Goal: Information Seeking & Learning: Check status

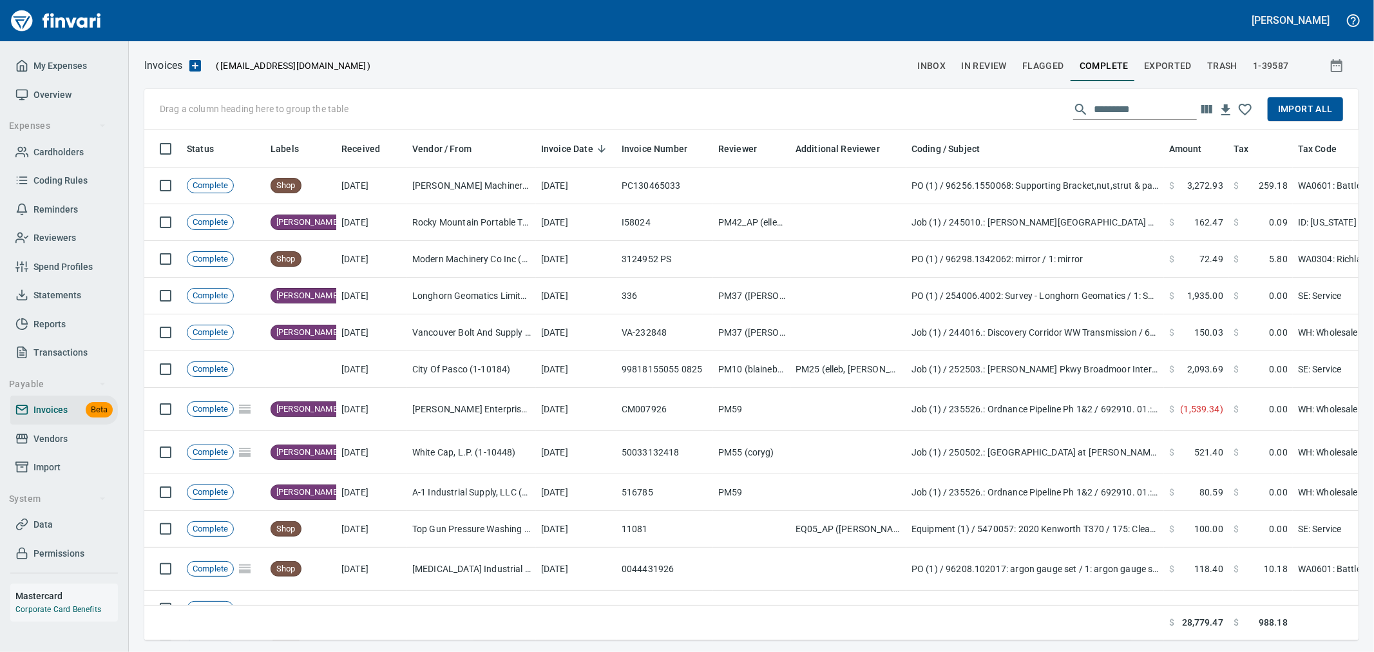
scroll to position [488, 1193]
drag, startPoint x: 47, startPoint y: 439, endPoint x: 119, endPoint y: 437, distance: 72.2
click at [47, 439] on span "Vendors" at bounding box center [50, 439] width 34 height 16
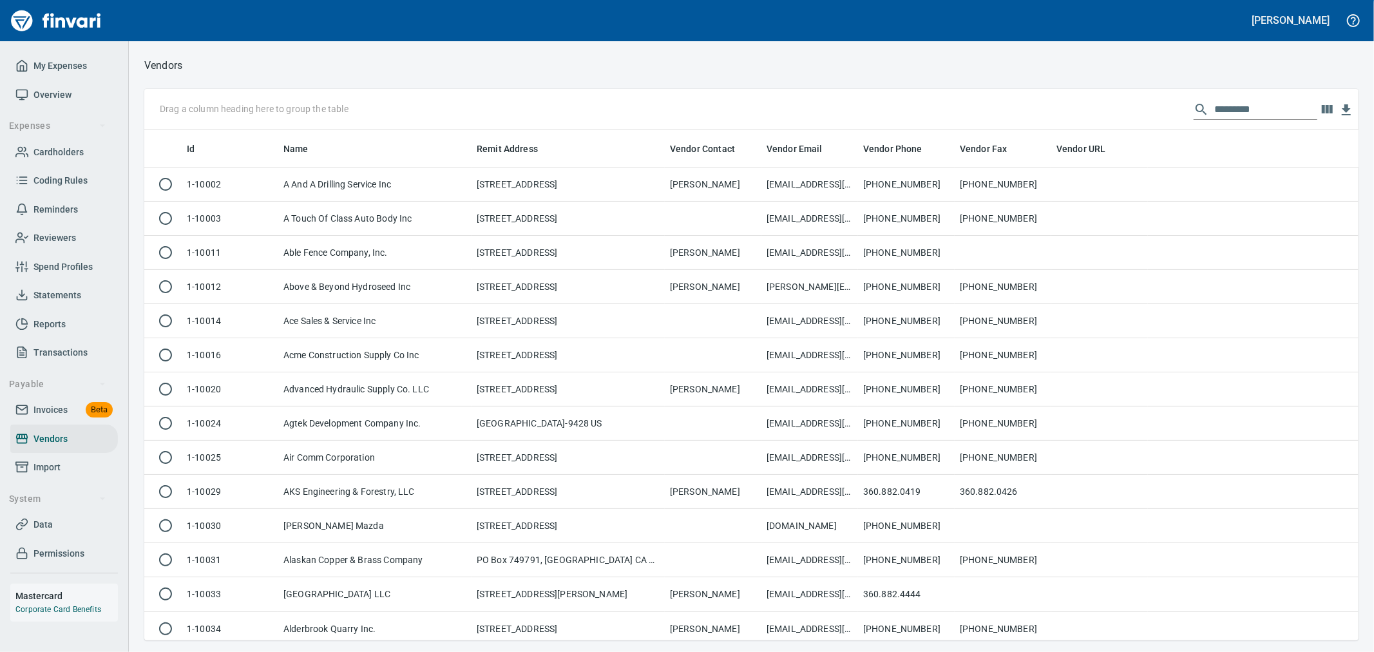
scroll to position [499, 1193]
click at [1226, 104] on input "text" at bounding box center [1265, 109] width 103 height 21
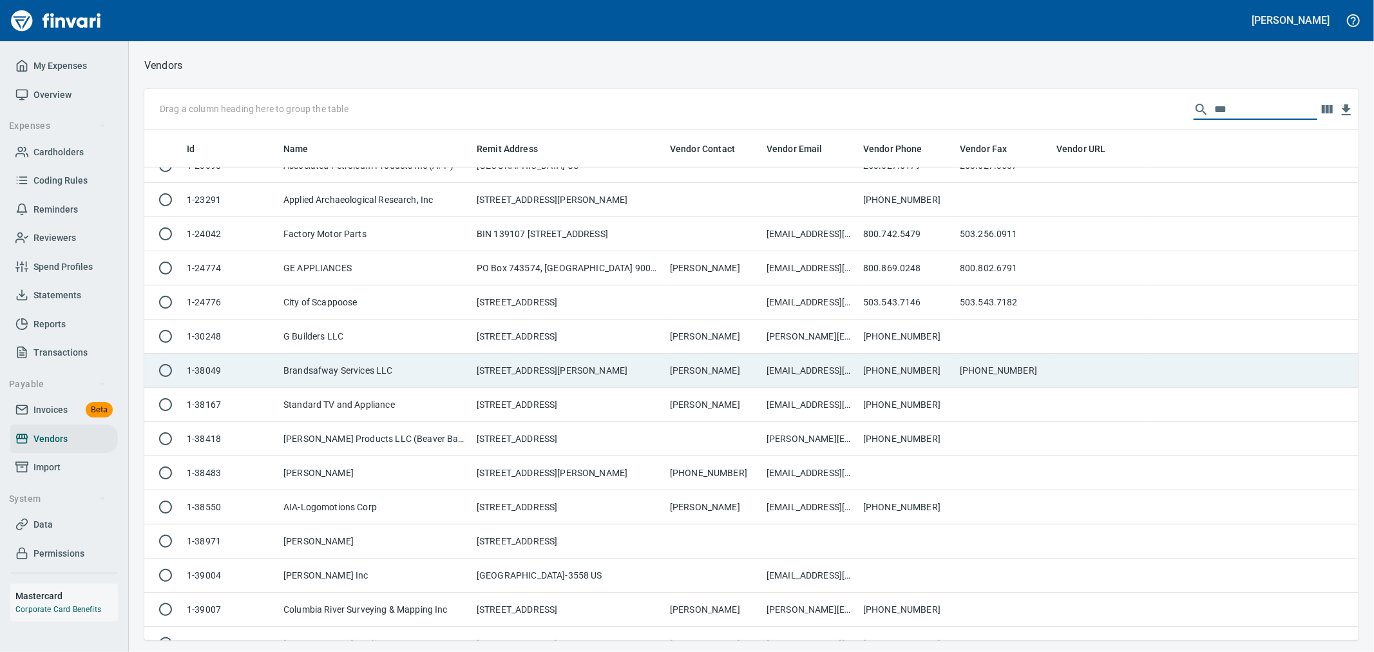
scroll to position [286, 0]
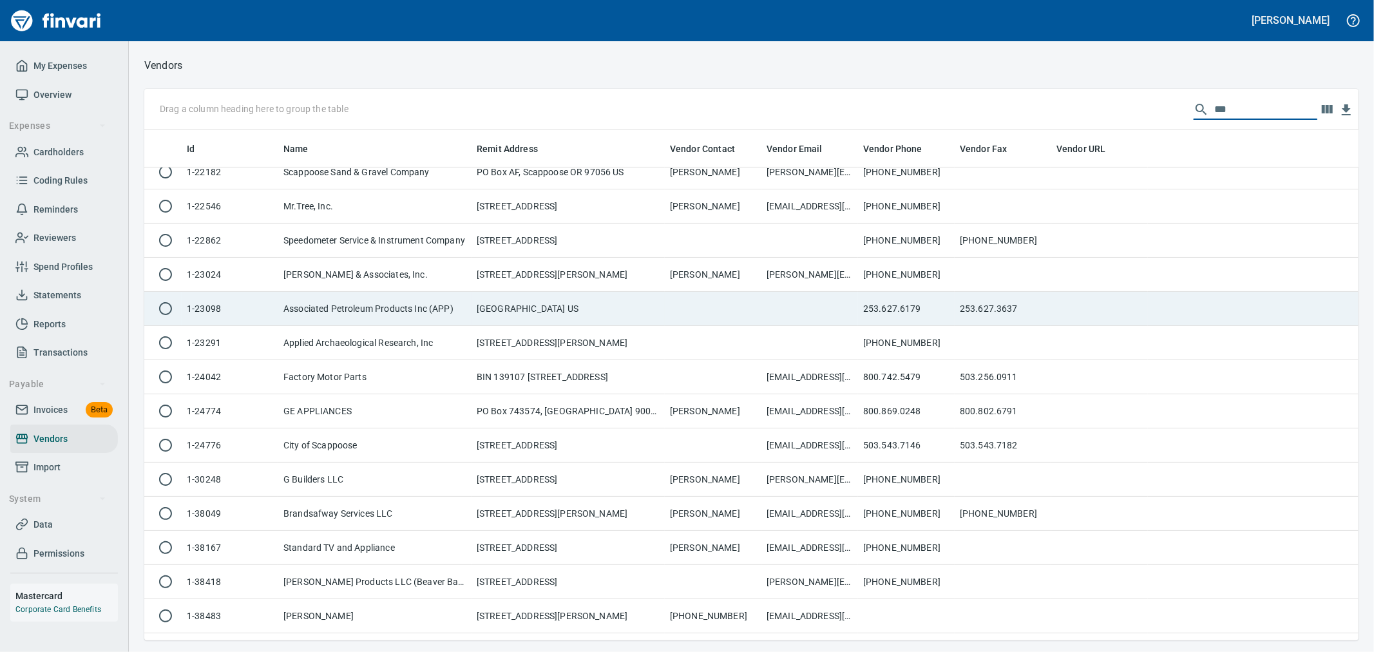
type input "***"
click at [469, 310] on td "Associated Petroleum Products Inc (APP)" at bounding box center [374, 309] width 193 height 34
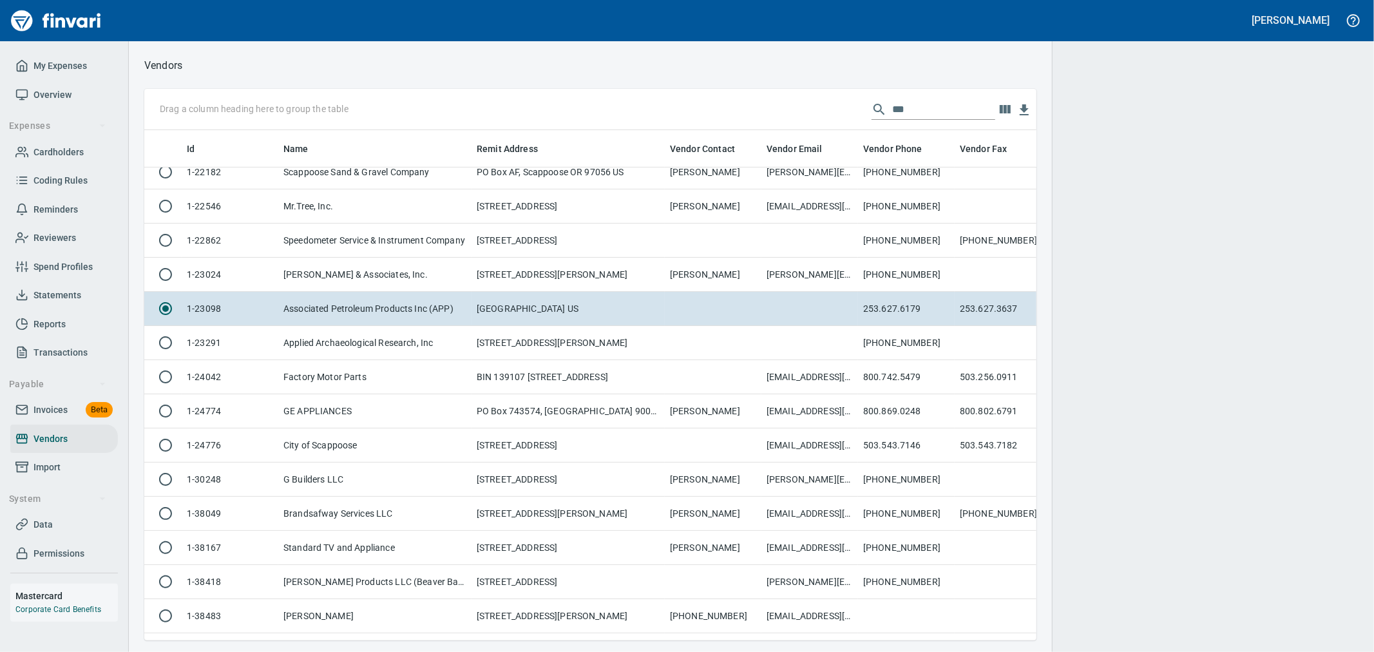
scroll to position [488, 871]
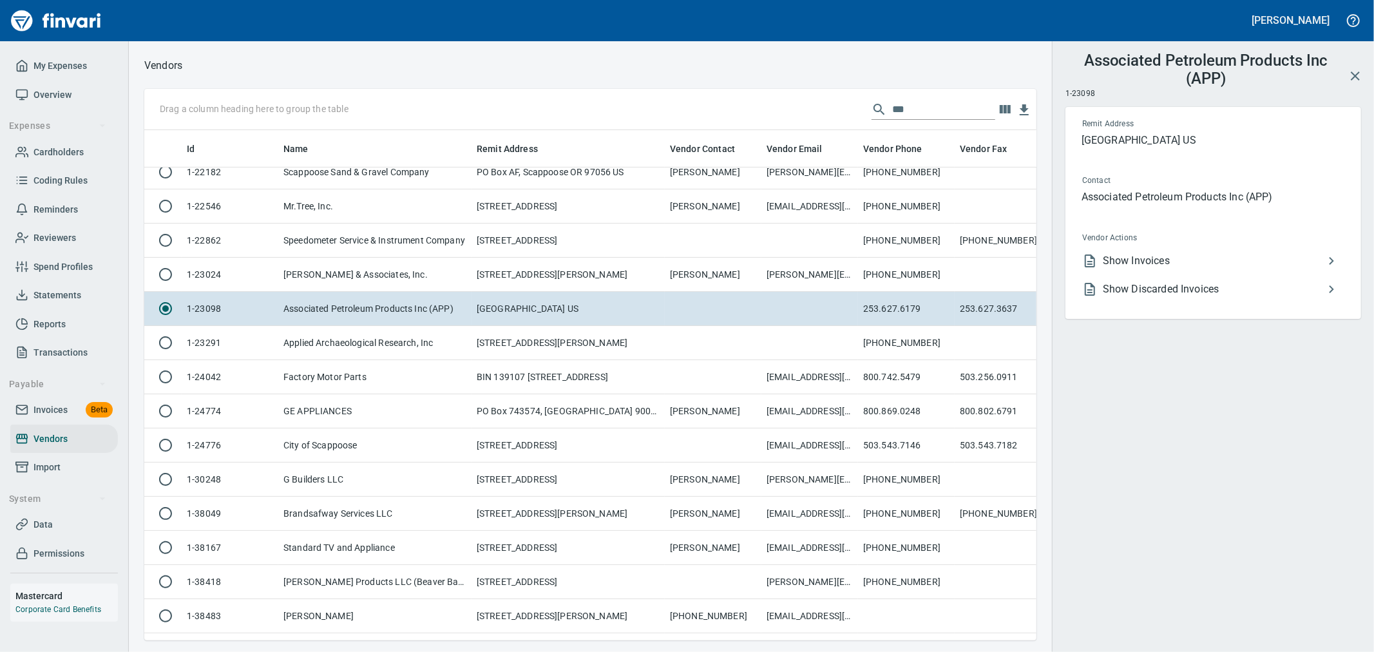
click at [1174, 262] on span "Show Invoices" at bounding box center [1213, 260] width 221 height 15
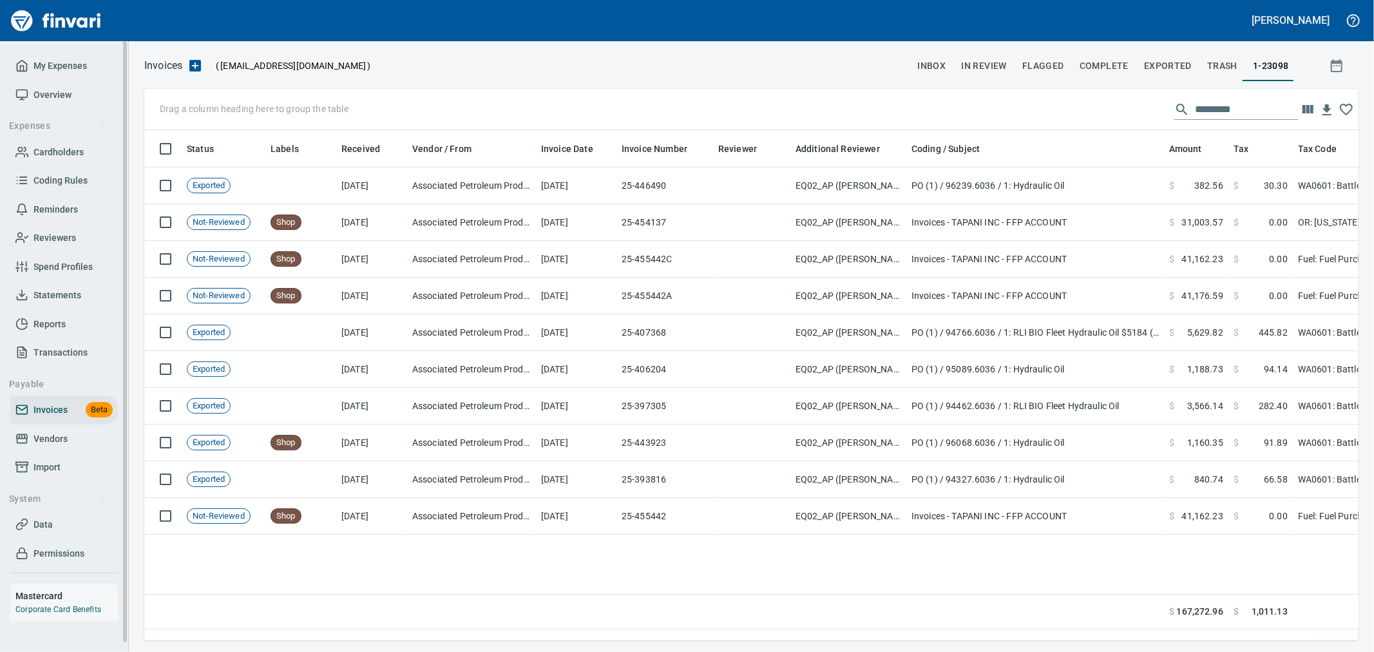
scroll to position [488, 1203]
click at [1208, 108] on input "text" at bounding box center [1246, 109] width 103 height 21
paste input "**********"
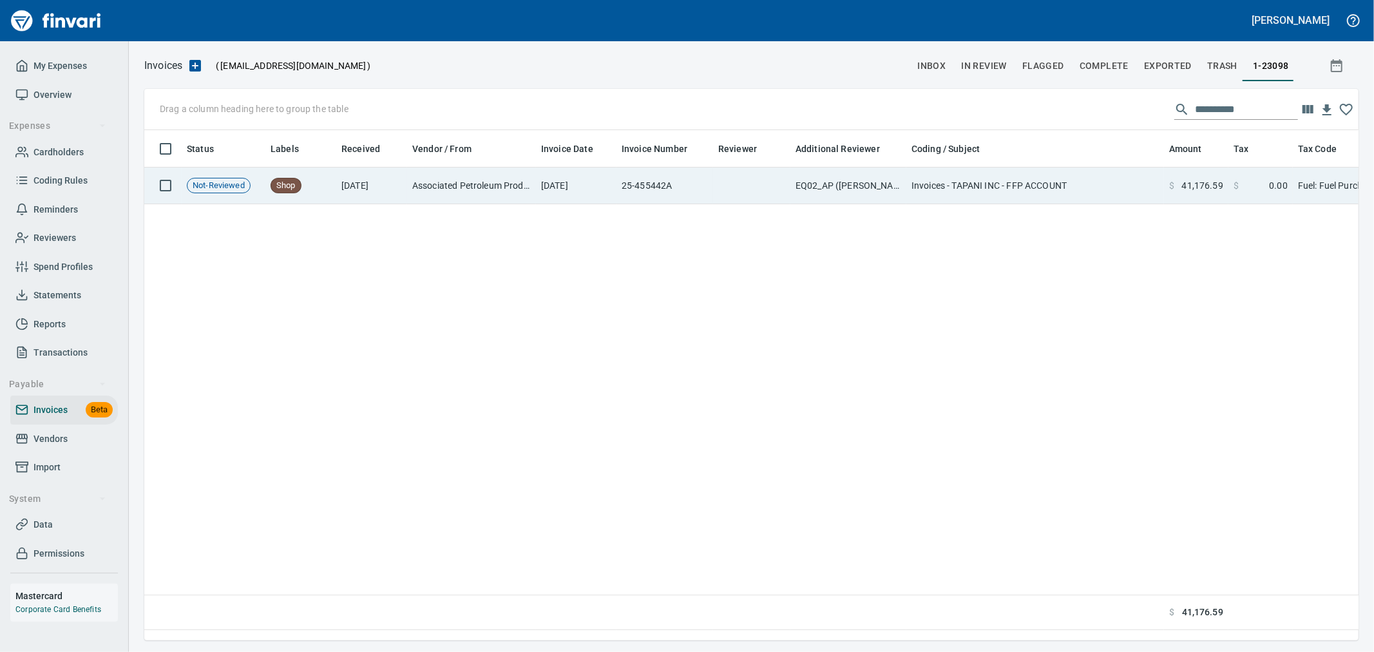
click at [703, 182] on td "25-455442A" at bounding box center [664, 185] width 97 height 37
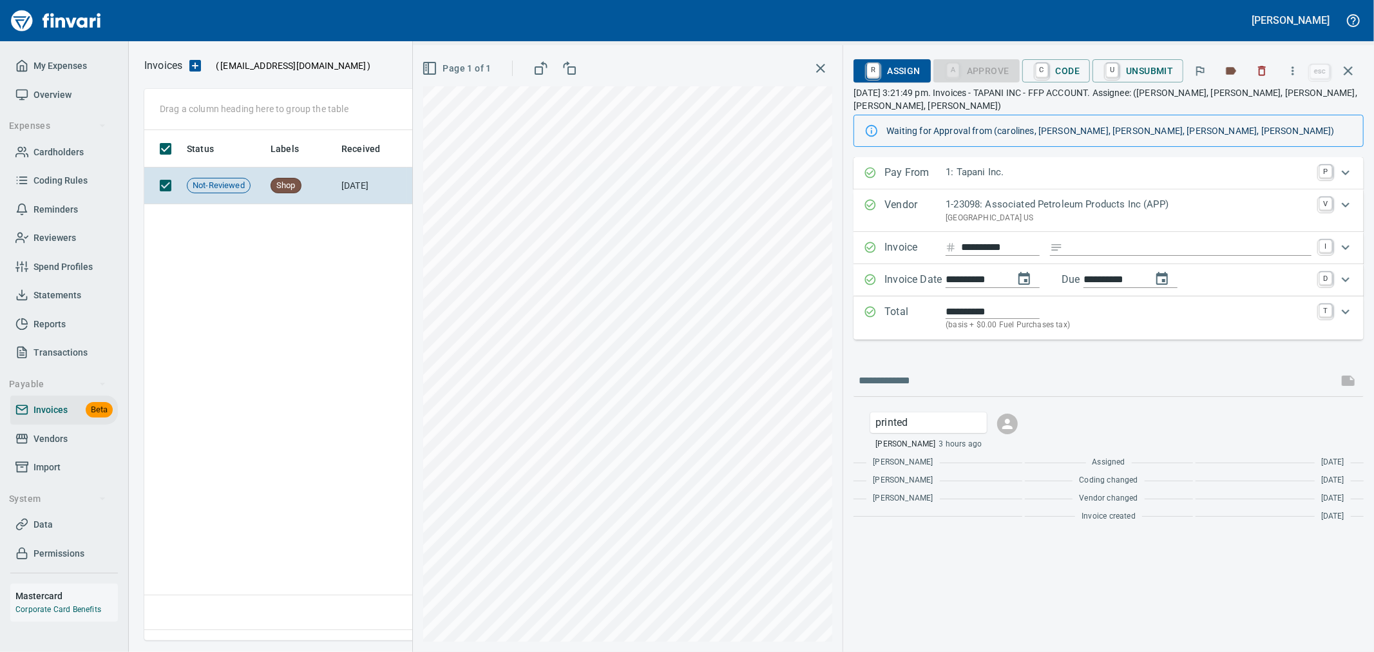
click at [1294, 66] on icon "button" at bounding box center [1292, 70] width 13 height 13
click at [1254, 111] on span "Download" at bounding box center [1291, 107] width 124 height 15
click at [1262, 71] on icon "button" at bounding box center [1261, 70] width 13 height 13
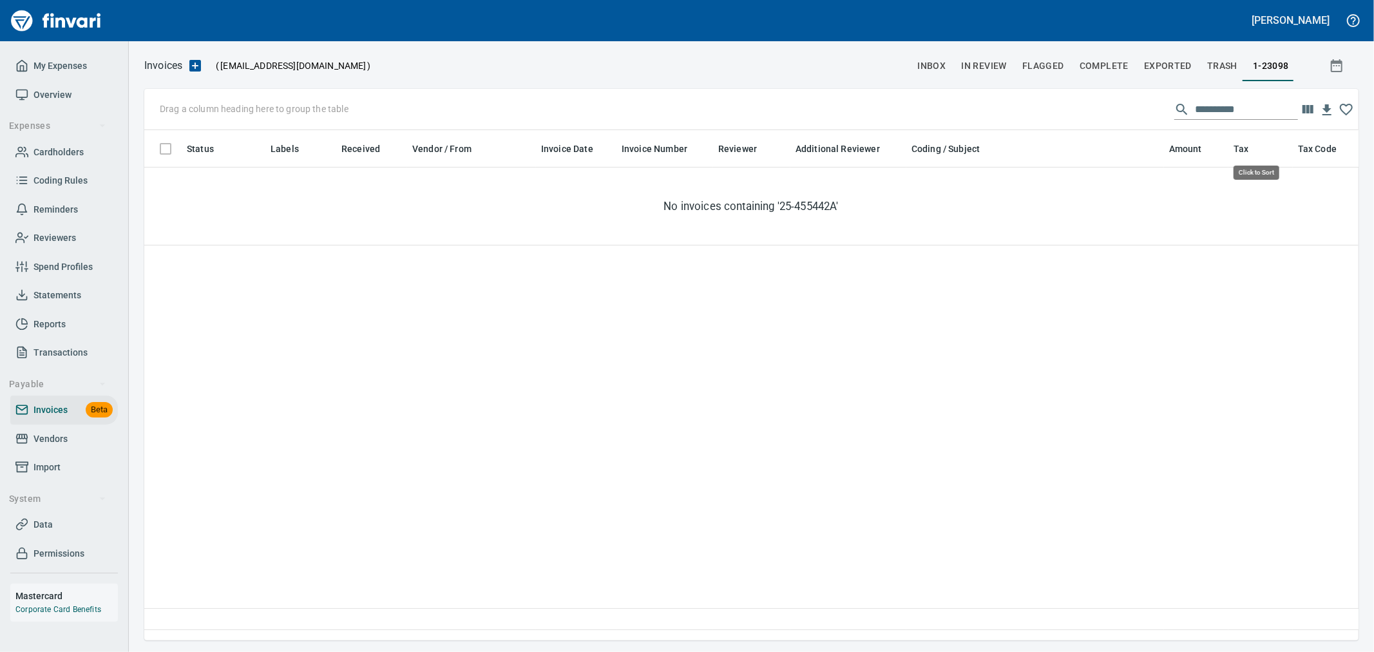
scroll to position [488, 1203]
drag, startPoint x: 1251, startPoint y: 108, endPoint x: 951, endPoint y: 93, distance: 299.9
click at [954, 93] on div "**********" at bounding box center [751, 109] width 1214 height 41
paste input "text"
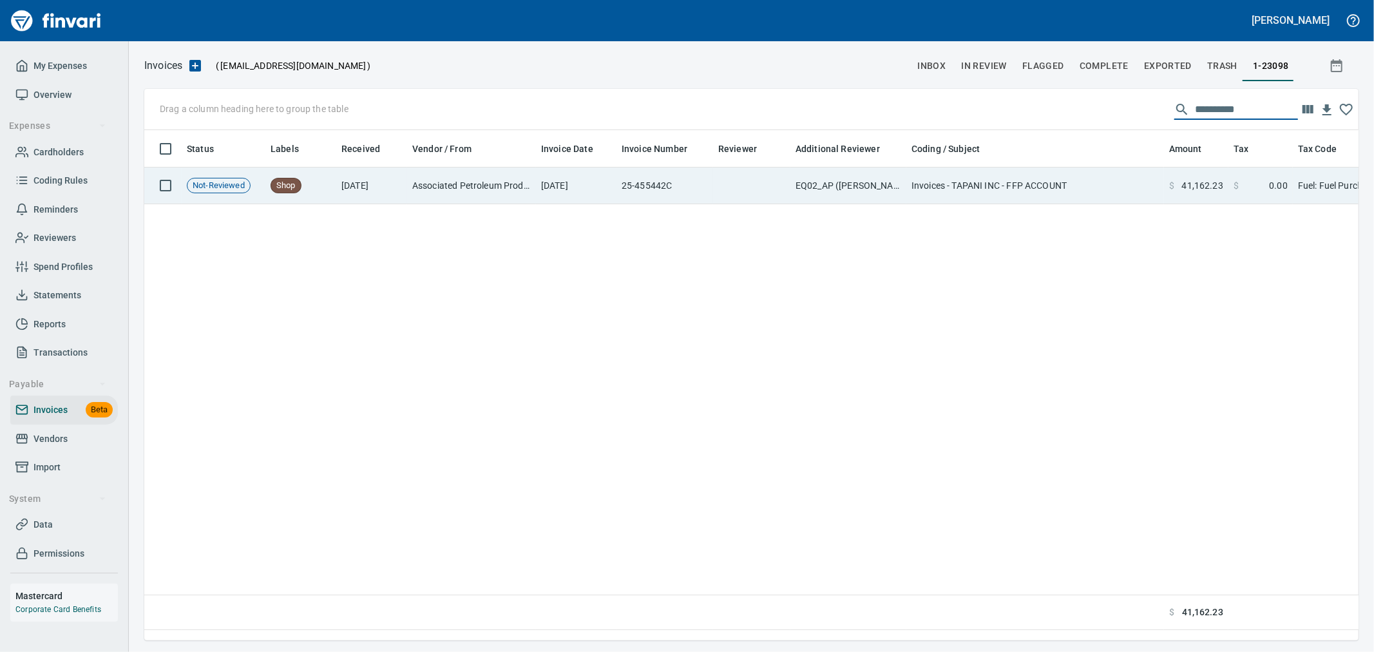
click at [865, 195] on td "EQ02_AP ([PERSON_NAME], [PERSON_NAME], [PERSON_NAME], [PERSON_NAME])" at bounding box center [848, 185] width 116 height 37
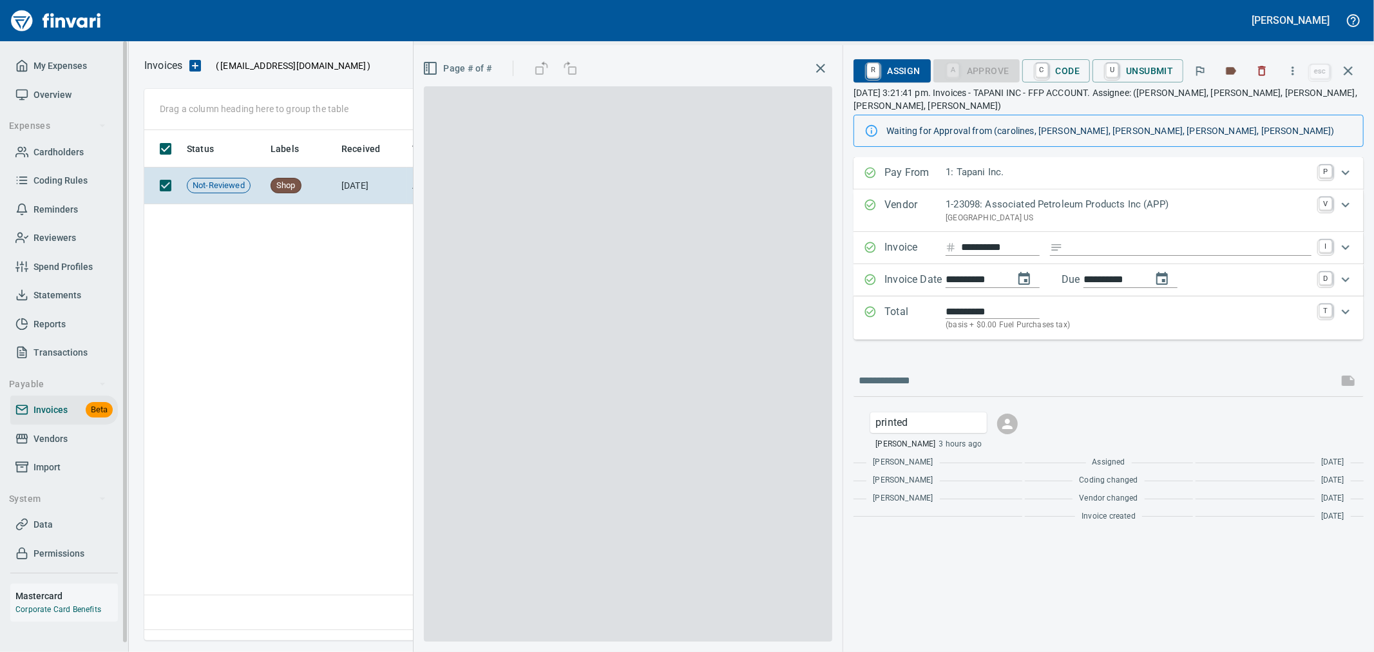
scroll to position [488, 1202]
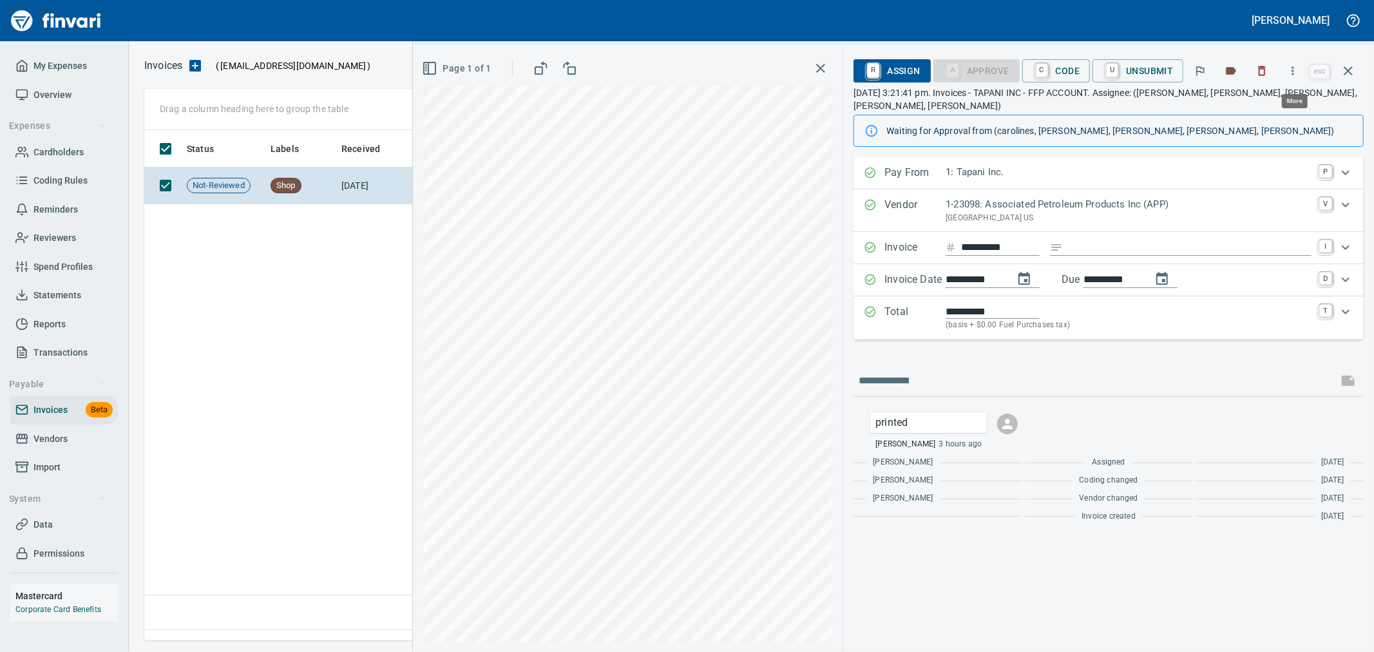
click at [1291, 73] on icon "button" at bounding box center [1292, 70] width 13 height 13
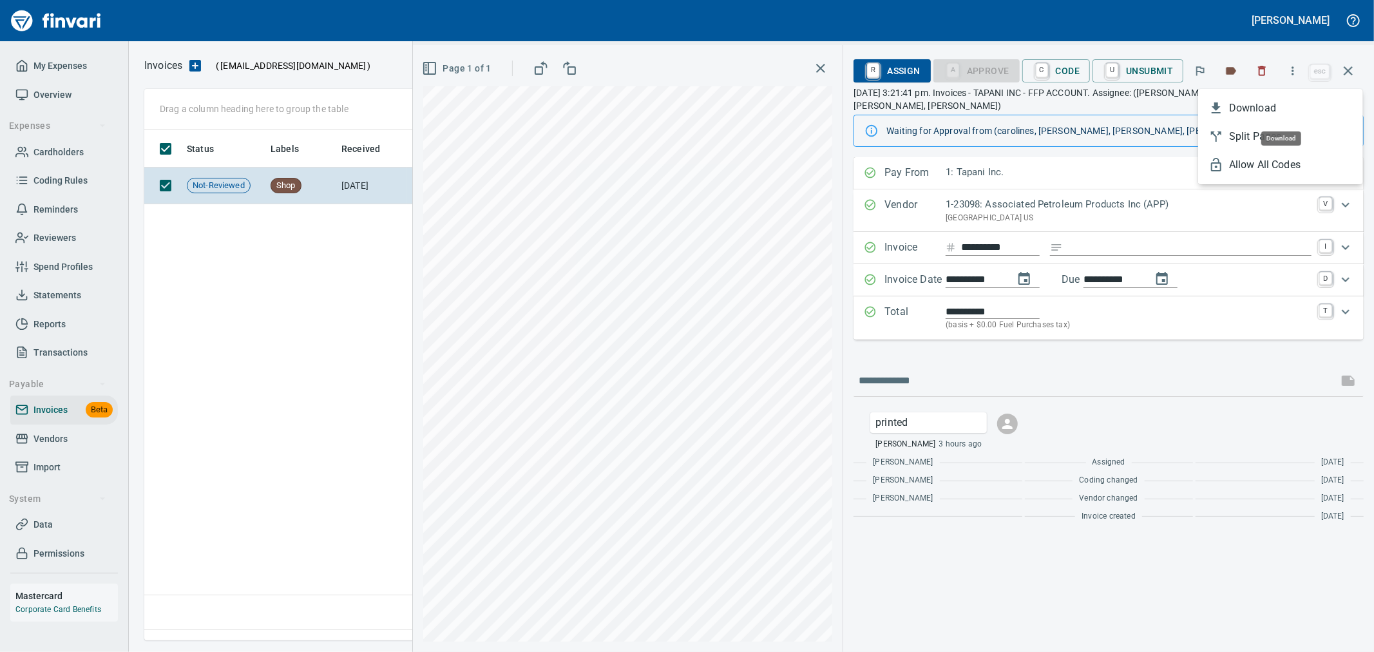
click at [1267, 108] on span "Download" at bounding box center [1291, 107] width 124 height 15
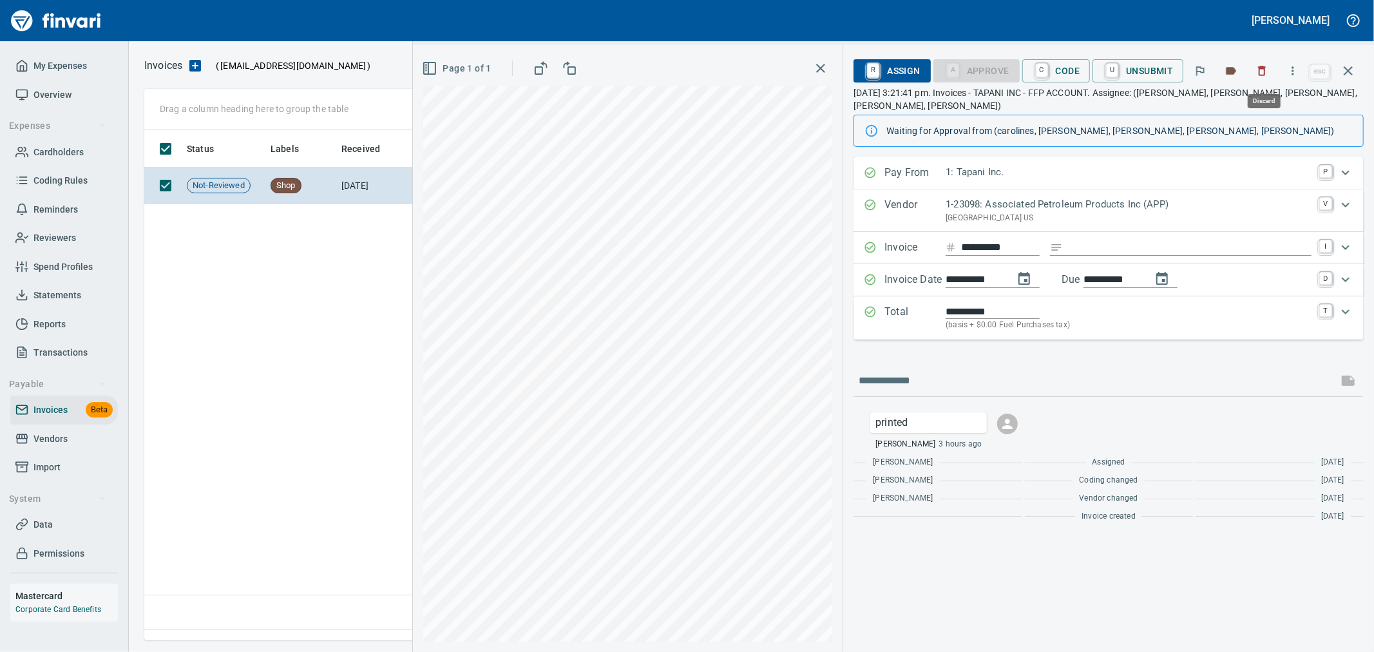
click at [1267, 72] on icon "button" at bounding box center [1261, 70] width 13 height 13
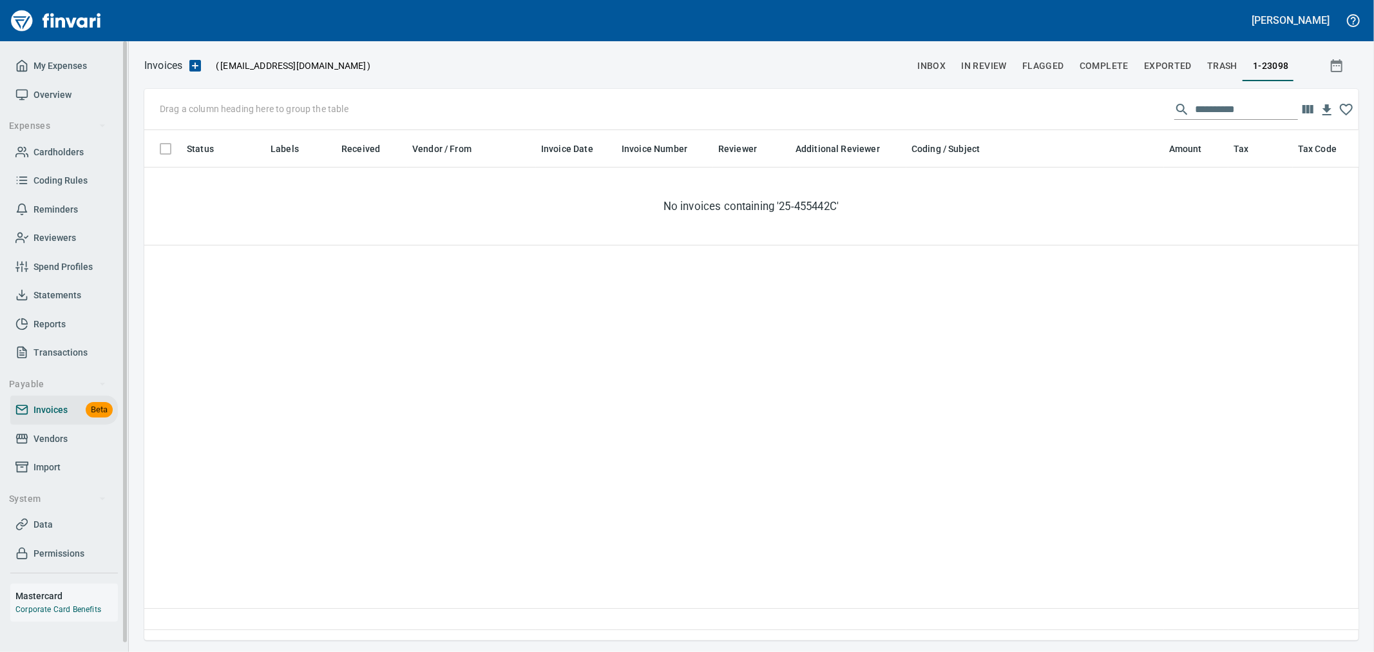
scroll to position [488, 1202]
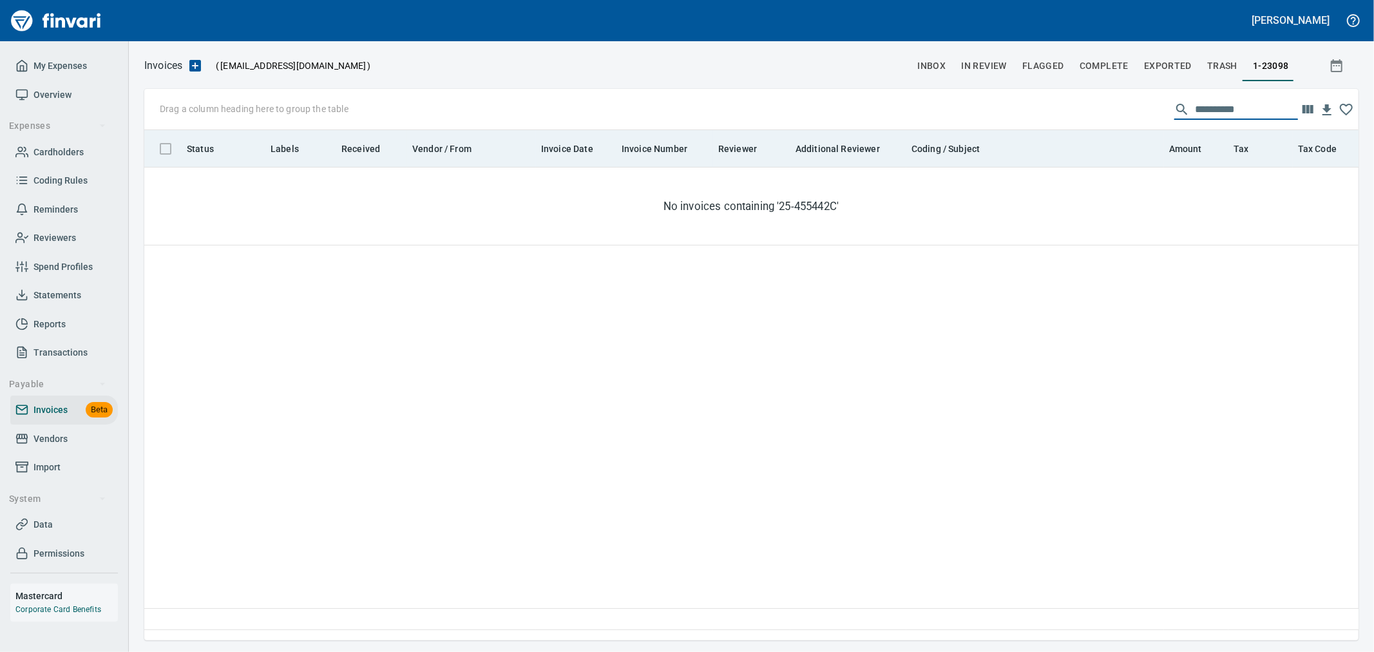
drag, startPoint x: 1251, startPoint y: 108, endPoint x: 984, endPoint y: 132, distance: 267.7
click at [984, 132] on div "**********" at bounding box center [751, 364] width 1214 height 551
paste input "text"
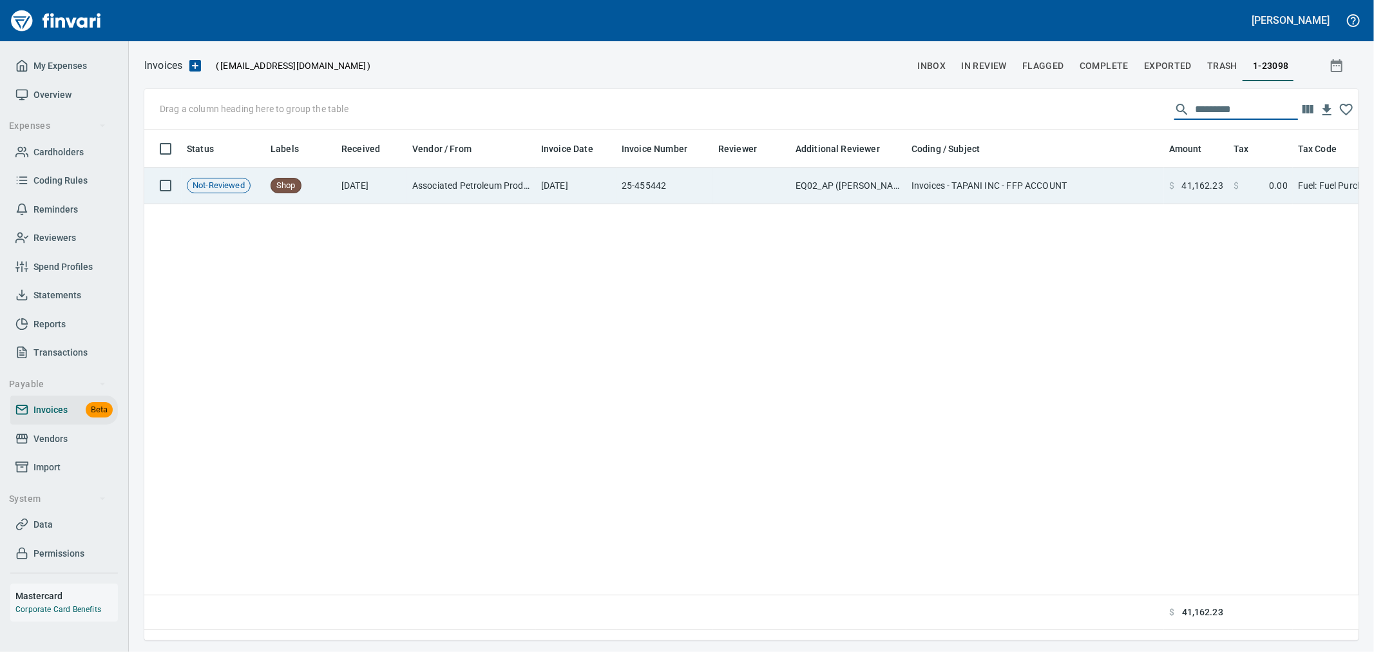
click at [815, 191] on td "EQ02_AP ([PERSON_NAME], [PERSON_NAME], [PERSON_NAME], [PERSON_NAME])" at bounding box center [848, 185] width 116 height 37
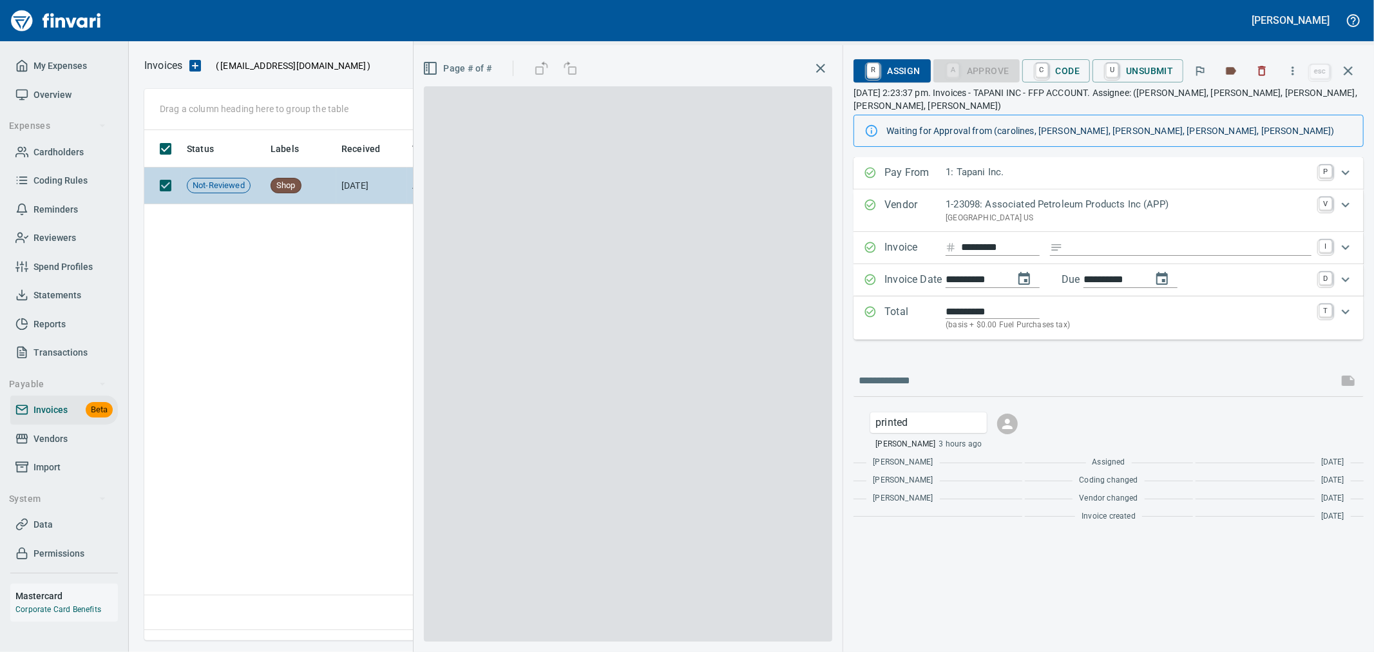
scroll to position [488, 1202]
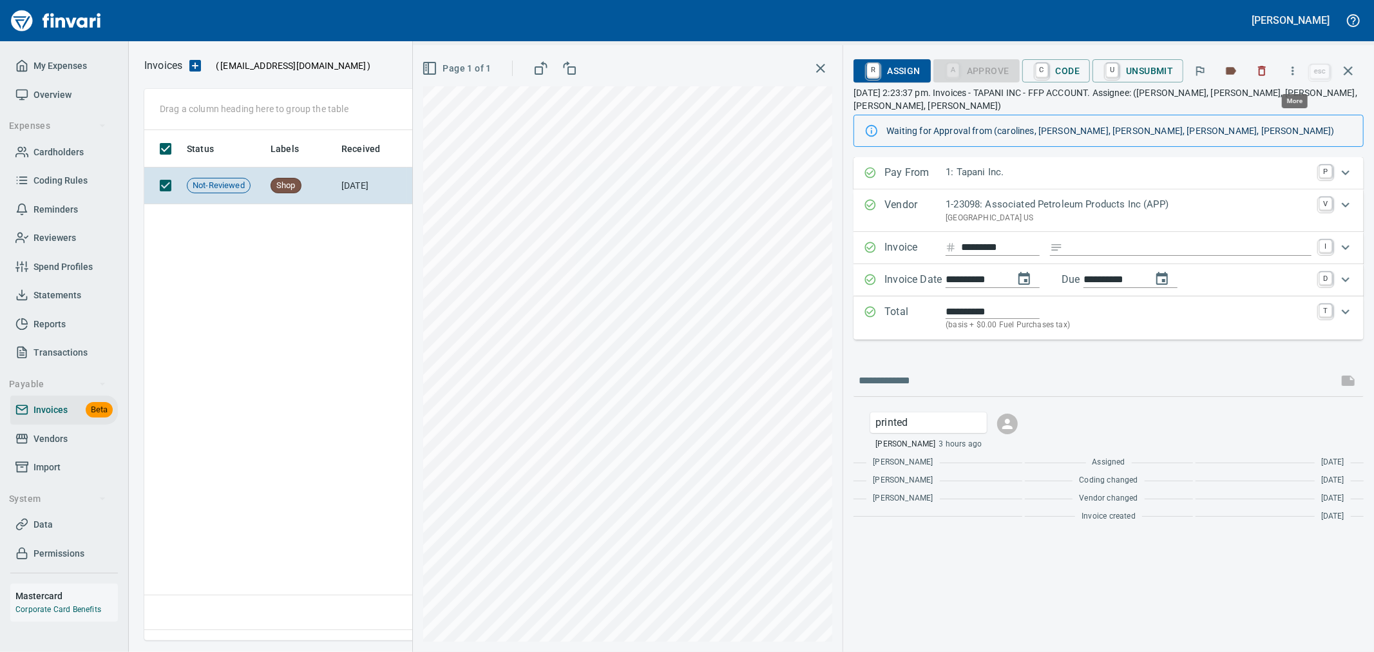
click at [1293, 71] on icon "button" at bounding box center [1292, 70] width 13 height 13
click at [1266, 108] on span "Download" at bounding box center [1291, 107] width 124 height 15
click at [1267, 71] on icon "button" at bounding box center [1261, 70] width 13 height 13
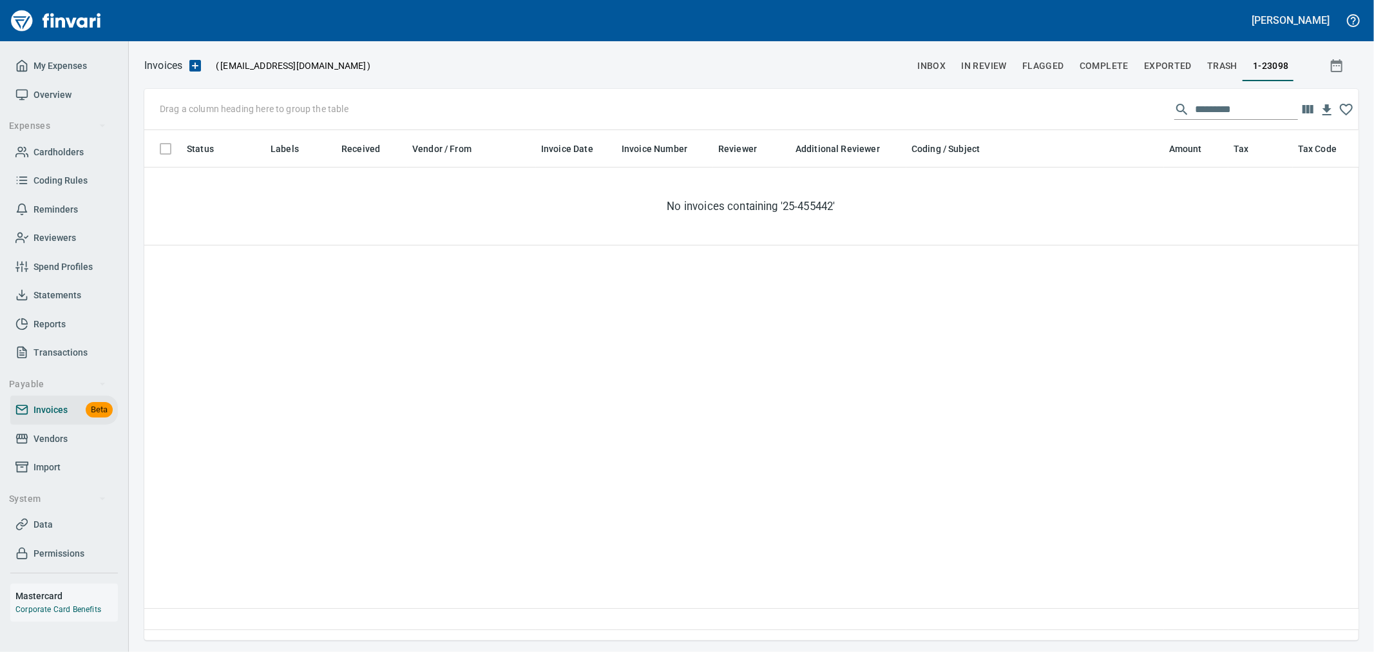
scroll to position [488, 1203]
drag, startPoint x: 1238, startPoint y: 107, endPoint x: 1099, endPoint y: 111, distance: 139.2
click at [1099, 111] on div "Drag a column heading here to group the table *********" at bounding box center [751, 109] width 1214 height 41
paste input "text"
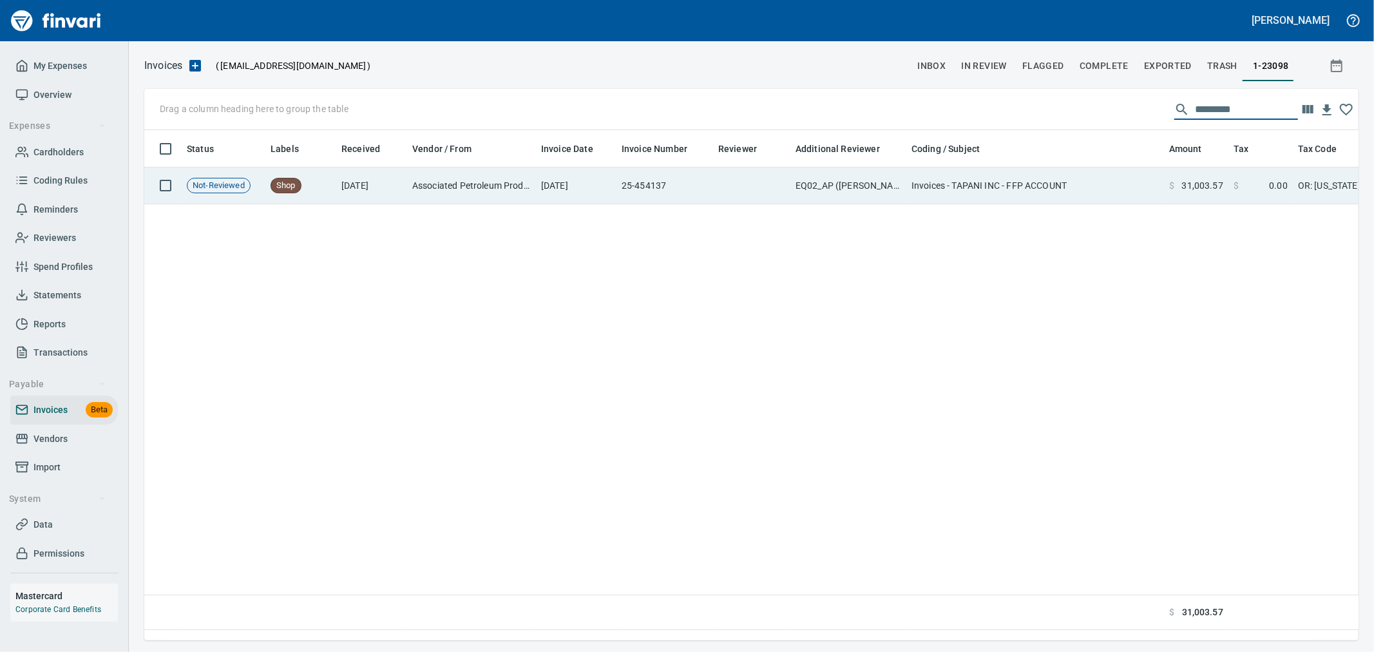
type input "*********"
click at [831, 202] on td "EQ02_AP ([PERSON_NAME], [PERSON_NAME], [PERSON_NAME], [PERSON_NAME])" at bounding box center [848, 185] width 116 height 37
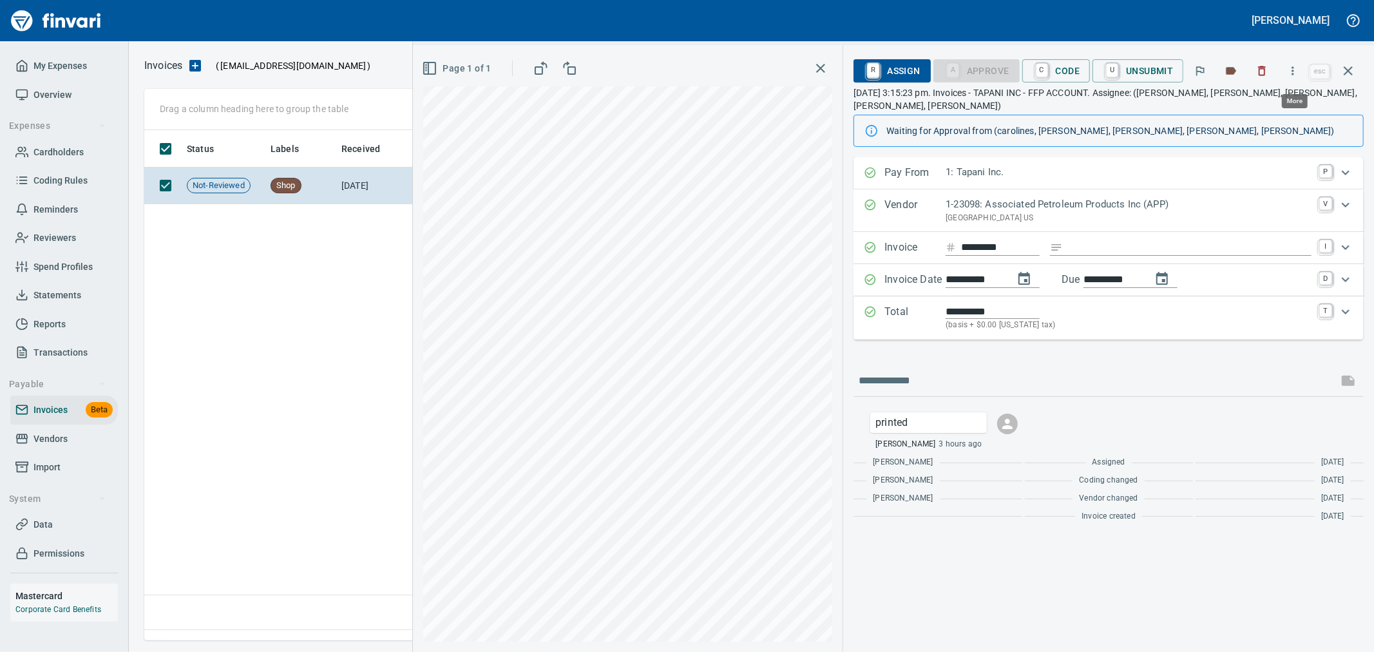
click at [1298, 72] on icon "button" at bounding box center [1292, 70] width 13 height 13
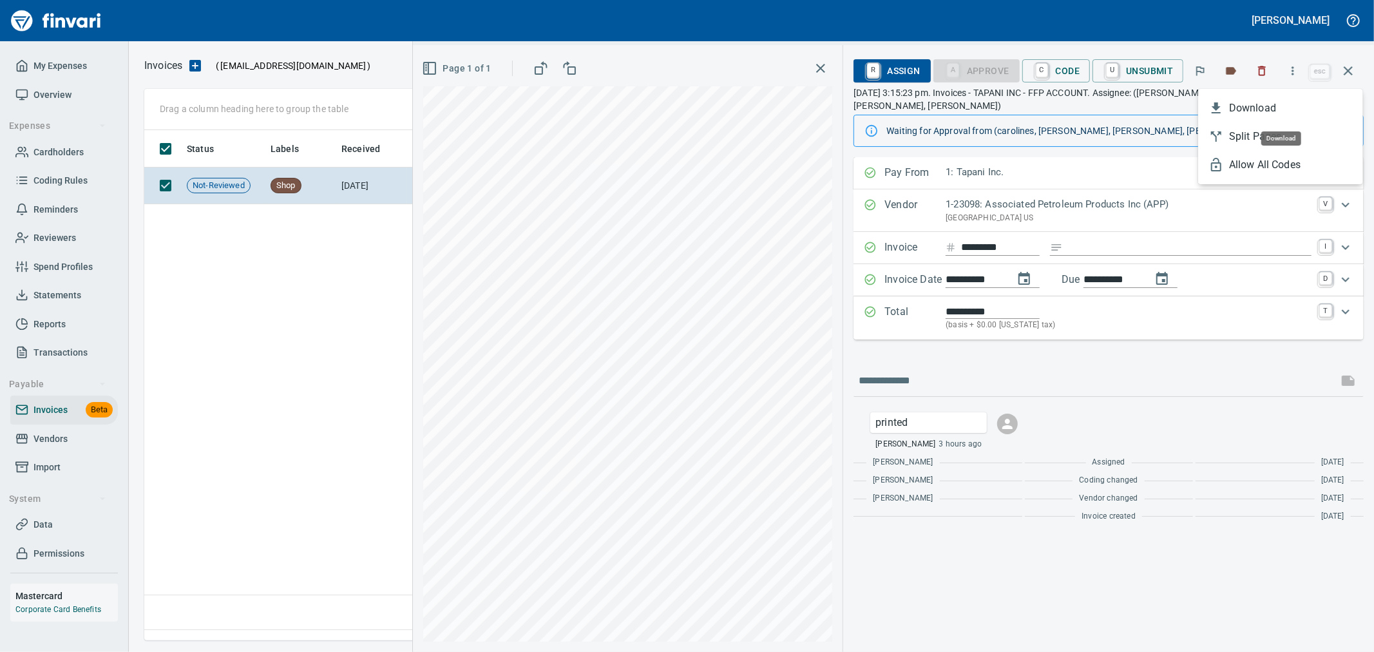
click at [1278, 100] on span "Download" at bounding box center [1291, 107] width 124 height 15
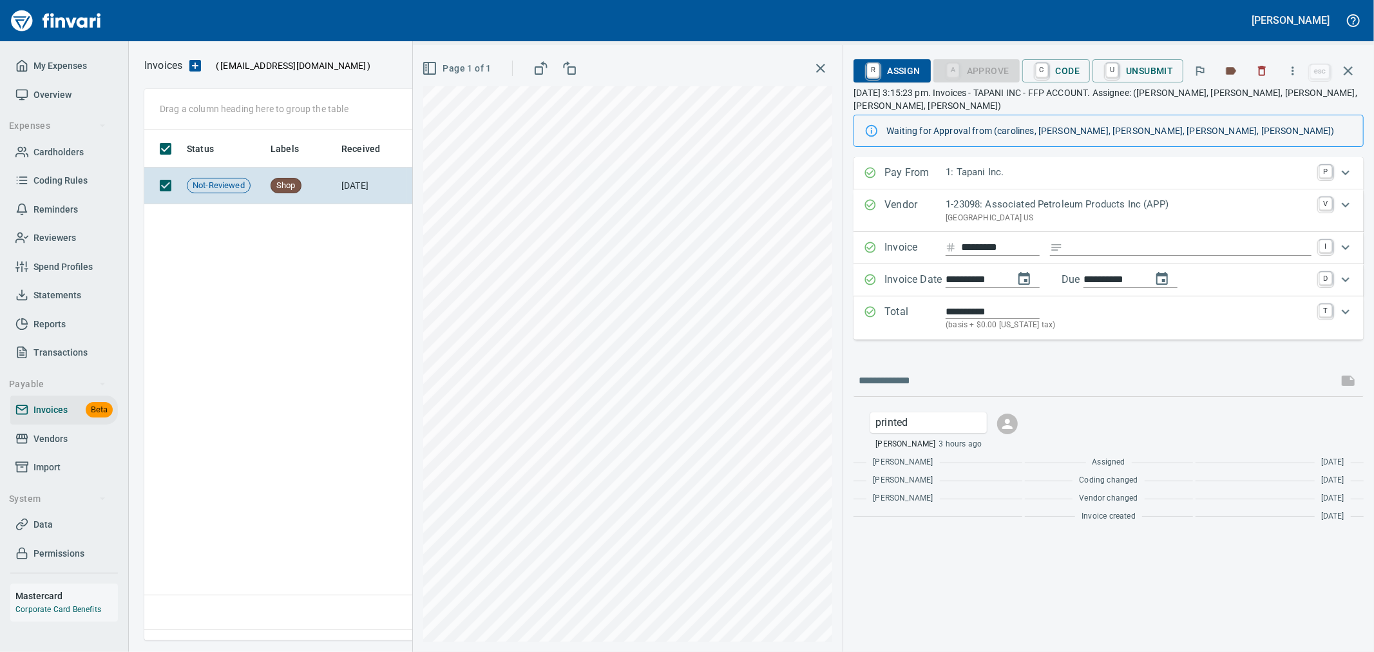
click at [1266, 68] on icon "button" at bounding box center [1262, 71] width 8 height 10
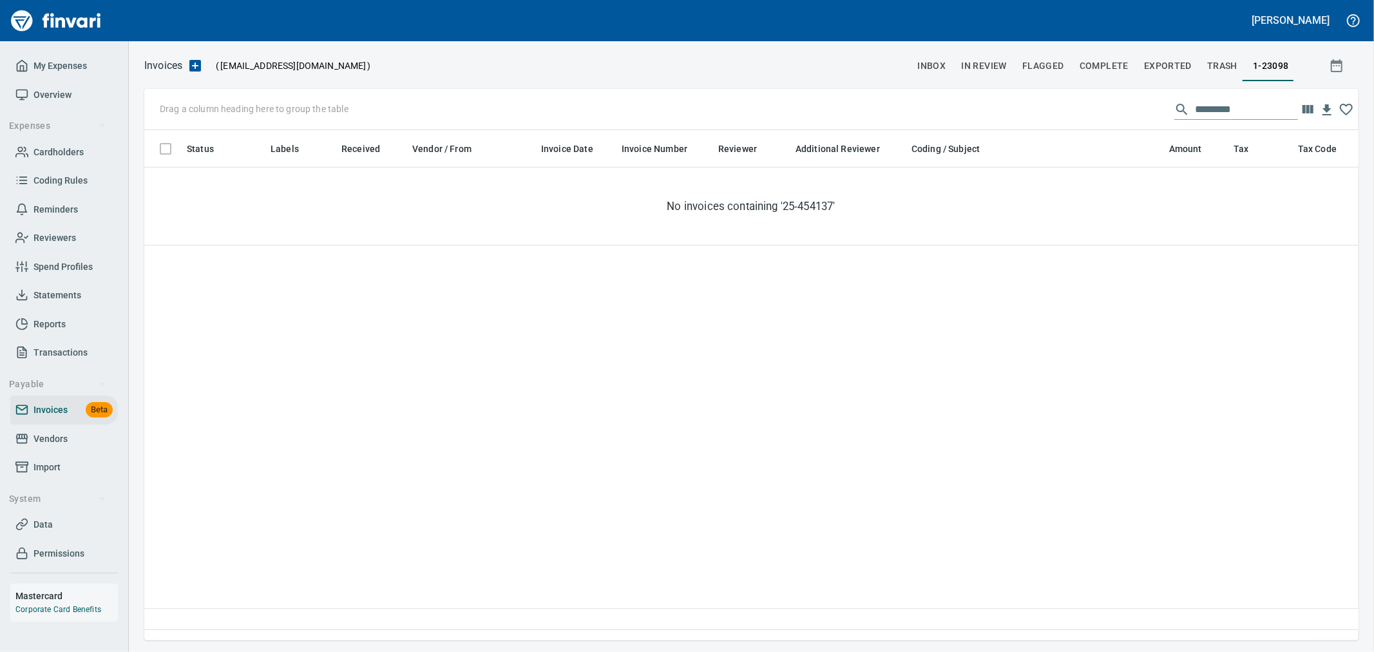
scroll to position [488, 1202]
click at [42, 436] on span "Vendors" at bounding box center [50, 439] width 34 height 16
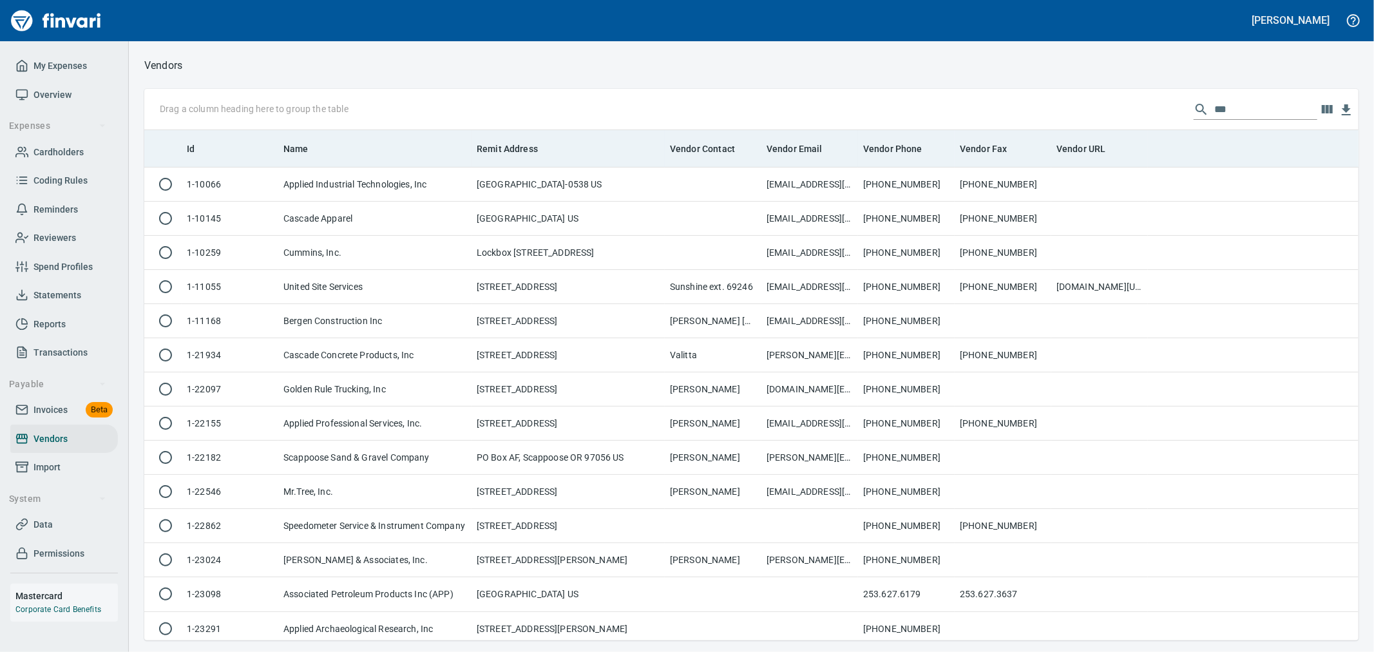
scroll to position [499, 1193]
drag, startPoint x: 1154, startPoint y: 104, endPoint x: 940, endPoint y: 131, distance: 215.5
click at [1000, 104] on div "Drag a column heading here to group the table ***" at bounding box center [751, 109] width 1214 height 41
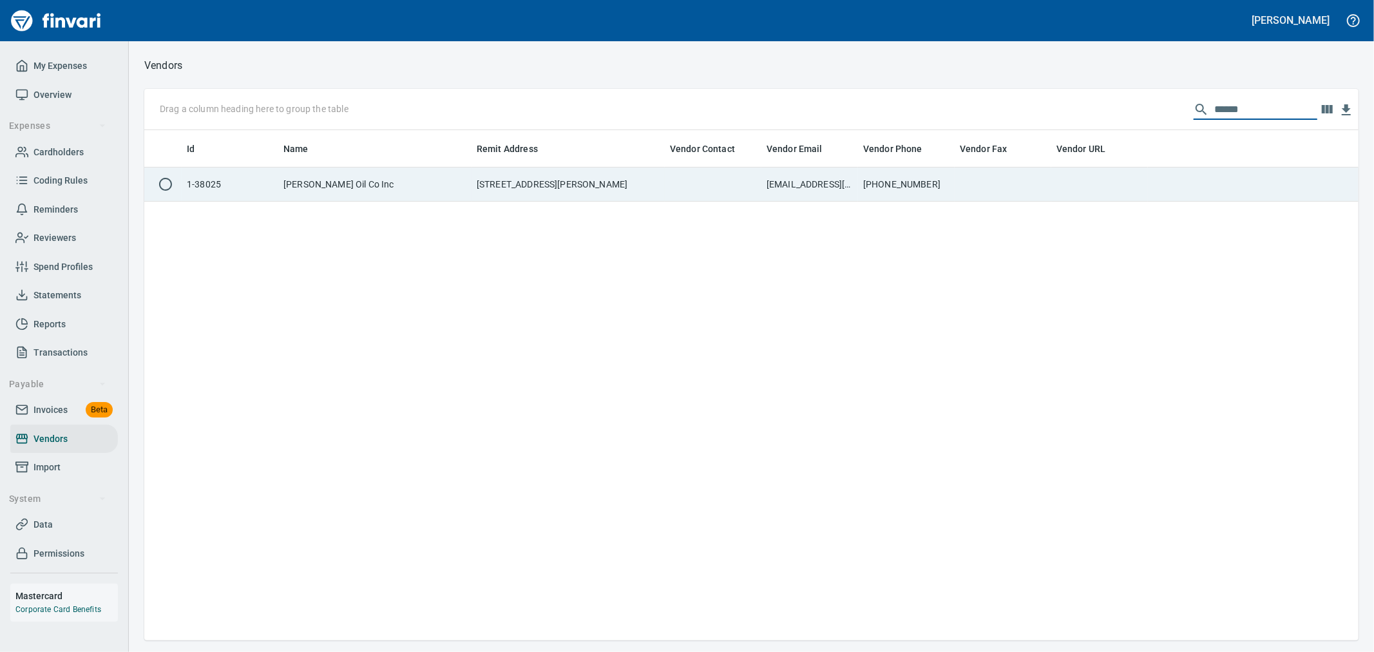
type input "******"
click at [985, 181] on td at bounding box center [1002, 184] width 97 height 34
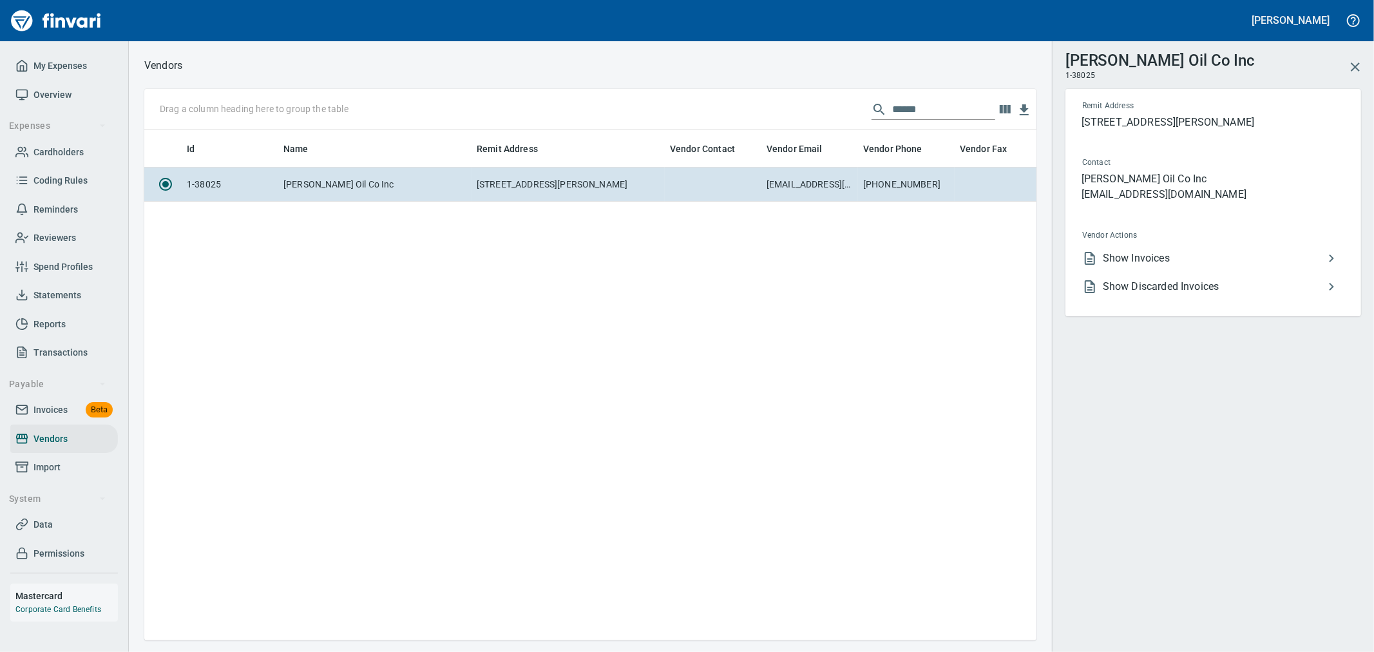
scroll to position [488, 881]
click at [1135, 267] on li "Show Invoices" at bounding box center [1208, 258] width 272 height 28
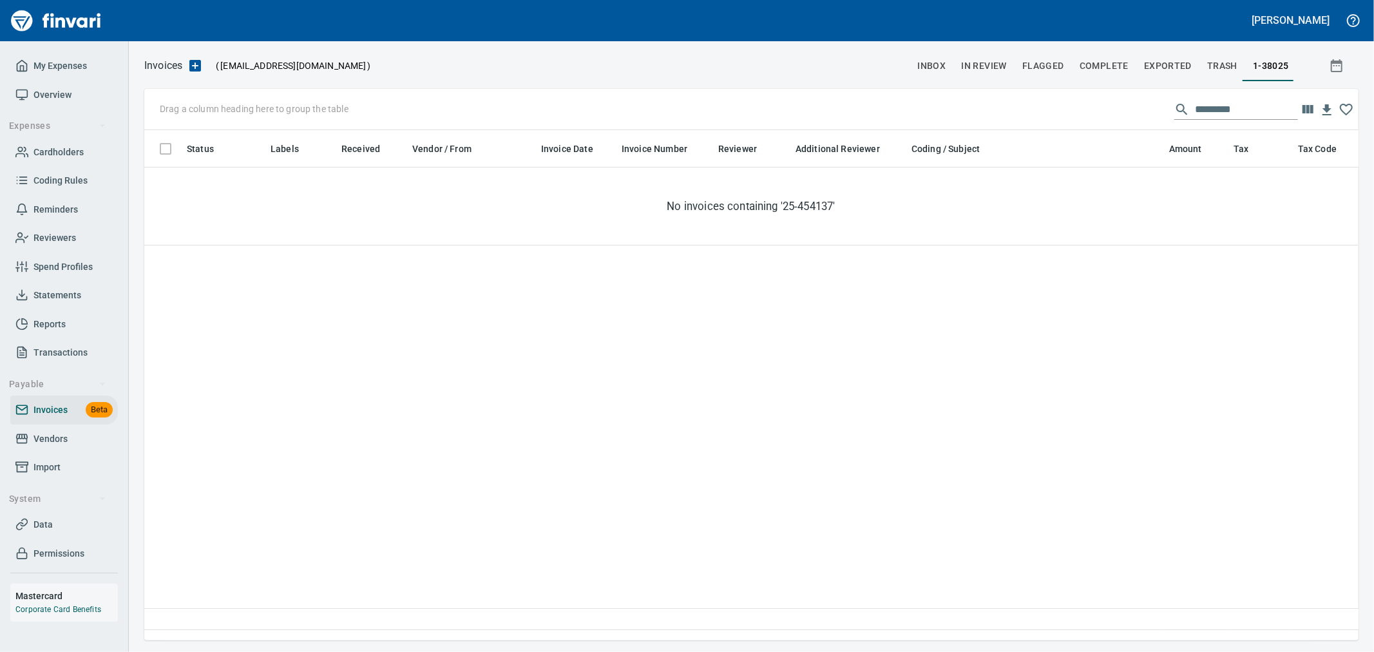
scroll to position [488, 1203]
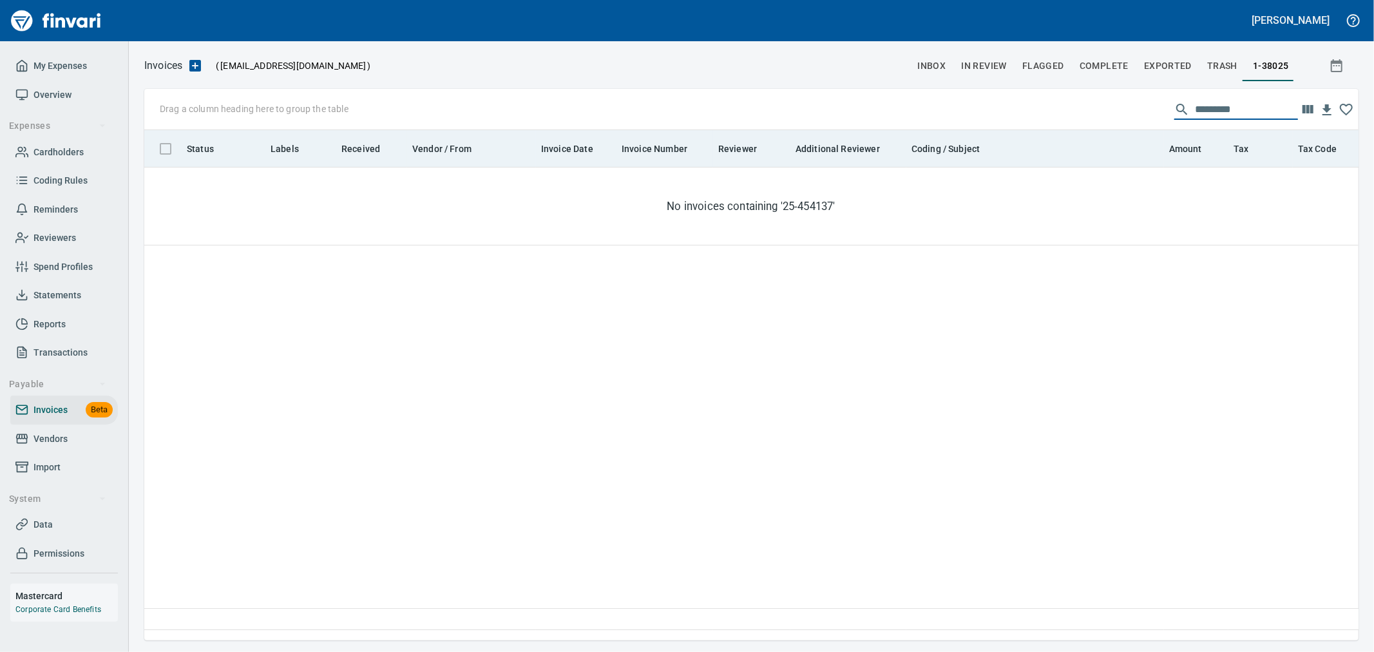
drag, startPoint x: 1142, startPoint y: 113, endPoint x: 985, endPoint y: 130, distance: 158.1
click at [985, 130] on div "Drag a column heading here to group the table ********* Status Labels Received …" at bounding box center [751, 364] width 1214 height 551
paste input "text"
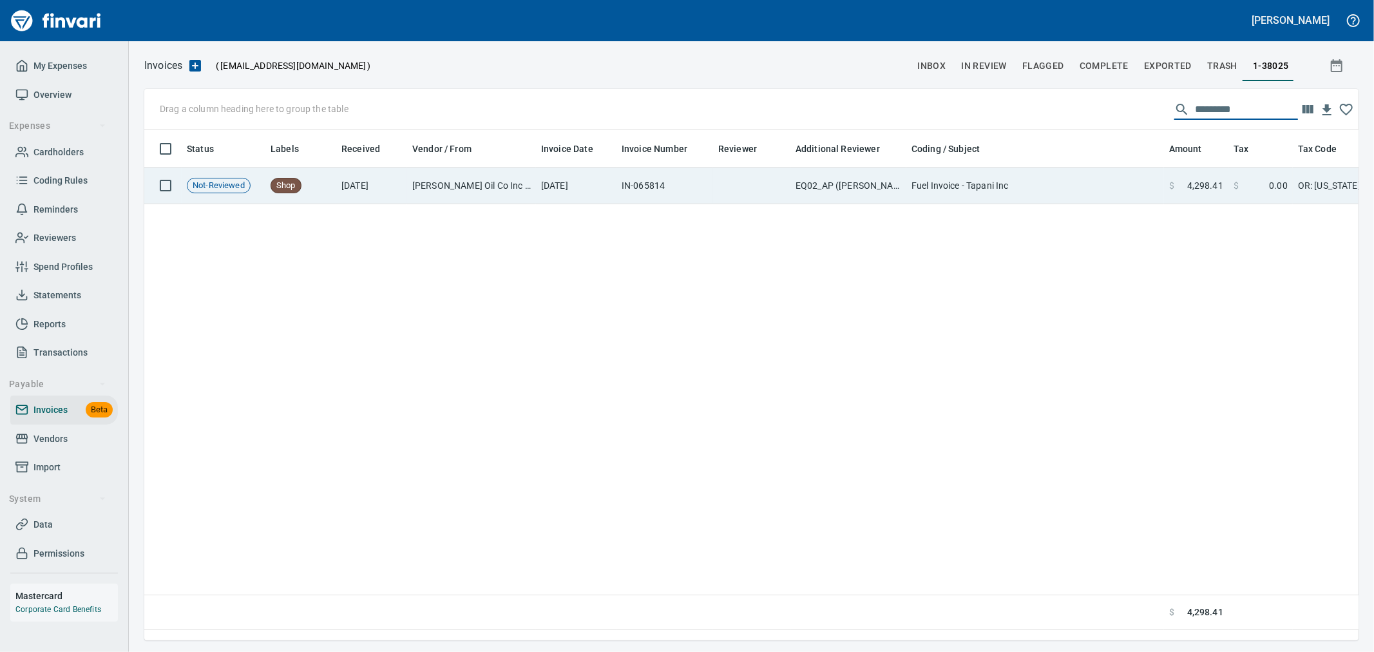
click at [1060, 185] on td "Fuel Invoice - Tapani Inc" at bounding box center [1035, 185] width 258 height 37
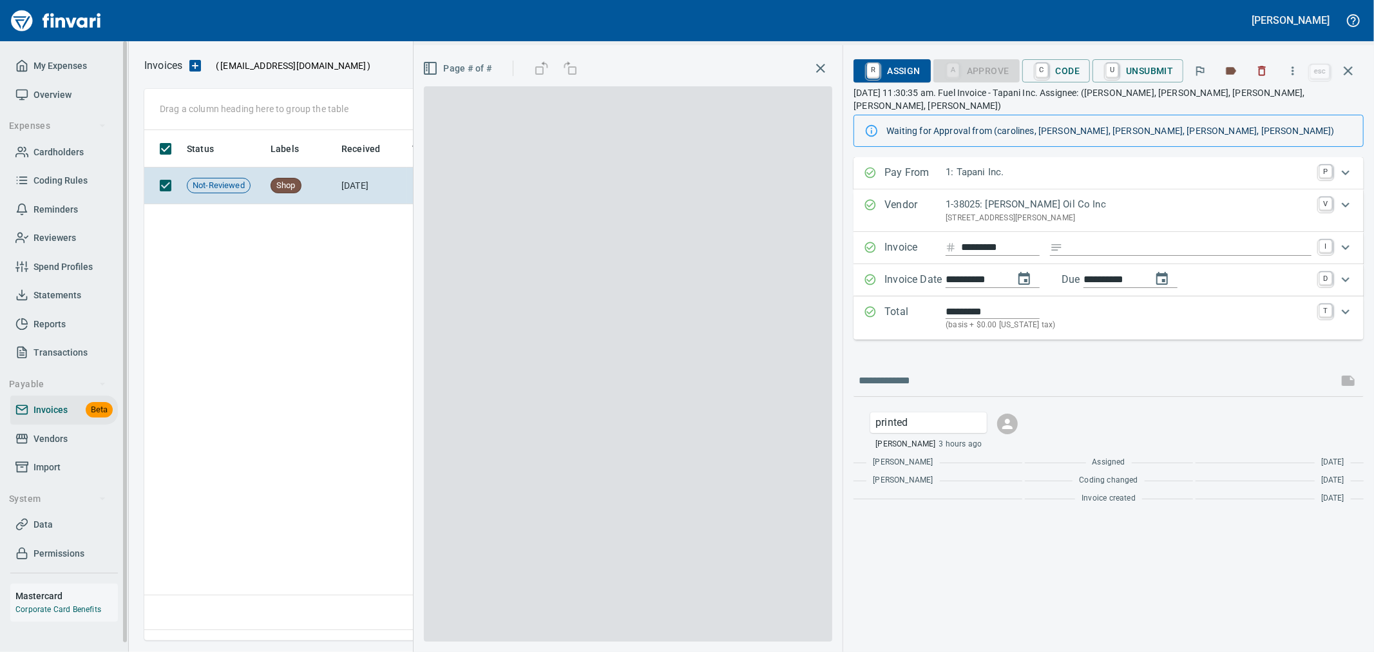
scroll to position [488, 1202]
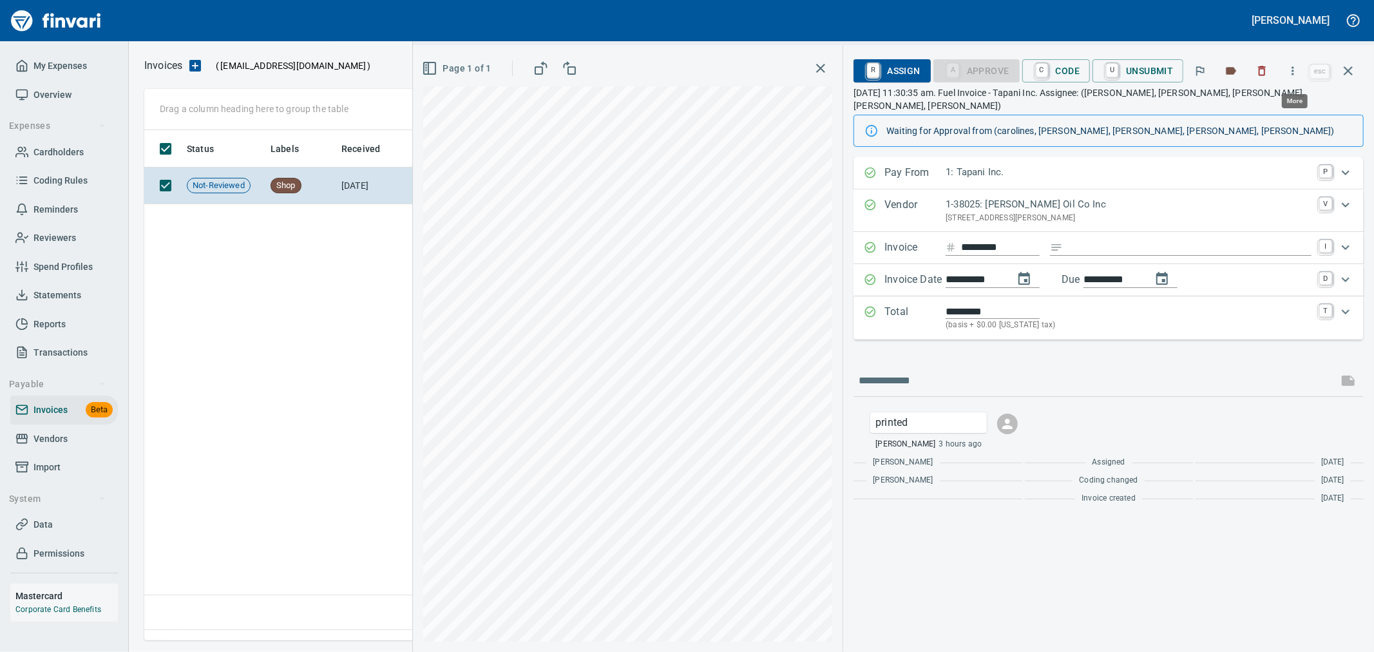
click at [1290, 65] on icon "button" at bounding box center [1292, 70] width 13 height 13
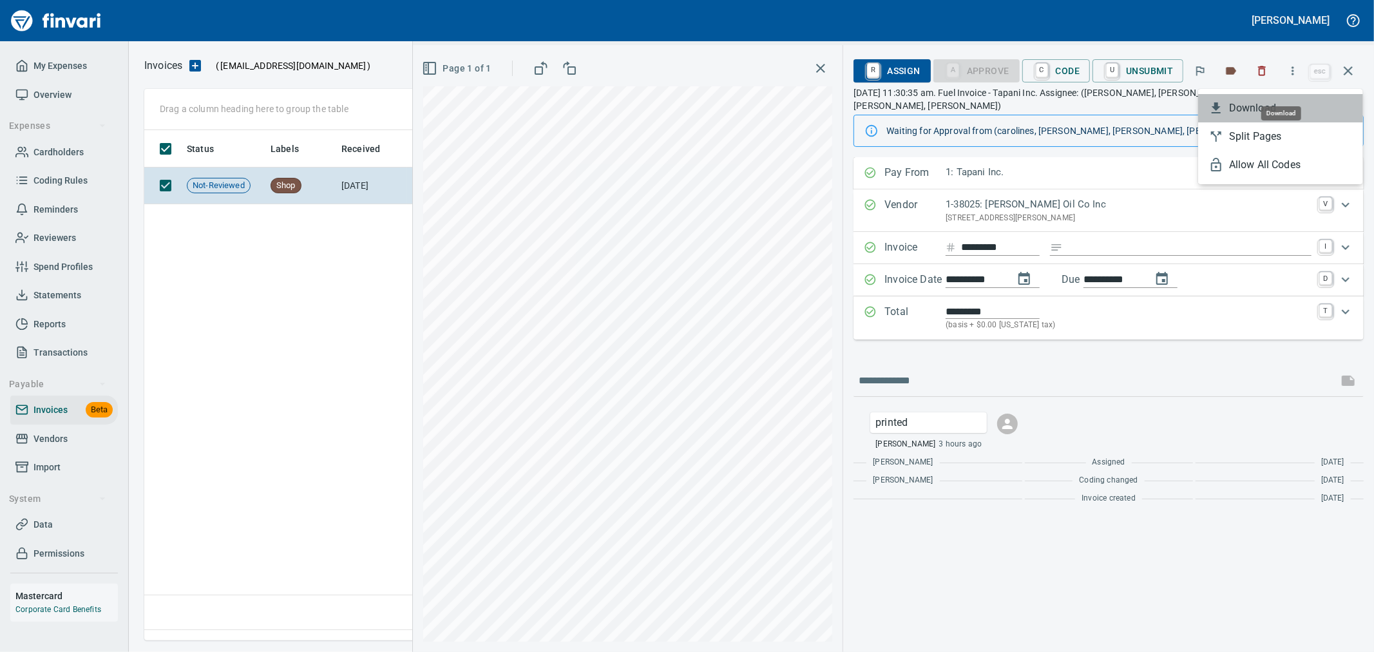
click at [1259, 106] on span "Download" at bounding box center [1291, 107] width 124 height 15
click at [1260, 69] on icon "button" at bounding box center [1262, 71] width 8 height 10
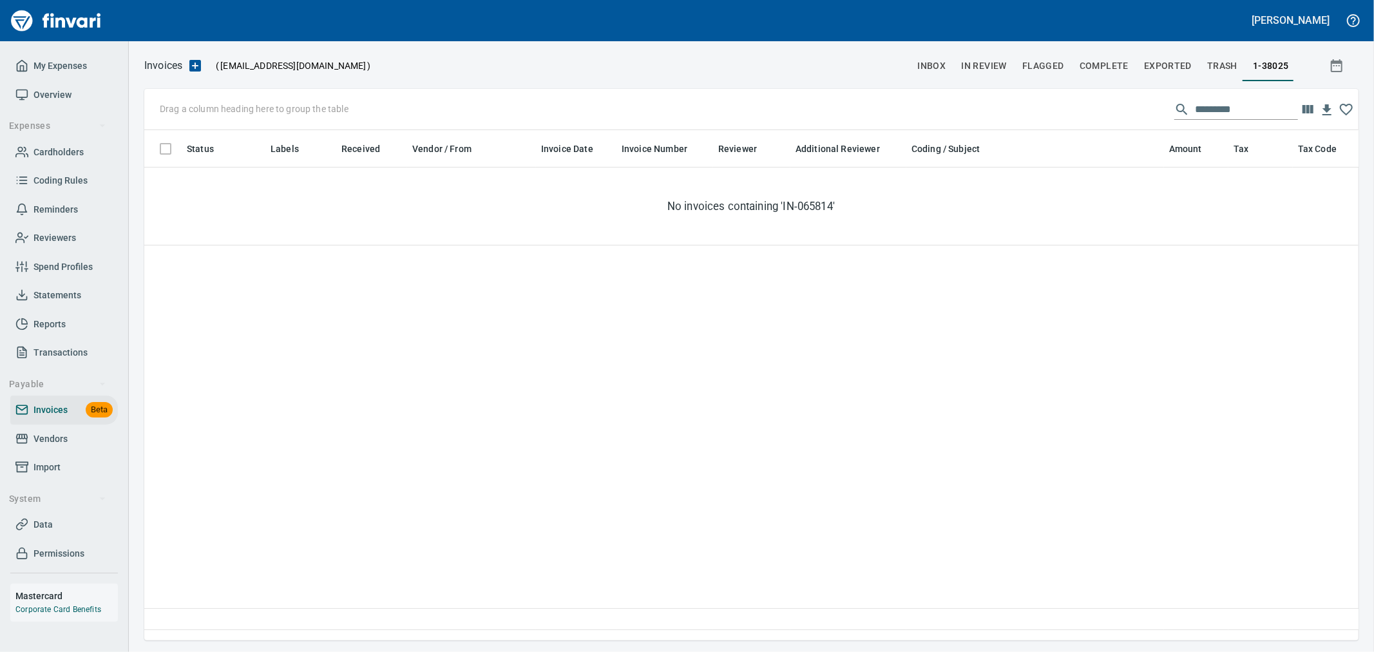
scroll to position [488, 1202]
drag, startPoint x: 1252, startPoint y: 117, endPoint x: 1135, endPoint y: 97, distance: 118.3
click at [1135, 97] on div "Drag a column heading here to group the table *********" at bounding box center [751, 109] width 1214 height 41
paste input "text"
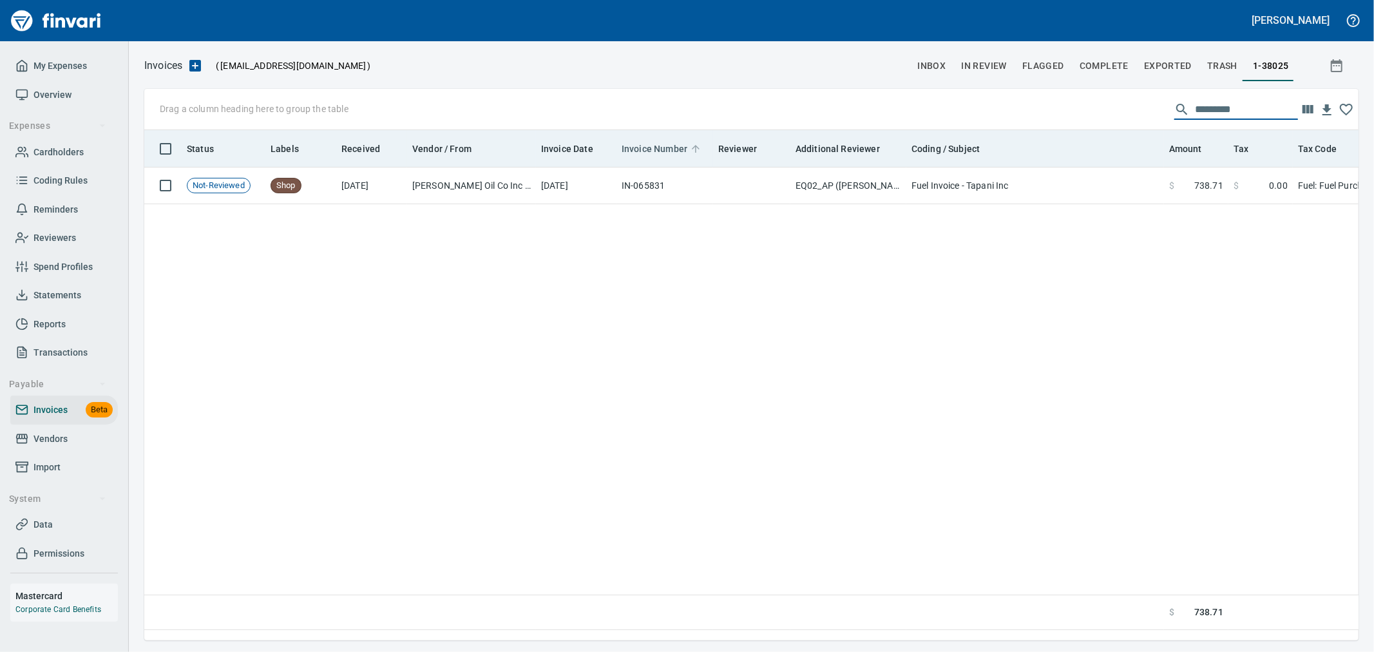
click at [661, 149] on span "Invoice Number" at bounding box center [654, 148] width 66 height 15
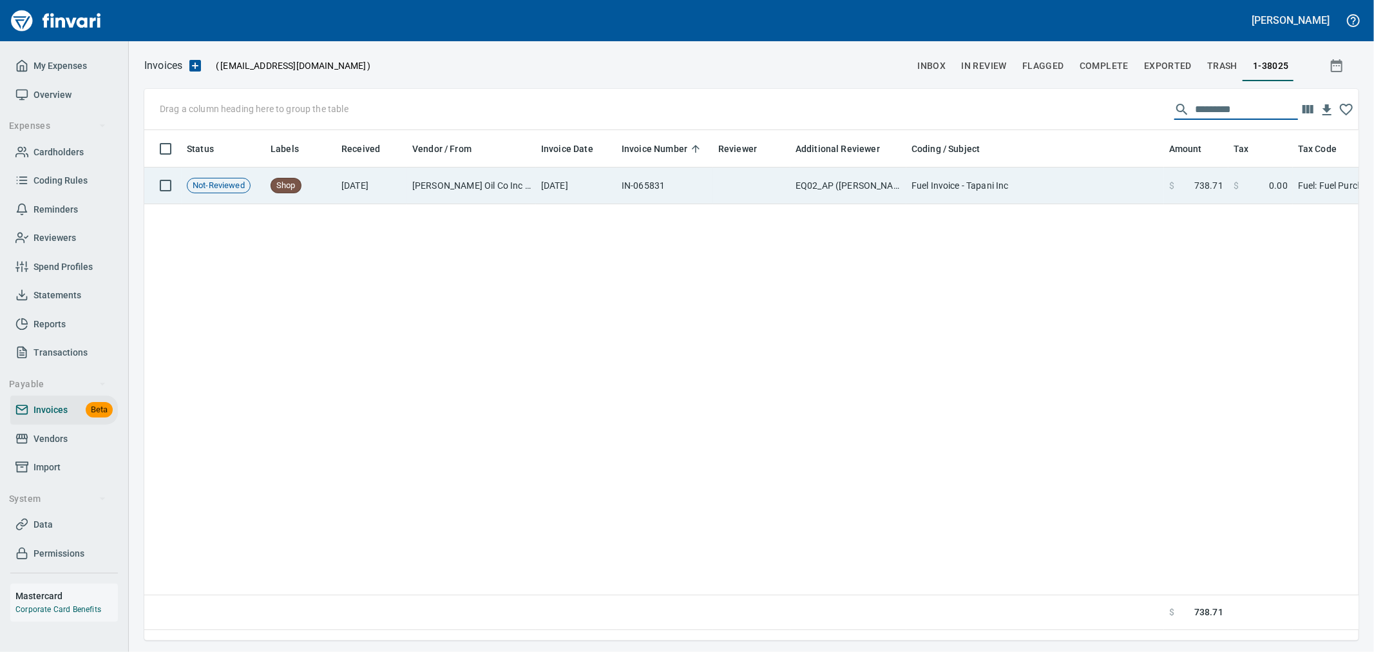
click at [660, 189] on td "IN-065831" at bounding box center [664, 185] width 97 height 37
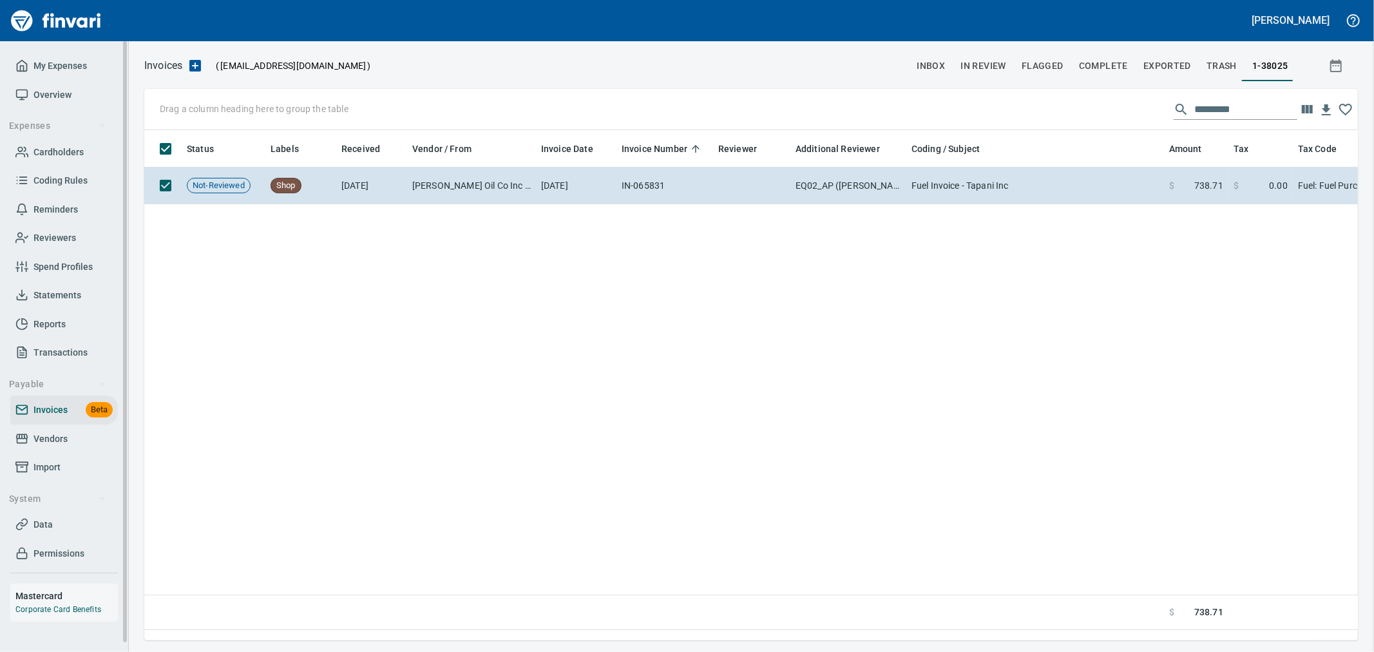
scroll to position [488, 1202]
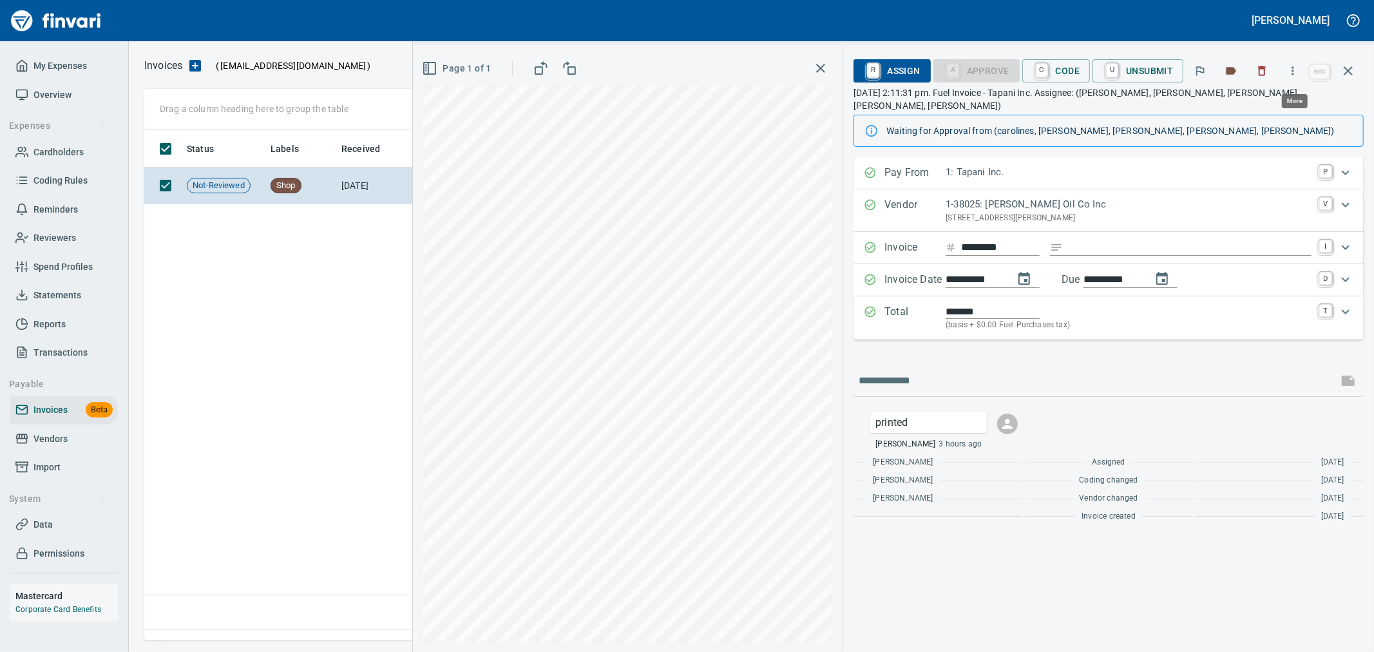
click at [1291, 70] on icon "button" at bounding box center [1292, 70] width 13 height 13
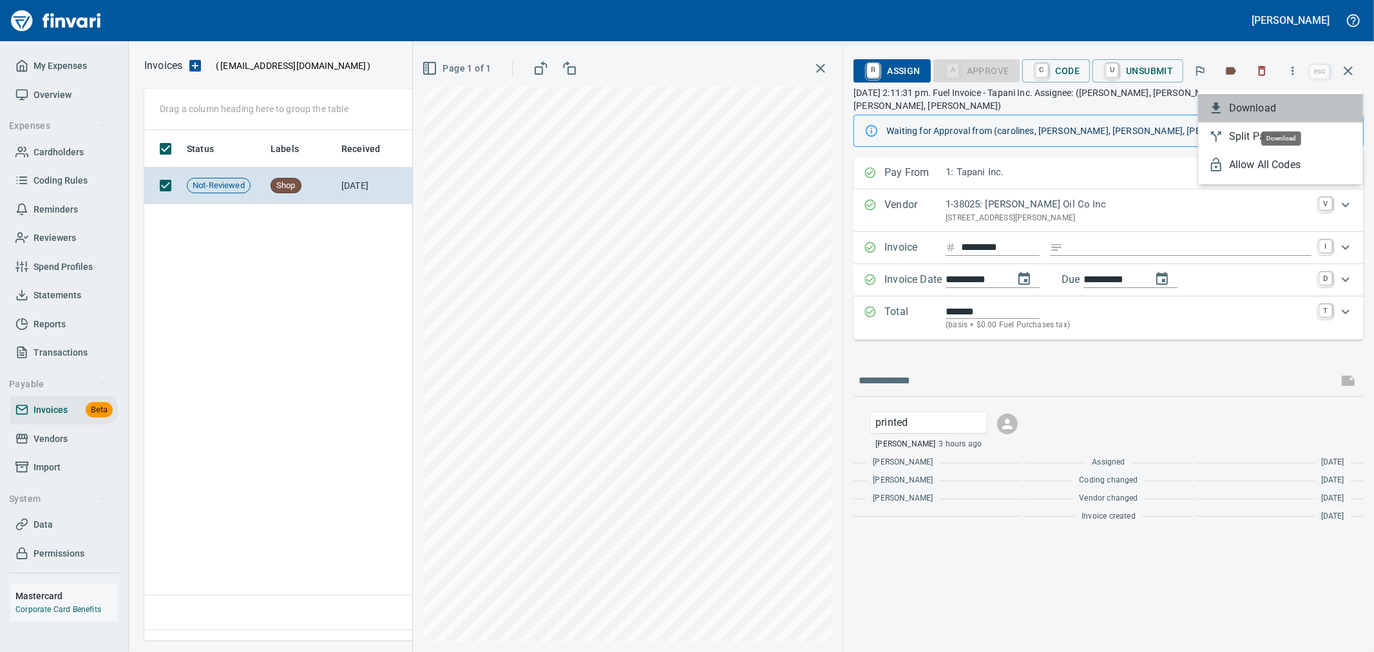
click at [1262, 106] on span "Download" at bounding box center [1291, 107] width 124 height 15
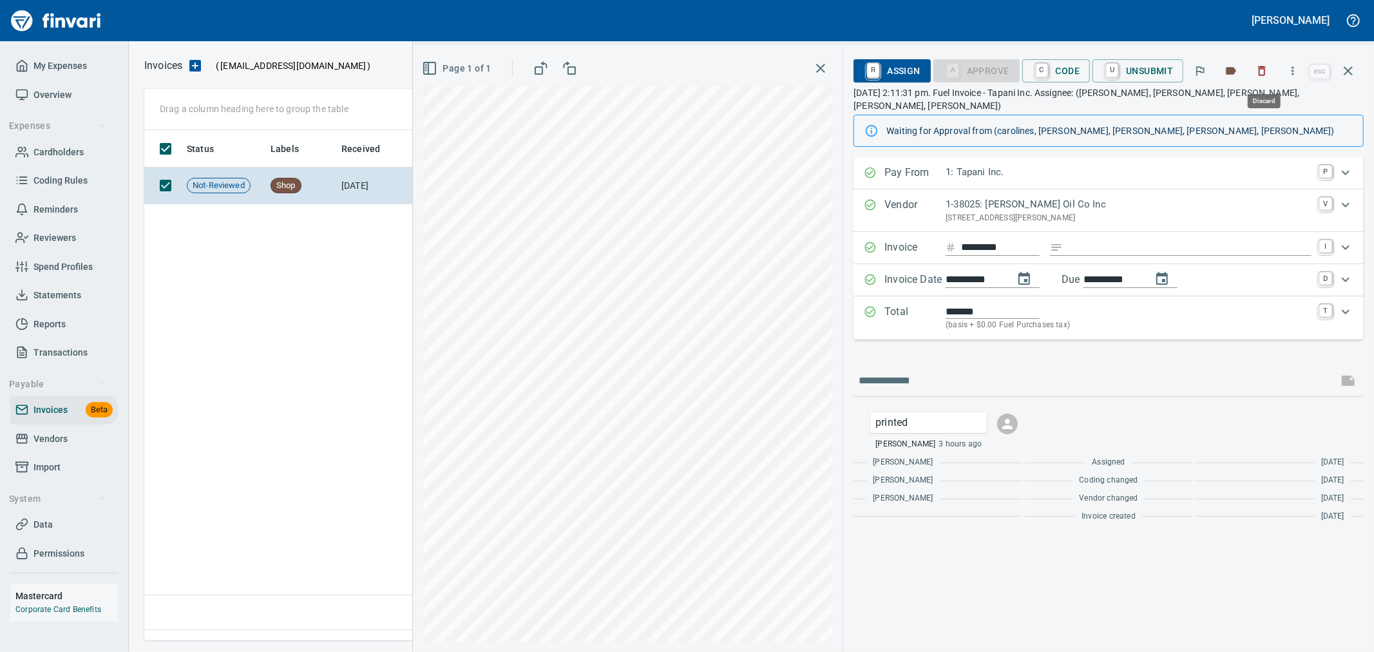
click at [1263, 73] on icon "button" at bounding box center [1261, 70] width 13 height 13
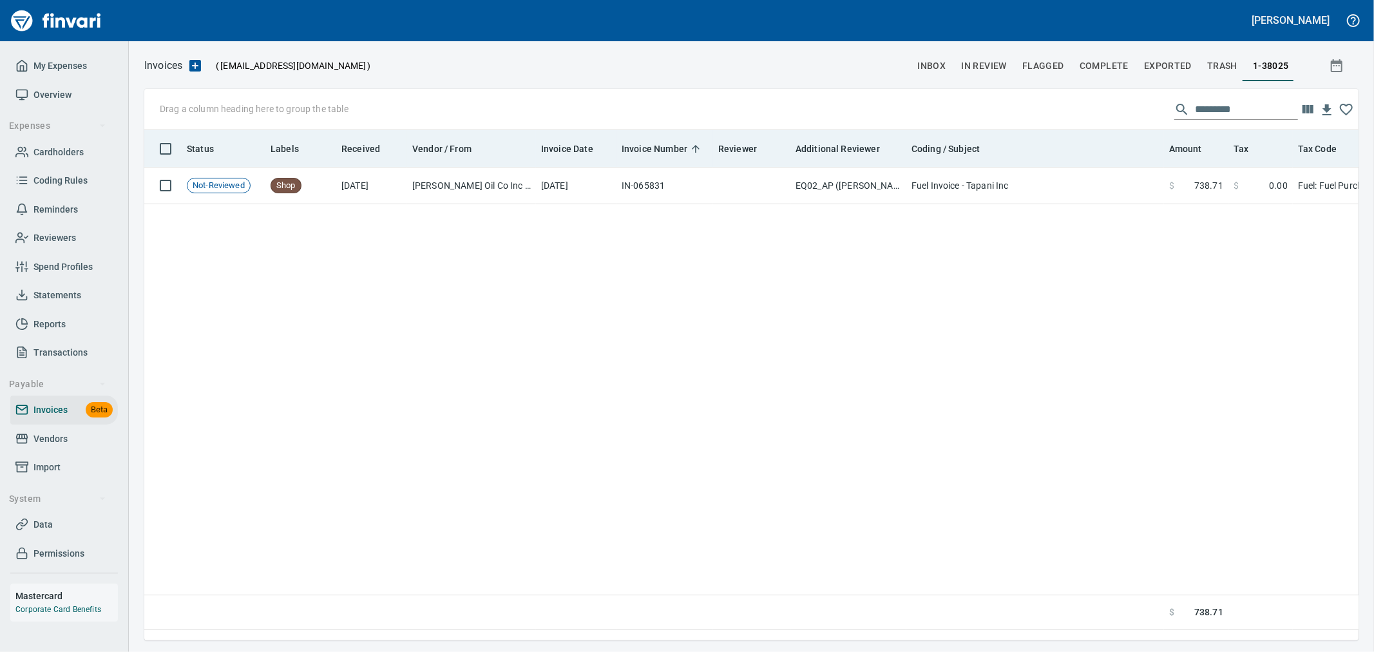
scroll to position [488, 1202]
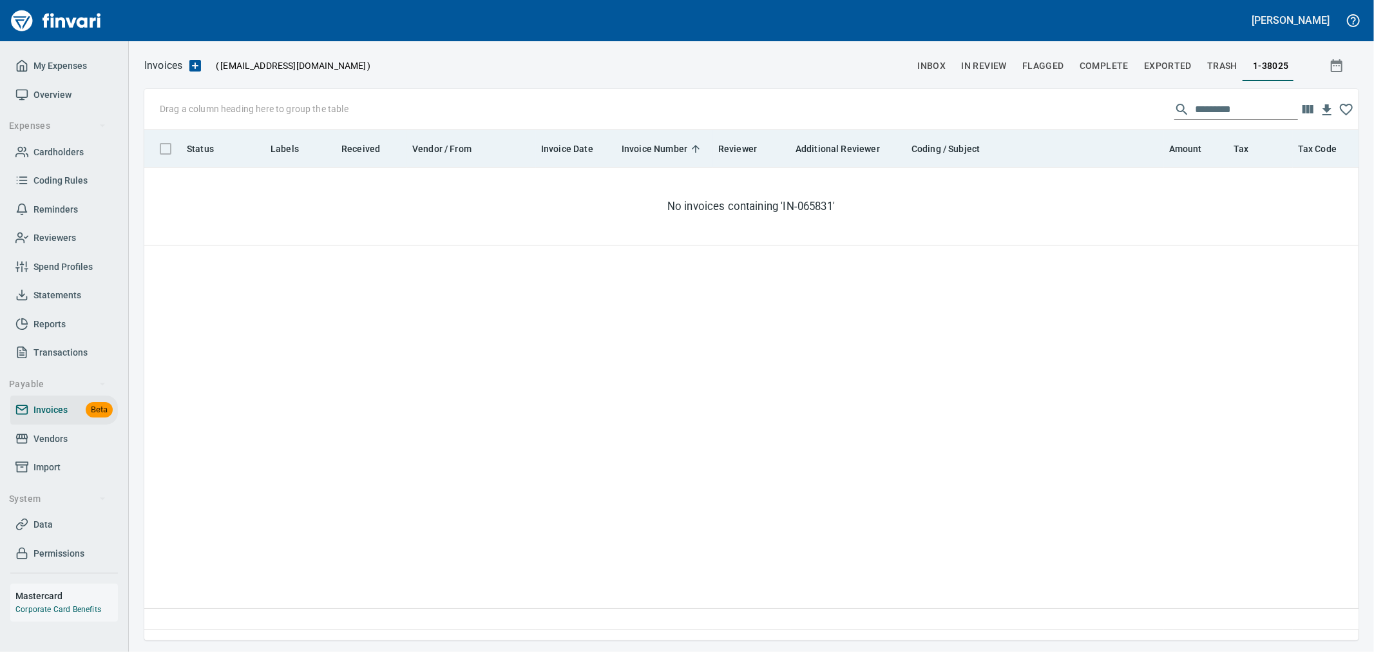
drag, startPoint x: 1212, startPoint y: 105, endPoint x: 998, endPoint y: 130, distance: 215.3
click at [998, 130] on div "Drag a column heading here to group the table ********* Status Labels Received …" at bounding box center [751, 364] width 1214 height 551
paste input "text"
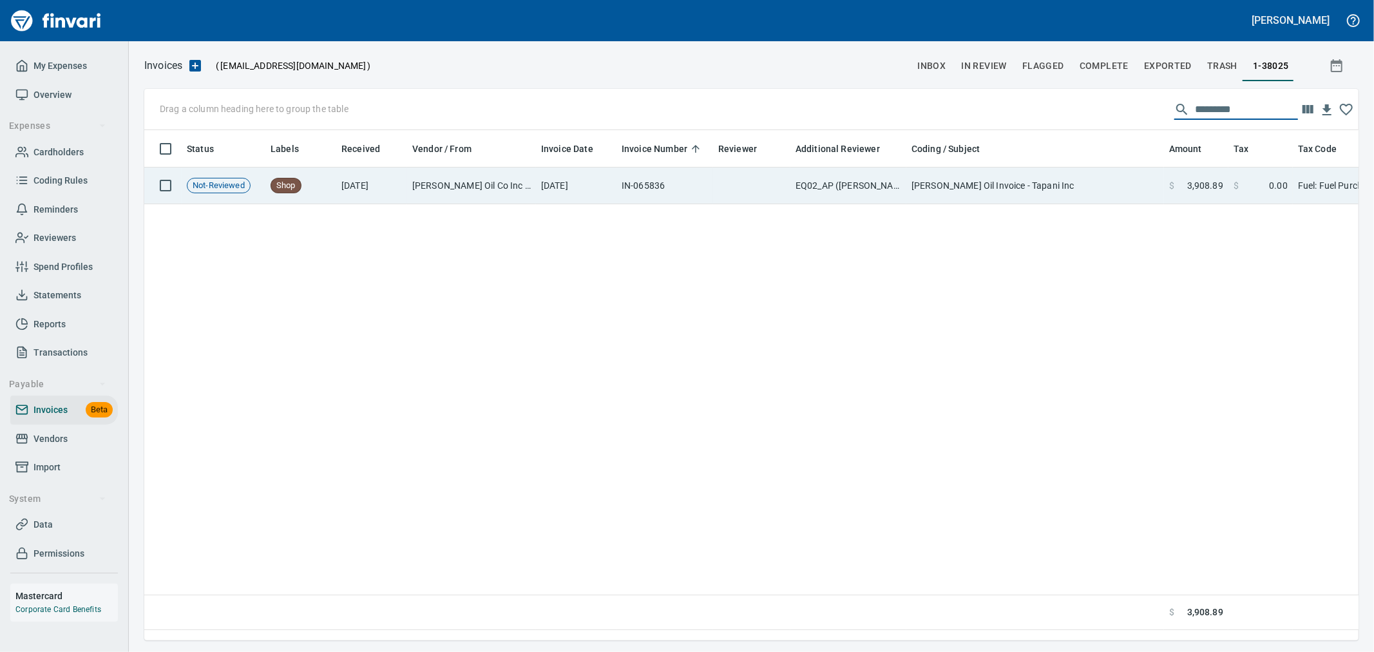
type input "*********"
click at [725, 180] on td at bounding box center [751, 185] width 77 height 37
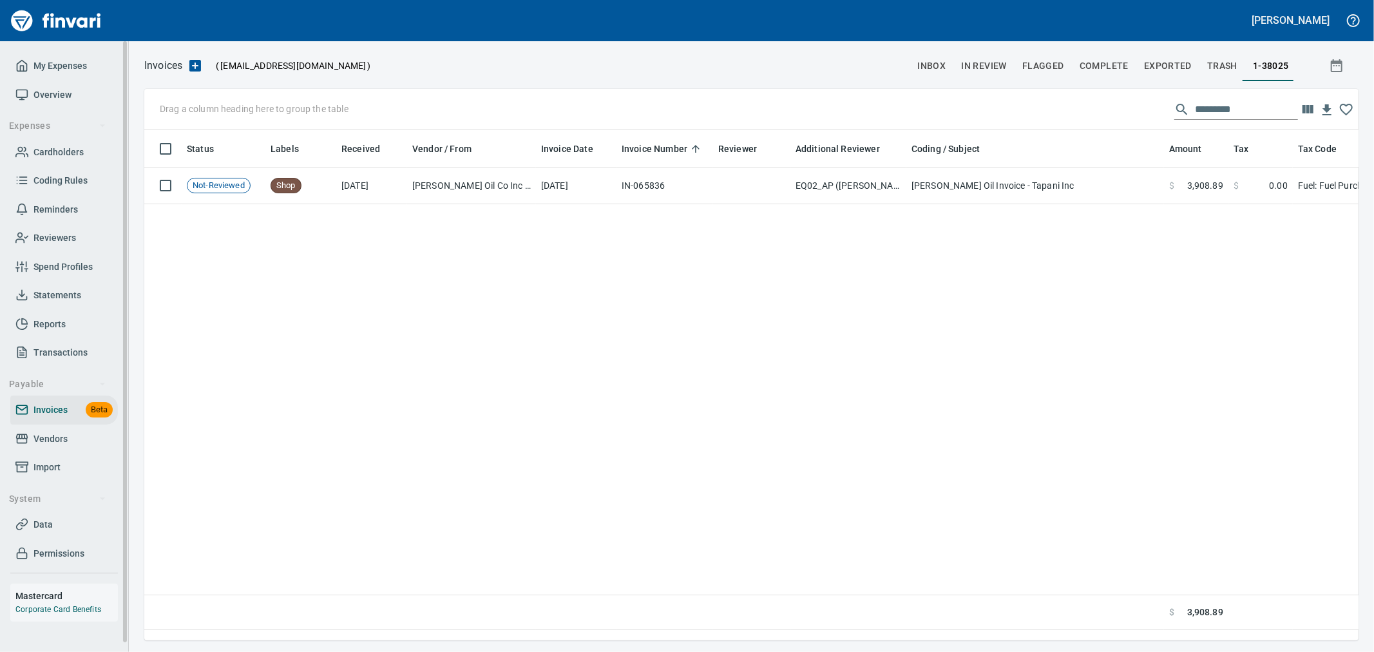
scroll to position [488, 1202]
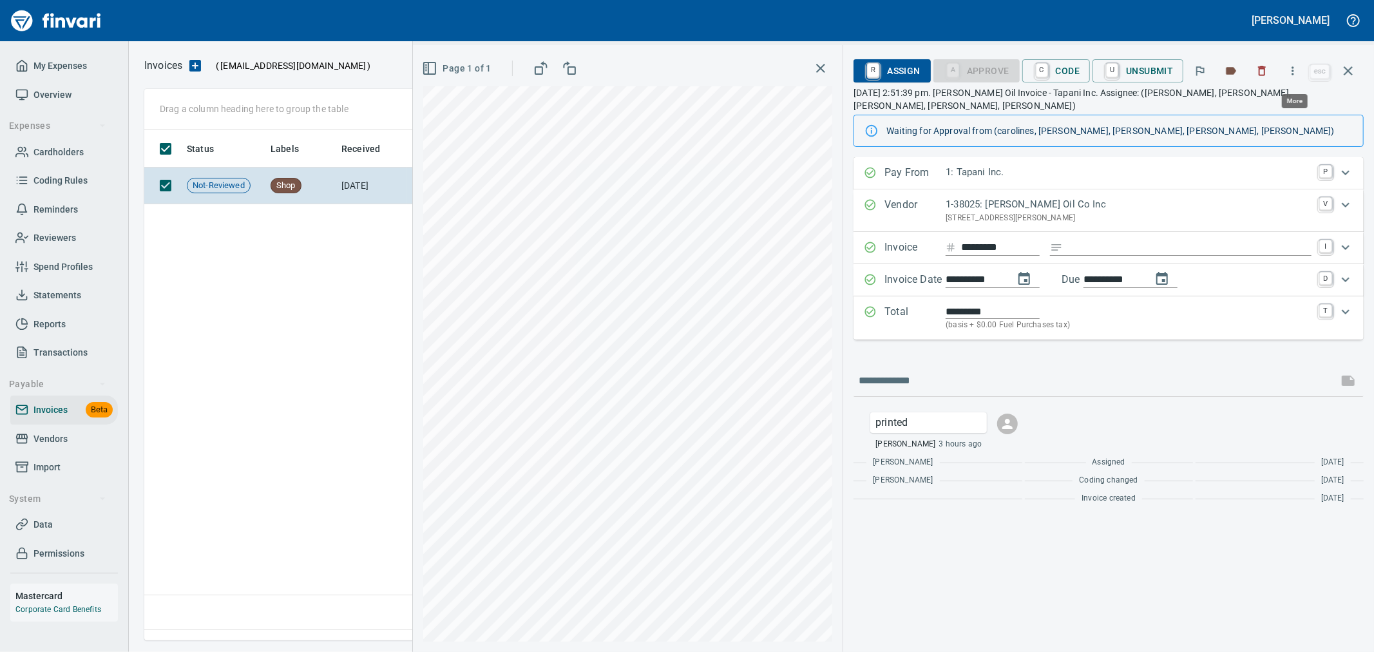
click at [1303, 79] on button "button" at bounding box center [1292, 71] width 28 height 28
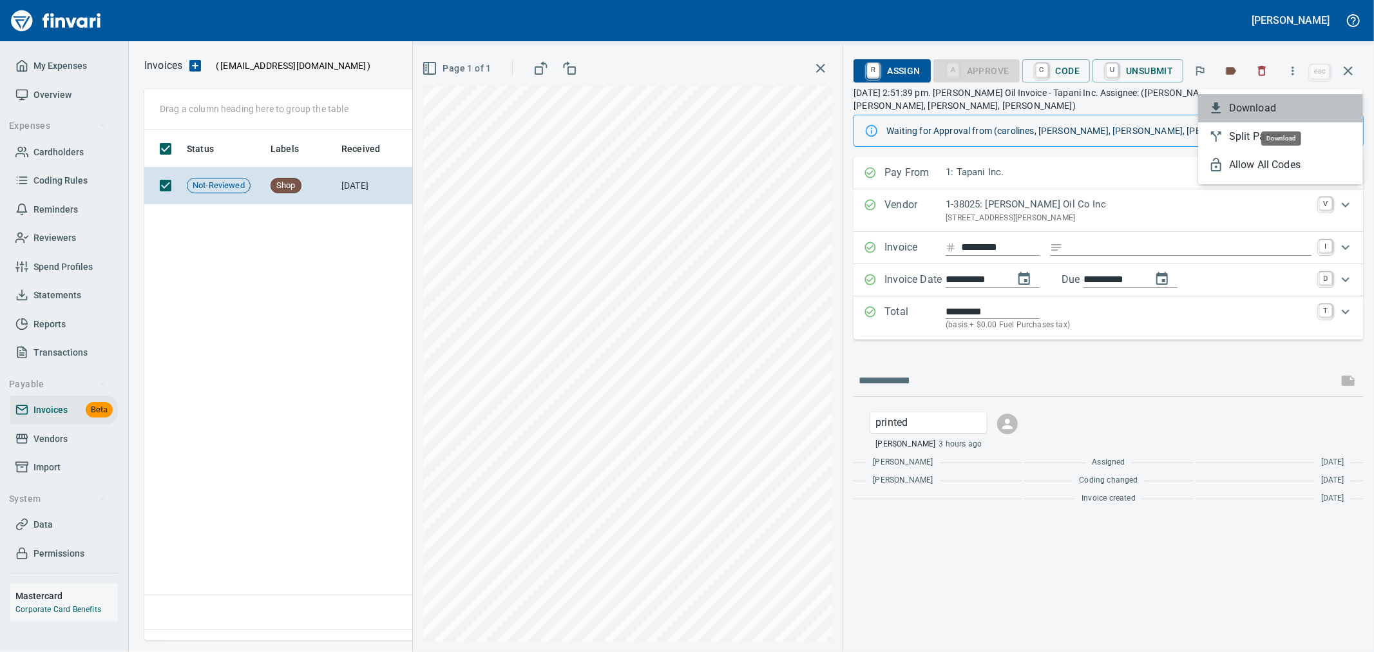
click at [1267, 99] on li "Download" at bounding box center [1280, 108] width 165 height 28
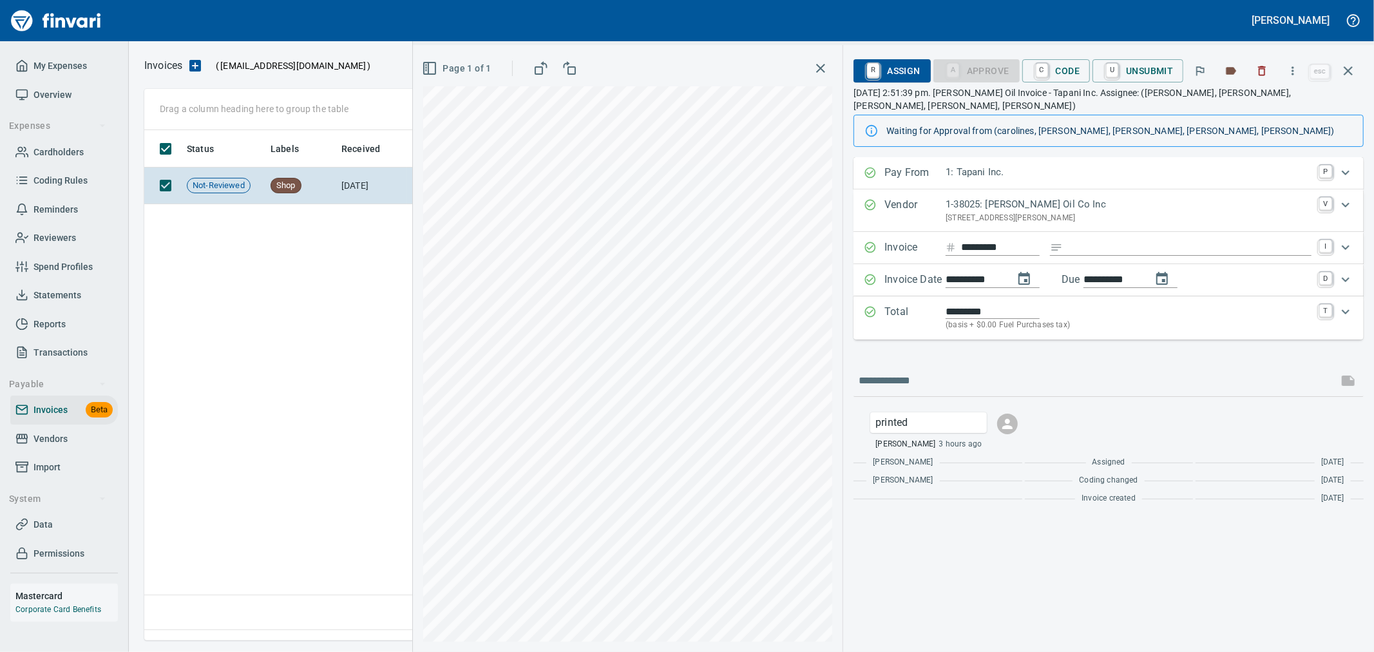
click at [1270, 72] on button "button" at bounding box center [1261, 71] width 28 height 28
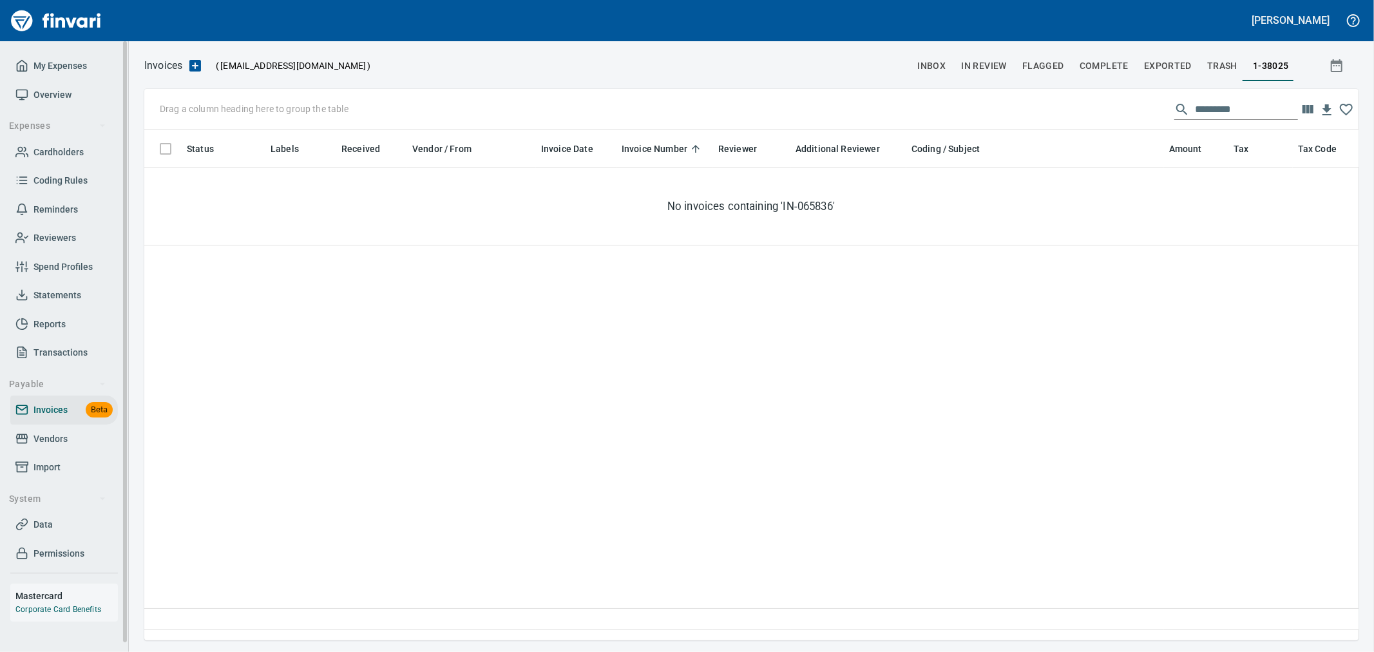
scroll to position [488, 1203]
click at [52, 431] on span "Vendors" at bounding box center [50, 439] width 34 height 16
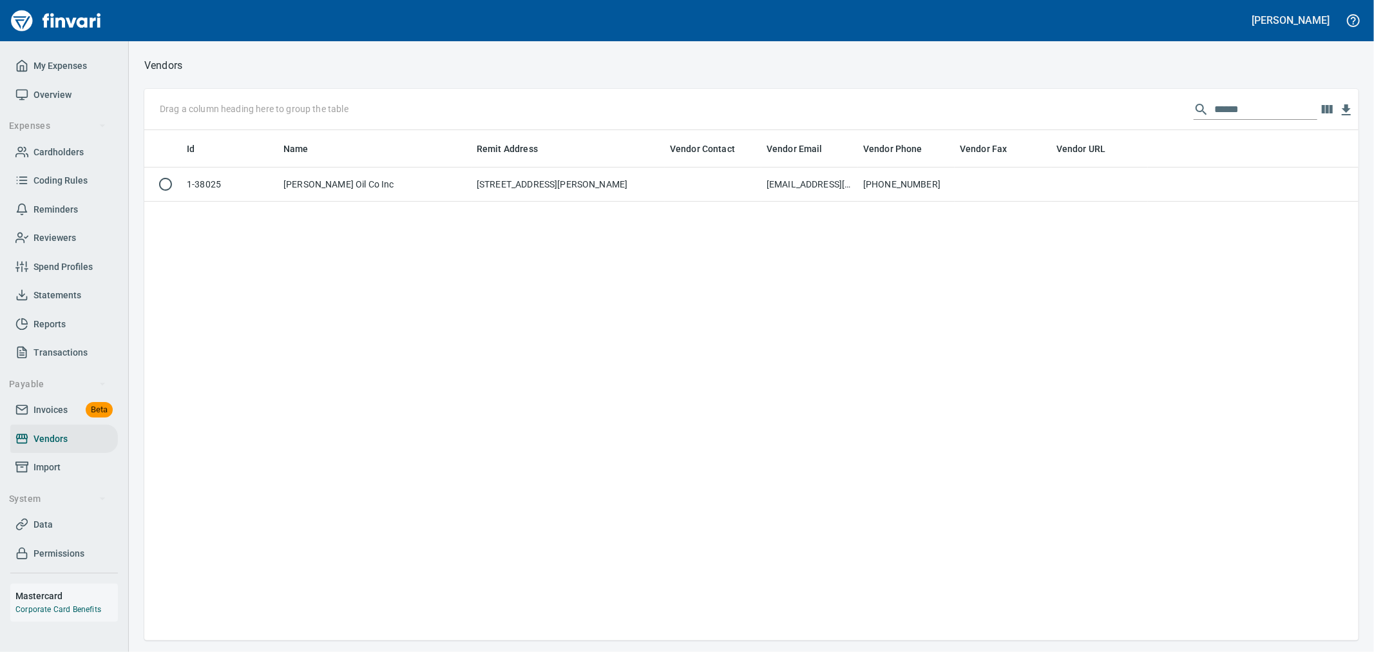
scroll to position [499, 1203]
click at [1041, 111] on div "Drag a column heading here to group the table ******" at bounding box center [751, 109] width 1214 height 41
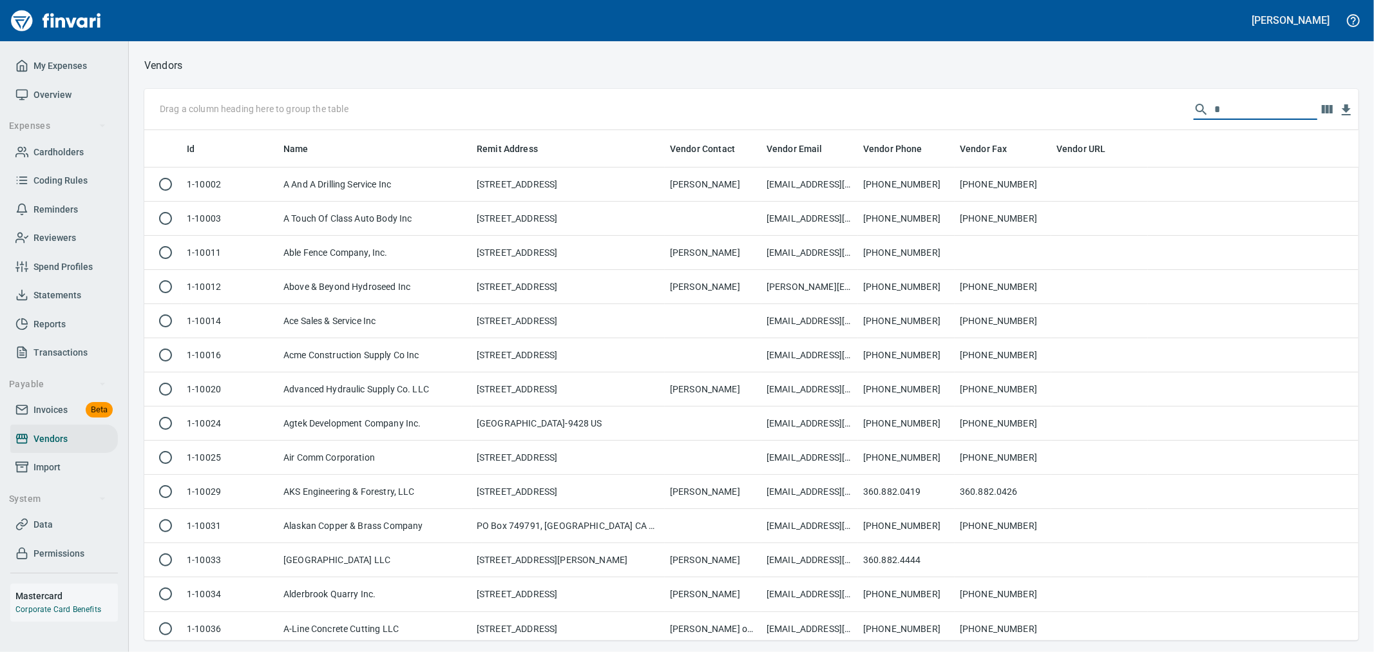
scroll to position [499, 1193]
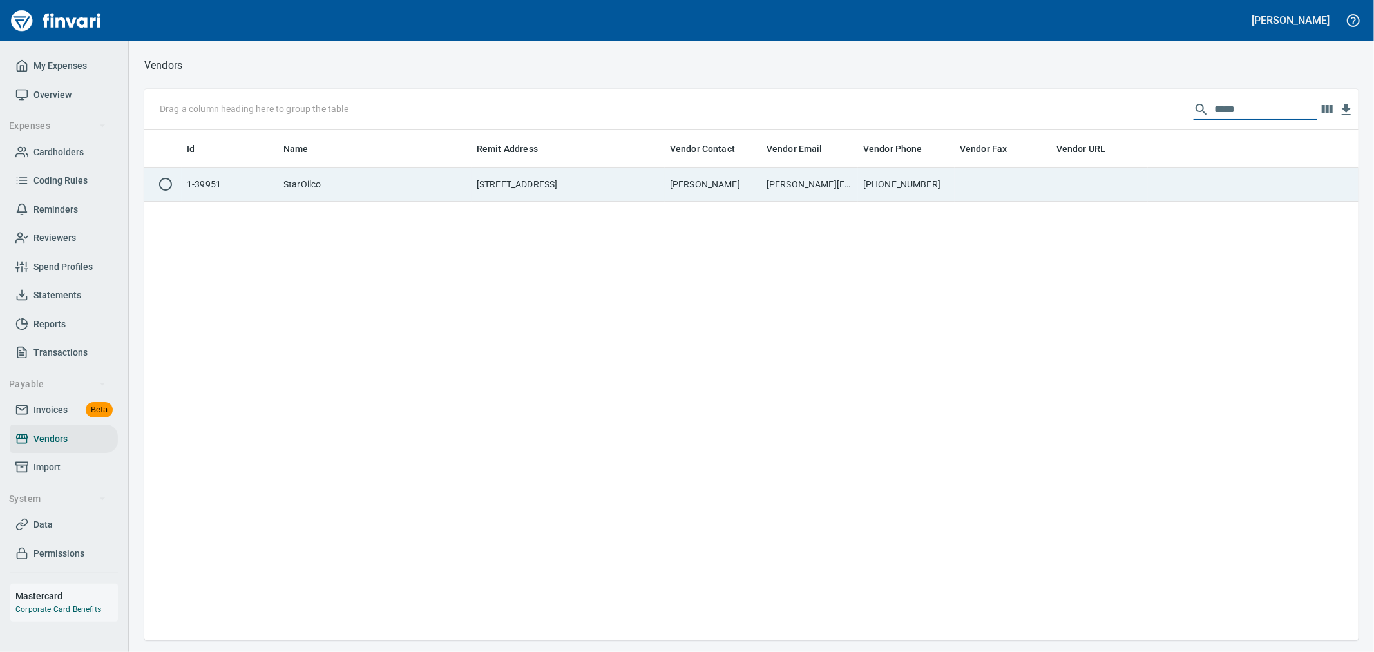
type input "*****"
click at [1034, 168] on td at bounding box center [1002, 184] width 97 height 34
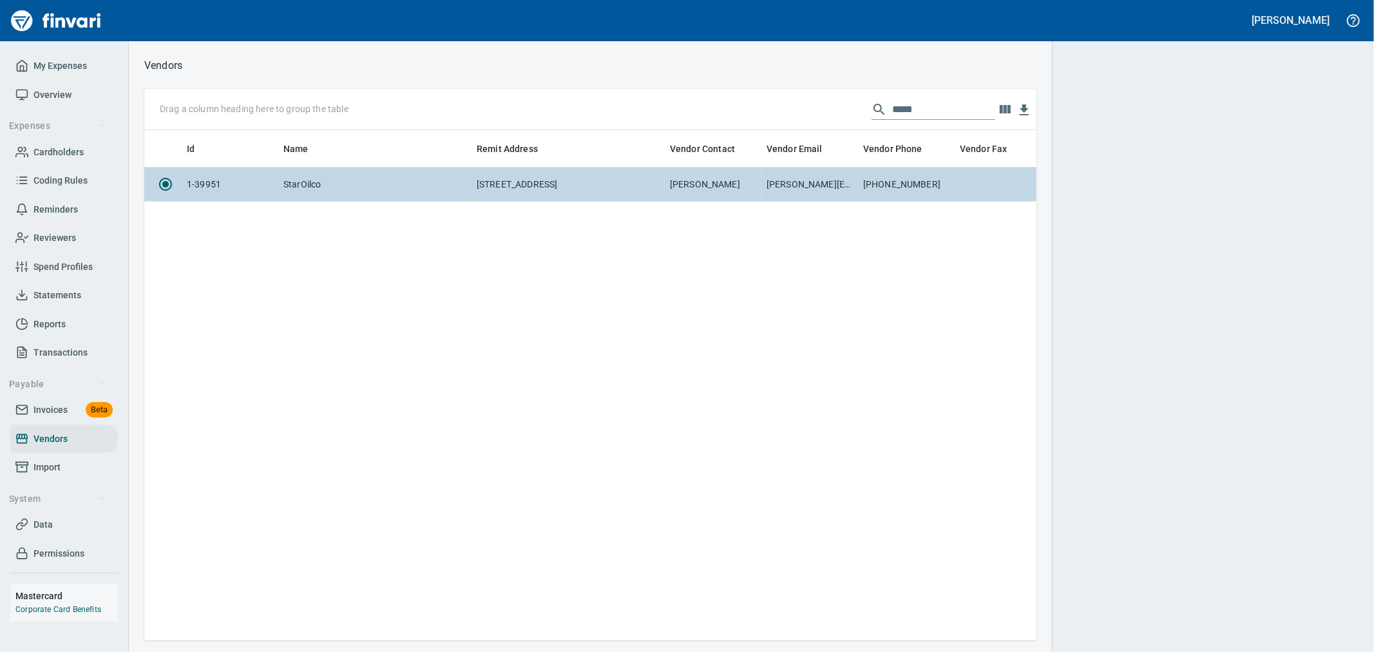
scroll to position [488, 881]
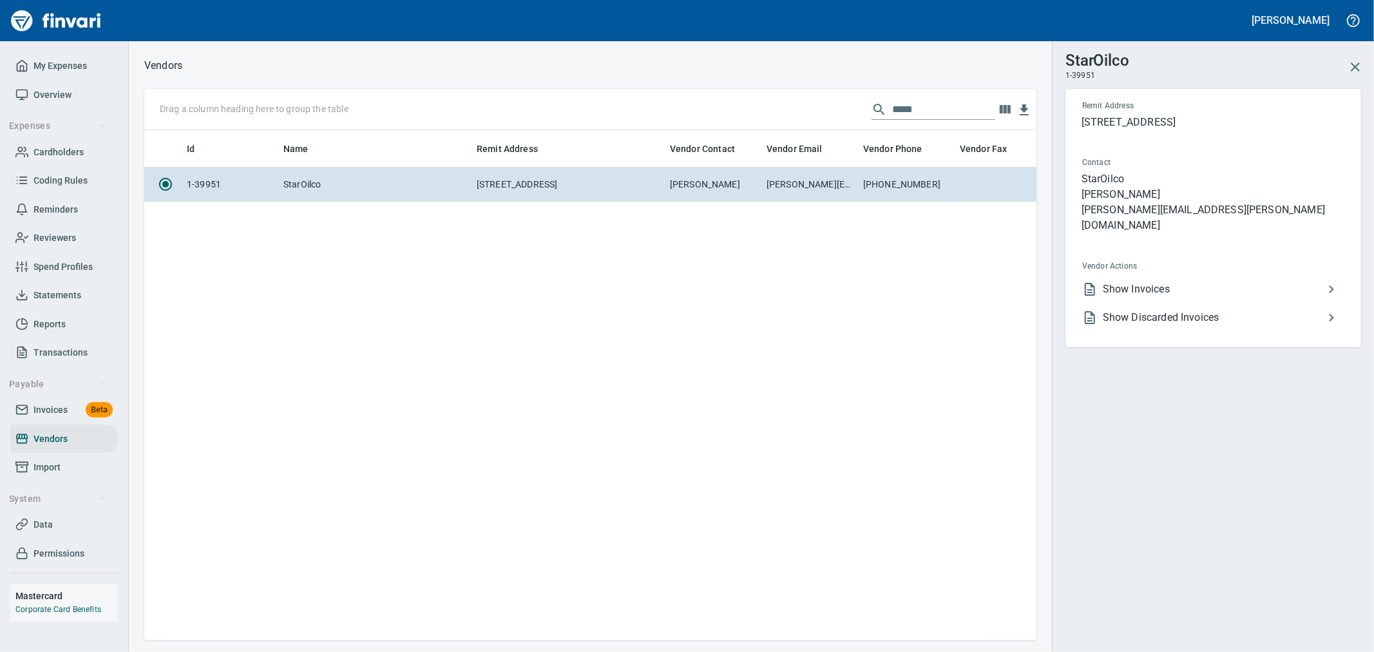
click at [1169, 281] on span "Show Invoices" at bounding box center [1213, 288] width 221 height 15
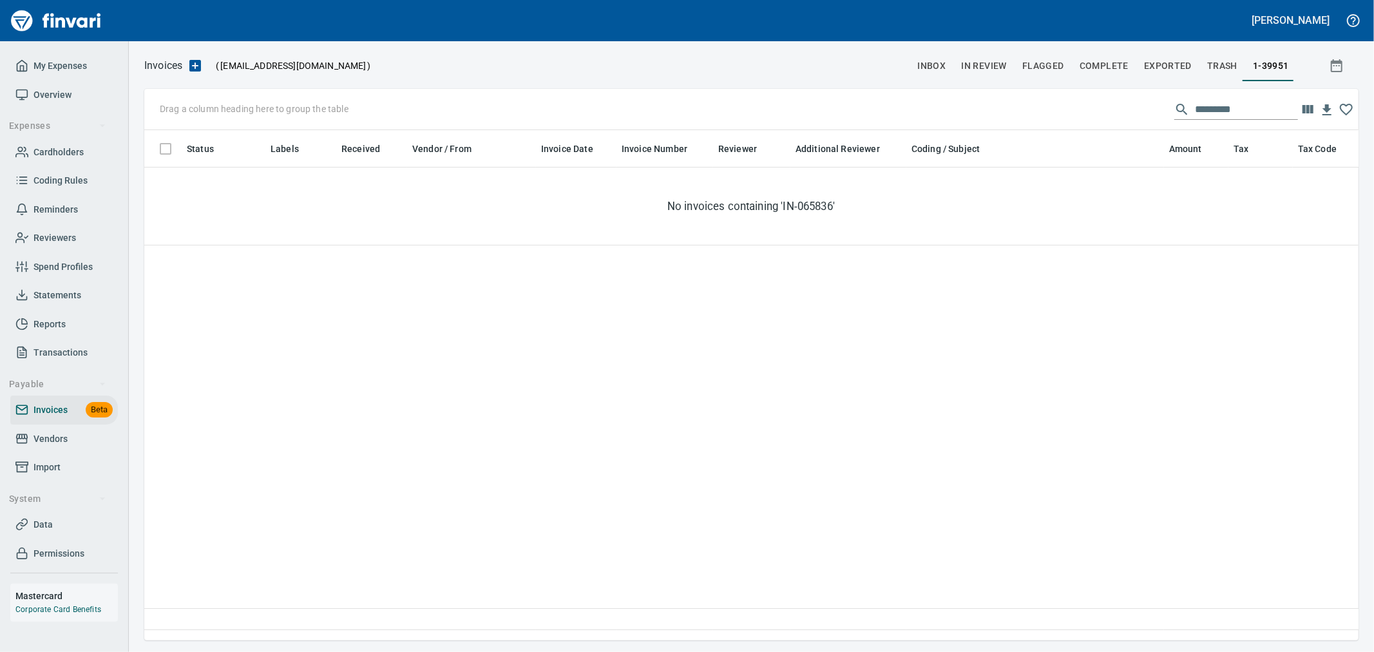
scroll to position [488, 1203]
drag, startPoint x: 1240, startPoint y: 108, endPoint x: 1029, endPoint y: 107, distance: 211.2
click at [1029, 107] on div "Drag a column heading here to group the table *********" at bounding box center [751, 109] width 1214 height 41
paste input "*"
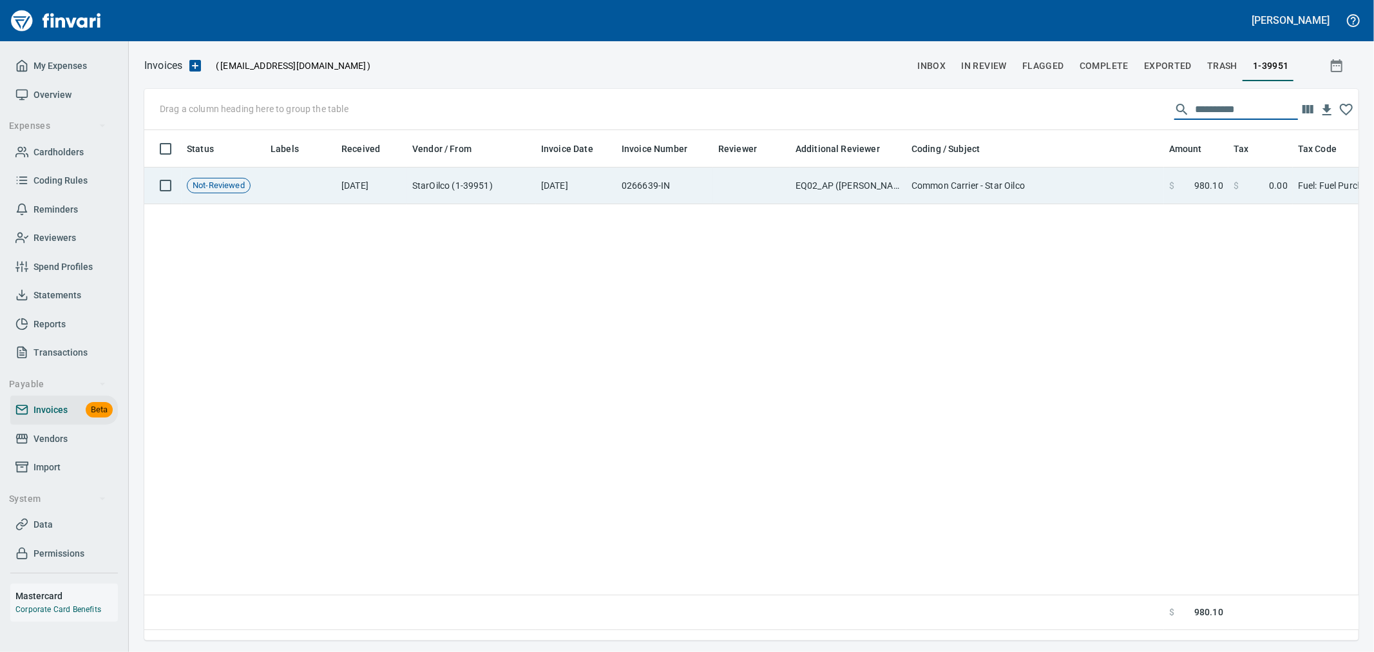
type input "**********"
click at [954, 176] on td "Common Carrier - Star Oilco" at bounding box center [1035, 185] width 258 height 37
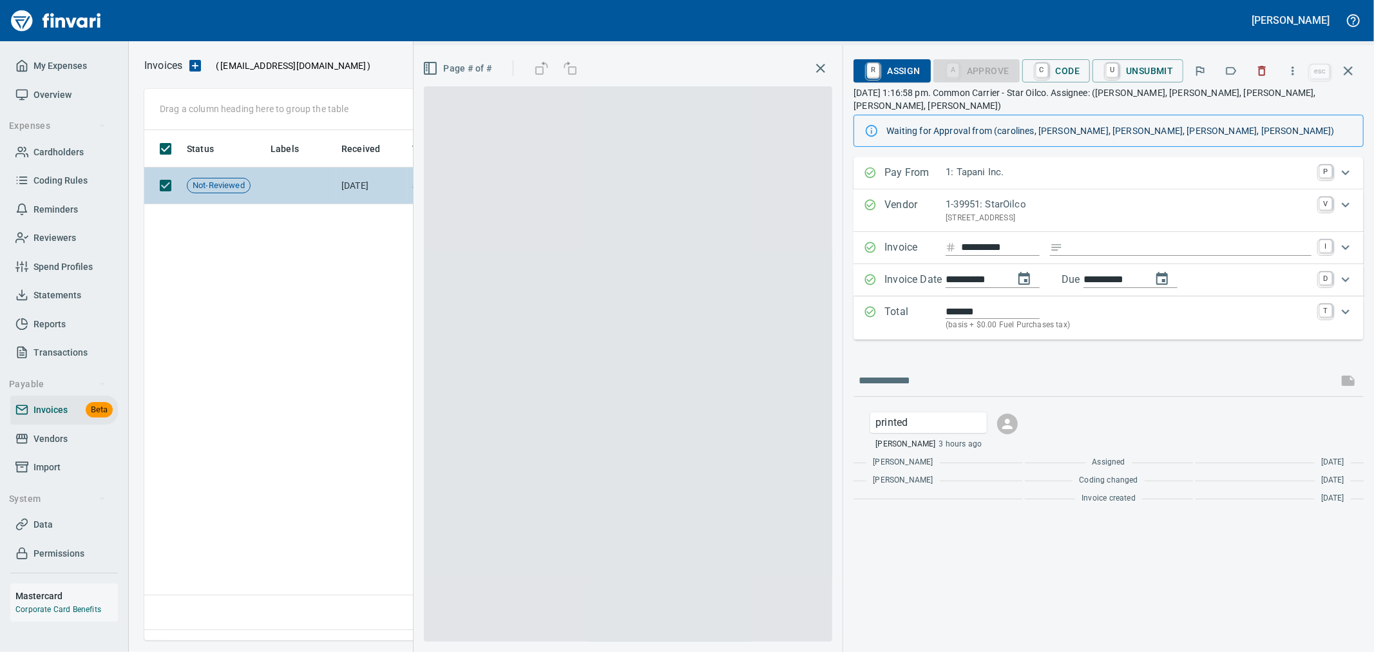
scroll to position [488, 1202]
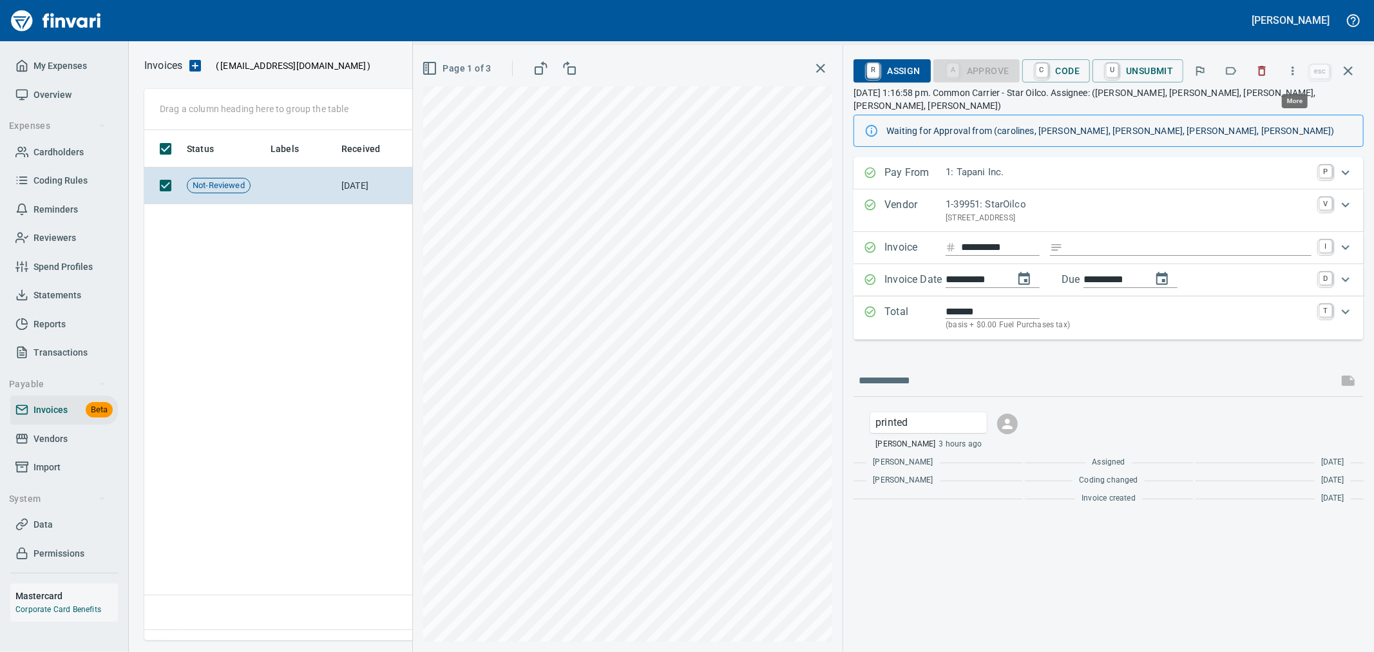
click at [1299, 62] on button "button" at bounding box center [1292, 71] width 28 height 28
click at [1271, 103] on span "Download" at bounding box center [1291, 107] width 124 height 15
click at [1256, 71] on icon "button" at bounding box center [1261, 70] width 13 height 13
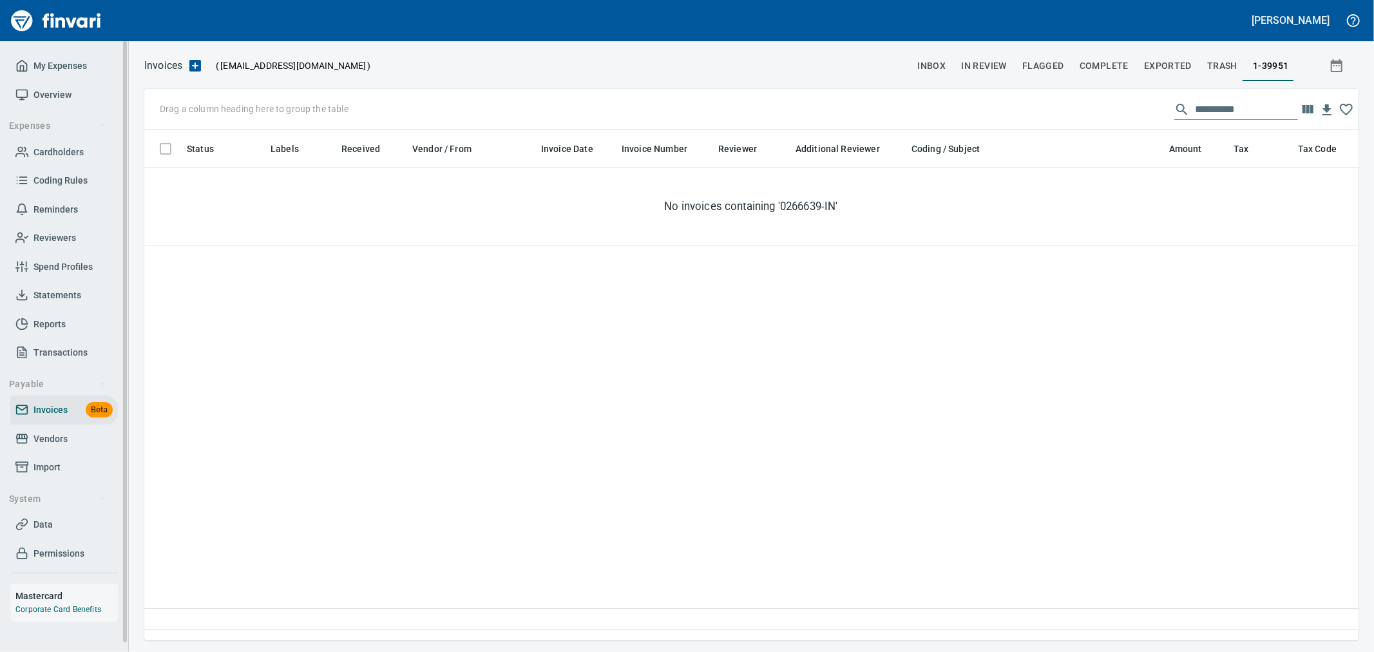
scroll to position [488, 1203]
click at [62, 435] on span "Vendors" at bounding box center [50, 439] width 34 height 16
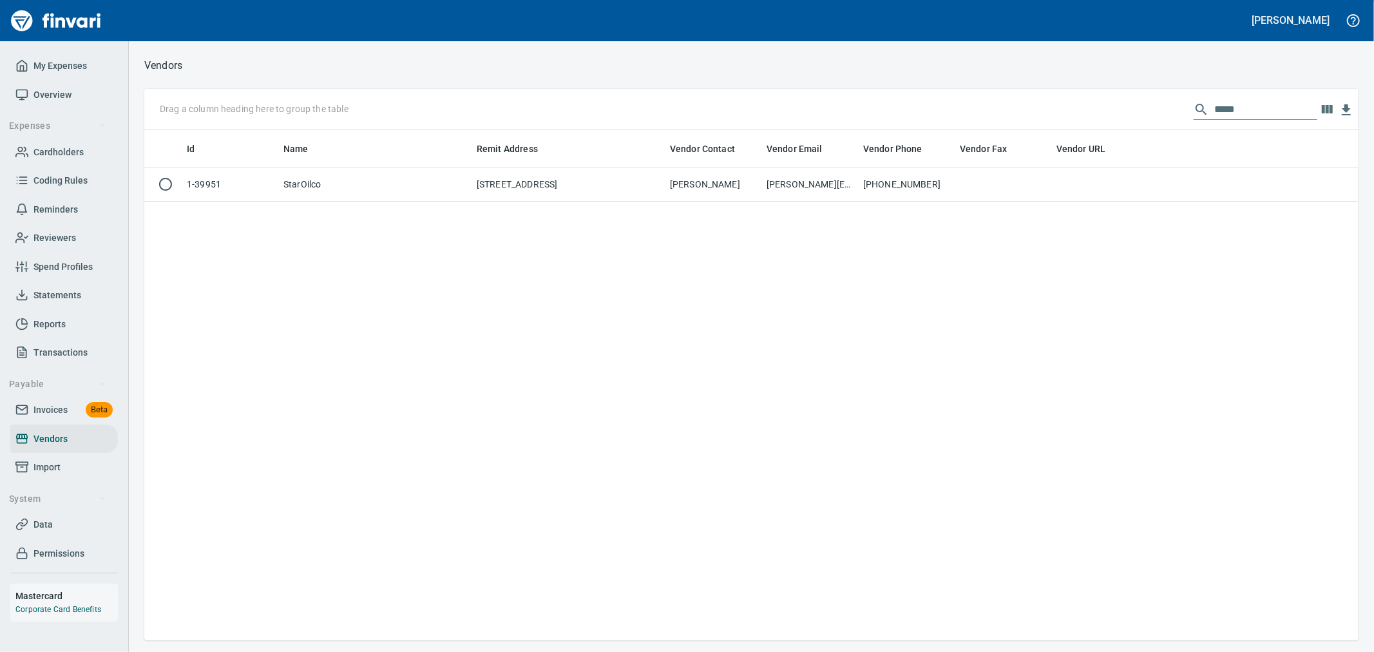
scroll to position [499, 1203]
drag, startPoint x: 1246, startPoint y: 116, endPoint x: 972, endPoint y: 121, distance: 273.1
click at [972, 121] on div "Drag a column heading here to group the table *****" at bounding box center [751, 109] width 1214 height 41
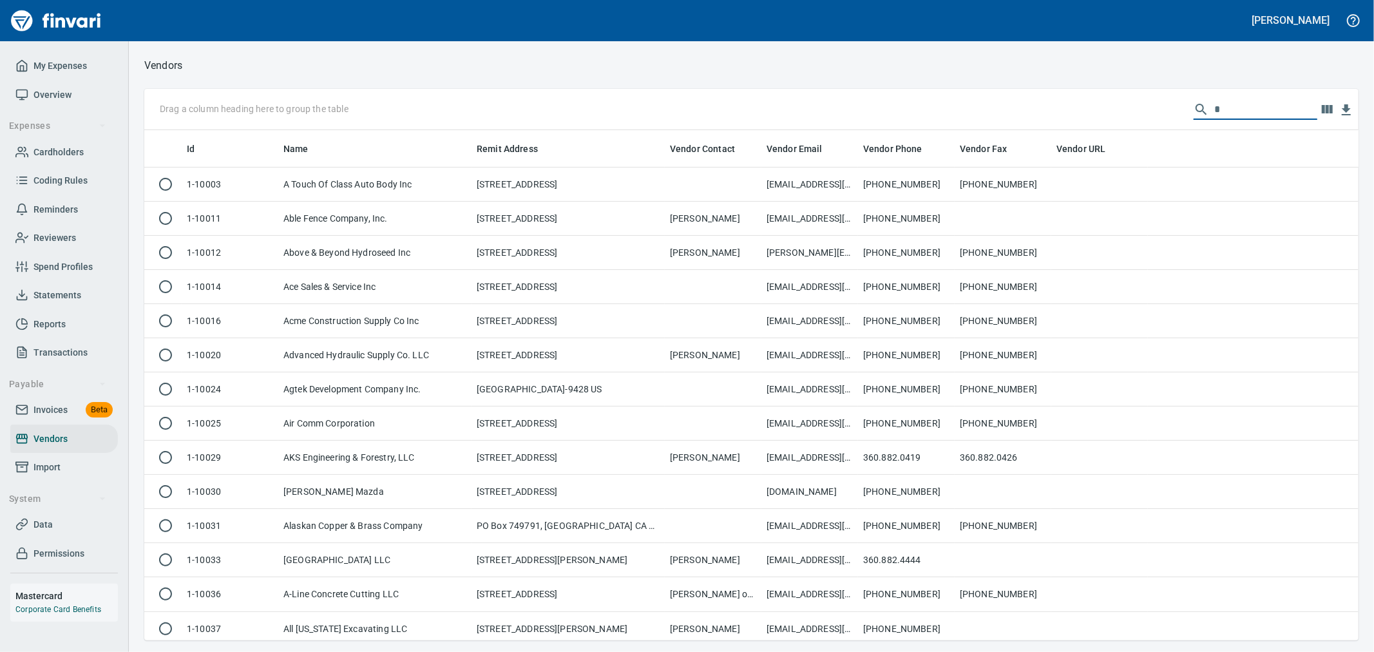
scroll to position [499, 1193]
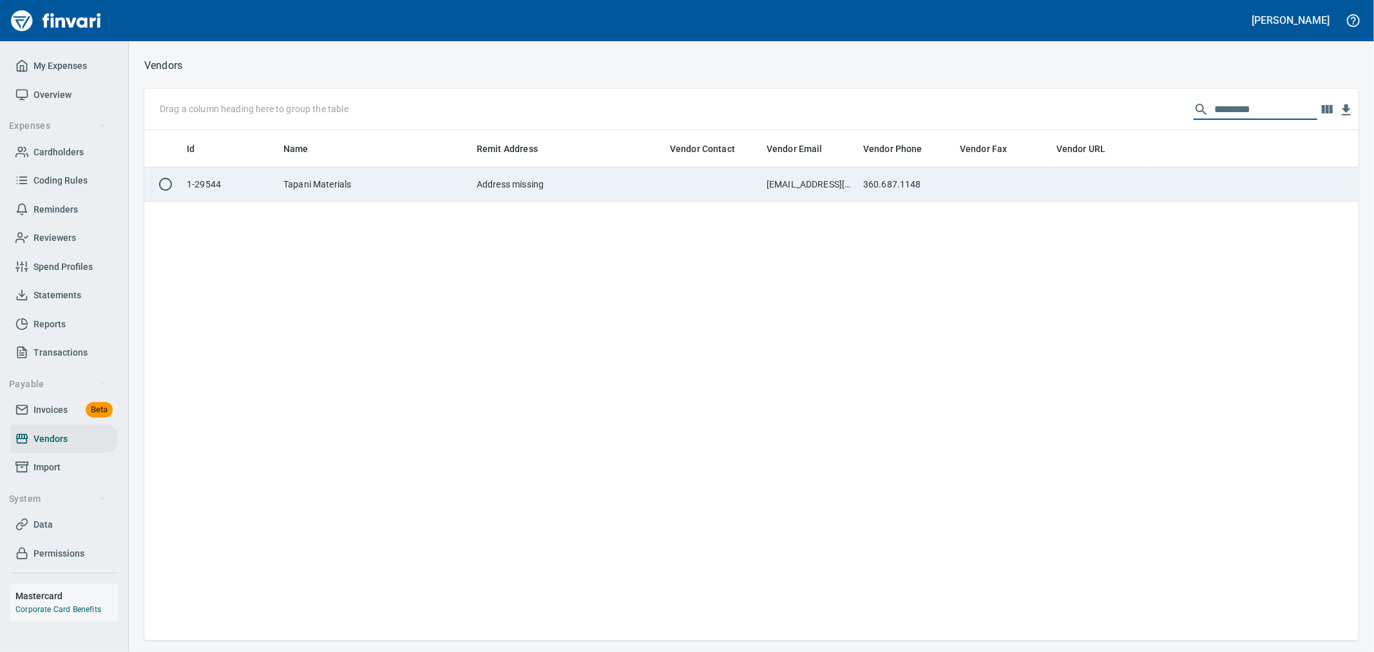
type input "*********"
click at [934, 183] on td "360.687.1148" at bounding box center [906, 184] width 97 height 34
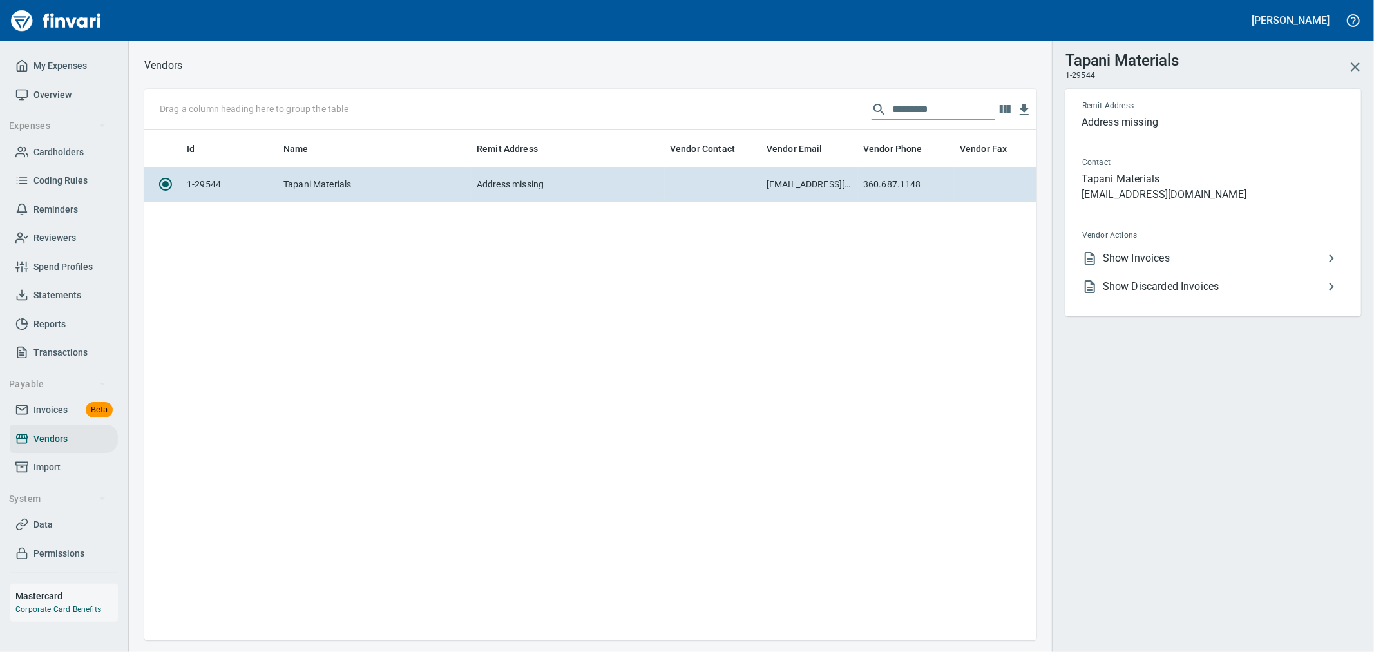
scroll to position [488, 881]
click at [1162, 249] on li "Show Invoices" at bounding box center [1208, 258] width 272 height 28
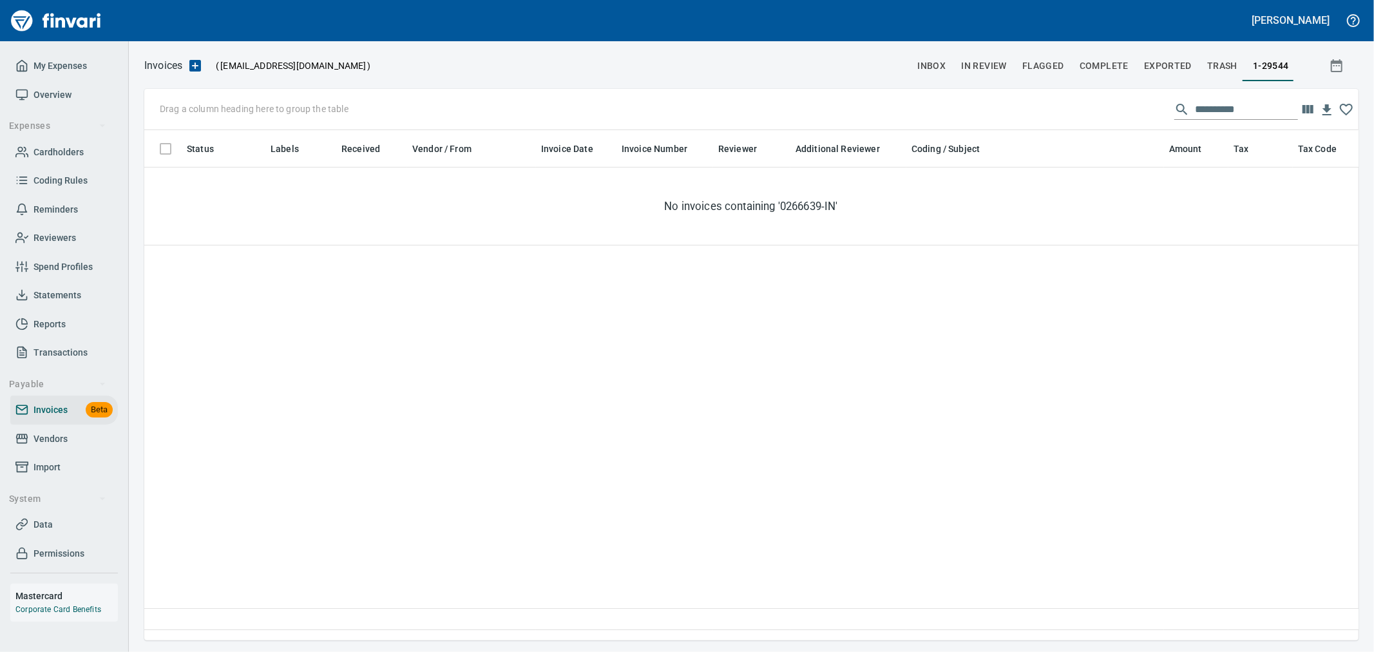
scroll to position [488, 1203]
drag, startPoint x: 1252, startPoint y: 111, endPoint x: 934, endPoint y: 97, distance: 317.8
click at [942, 97] on div "**********" at bounding box center [751, 109] width 1214 height 41
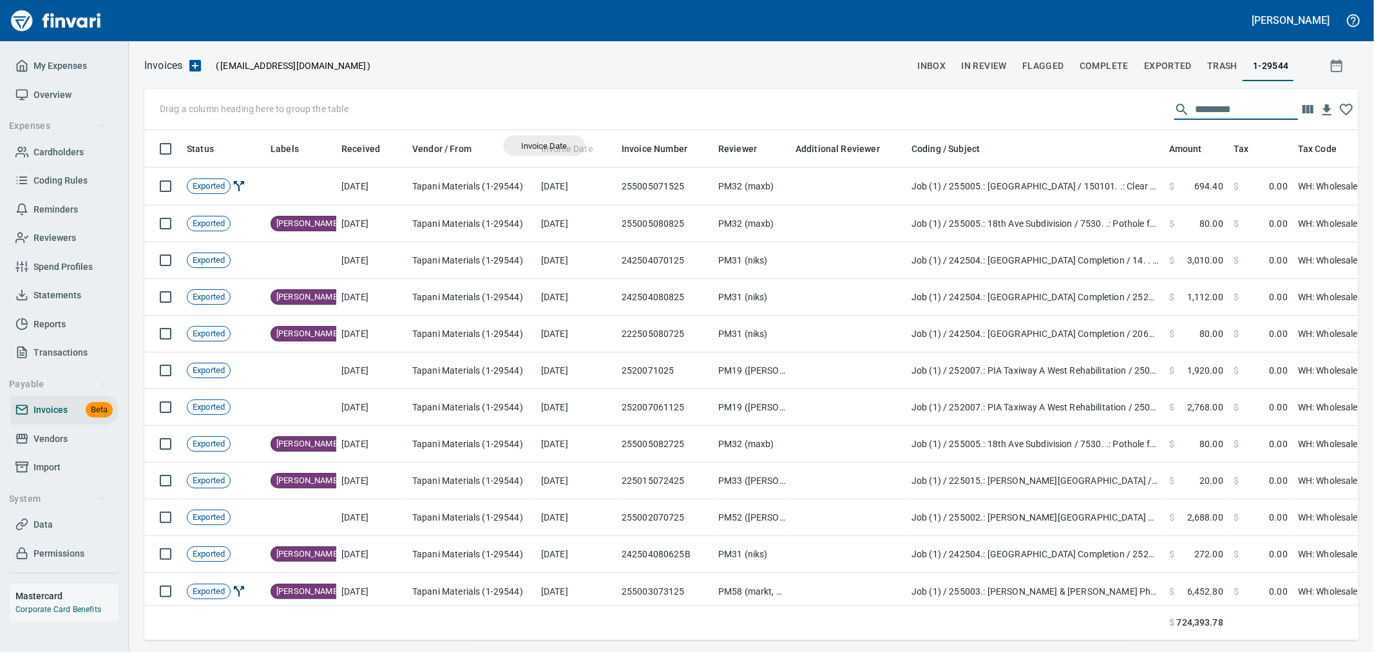
scroll to position [488, 1193]
drag, startPoint x: 555, startPoint y: 146, endPoint x: 171, endPoint y: 104, distance: 385.4
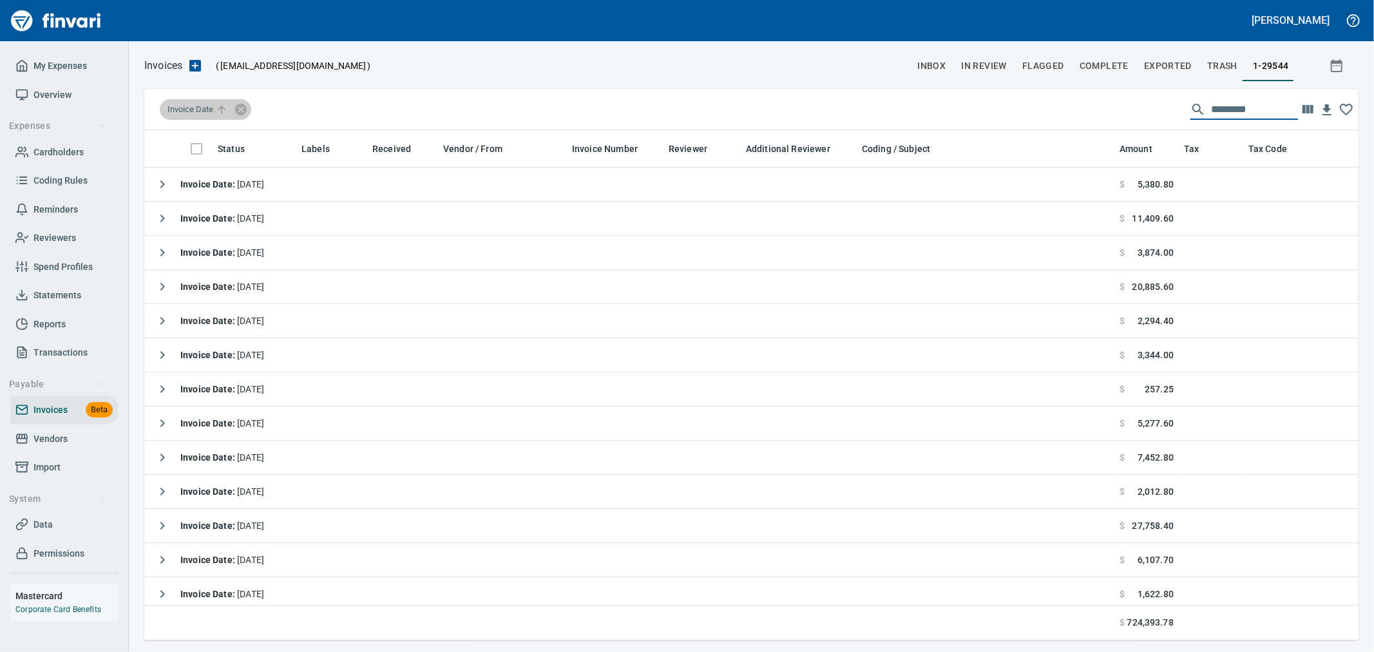
click at [203, 106] on span "Invoice Date" at bounding box center [198, 110] width 62 height 12
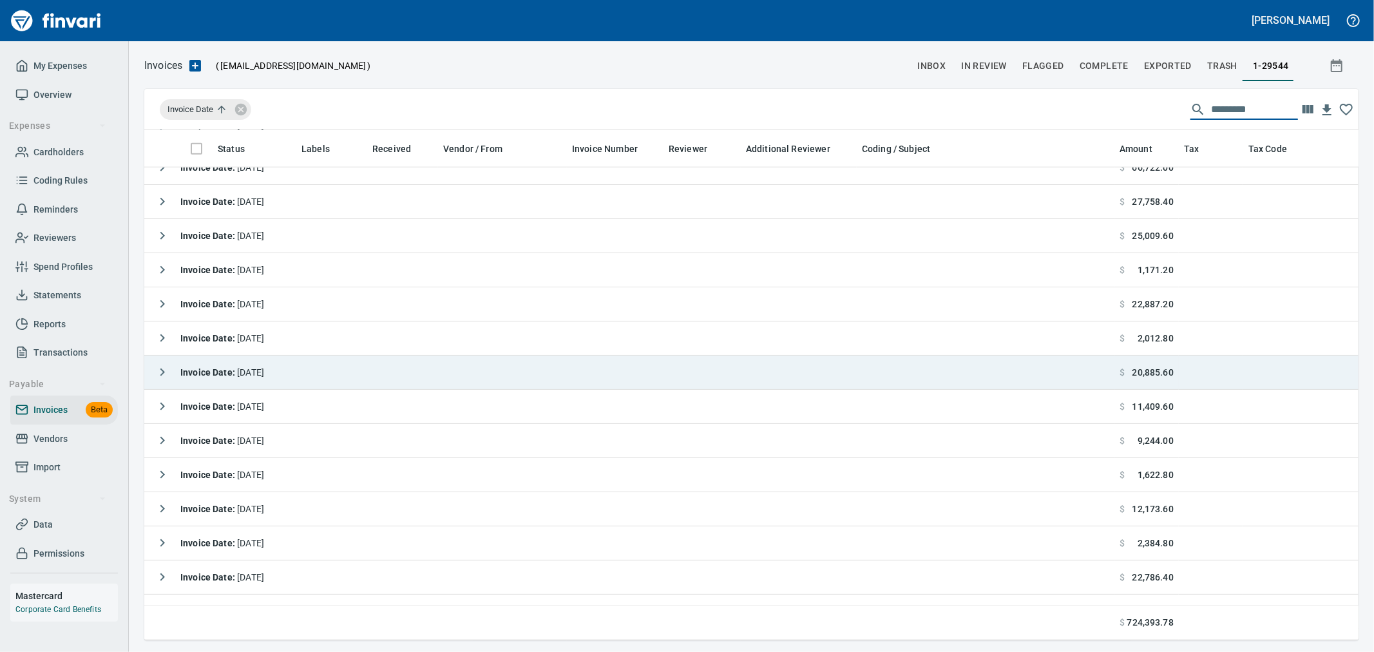
scroll to position [1360, 0]
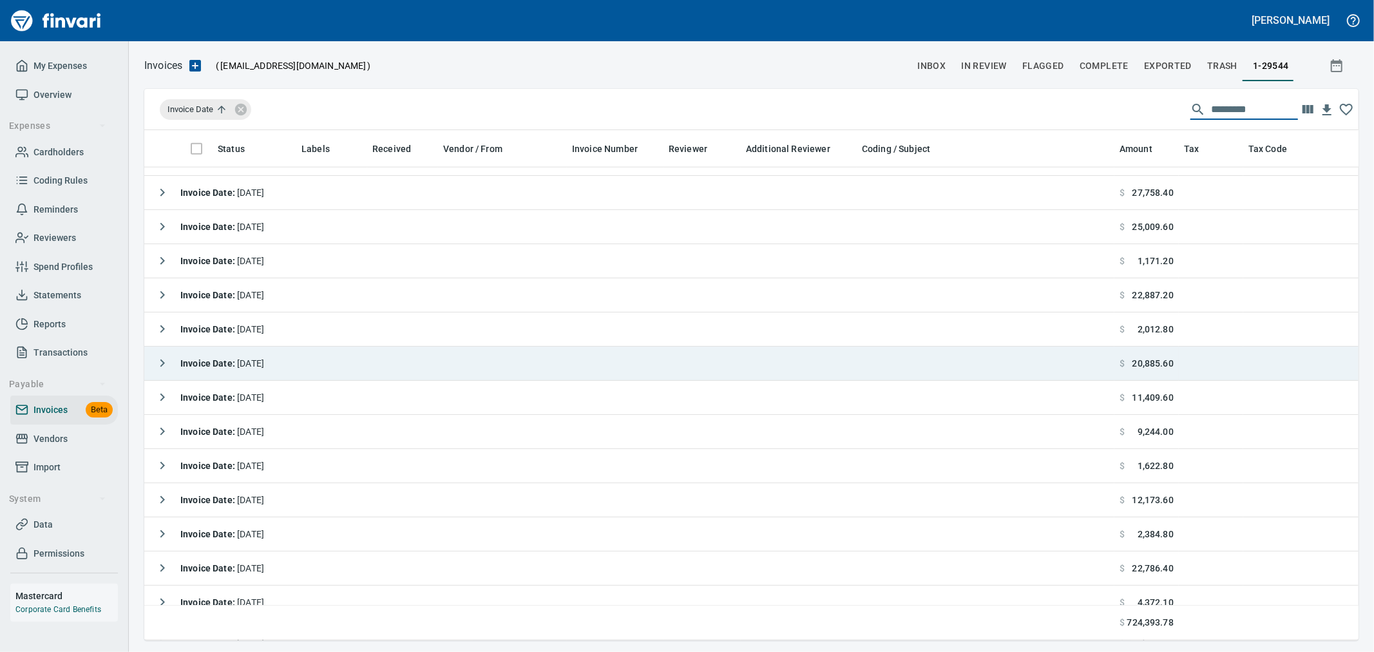
click at [161, 368] on icon "button" at bounding box center [162, 363] width 15 height 15
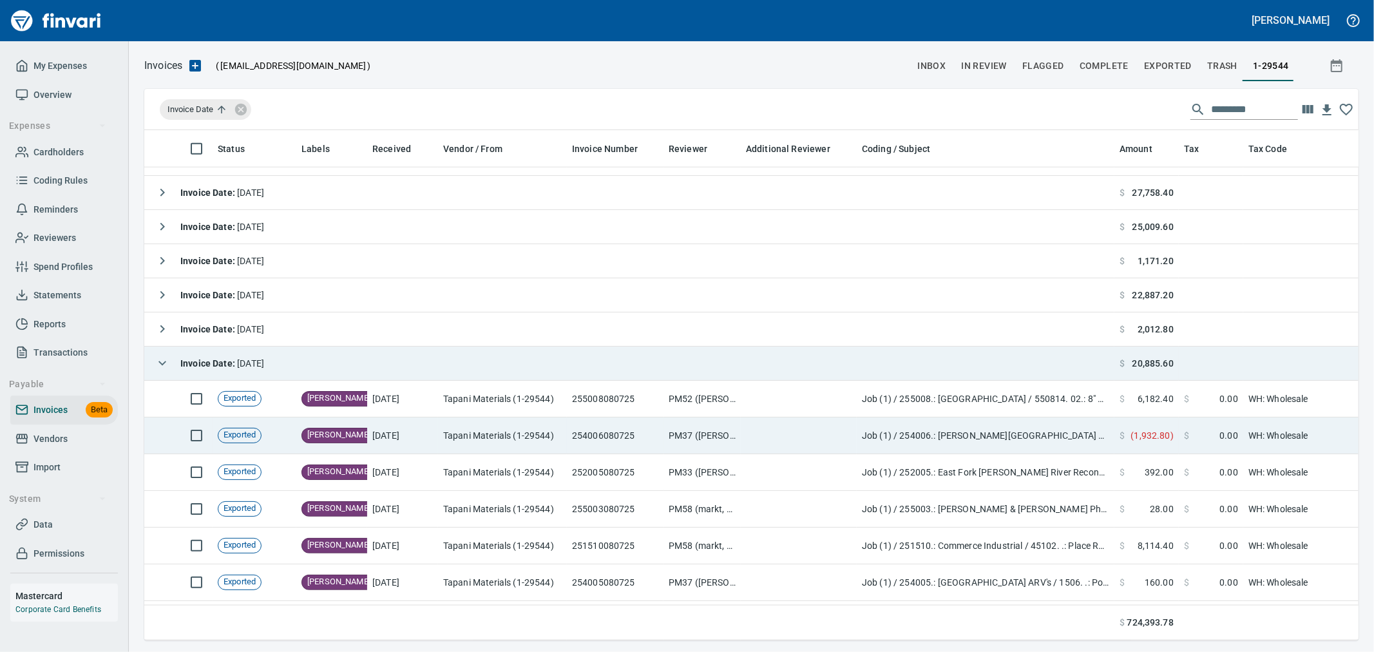
click at [664, 432] on td "PM37 ([PERSON_NAME], loviisaw)" at bounding box center [701, 435] width 77 height 37
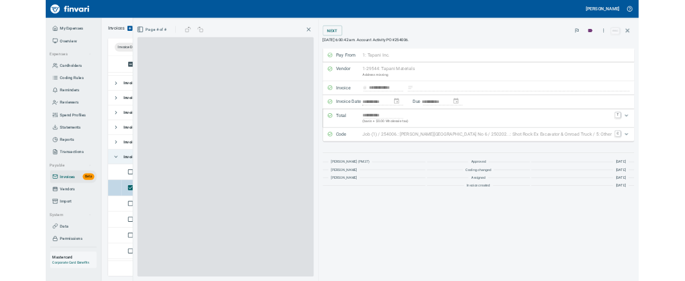
scroll to position [488, 1192]
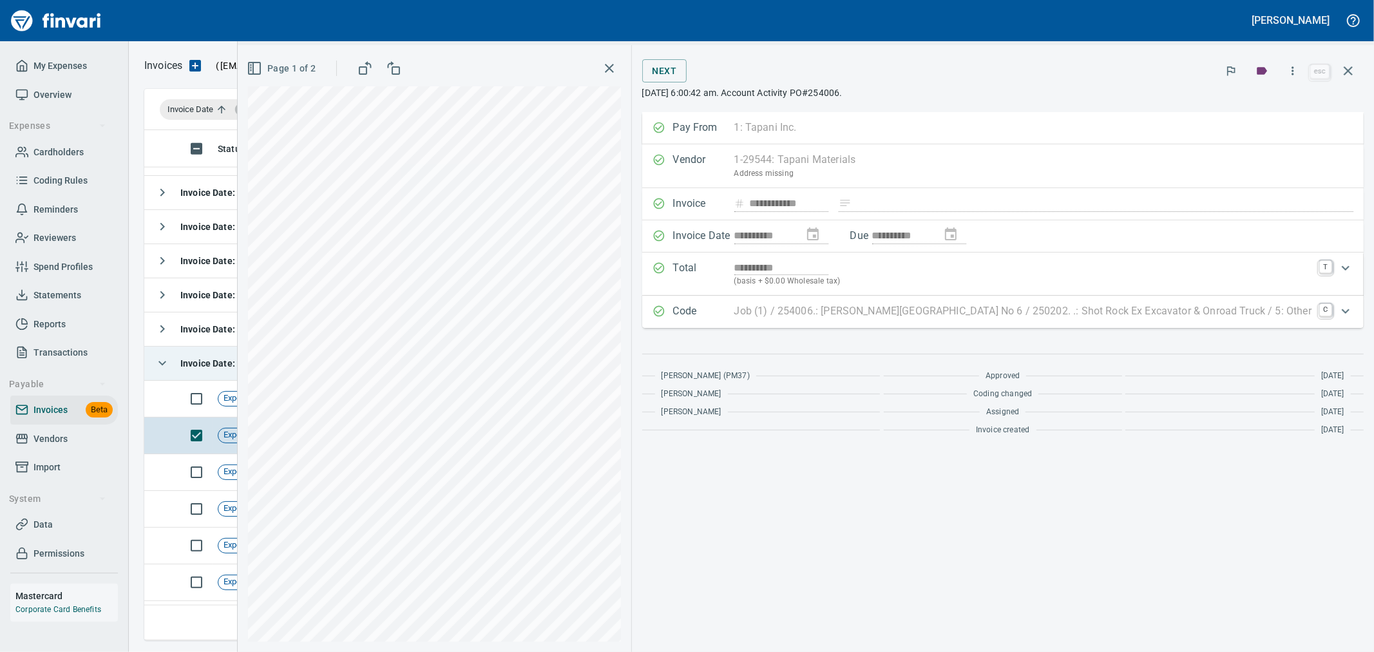
click at [1047, 312] on p "Job (1) / 254006.: [PERSON_NAME][GEOGRAPHIC_DATA] No 6 / 250202. .: Shot Rock E…" at bounding box center [1022, 310] width 577 height 15
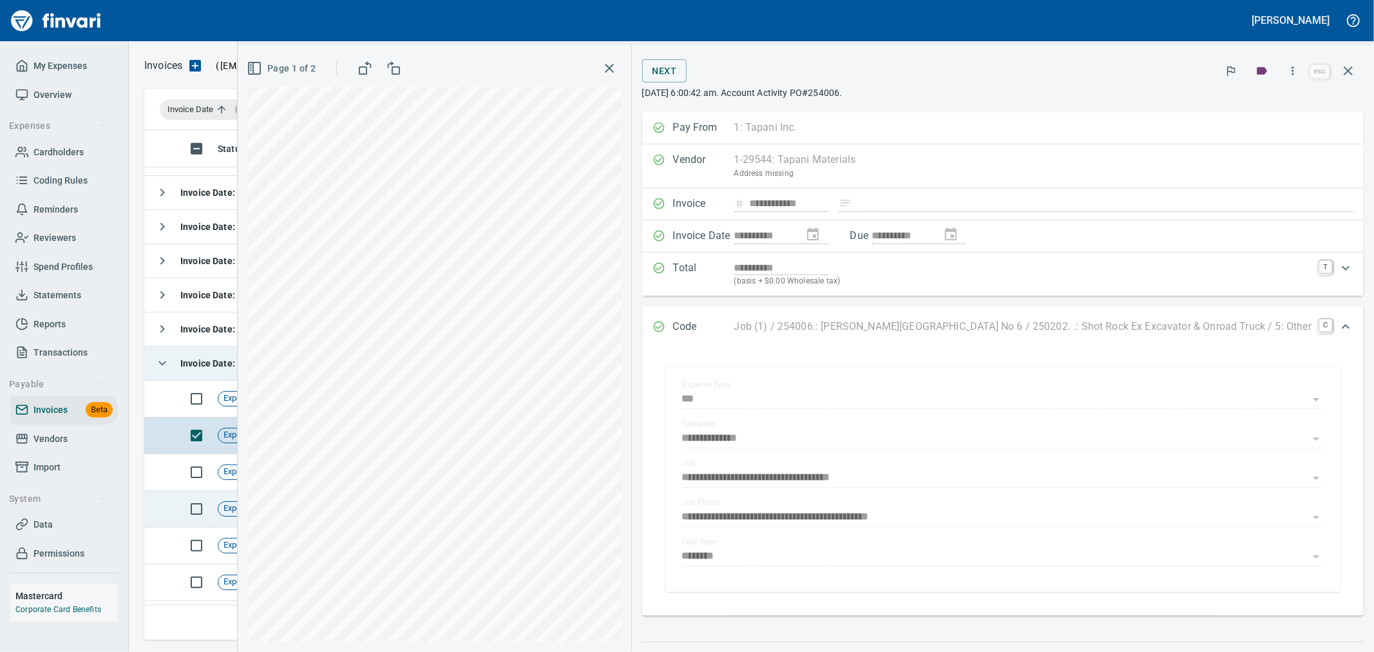
click at [1352, 73] on icon "button" at bounding box center [1347, 70] width 15 height 15
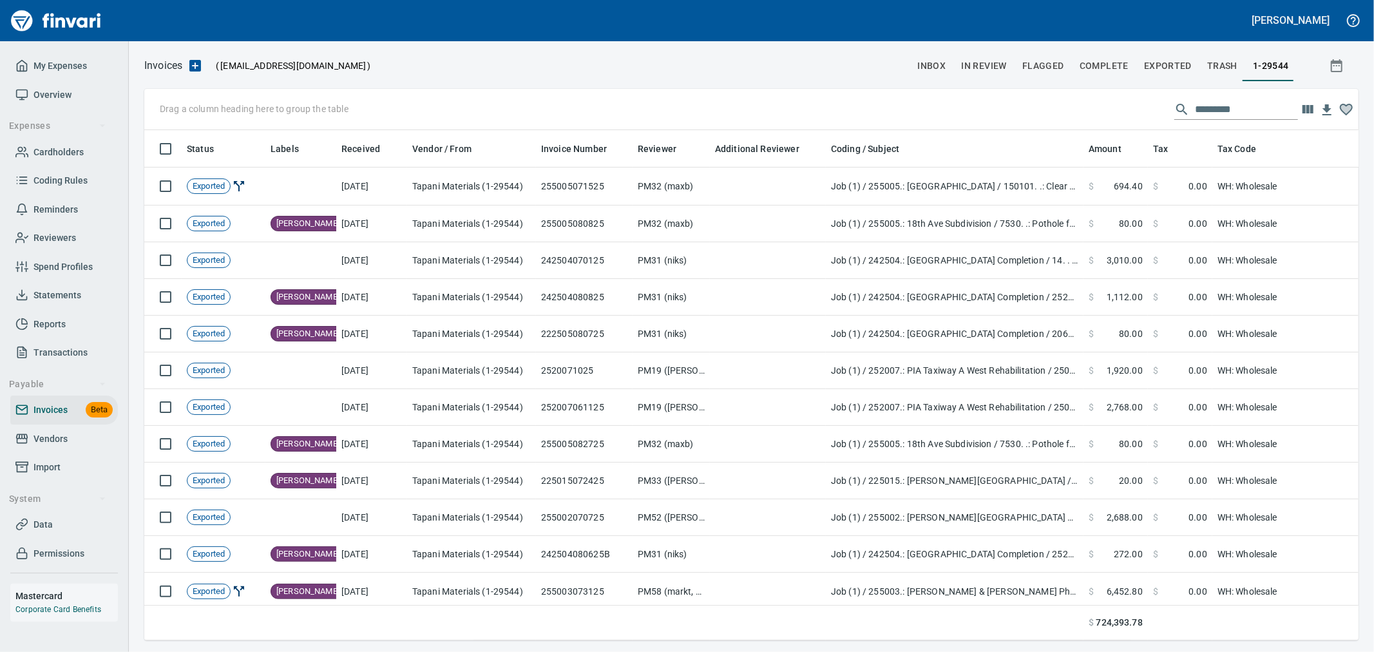
scroll to position [1, 1]
click at [1224, 111] on input "text" at bounding box center [1246, 109] width 103 height 21
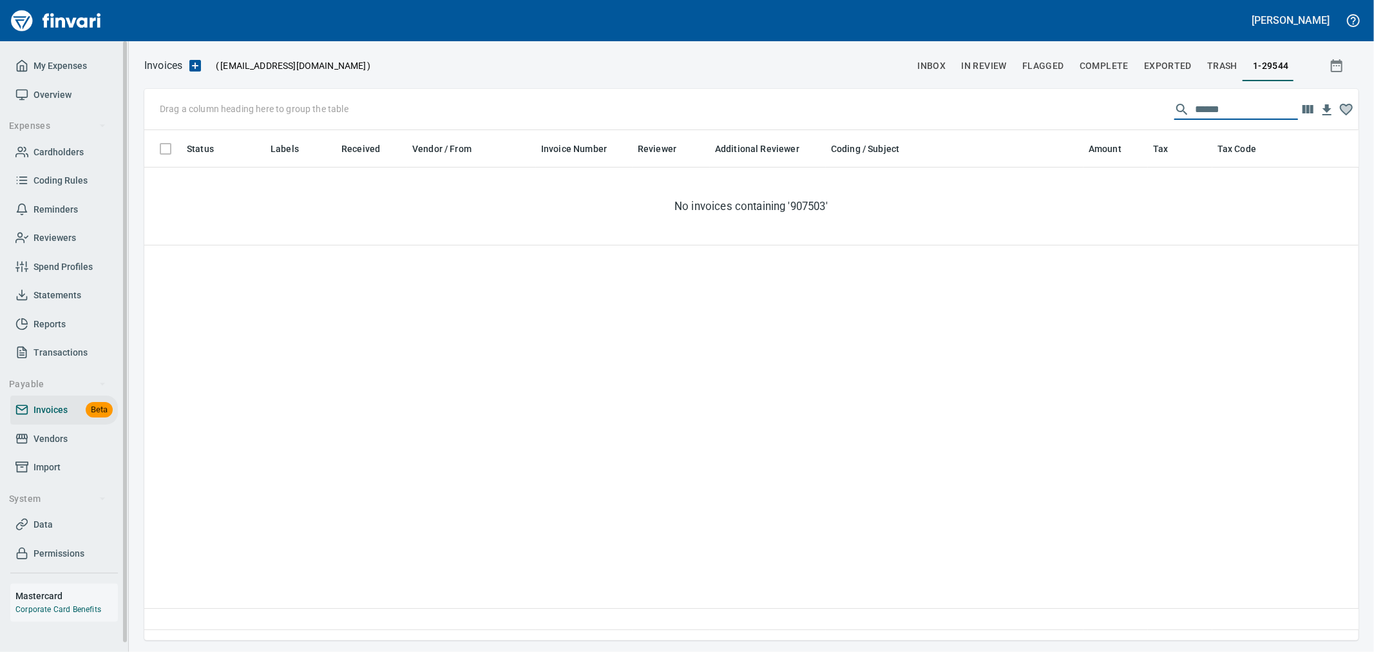
type input "******"
click at [65, 427] on link "Vendors" at bounding box center [64, 438] width 108 height 29
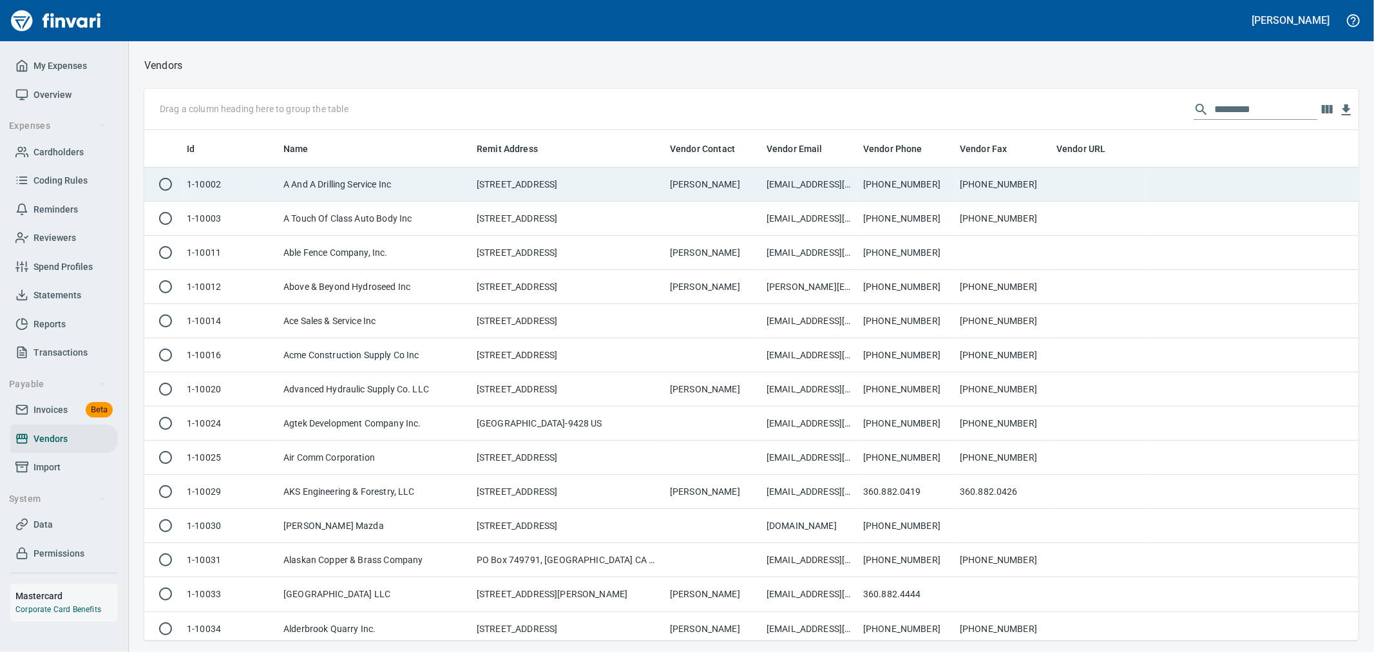
scroll to position [499, 1193]
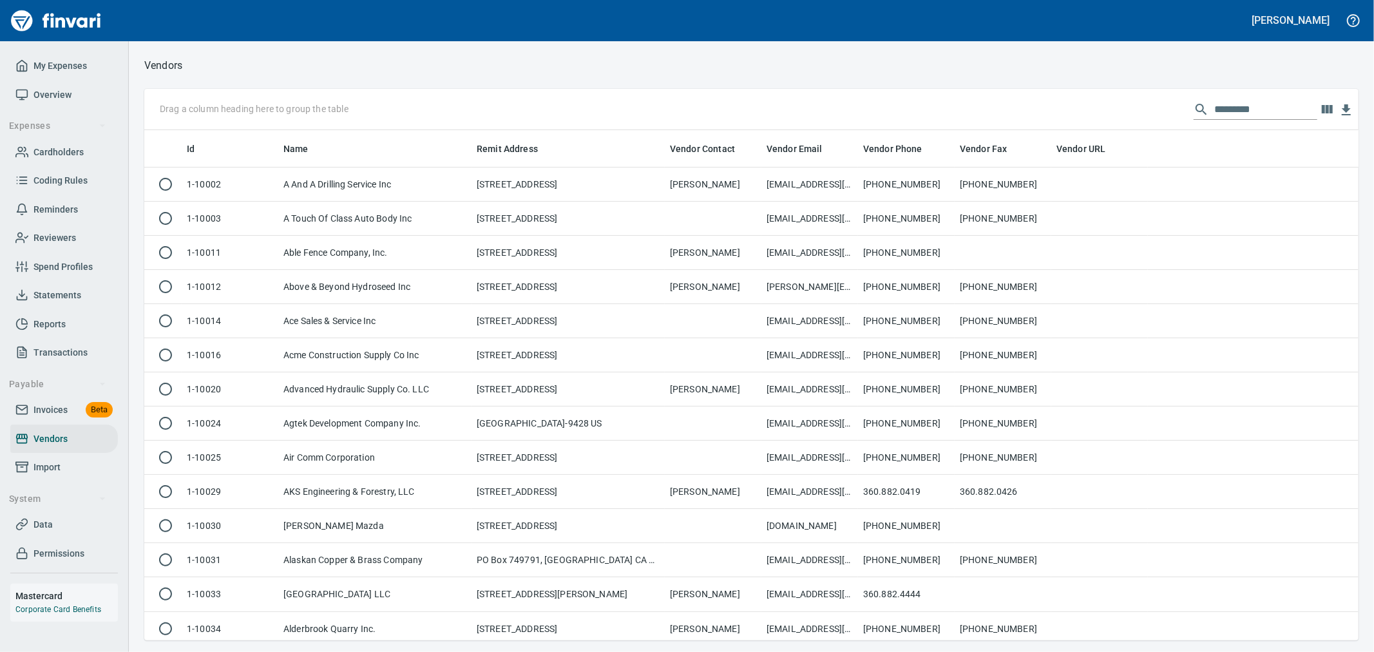
click at [1251, 106] on input "text" at bounding box center [1265, 109] width 103 height 21
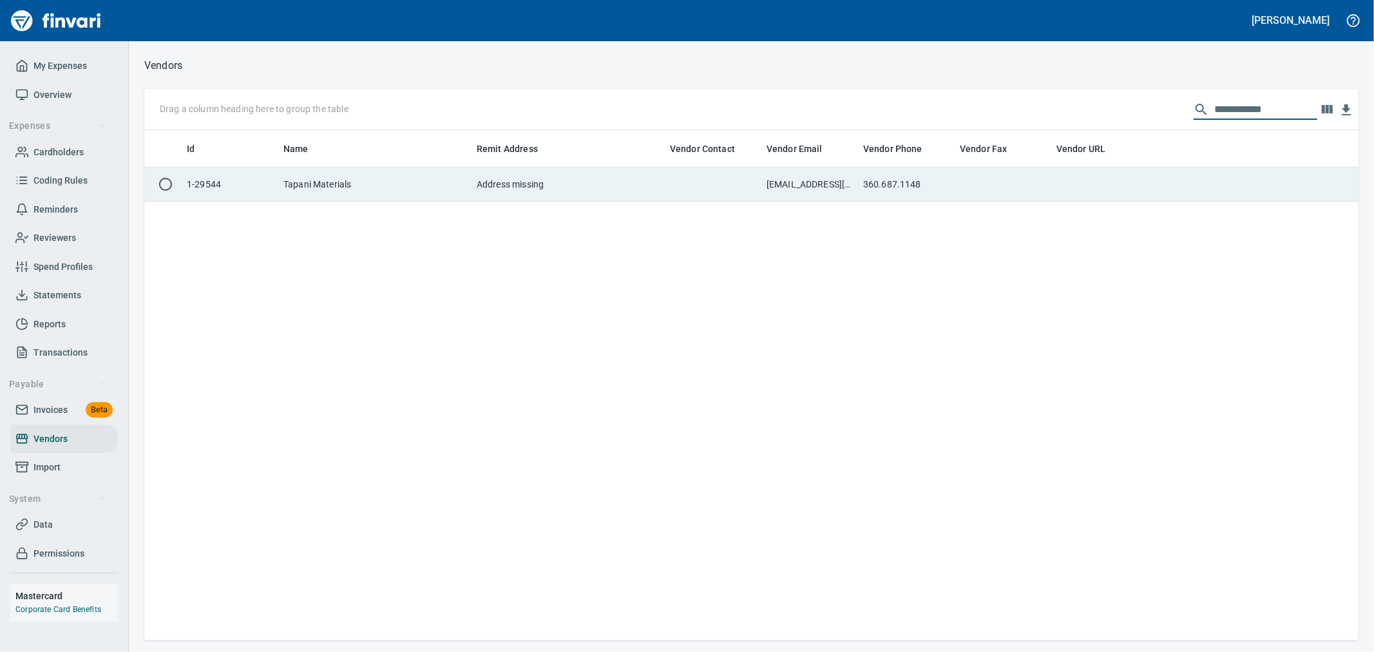
type input "**********"
click at [889, 191] on td "360.687.1148" at bounding box center [906, 184] width 97 height 34
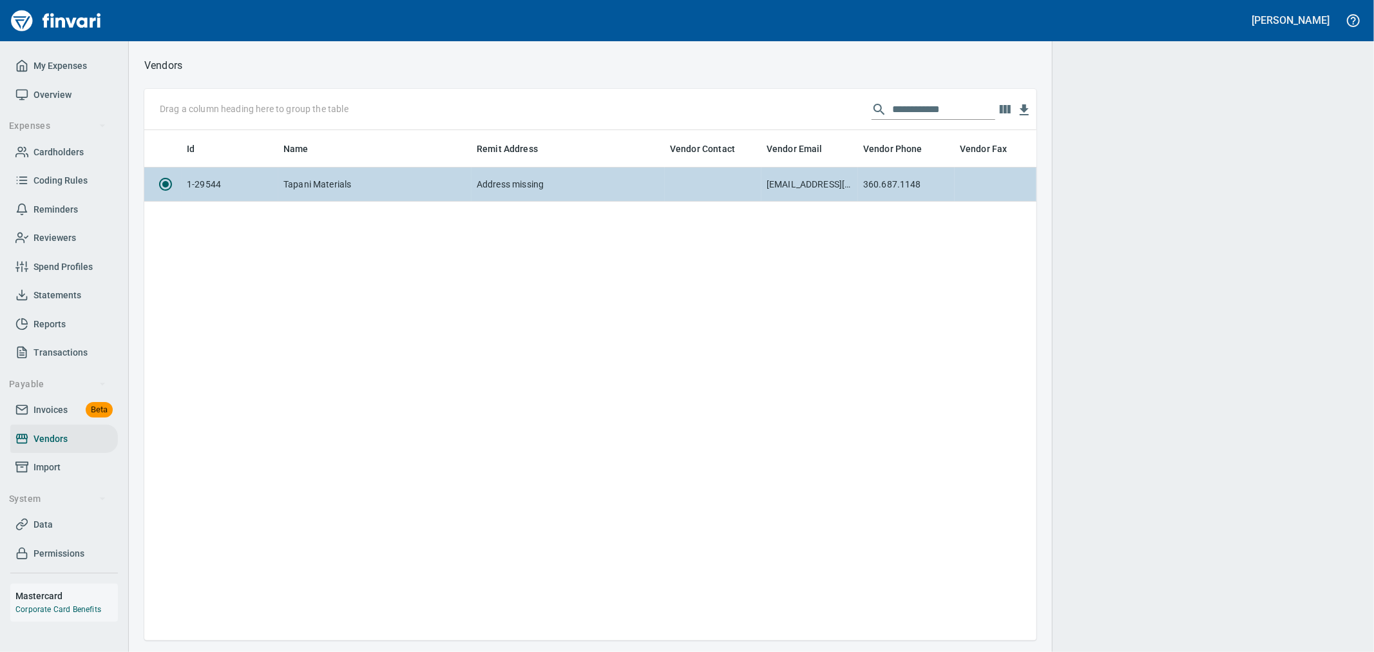
scroll to position [488, 881]
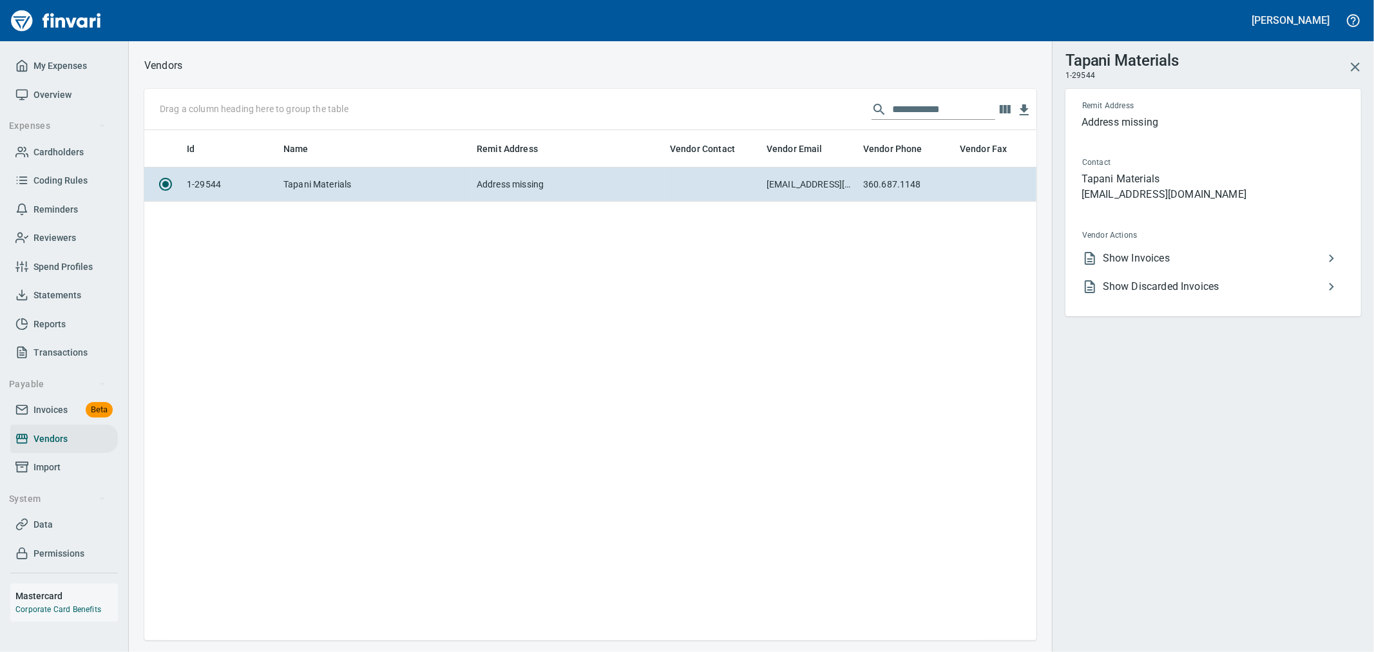
click at [1148, 267] on li "Show Invoices" at bounding box center [1208, 258] width 272 height 28
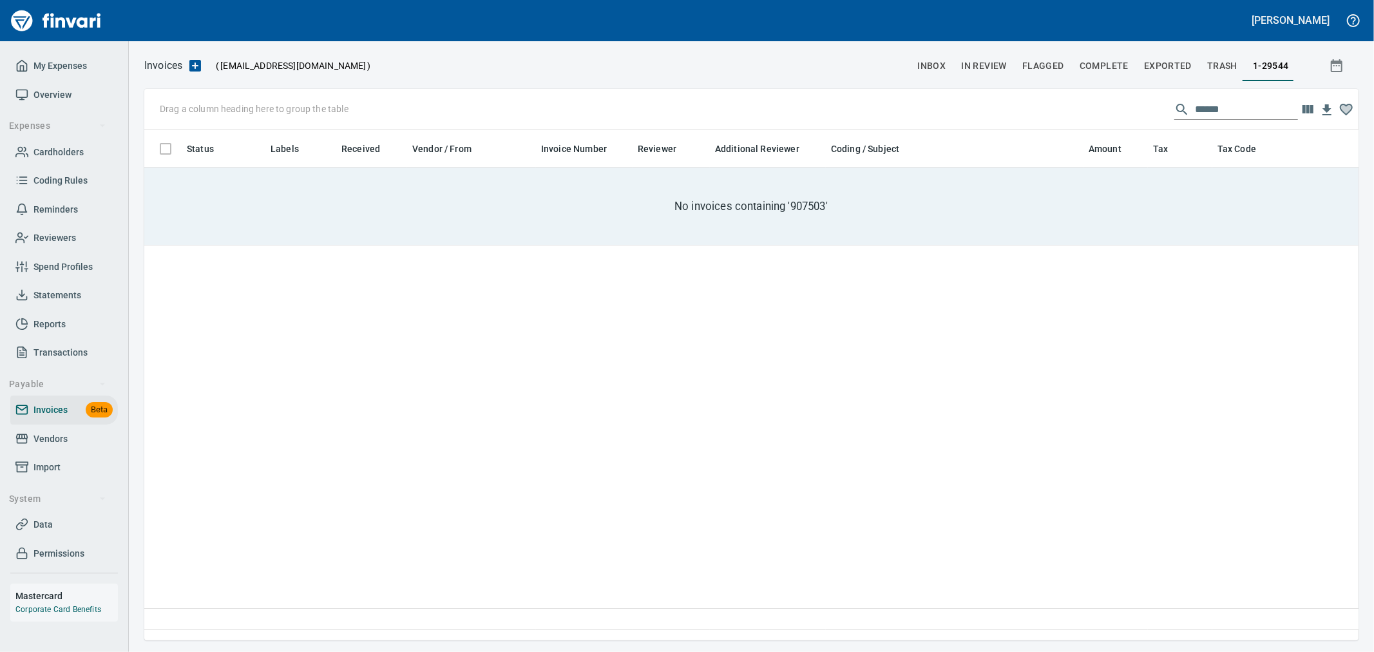
scroll to position [488, 1203]
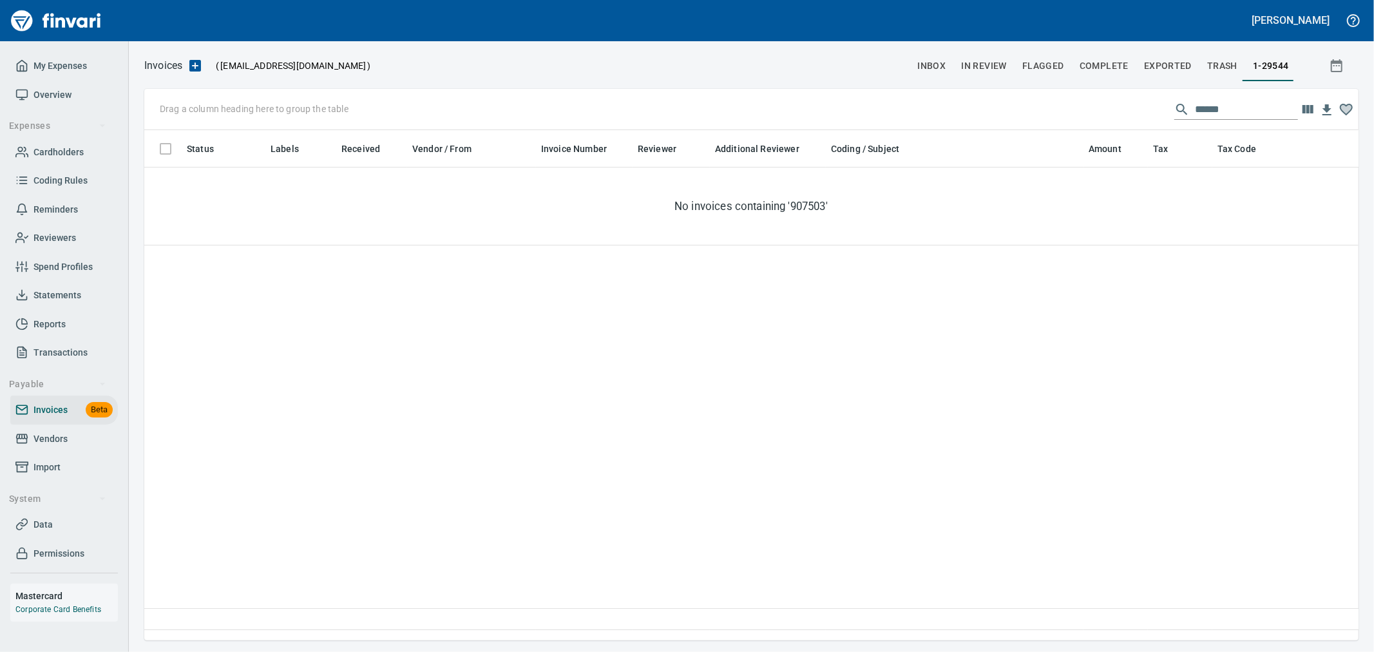
click at [1231, 104] on input "******" at bounding box center [1246, 109] width 103 height 21
drag, startPoint x: 1239, startPoint y: 107, endPoint x: 1032, endPoint y: 98, distance: 206.9
click at [1032, 98] on div "Drag a column heading here to group the table ******" at bounding box center [751, 109] width 1214 height 41
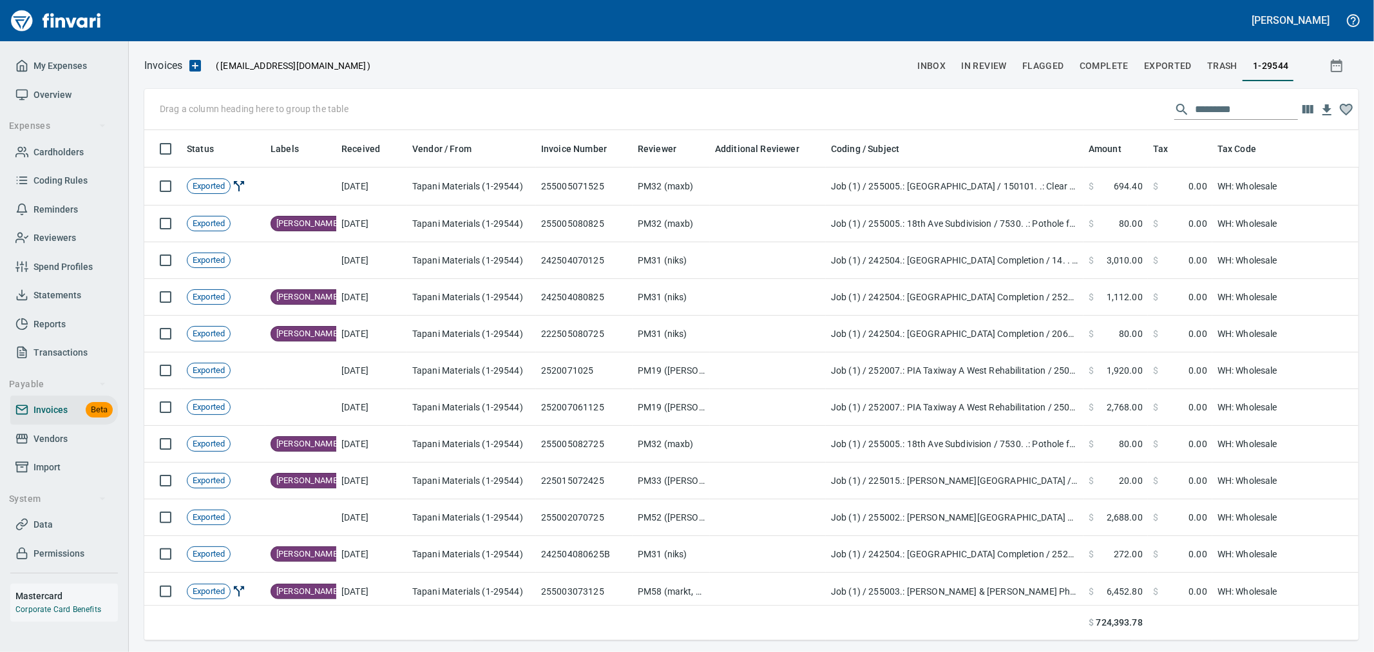
click at [1312, 111] on icon "button" at bounding box center [1307, 109] width 11 height 8
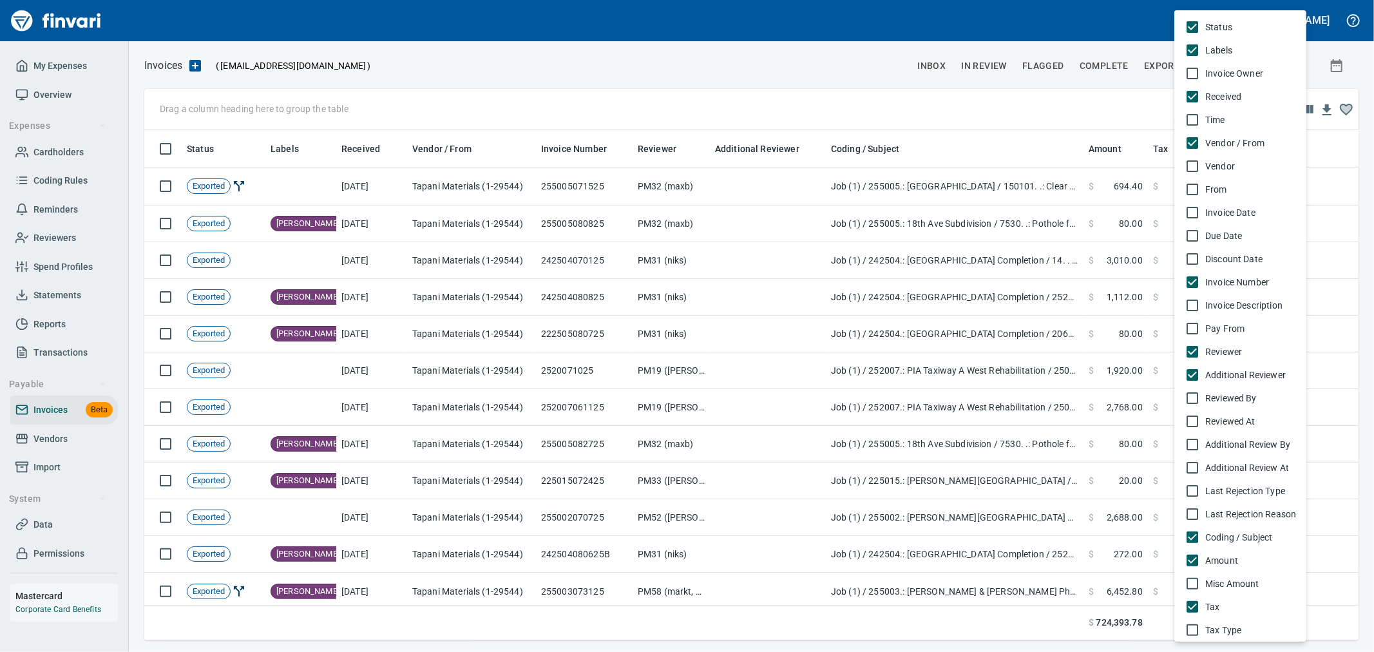
click at [1238, 207] on span "Invoice Date" at bounding box center [1250, 212] width 91 height 13
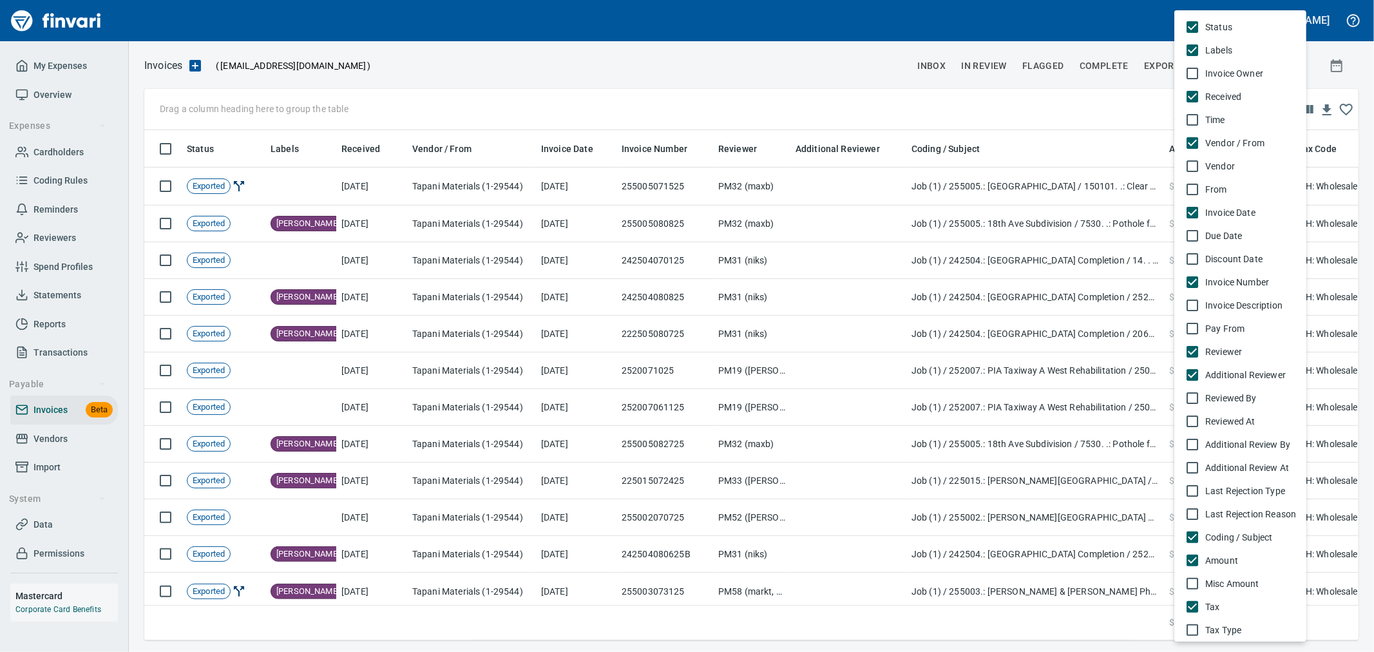
click at [919, 107] on div at bounding box center [687, 326] width 1374 height 652
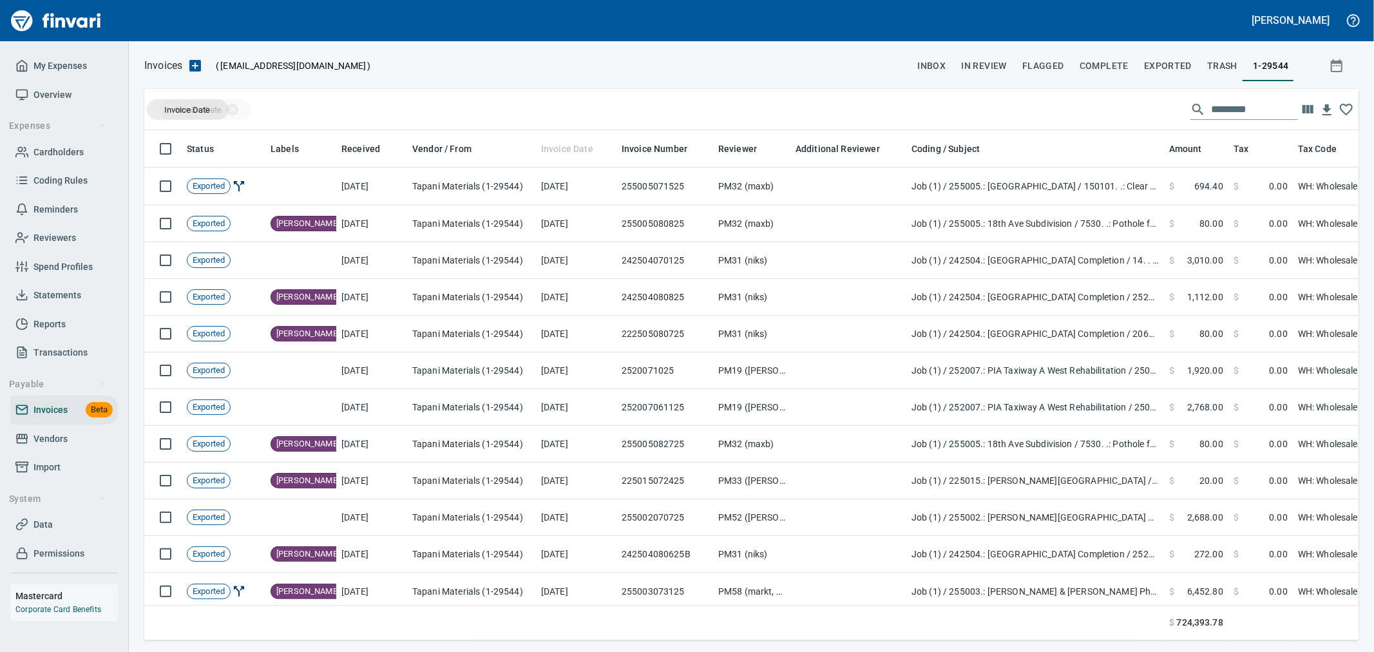
drag, startPoint x: 551, startPoint y: 145, endPoint x: 188, endPoint y: 110, distance: 364.2
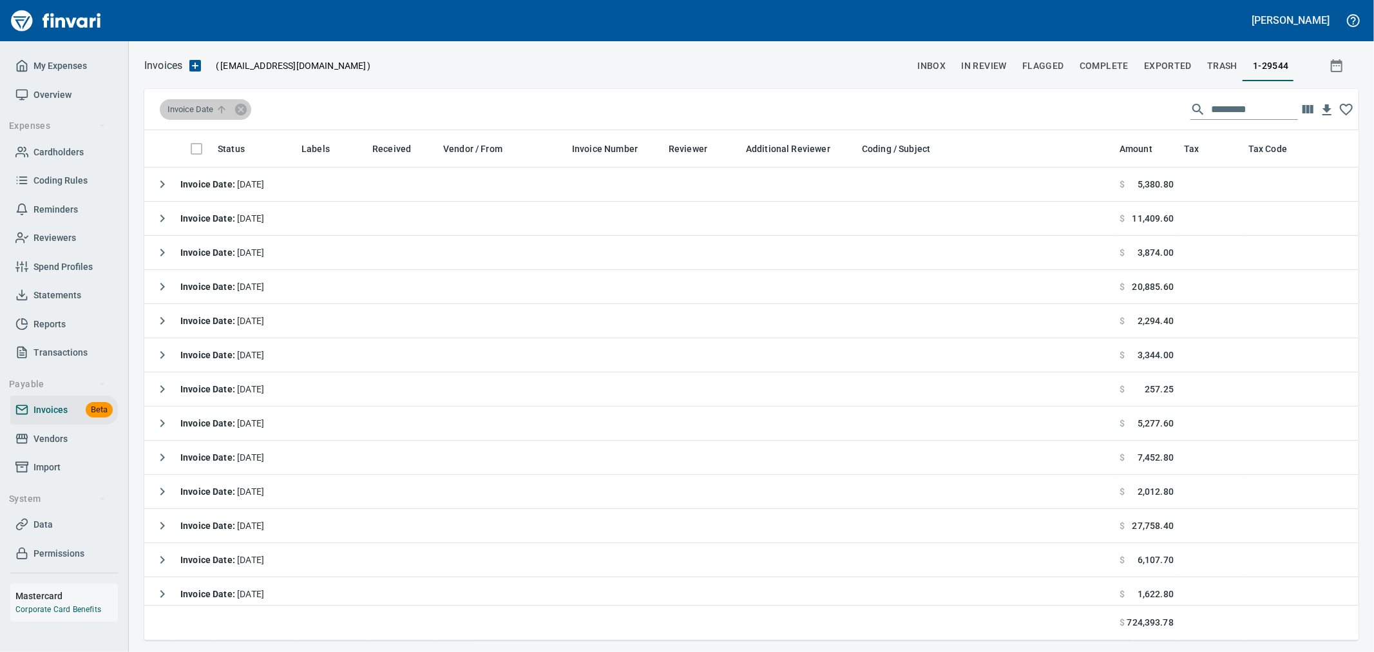
click at [210, 111] on span "Invoice Date" at bounding box center [198, 110] width 62 height 12
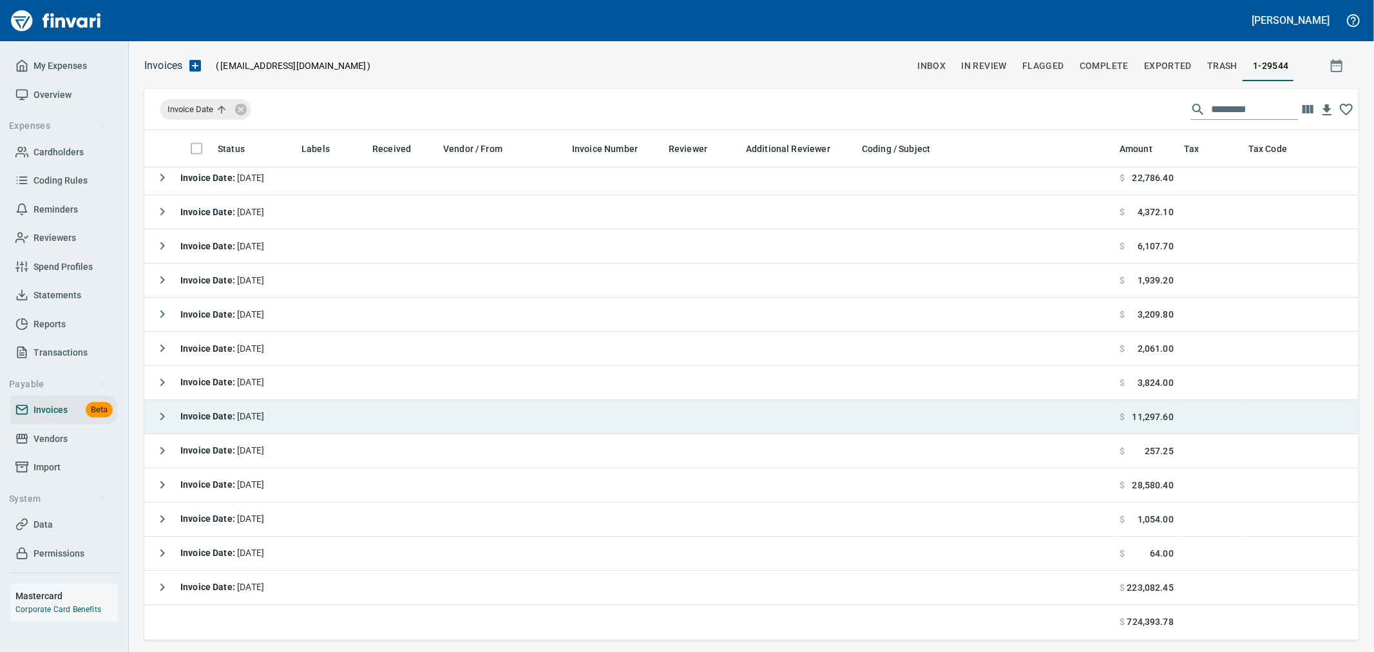
scroll to position [1761, 0]
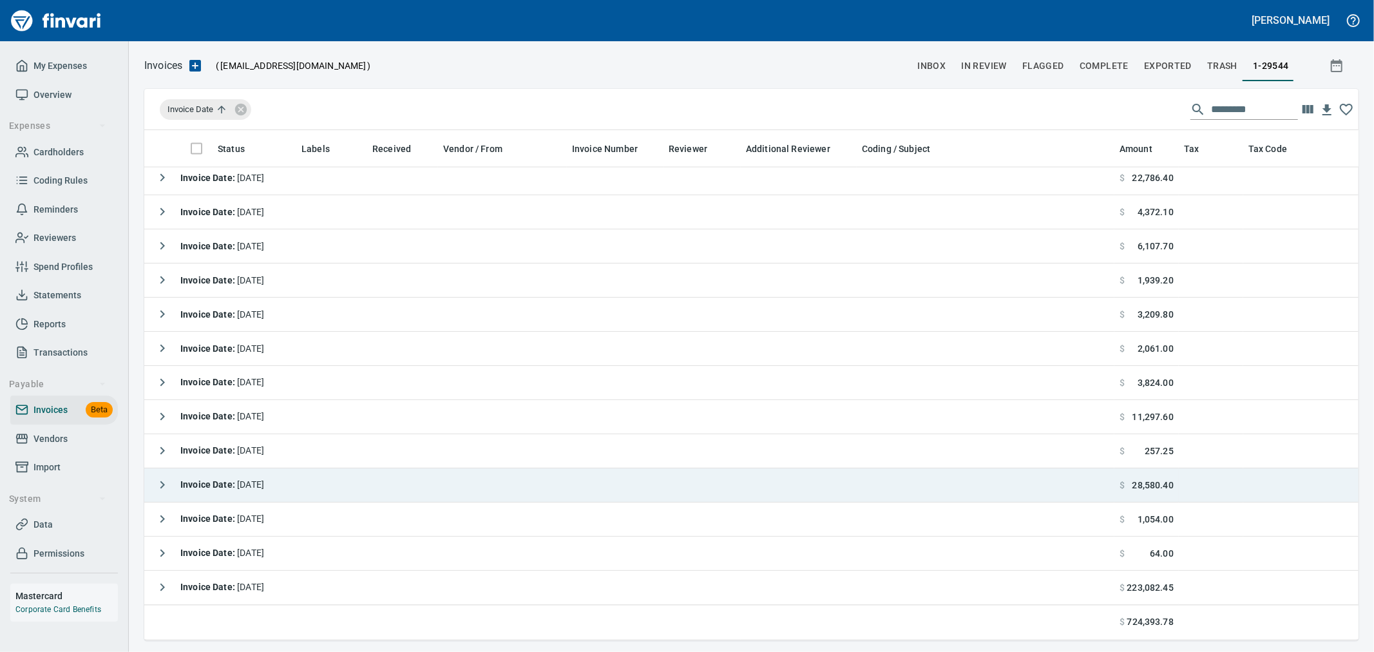
drag, startPoint x: 162, startPoint y: 471, endPoint x: 327, endPoint y: 439, distance: 168.5
click at [162, 481] on icon "button" at bounding box center [162, 485] width 5 height 8
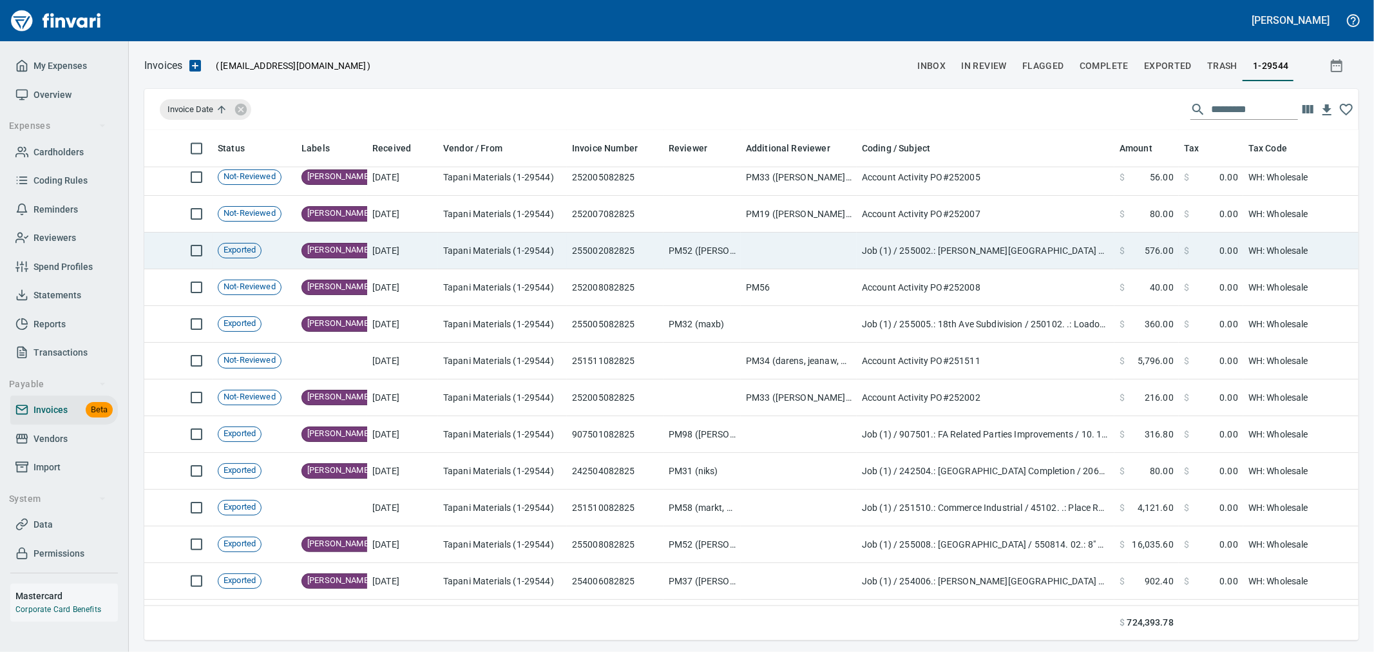
scroll to position [2119, 0]
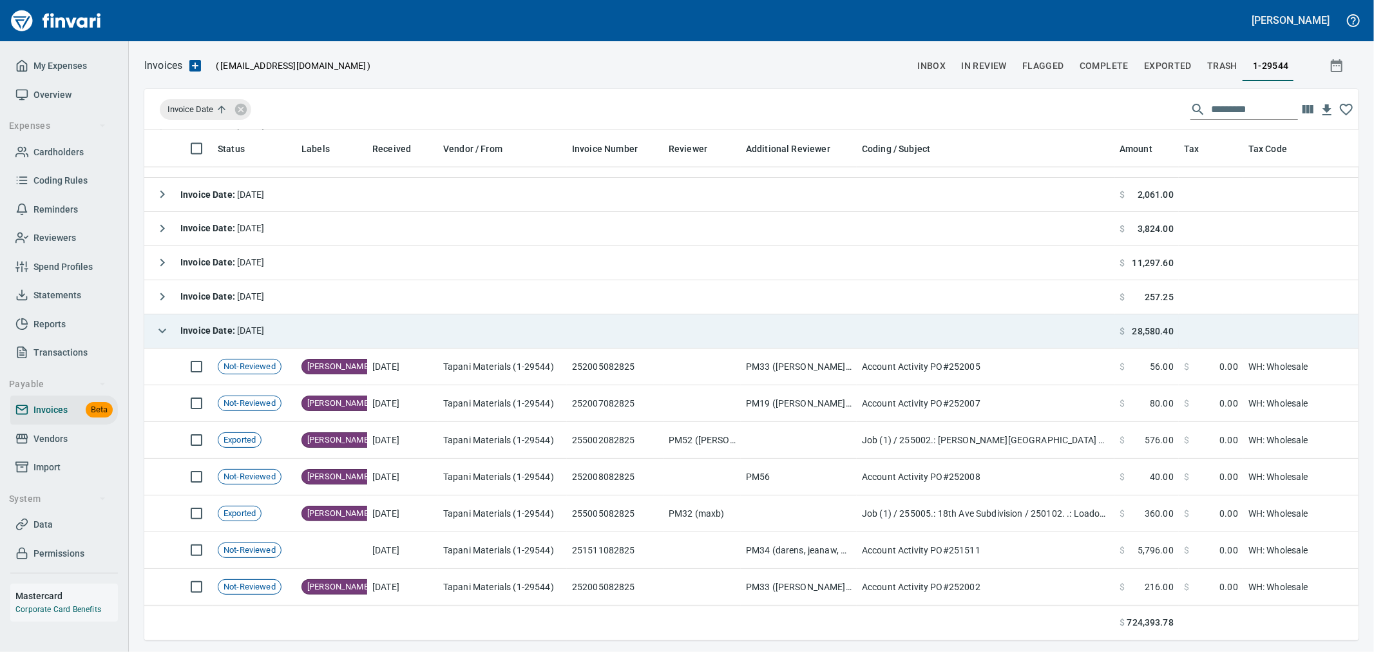
drag, startPoint x: 160, startPoint y: 326, endPoint x: 167, endPoint y: 330, distance: 8.9
click at [160, 326] on icon "button" at bounding box center [162, 330] width 15 height 15
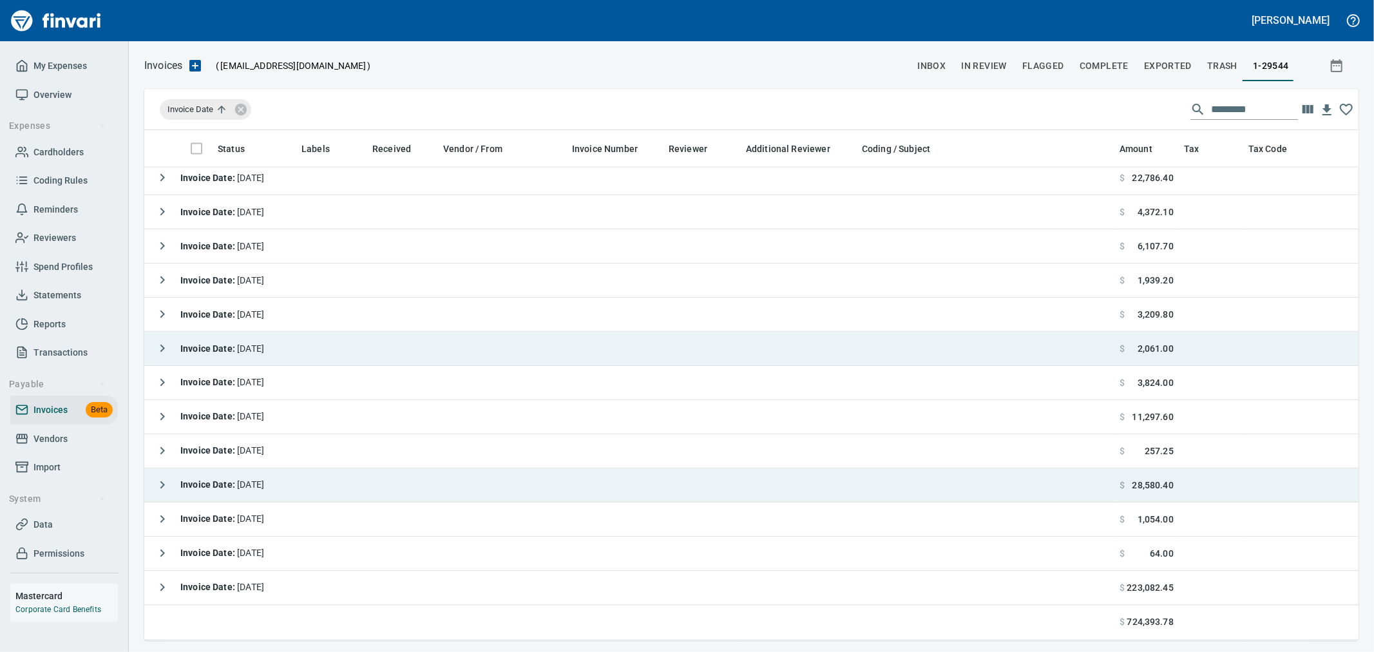
scroll to position [1761, 0]
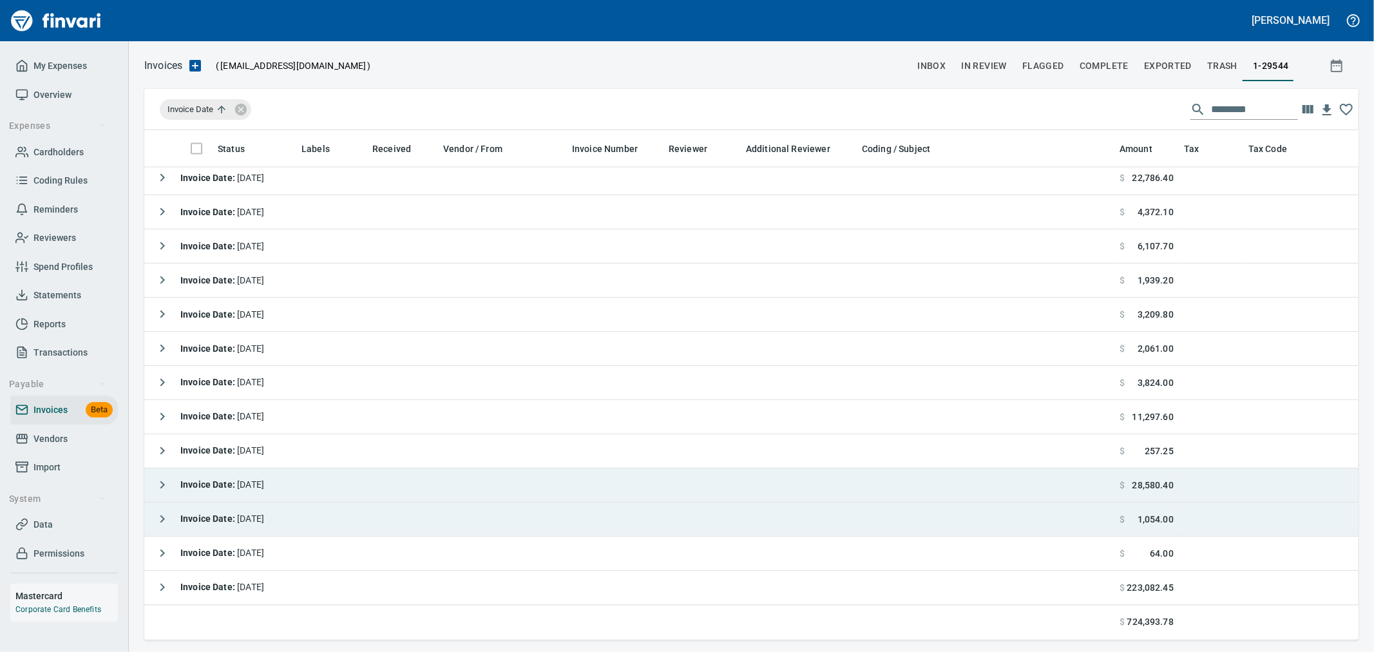
click at [180, 517] on div "Invoice Date : 8/29/2025" at bounding box center [206, 519] width 115 height 26
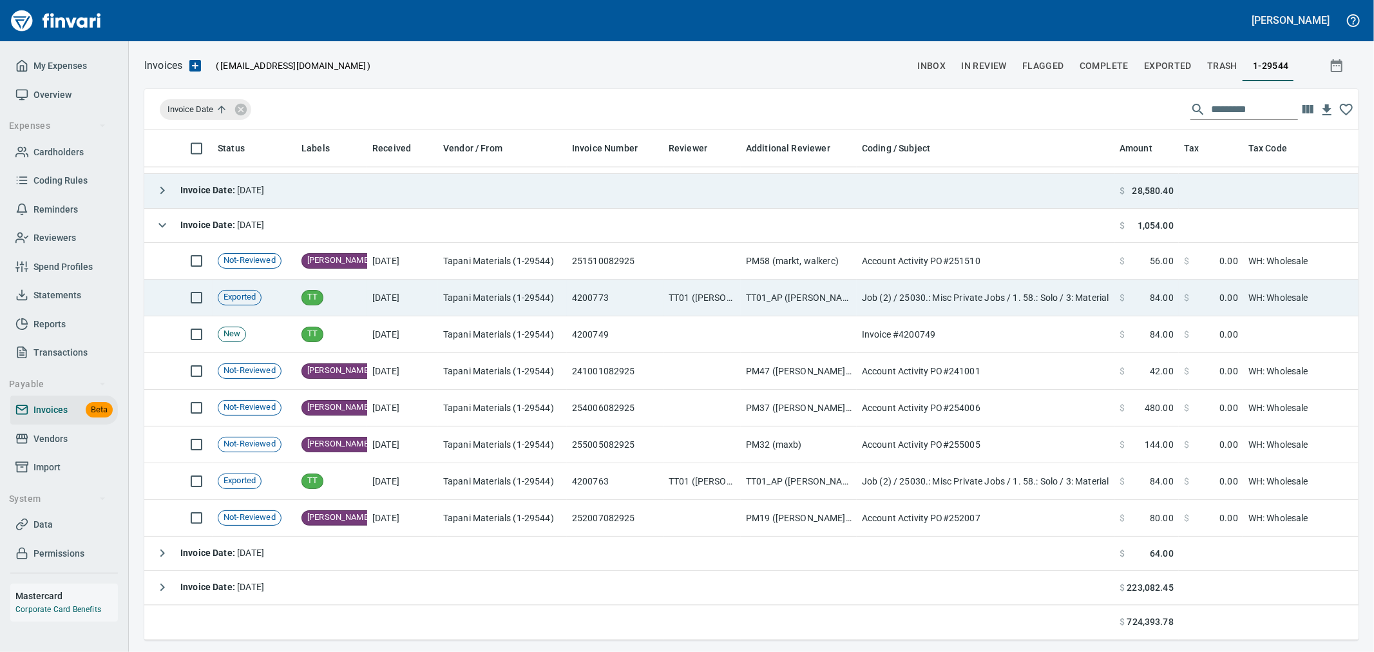
scroll to position [2056, 0]
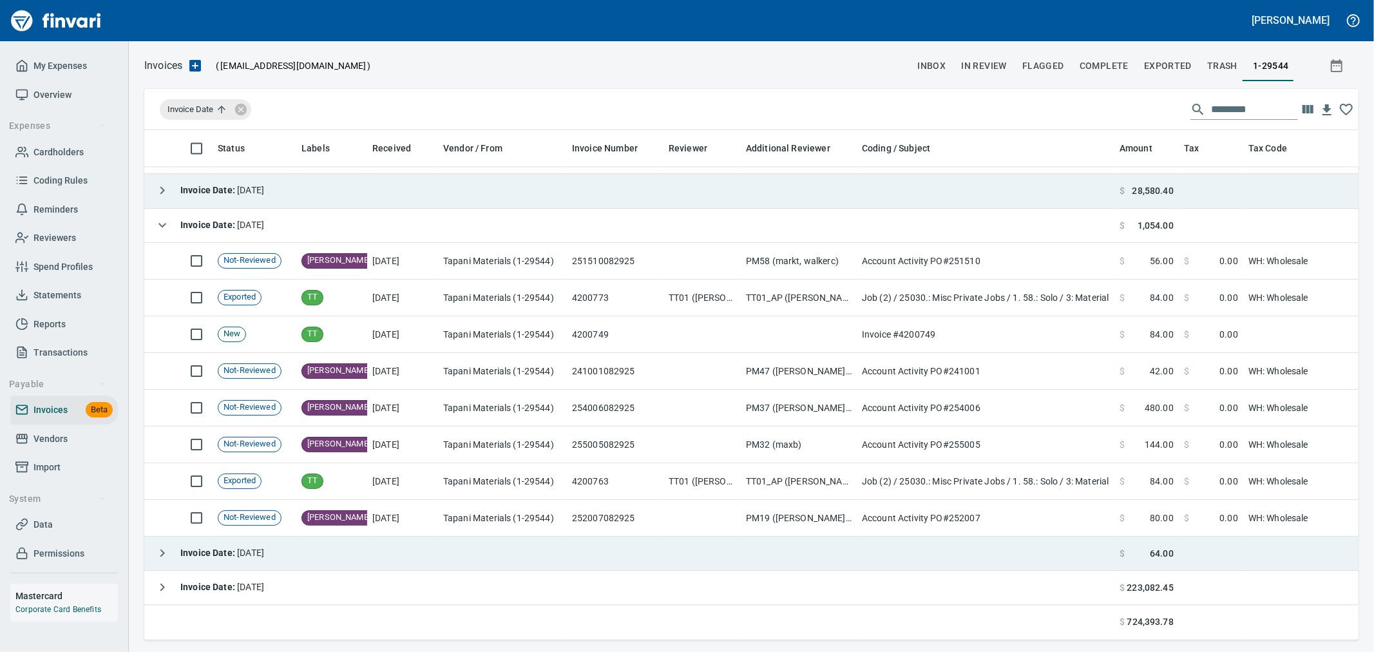
click at [160, 545] on icon "button" at bounding box center [162, 552] width 15 height 15
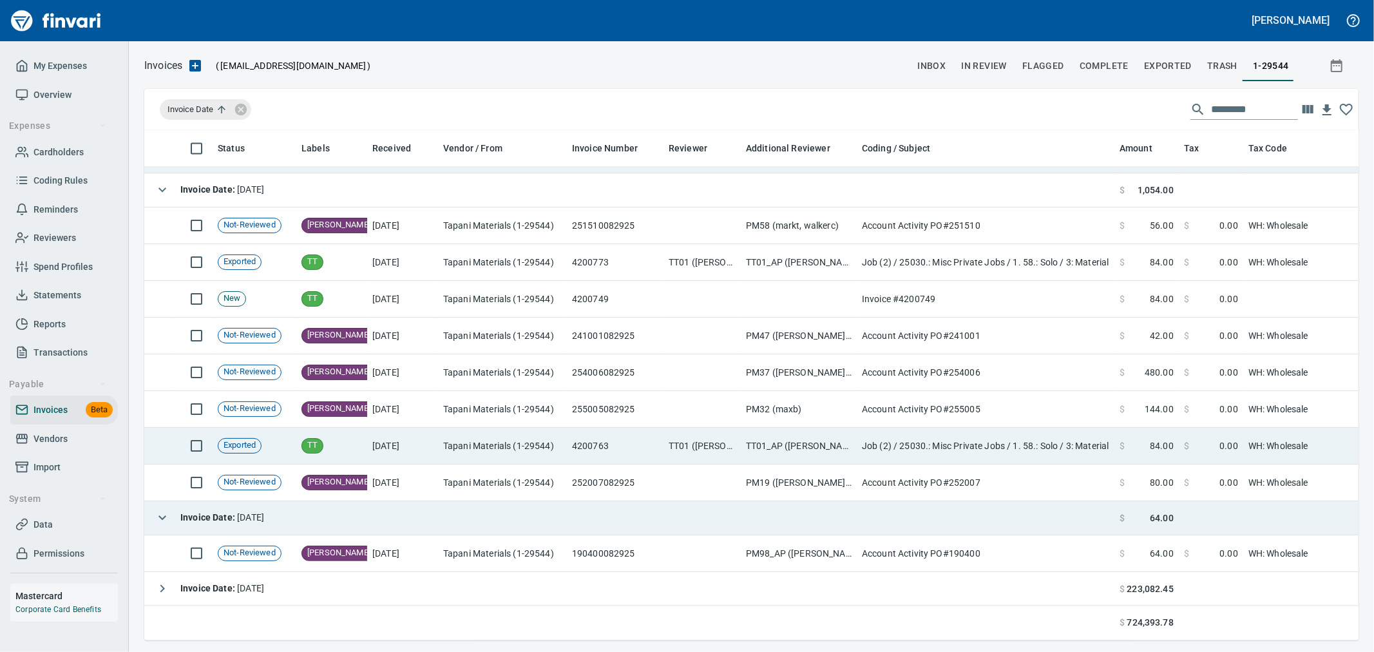
scroll to position [2092, 0]
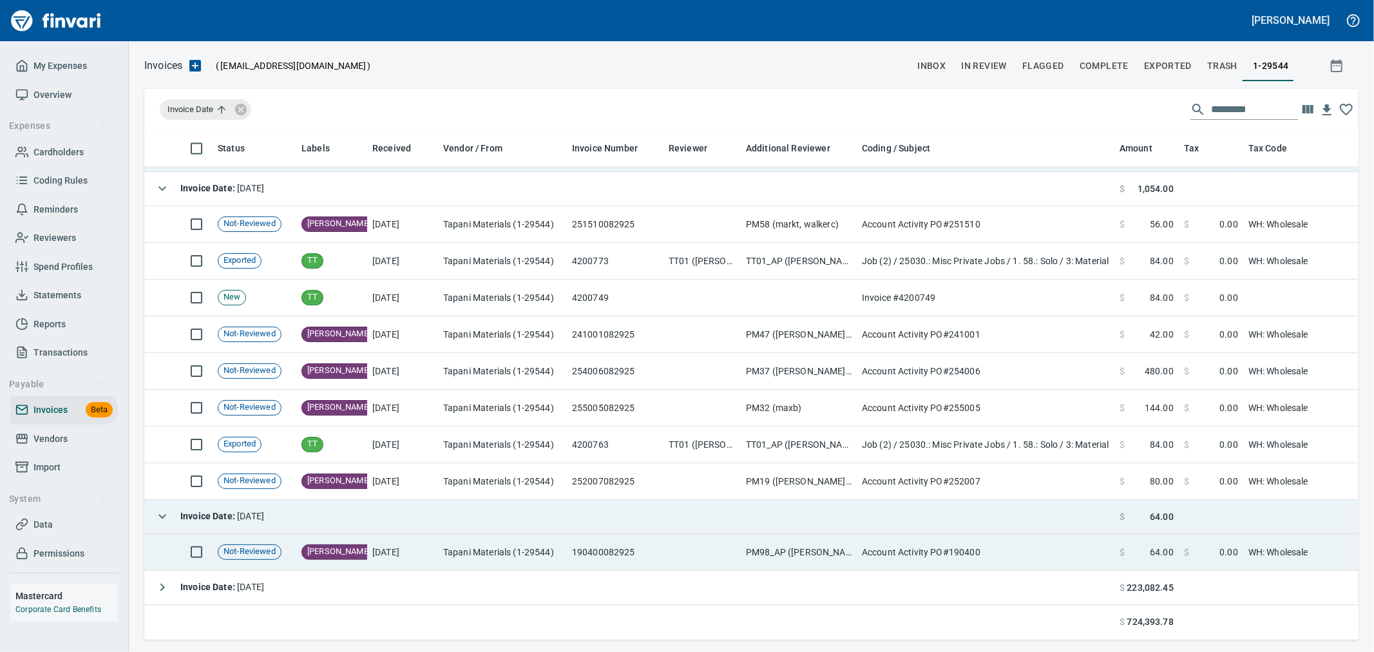
click at [587, 551] on td "190400082925" at bounding box center [615, 552] width 97 height 37
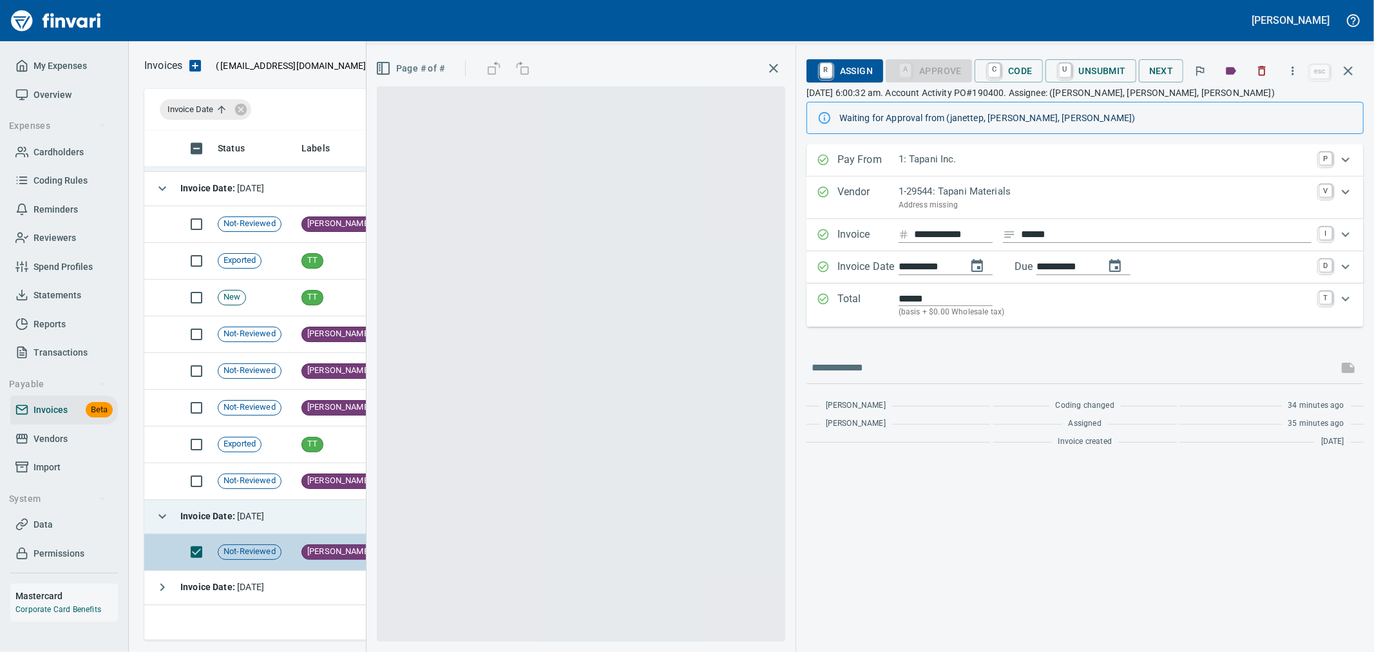
scroll to position [488, 1192]
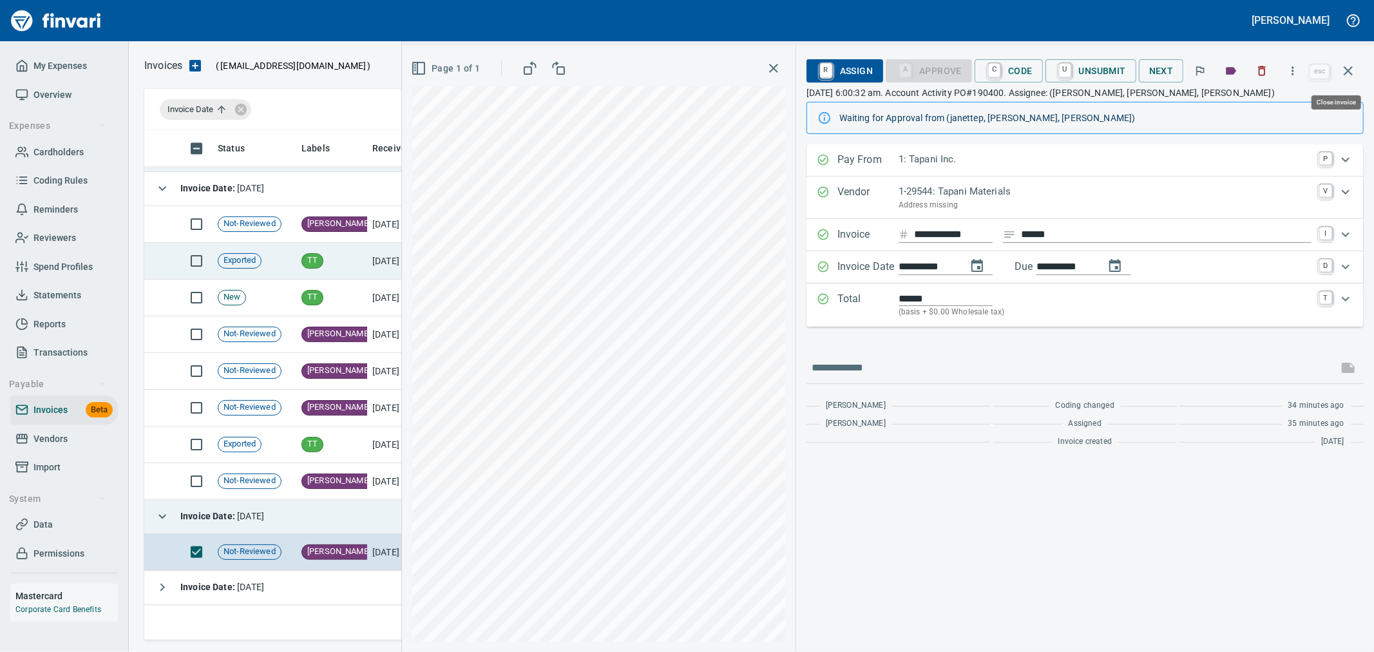
drag, startPoint x: 1355, startPoint y: 68, endPoint x: 1132, endPoint y: 265, distance: 297.5
click at [1355, 68] on icon "button" at bounding box center [1347, 70] width 15 height 15
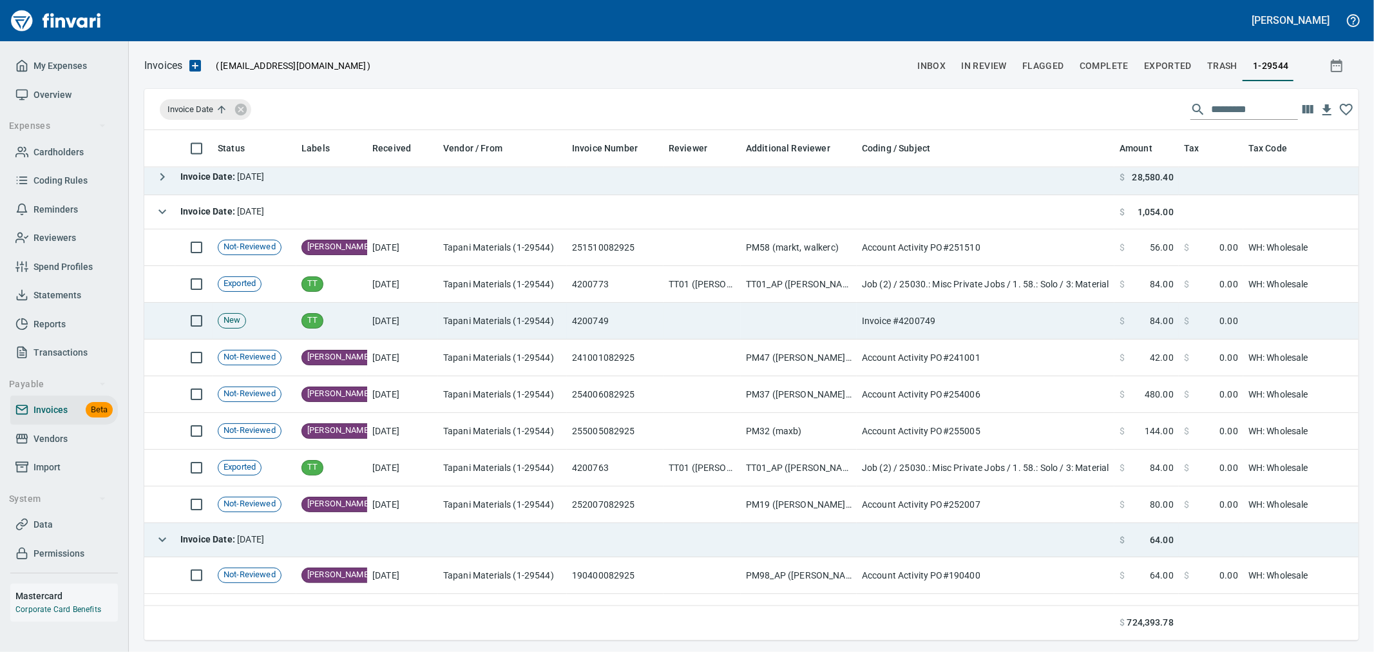
scroll to position [2092, 0]
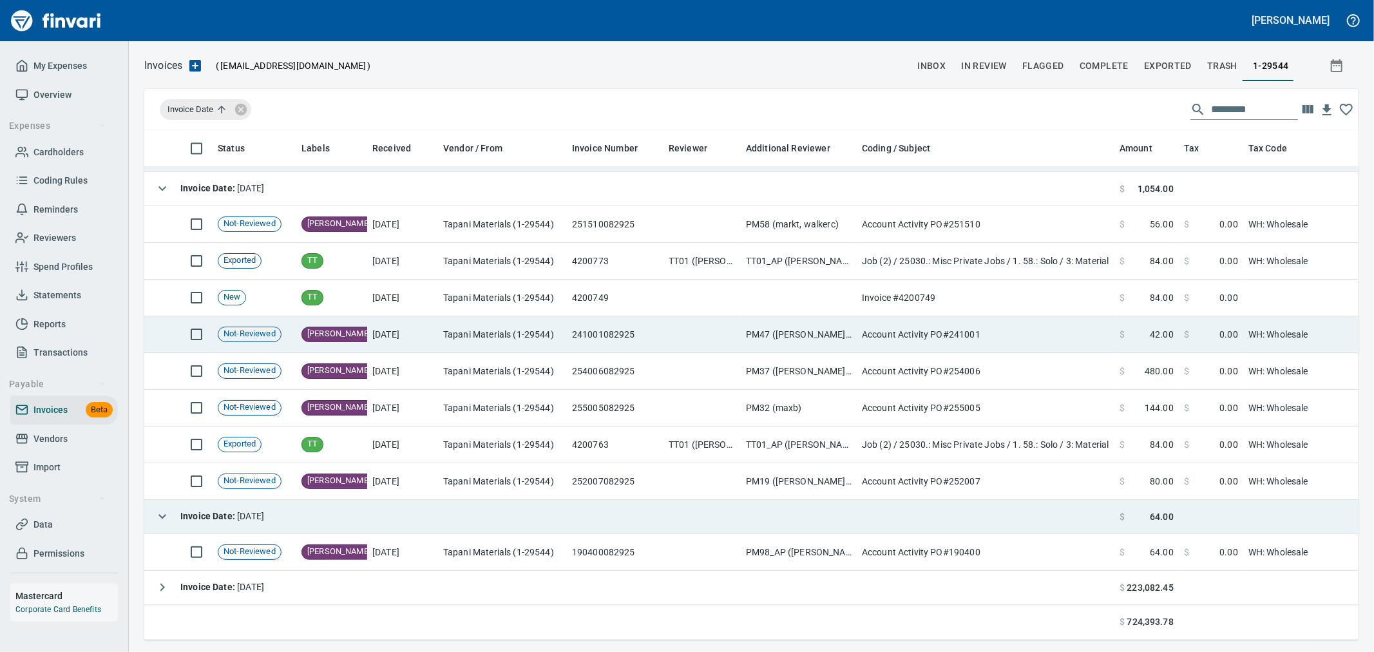
click at [1073, 316] on td "Account Activity PO#241001" at bounding box center [986, 334] width 258 height 37
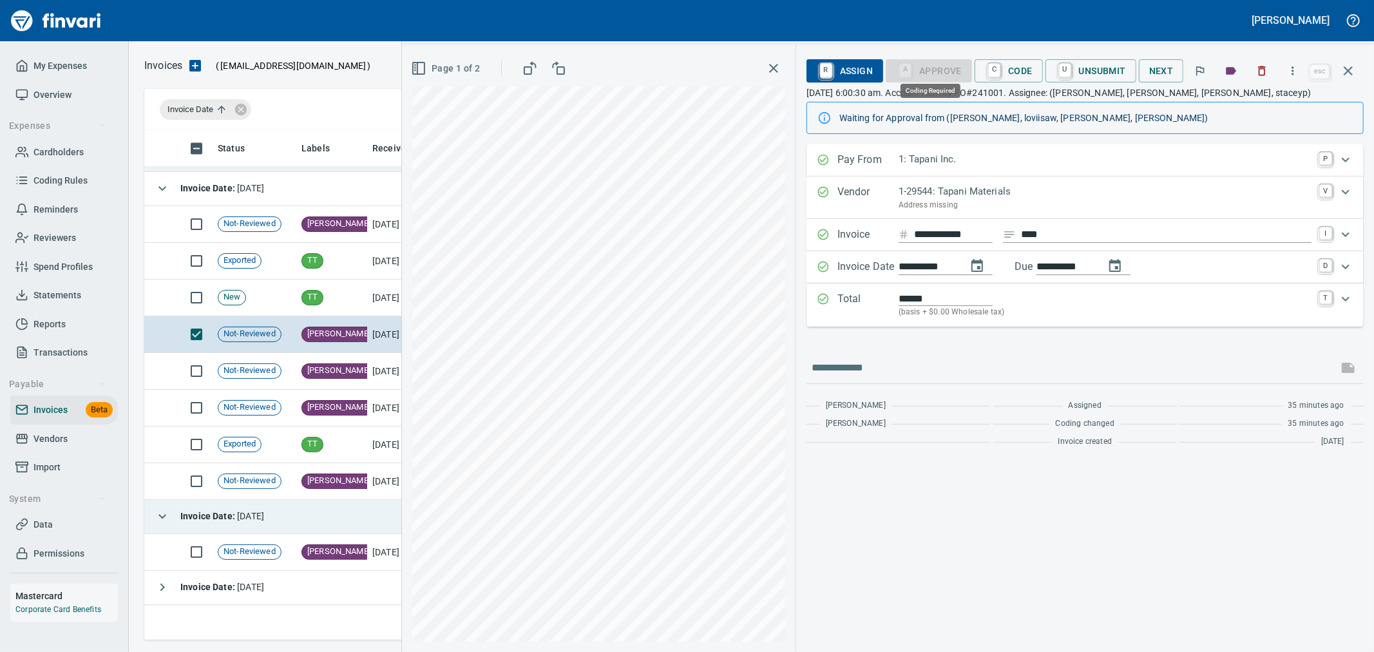
scroll to position [488, 1192]
click at [862, 73] on span "R Assign" at bounding box center [845, 71] width 56 height 22
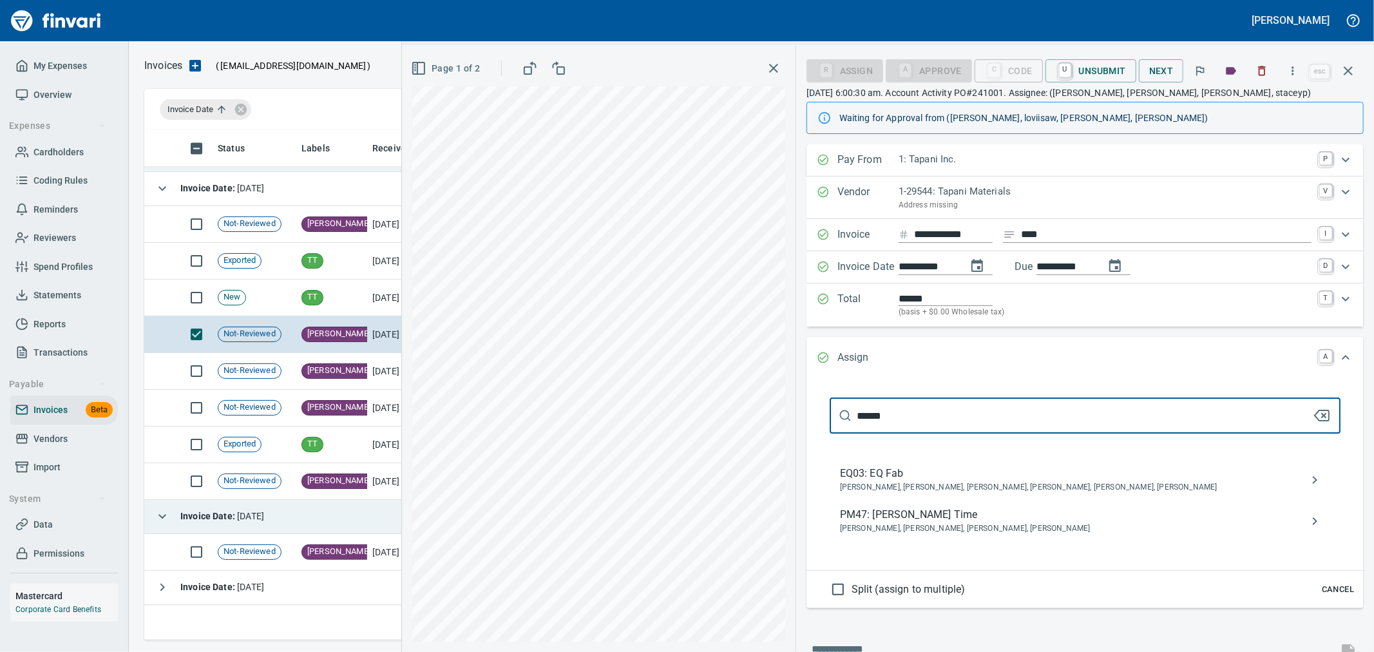
type input "******"
click at [1314, 417] on icon "button" at bounding box center [1321, 415] width 15 height 15
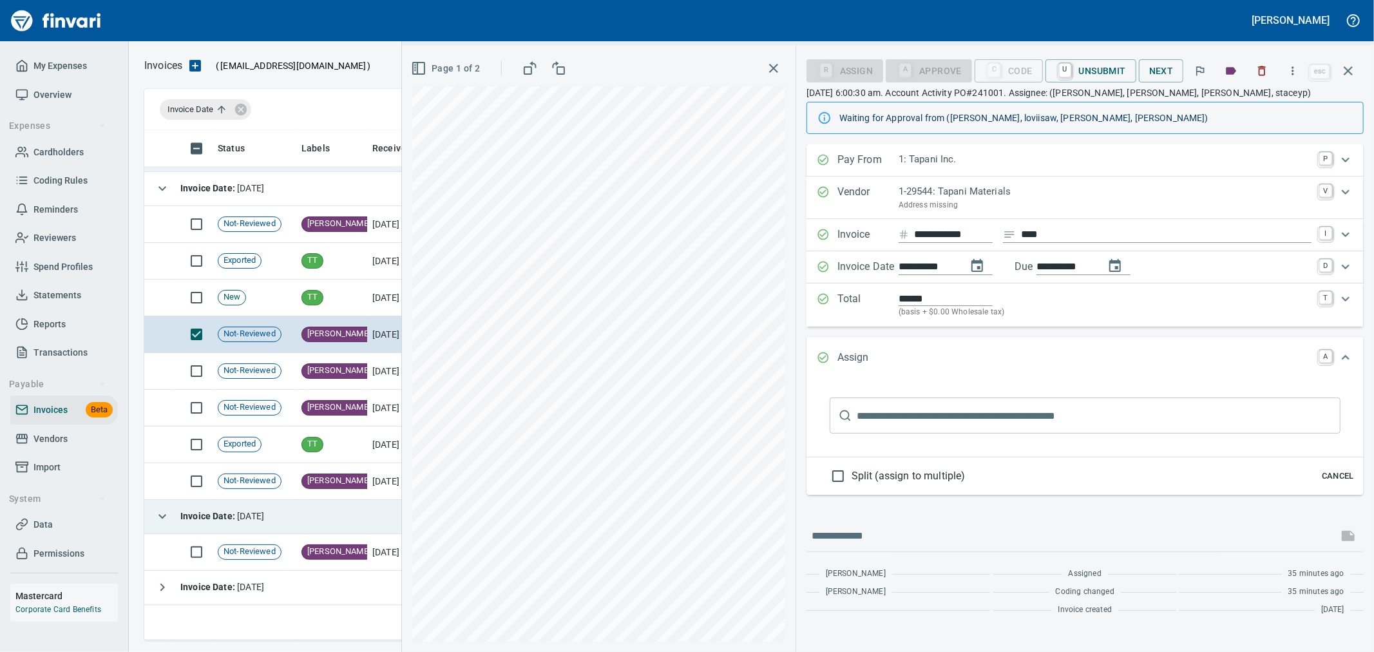
click at [1340, 356] on icon "Expand" at bounding box center [1345, 357] width 15 height 15
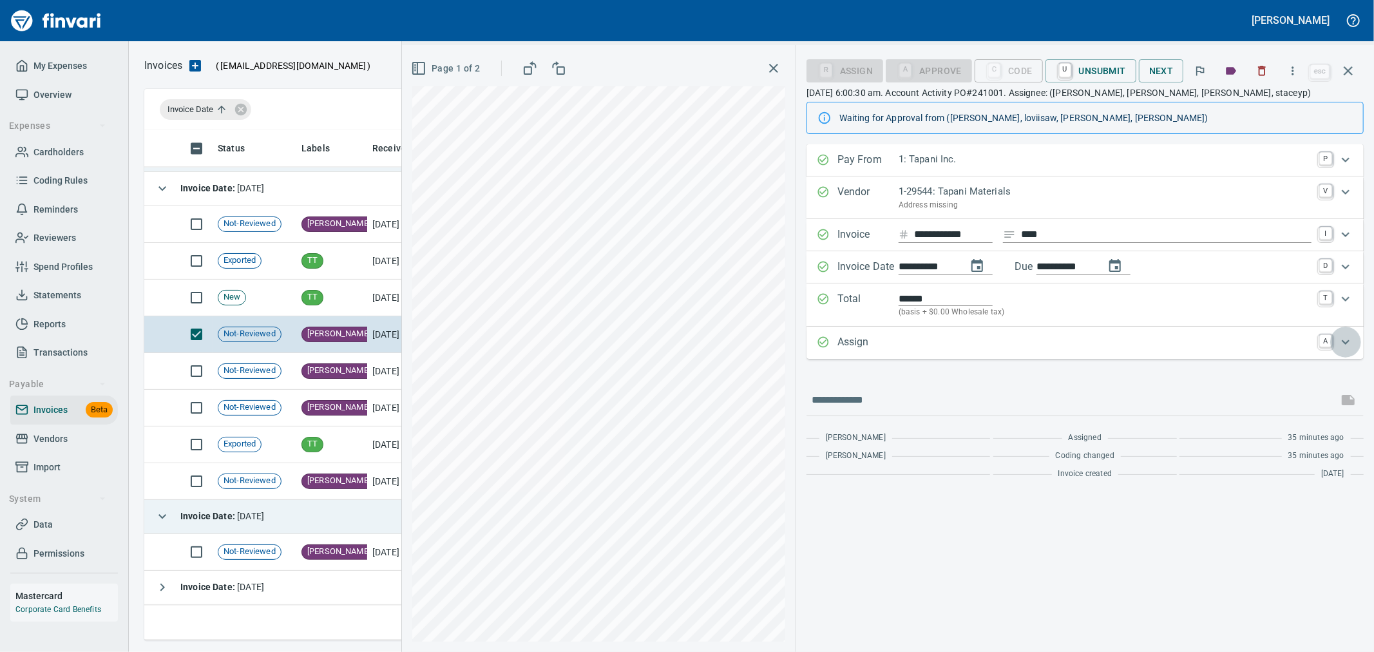
click at [1342, 342] on icon "Expand" at bounding box center [1346, 342] width 8 height 5
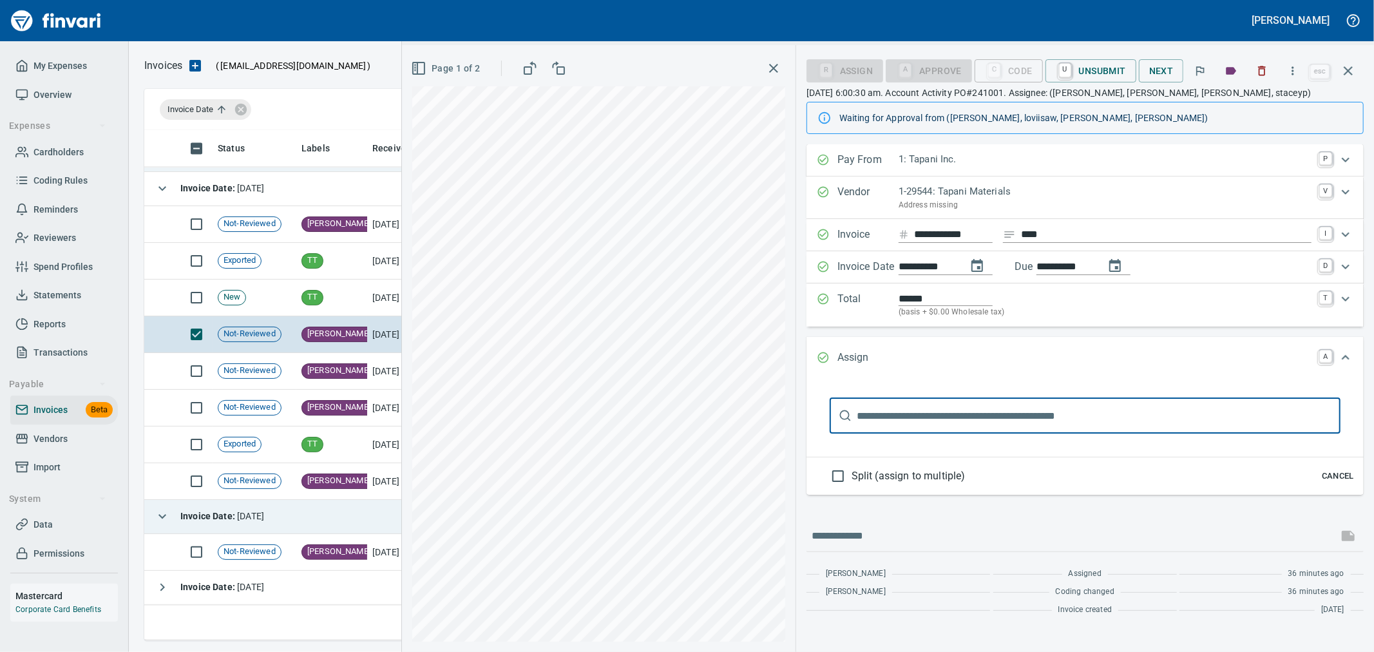
scroll to position [0, 0]
click at [1325, 477] on span "Cancel" at bounding box center [1337, 476] width 35 height 15
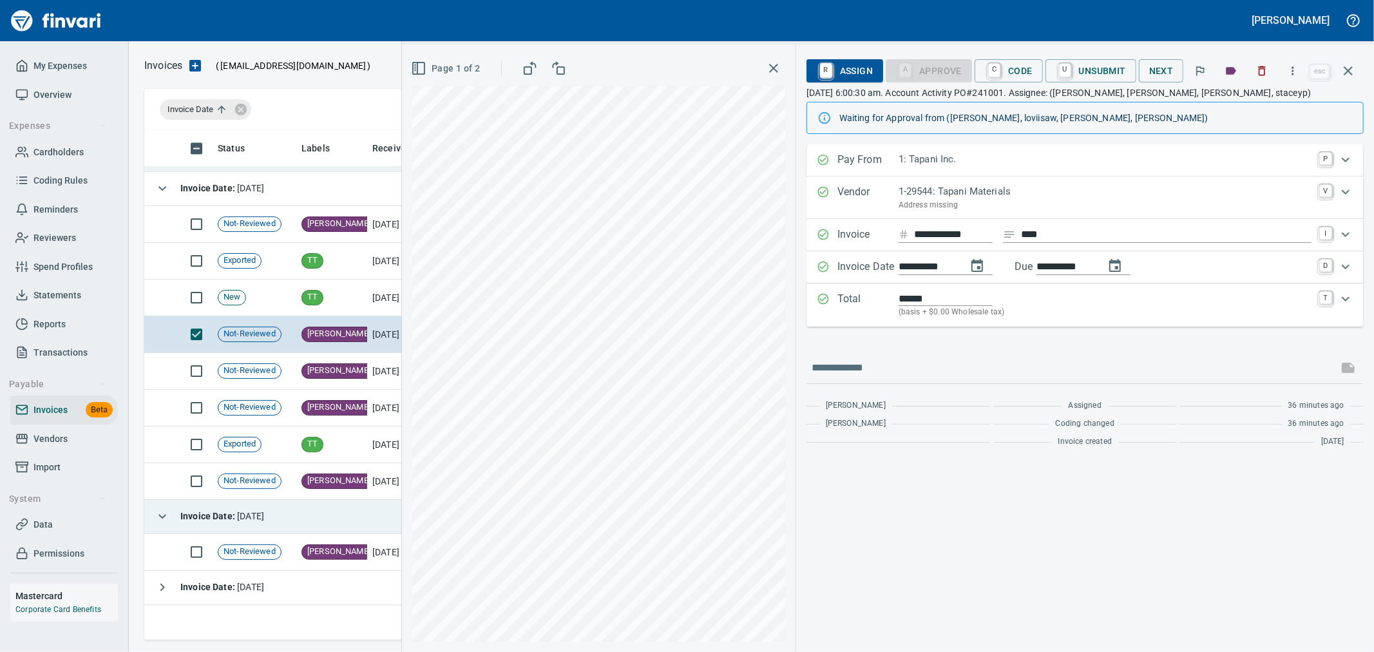
click at [1354, 70] on icon "button" at bounding box center [1347, 70] width 15 height 15
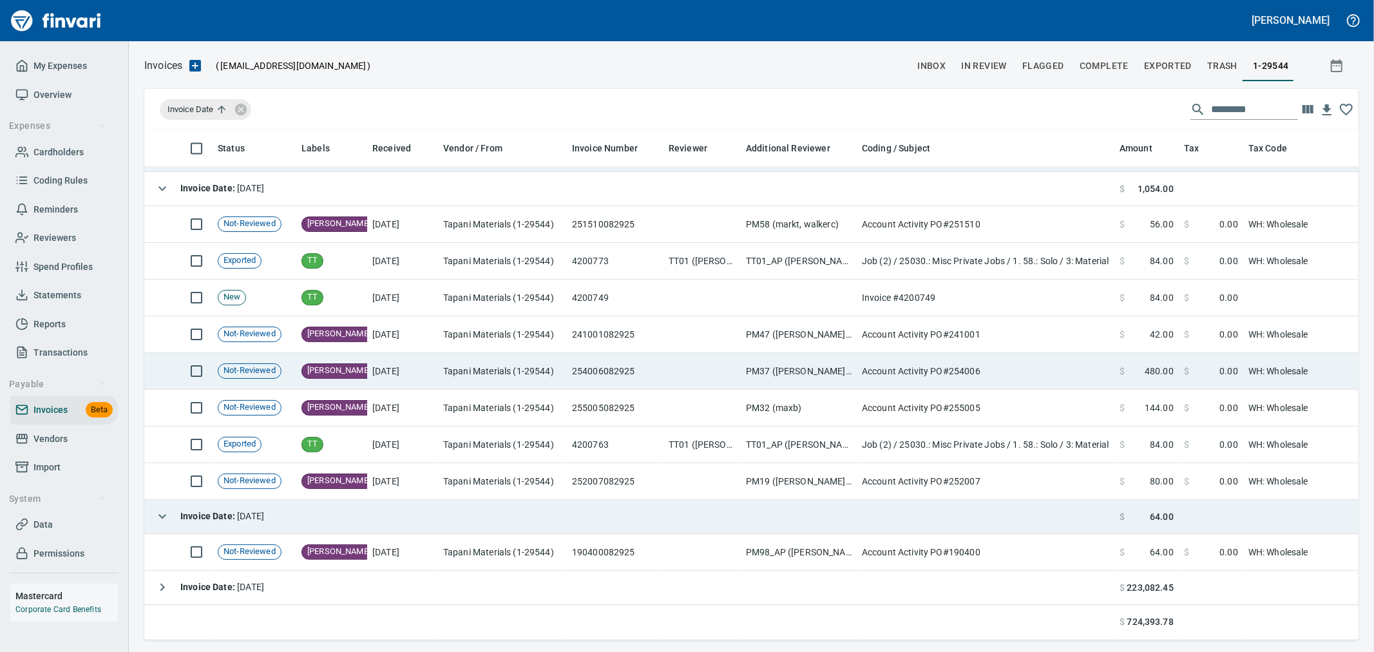
scroll to position [488, 1192]
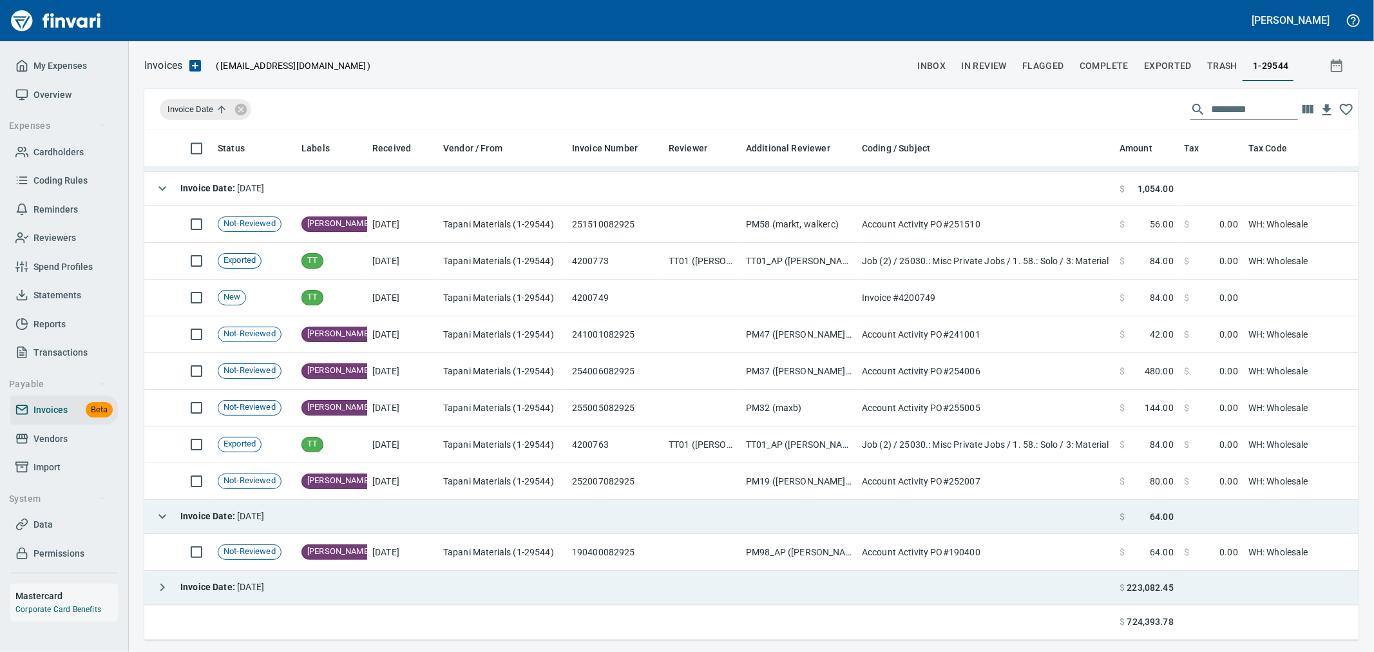
drag, startPoint x: 164, startPoint y: 578, endPoint x: 211, endPoint y: 563, distance: 49.9
click at [164, 580] on icon "button" at bounding box center [162, 587] width 15 height 15
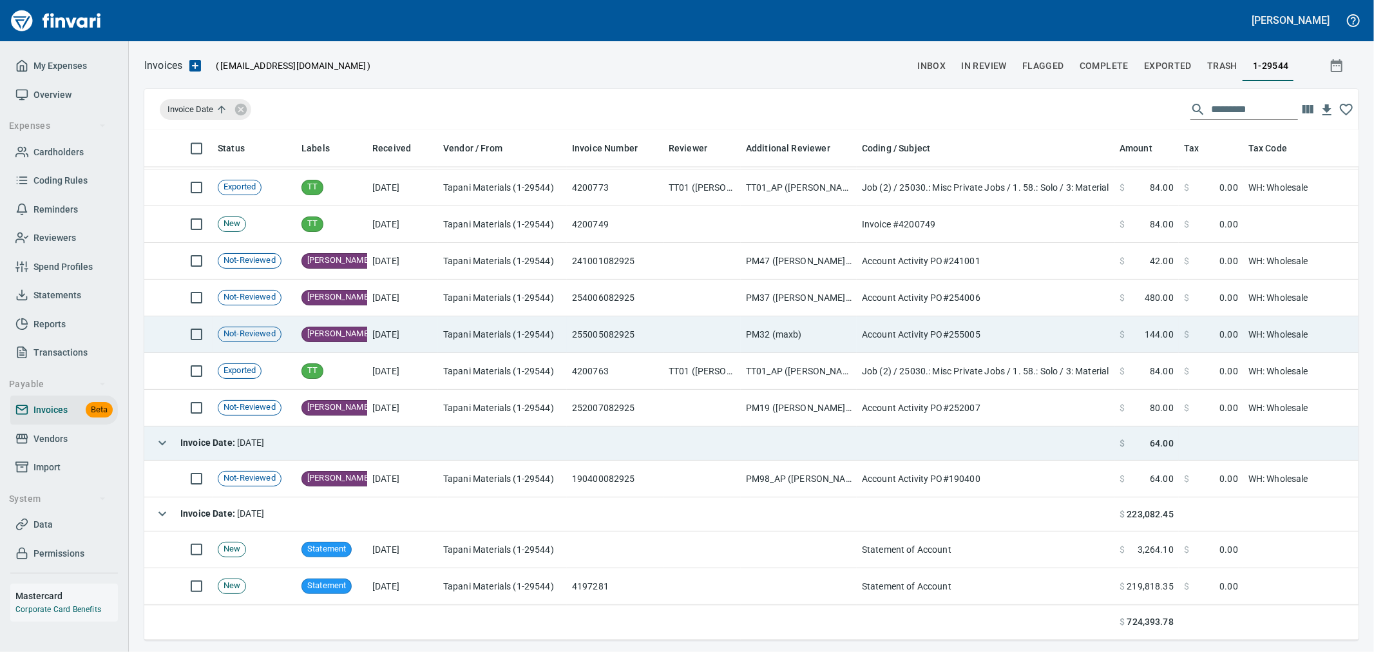
scroll to position [2166, 0]
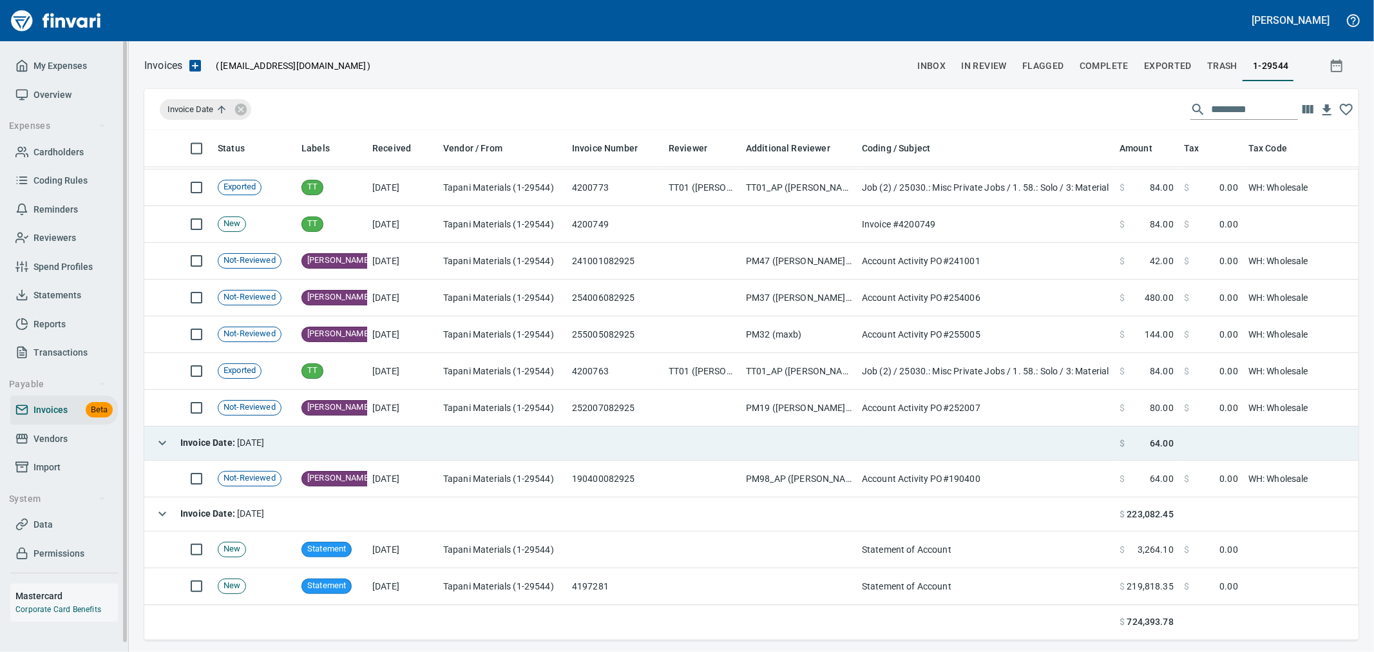
click at [57, 55] on link "My Expenses" at bounding box center [64, 66] width 108 height 29
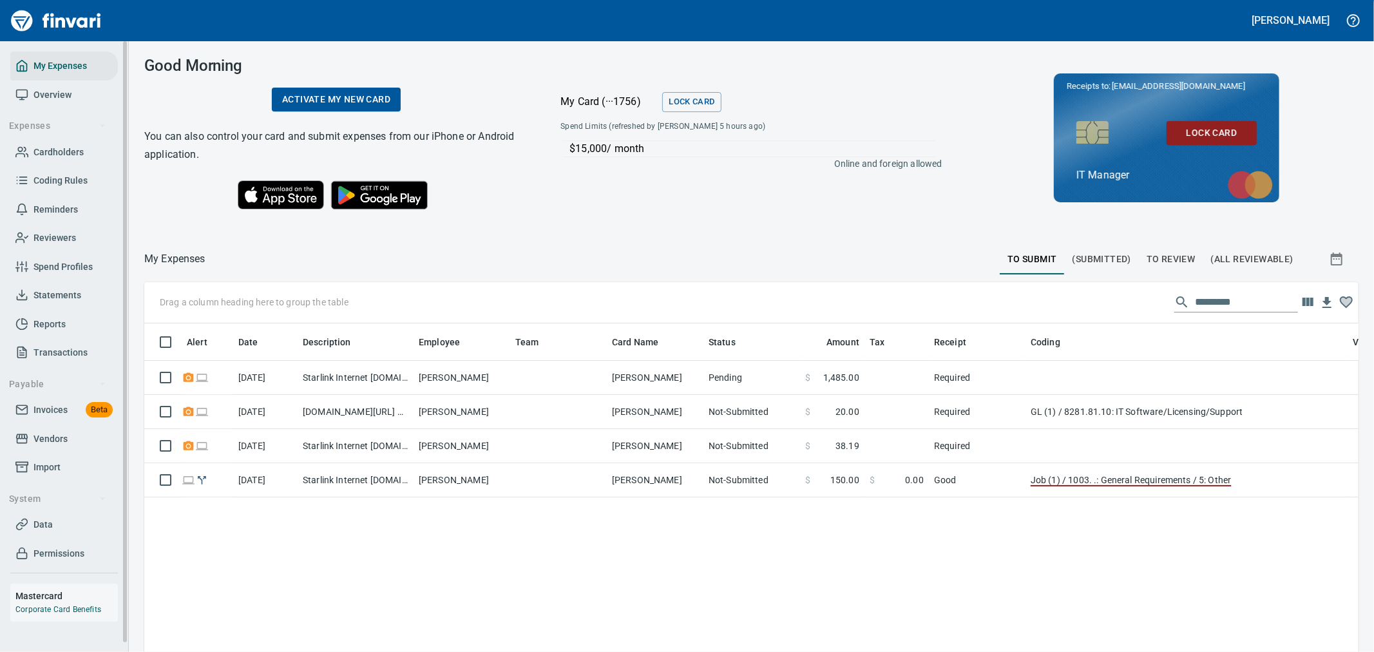
scroll to position [488, 1193]
click at [73, 298] on span "Statements" at bounding box center [57, 295] width 48 height 16
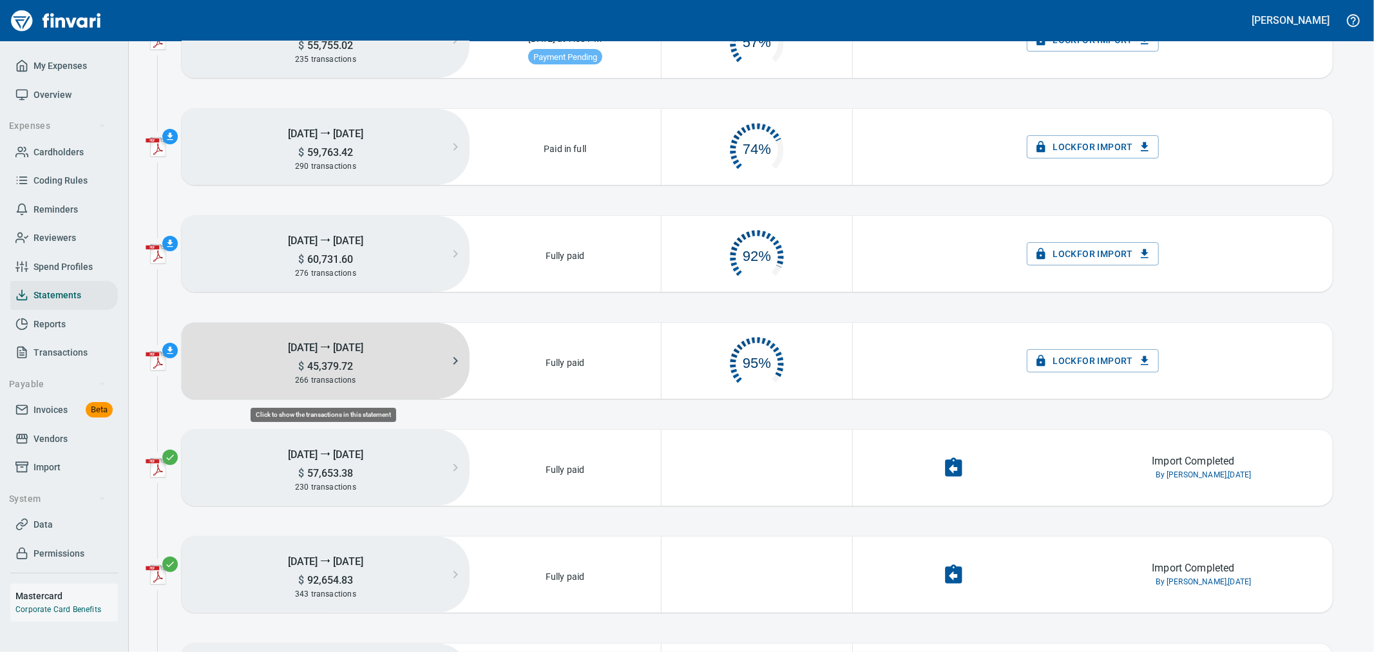
click at [420, 368] on h5 "$ 45,379.72" at bounding box center [326, 366] width 288 height 14
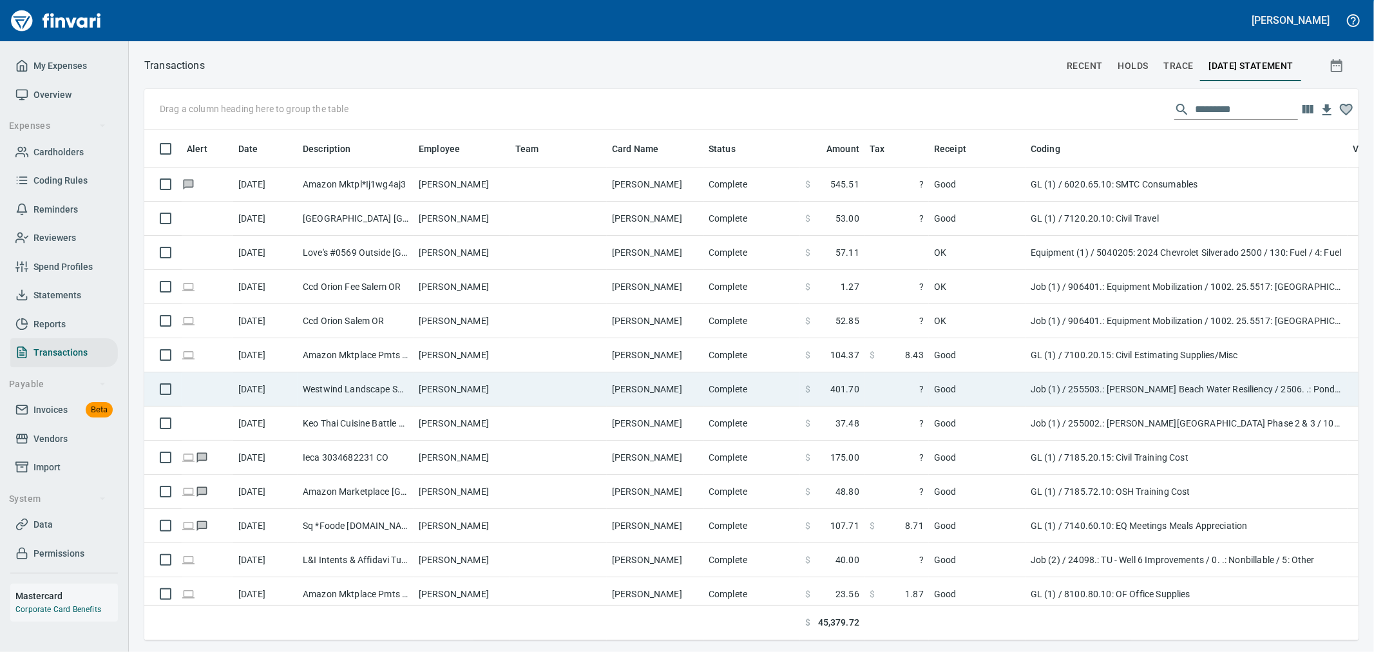
scroll to position [1, 1]
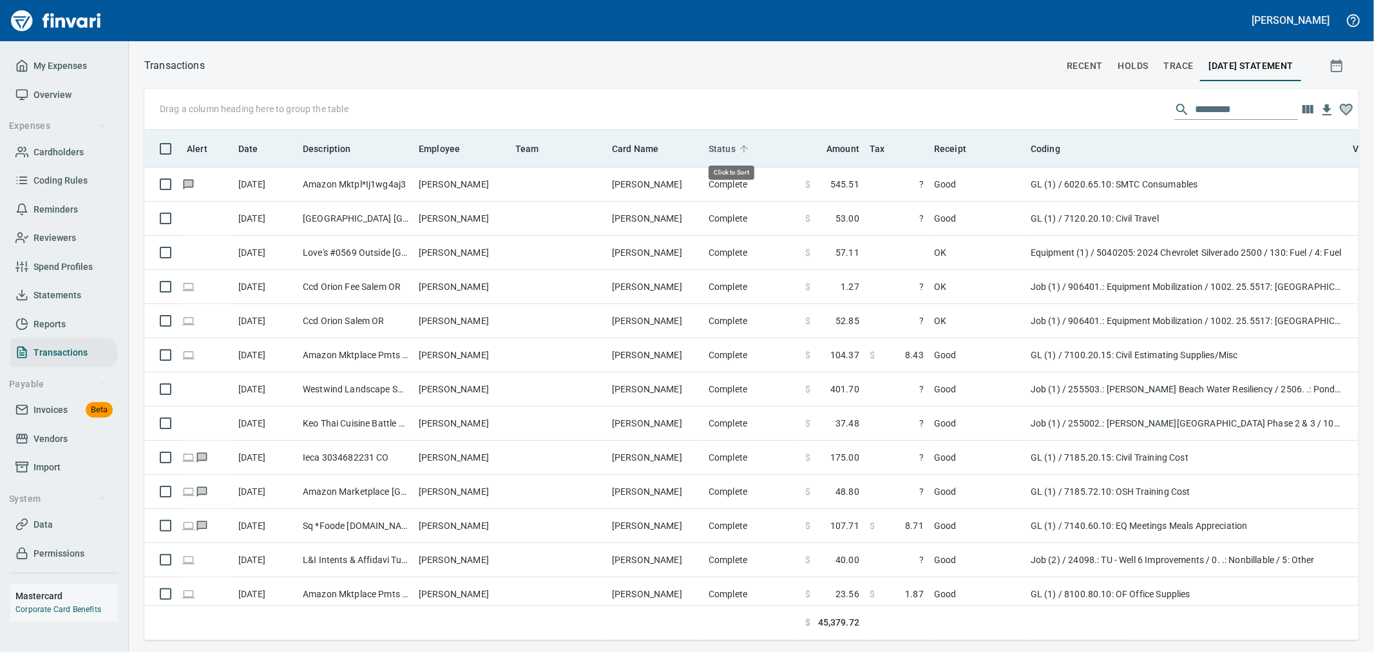
click at [712, 144] on span "Status" at bounding box center [721, 148] width 27 height 15
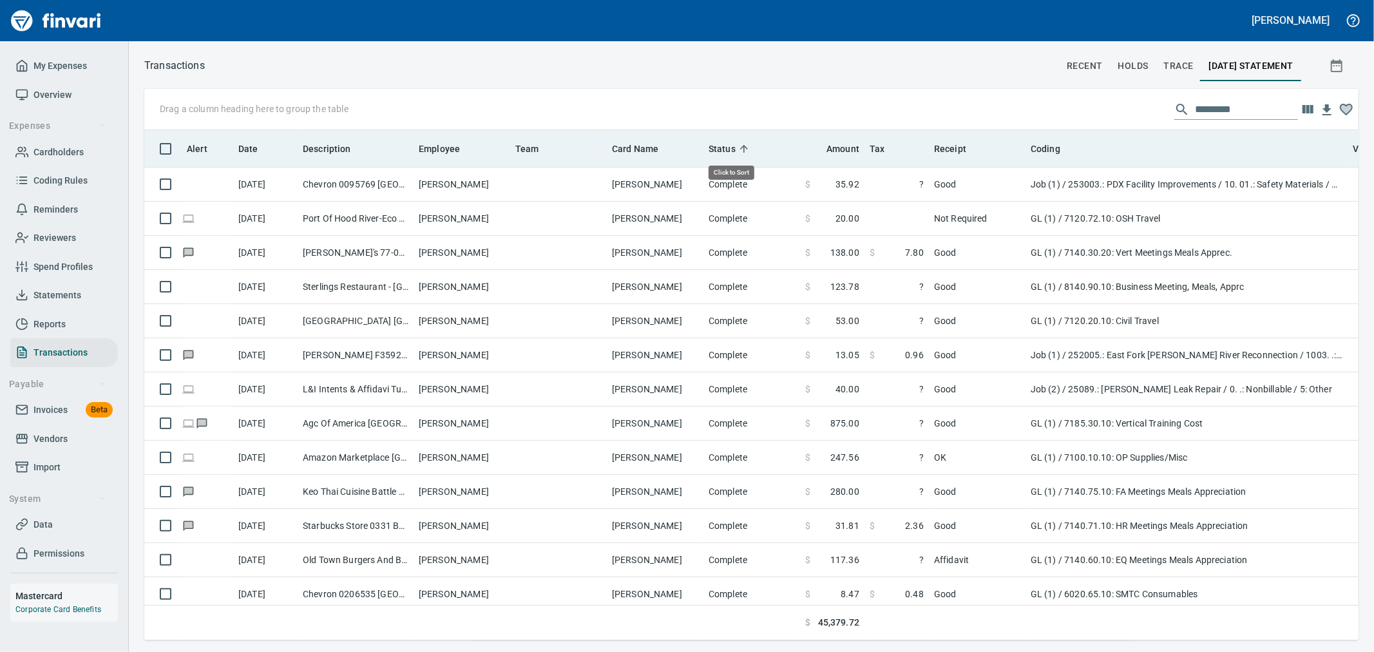
click at [718, 149] on span "Status" at bounding box center [721, 148] width 27 height 15
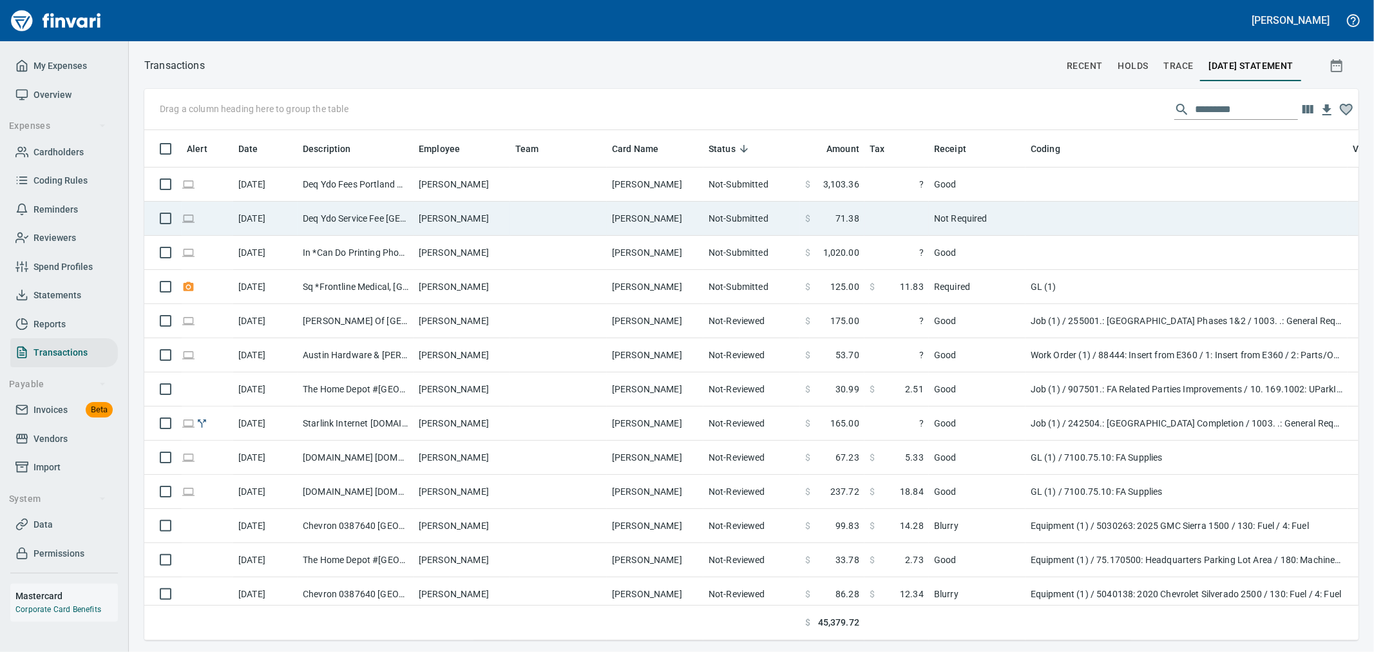
scroll to position [488, 1193]
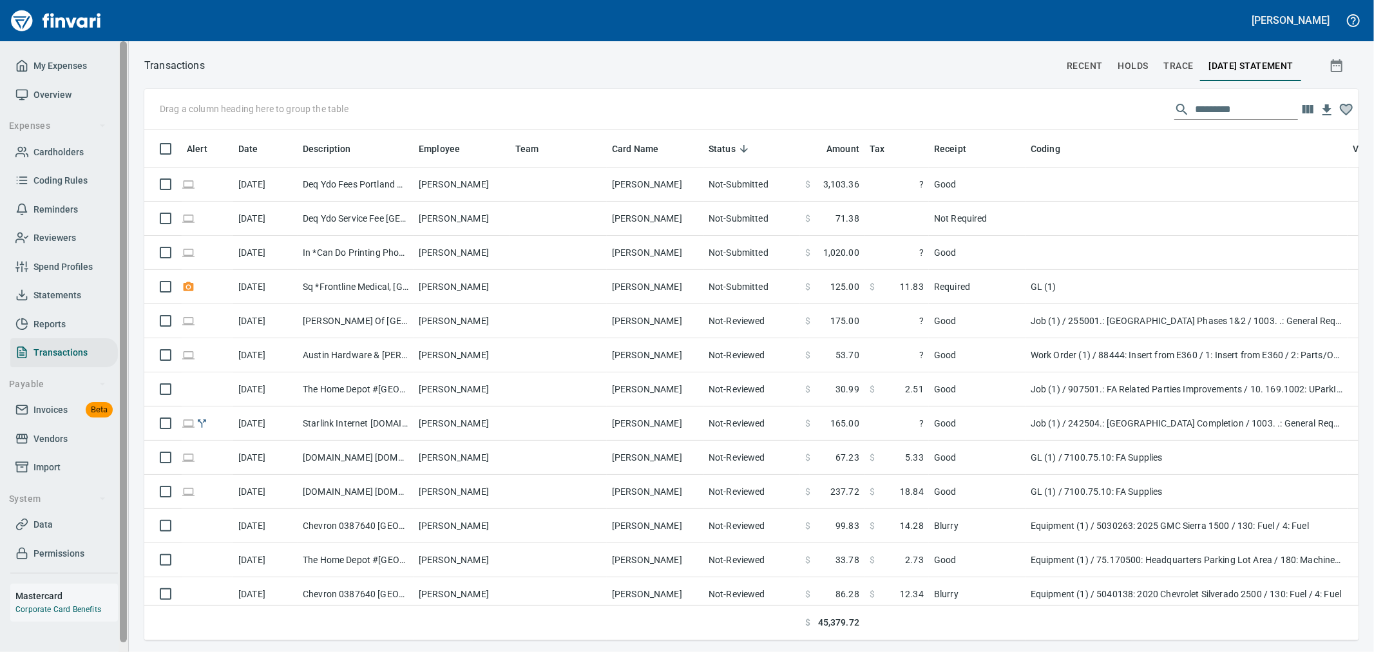
drag, startPoint x: 56, startPoint y: 143, endPoint x: 124, endPoint y: 149, distance: 67.9
click at [56, 143] on link "Cardholders" at bounding box center [64, 152] width 108 height 29
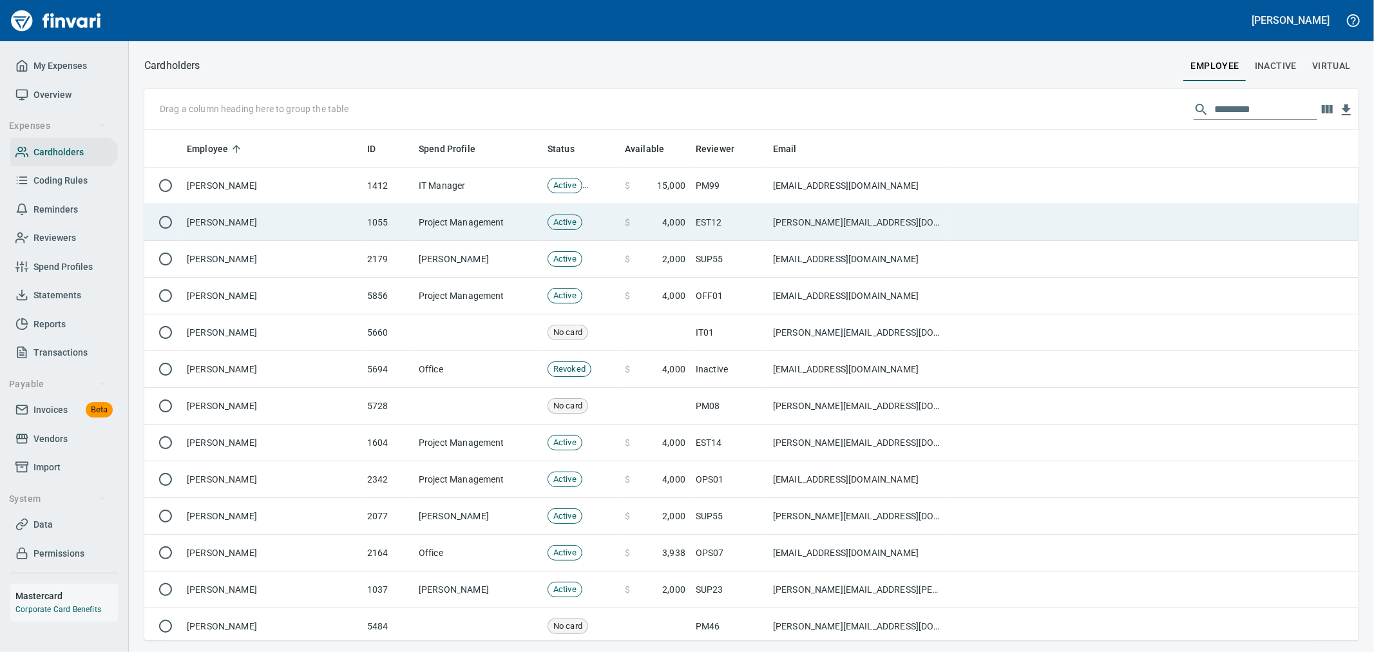
scroll to position [499, 1193]
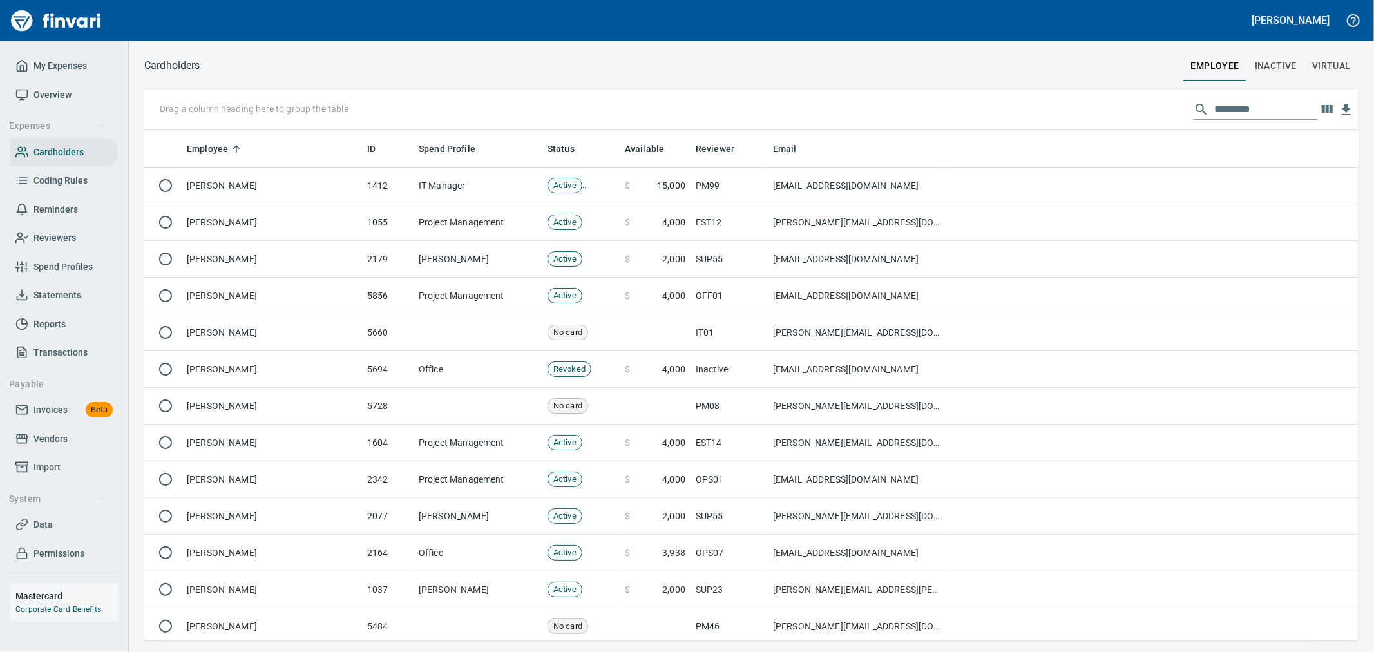
click at [1218, 97] on div "Drag a column heading here to group the table" at bounding box center [751, 109] width 1214 height 41
click at [1228, 105] on input "text" at bounding box center [1265, 109] width 103 height 21
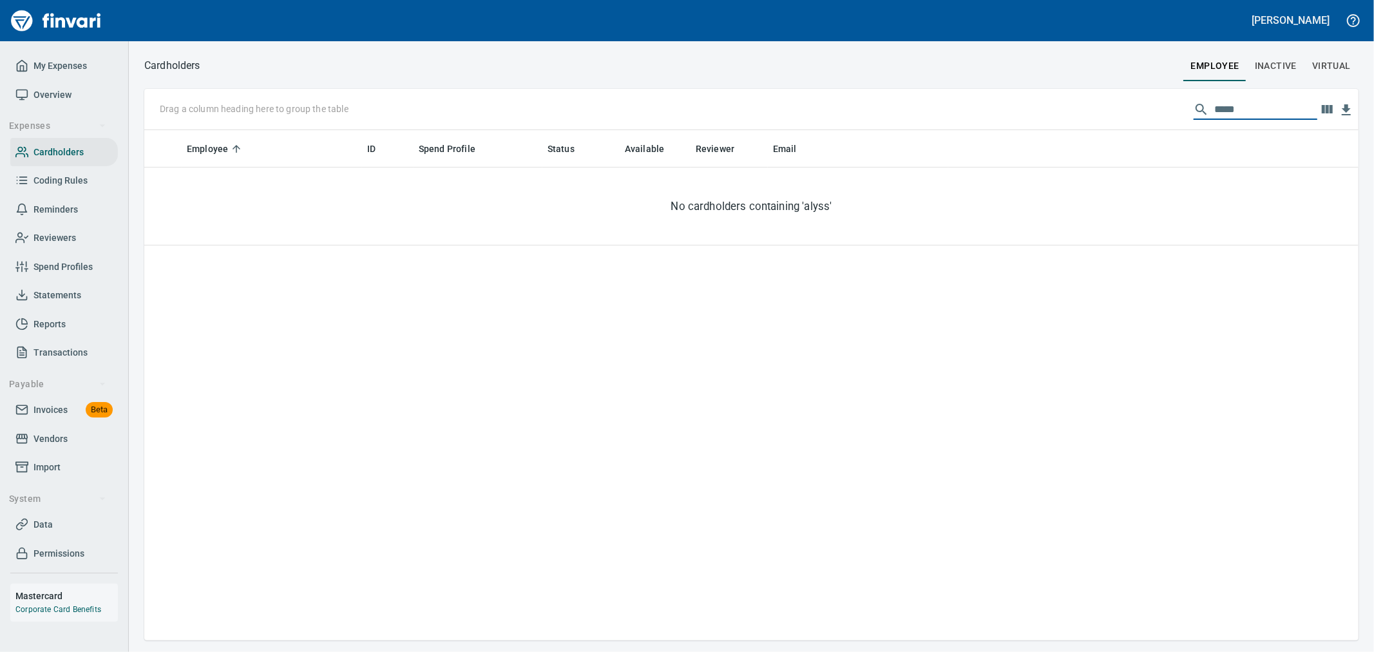
type input "*****"
click at [1277, 66] on span "Inactive" at bounding box center [1276, 66] width 42 height 16
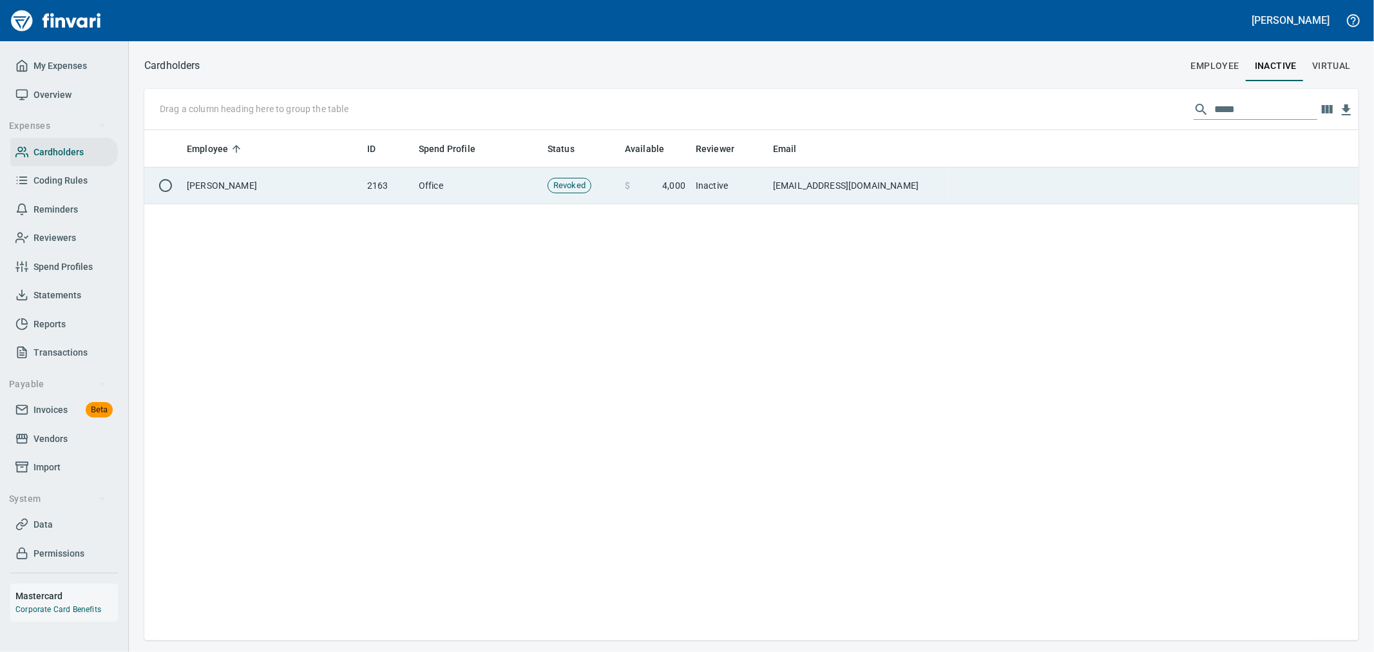
click at [966, 195] on td at bounding box center [1153, 185] width 410 height 37
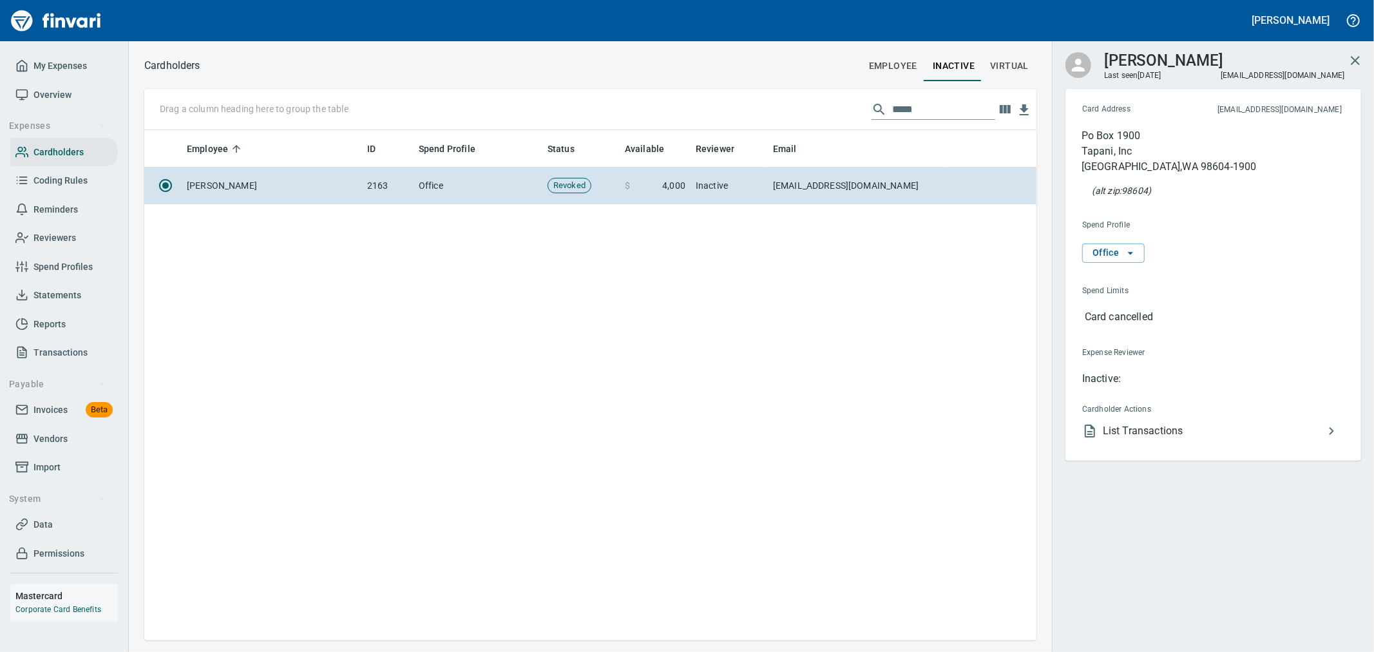
scroll to position [499, 881]
click at [1142, 438] on span "List Transactions" at bounding box center [1213, 433] width 221 height 15
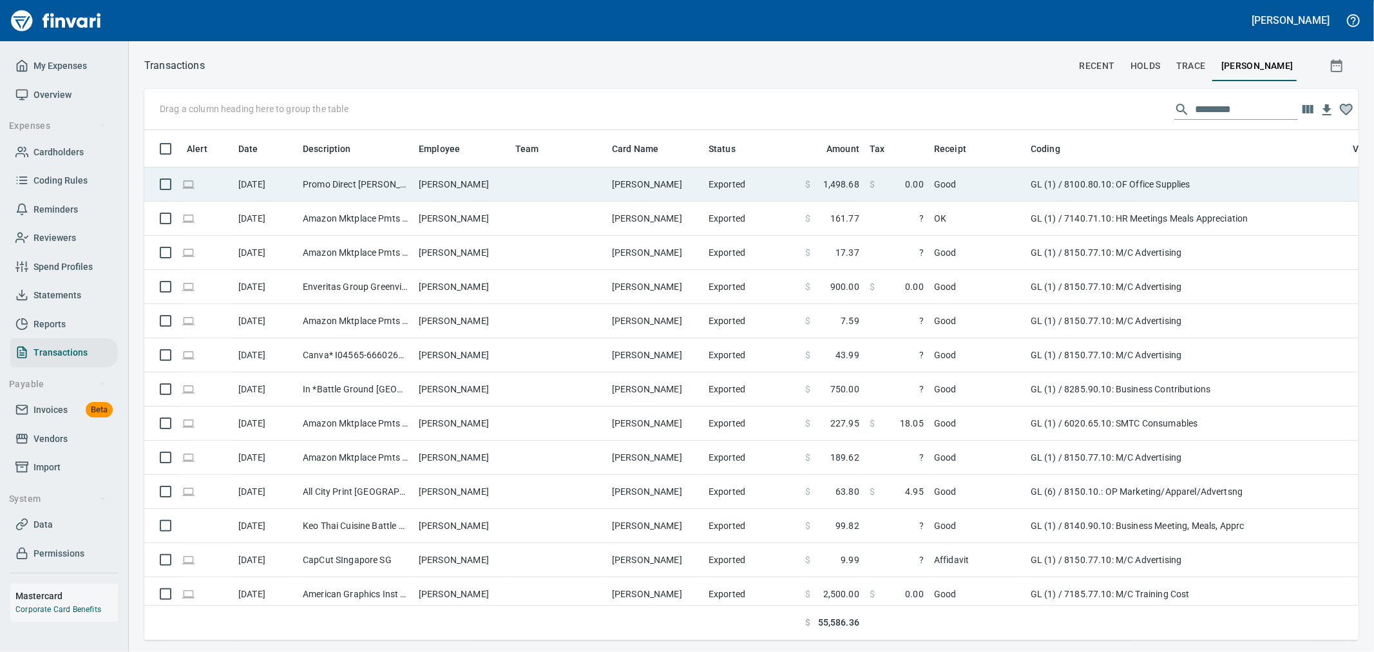
scroll to position [488, 1193]
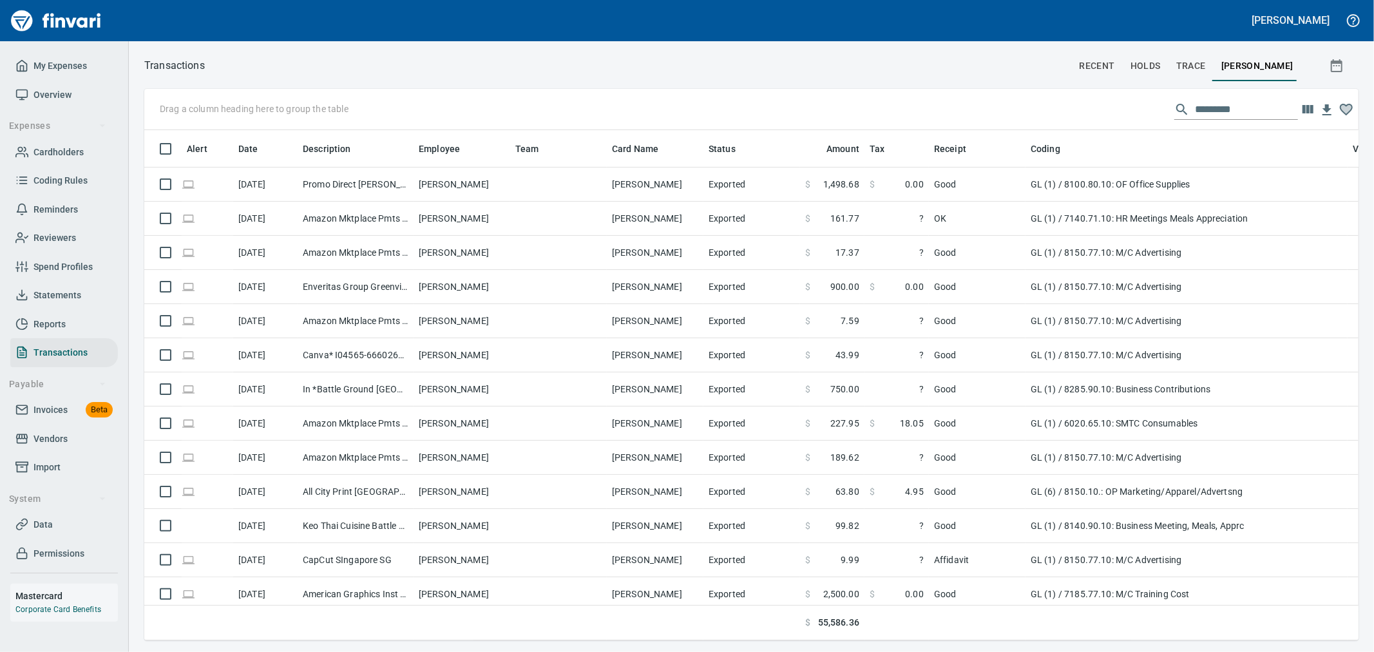
click at [1215, 104] on input "text" at bounding box center [1246, 109] width 103 height 21
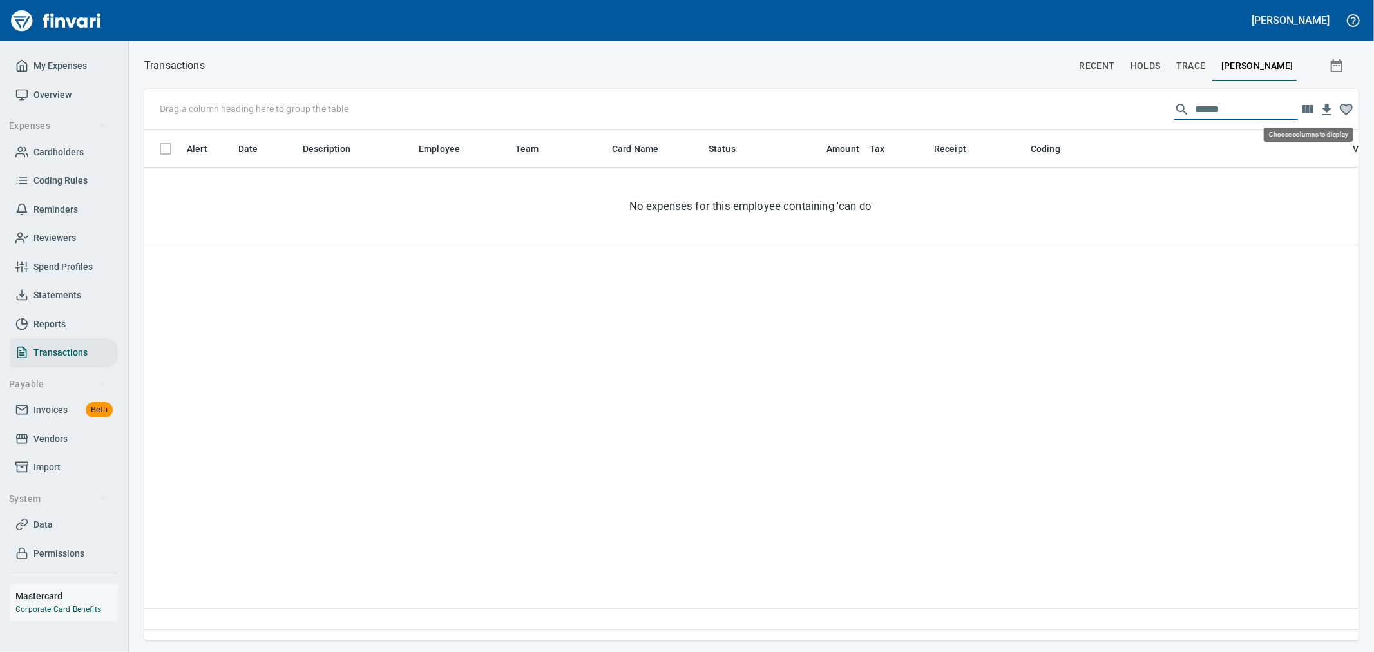
type input "******"
click at [1308, 109] on icon "button" at bounding box center [1307, 109] width 11 height 8
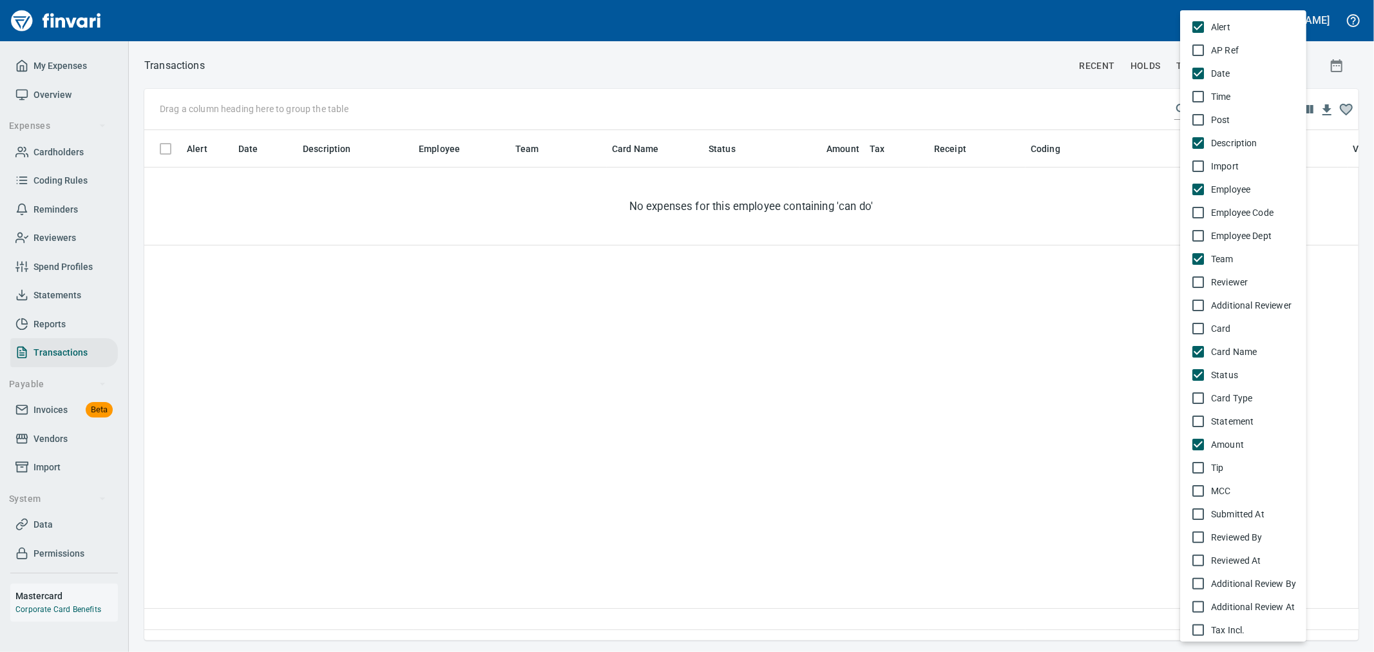
drag, startPoint x: 1041, startPoint y: 310, endPoint x: 1089, endPoint y: 265, distance: 65.6
click at [1041, 307] on div at bounding box center [687, 326] width 1374 height 652
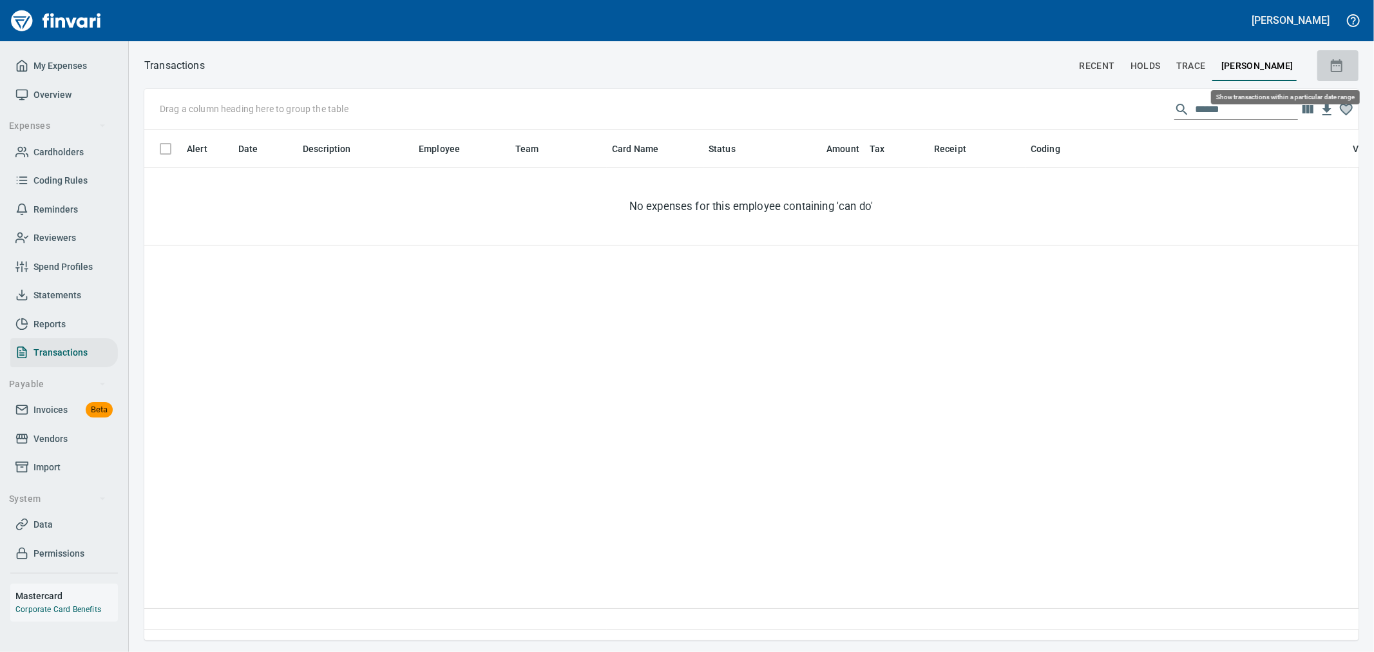
click at [1336, 73] on button "button" at bounding box center [1337, 65] width 41 height 31
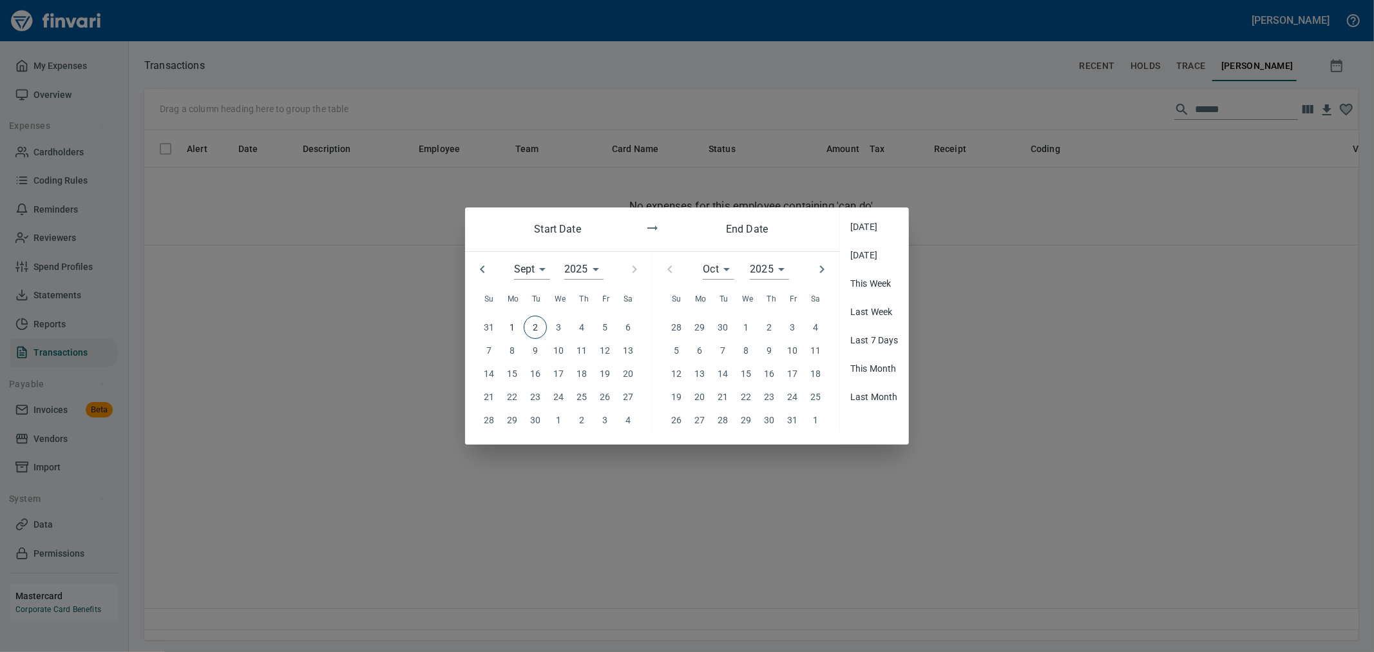
click at [479, 269] on icon "button" at bounding box center [482, 268] width 15 height 15
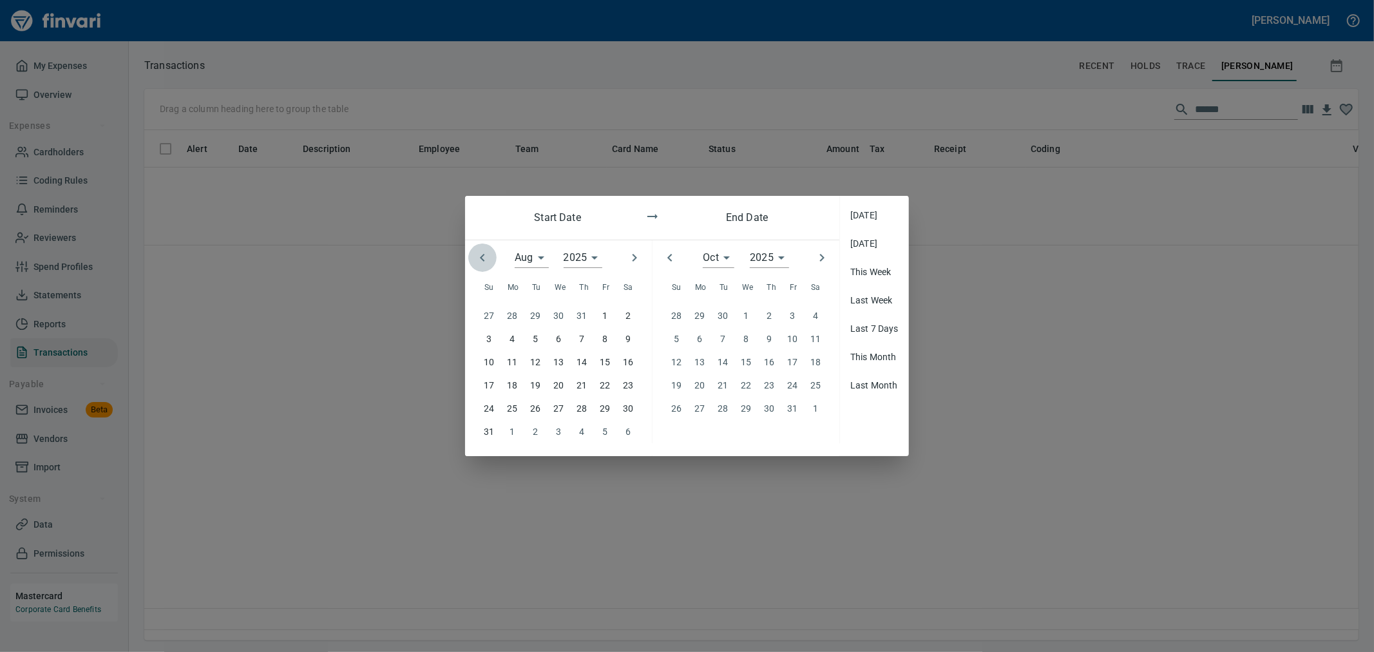
click at [479, 269] on button "button" at bounding box center [482, 257] width 28 height 28
click at [479, 265] on icon "button" at bounding box center [482, 257] width 15 height 15
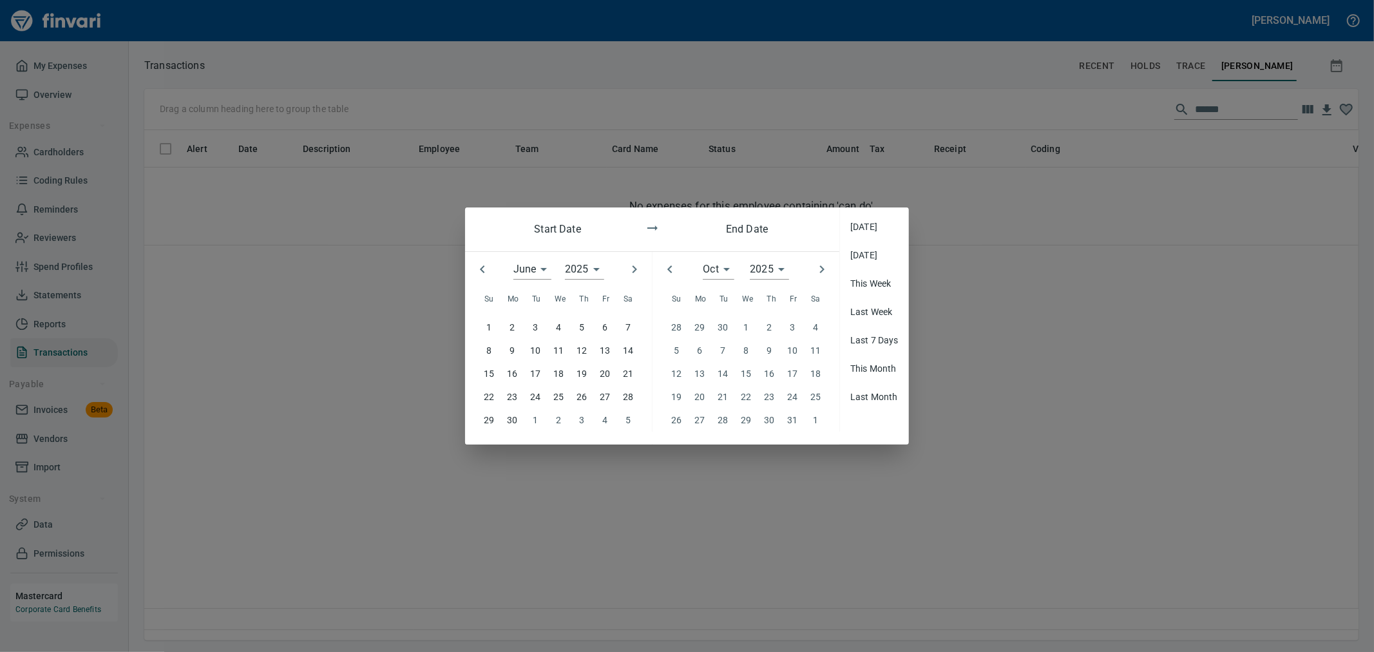
click at [479, 269] on icon "button" at bounding box center [482, 268] width 15 height 15
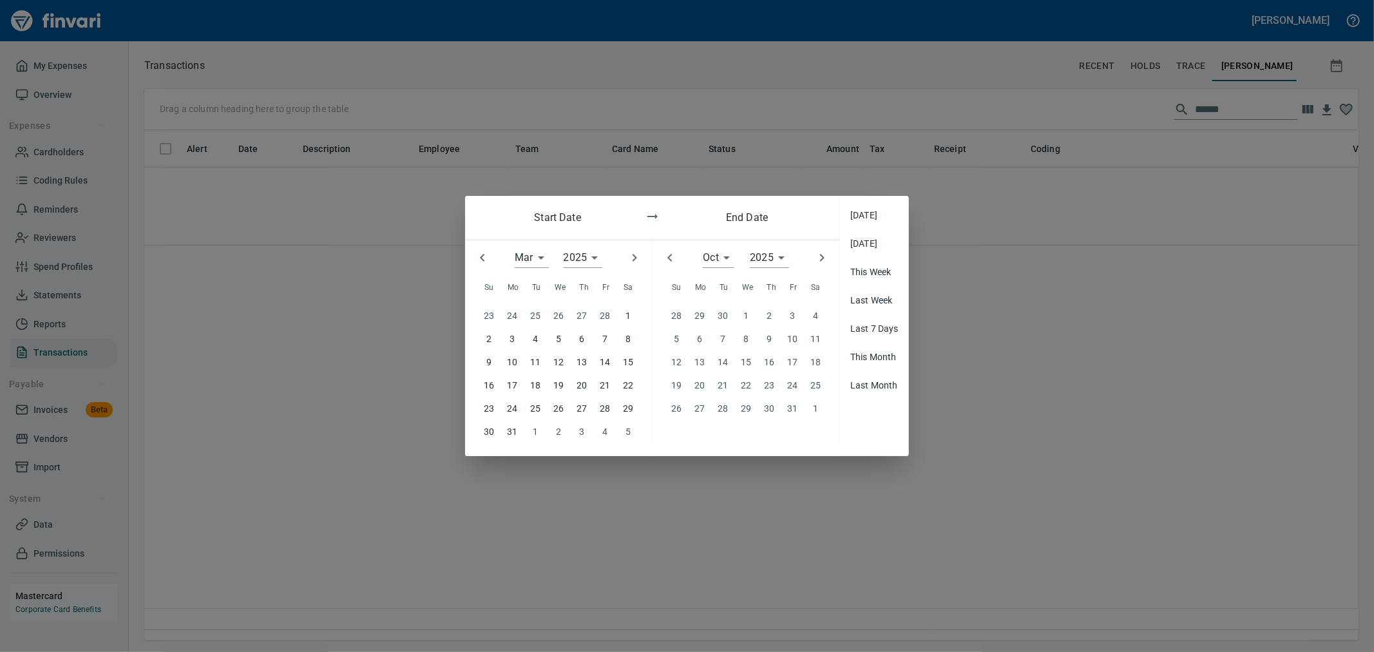
click at [479, 269] on button "button" at bounding box center [482, 257] width 28 height 28
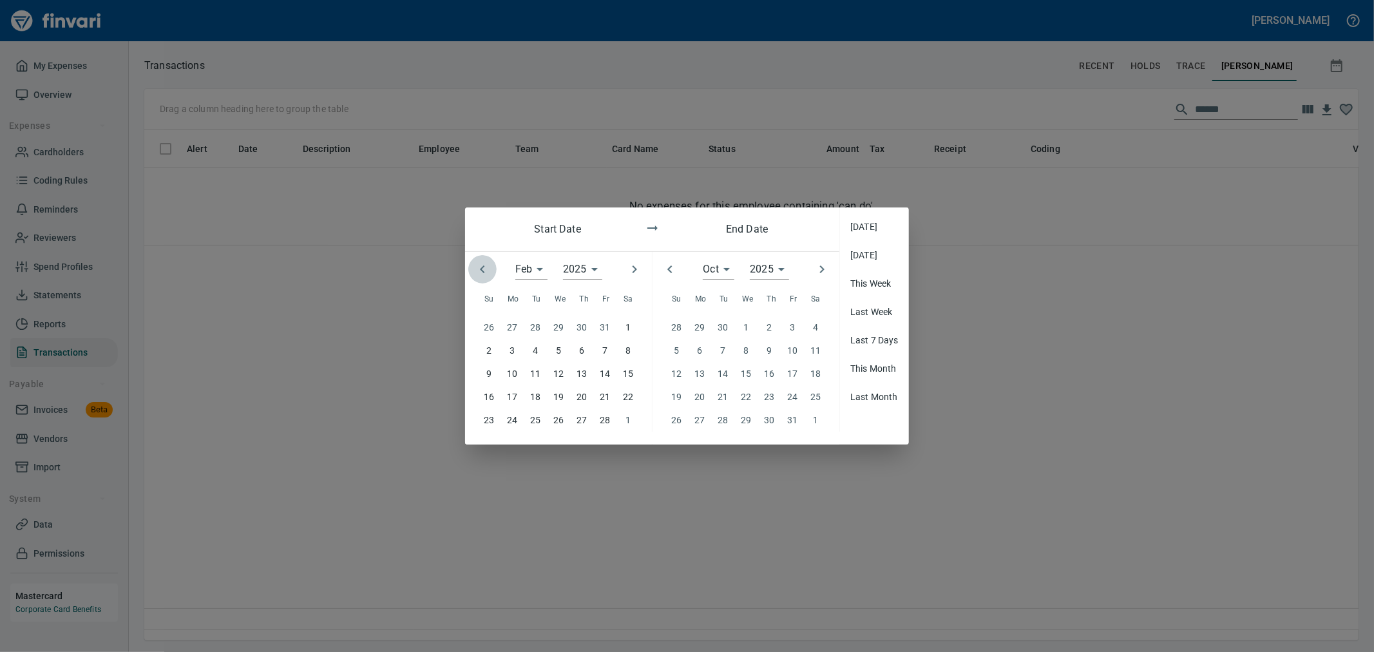
click at [479, 269] on icon "button" at bounding box center [482, 268] width 15 height 15
type input "*"
click at [558, 327] on p "1" at bounding box center [558, 327] width 5 height 14
click at [674, 272] on icon "button" at bounding box center [669, 268] width 15 height 15
type input "*"
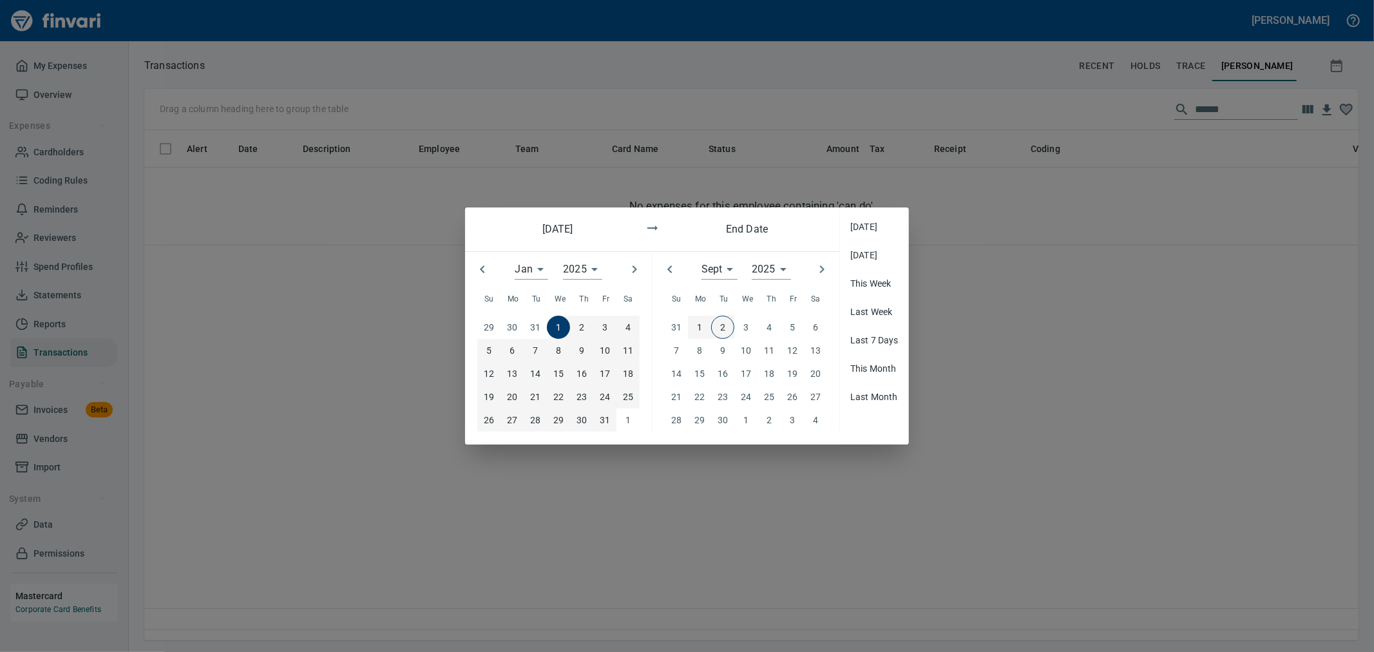
click at [723, 324] on p "2" at bounding box center [722, 327] width 5 height 14
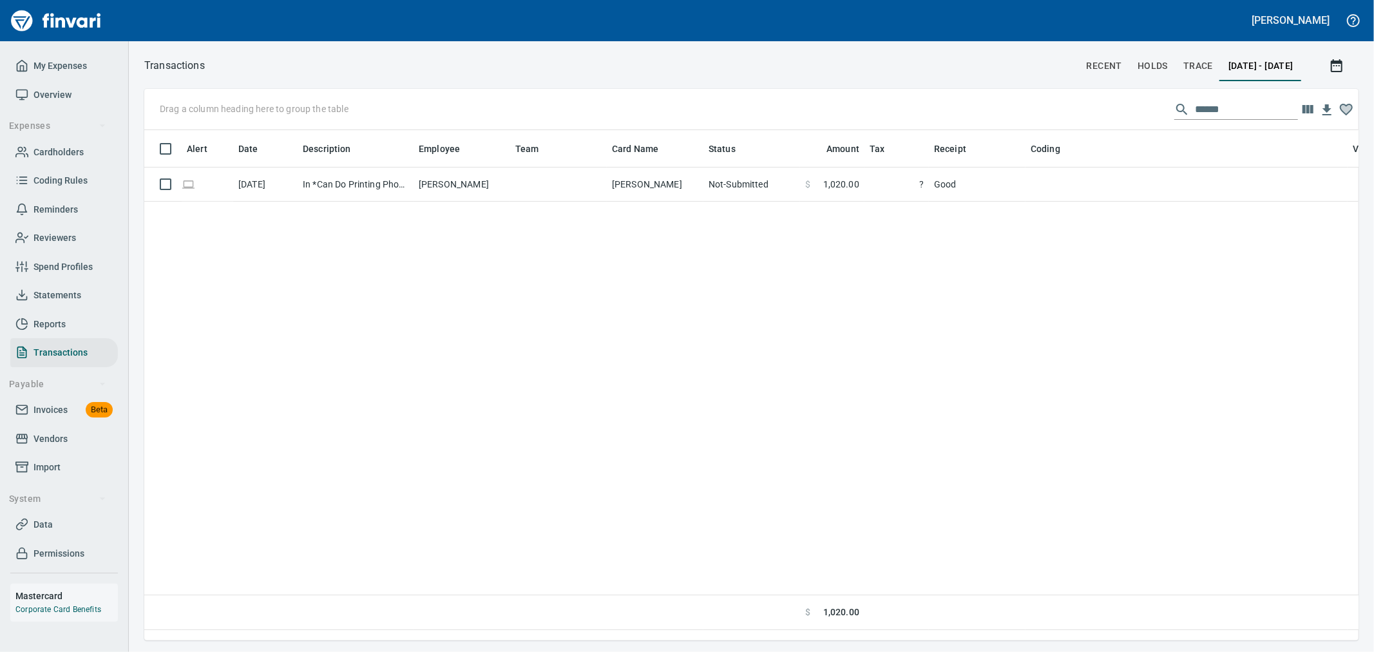
scroll to position [488, 1203]
click at [70, 139] on link "Cardholders" at bounding box center [64, 152] width 108 height 29
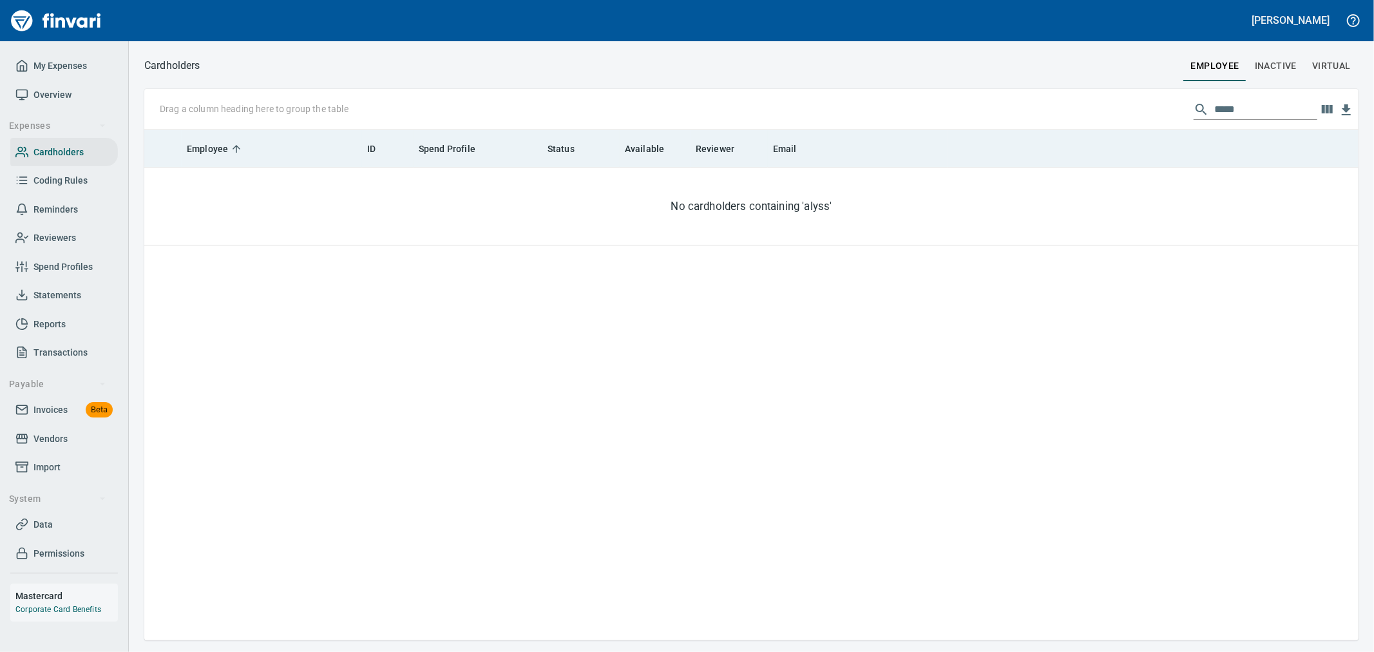
click at [1257, 62] on span "Inactive" at bounding box center [1276, 66] width 42 height 16
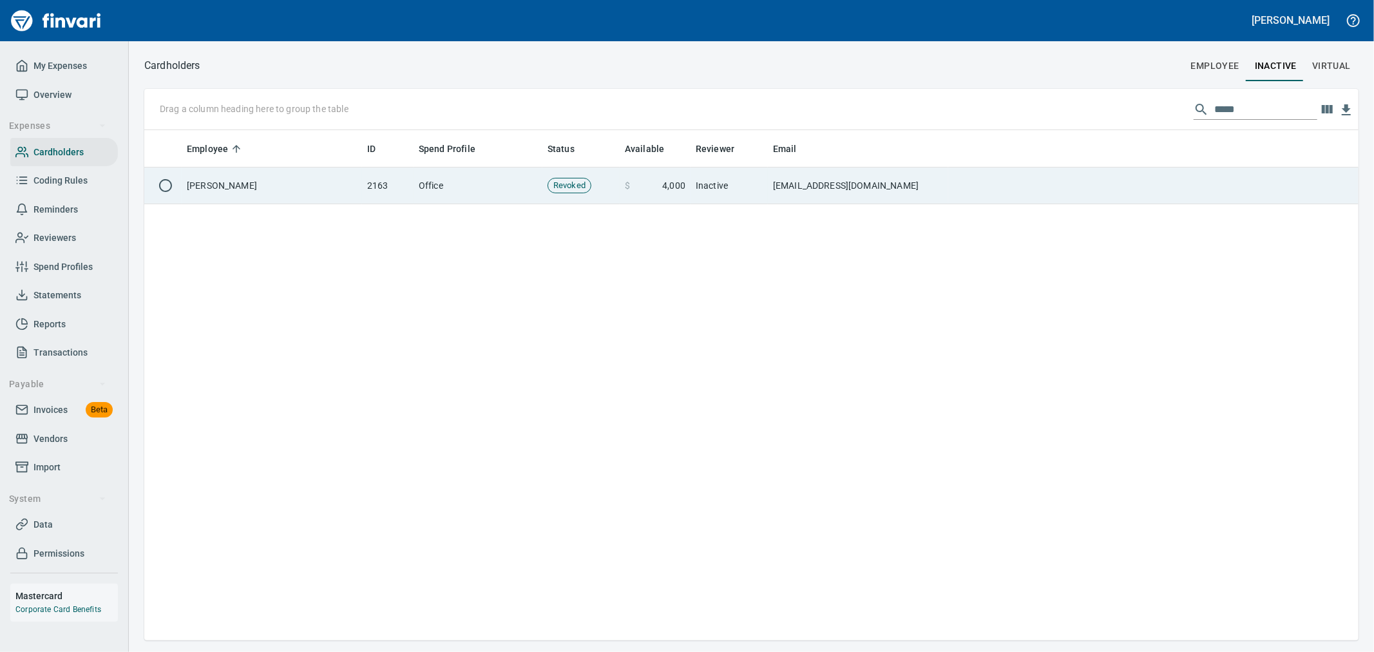
click at [858, 178] on td "alyssaa@tapani.com" at bounding box center [858, 185] width 180 height 37
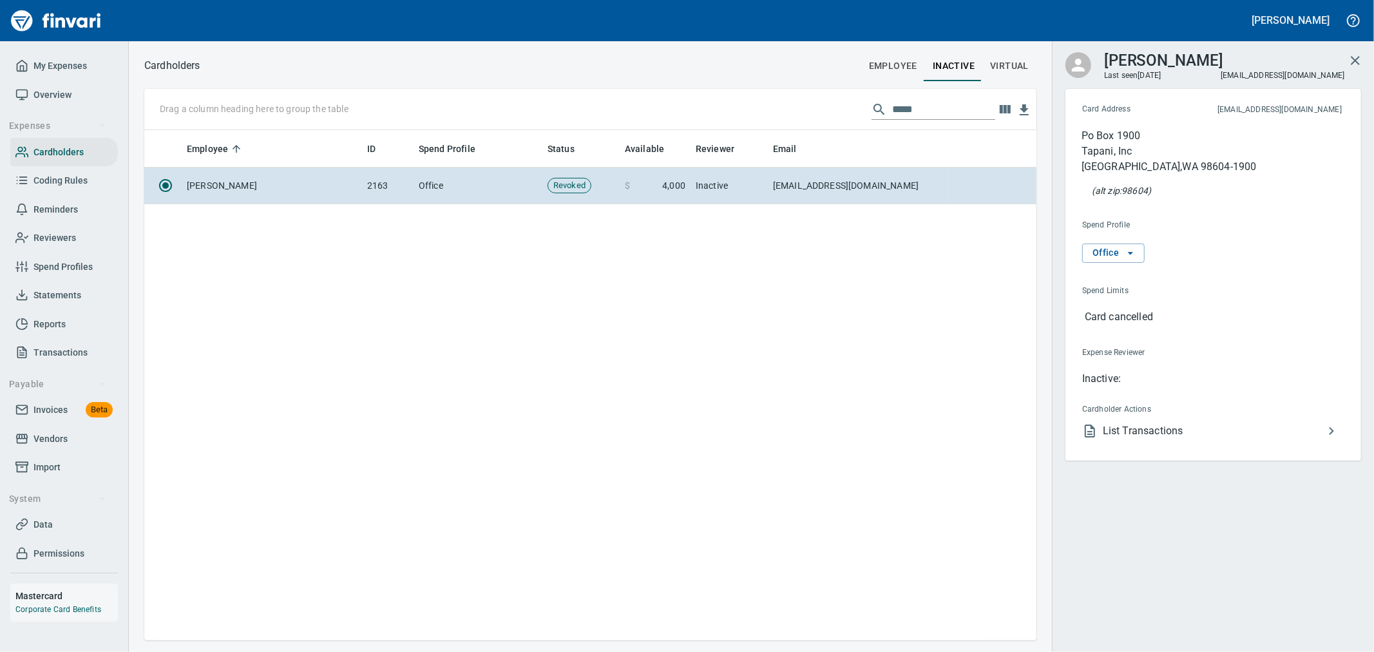
scroll to position [499, 881]
click at [1143, 430] on span "List Transactions" at bounding box center [1213, 430] width 221 height 15
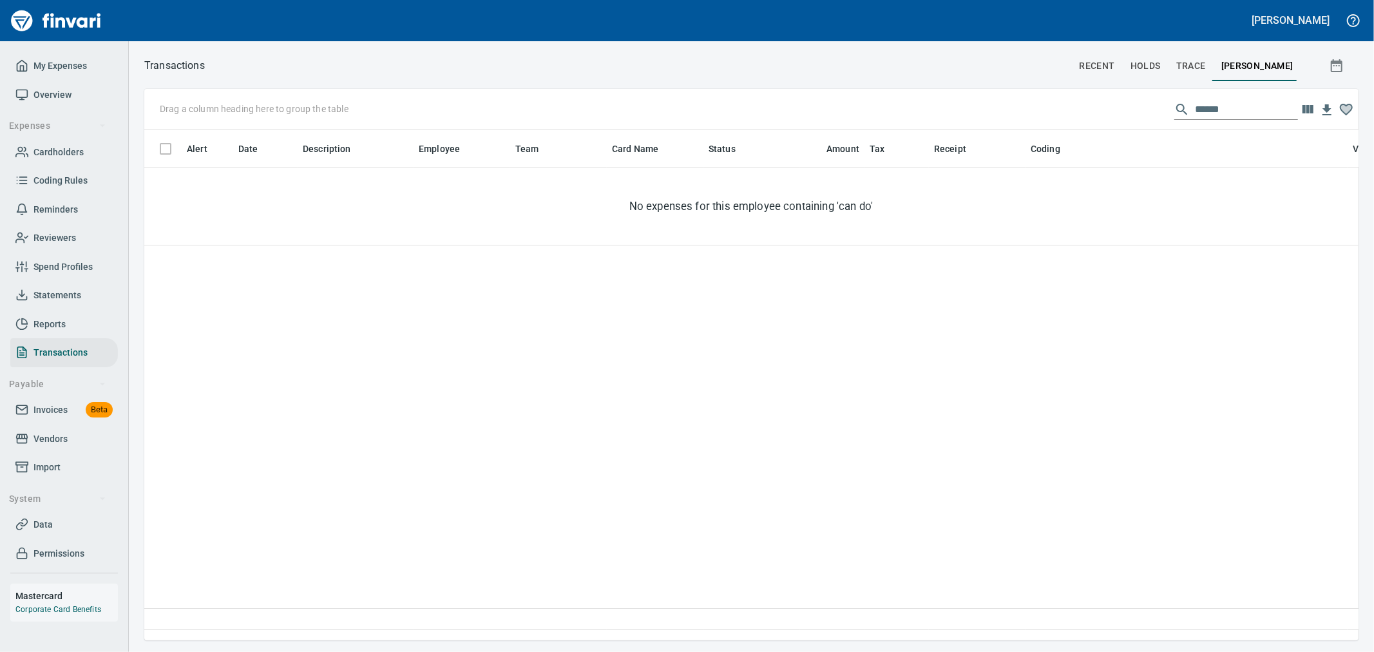
click at [1021, 104] on div "Drag a column heading here to group the table ******" at bounding box center [751, 109] width 1214 height 41
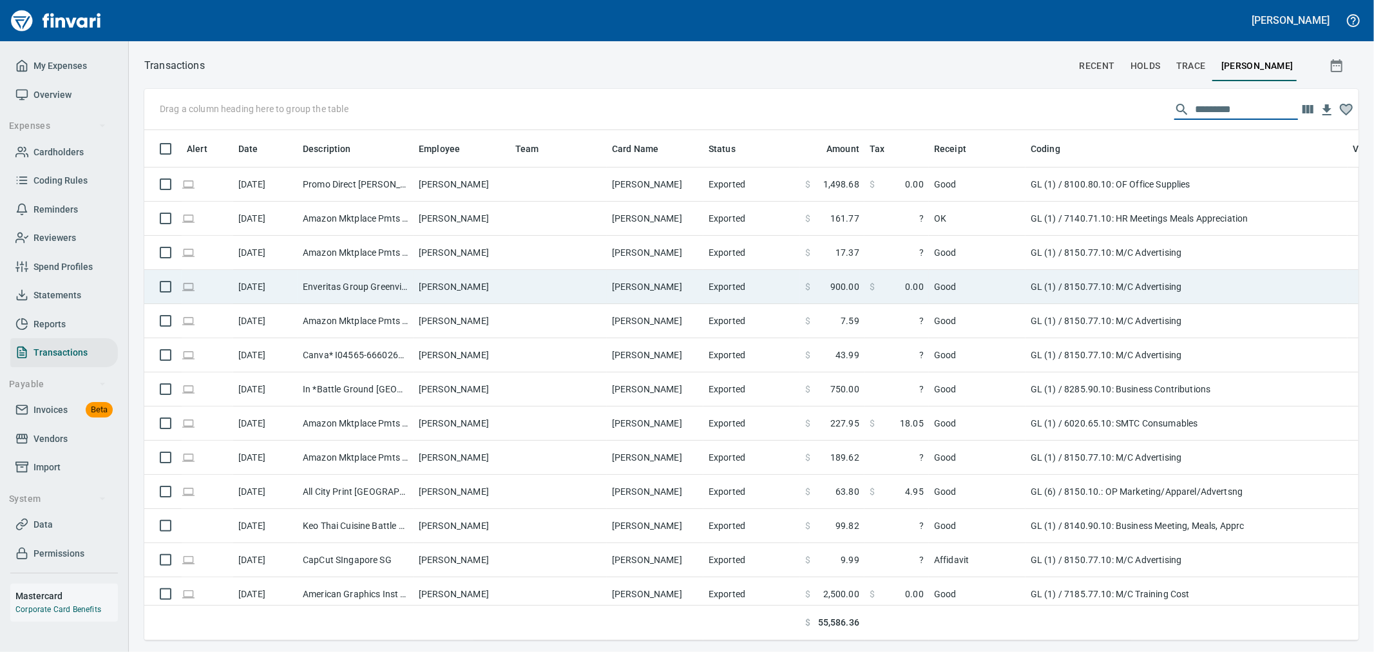
scroll to position [488, 1193]
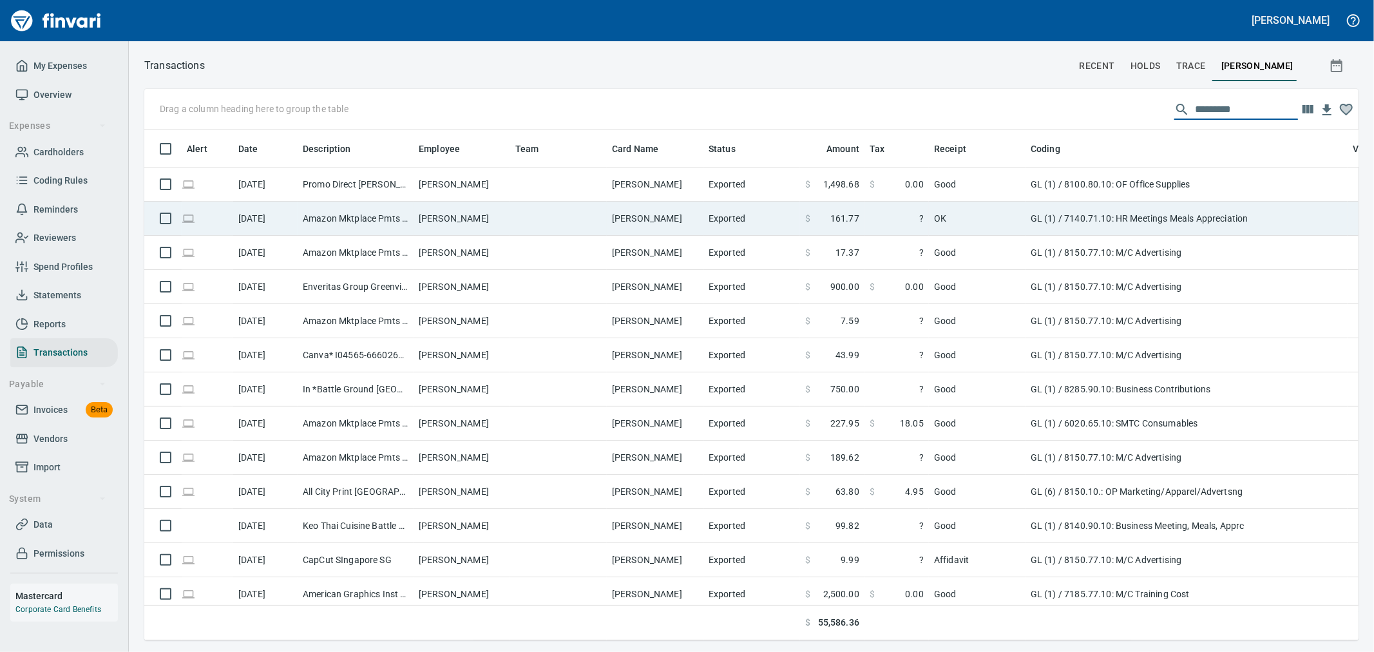
click at [781, 221] on td "Exported" at bounding box center [751, 219] width 97 height 34
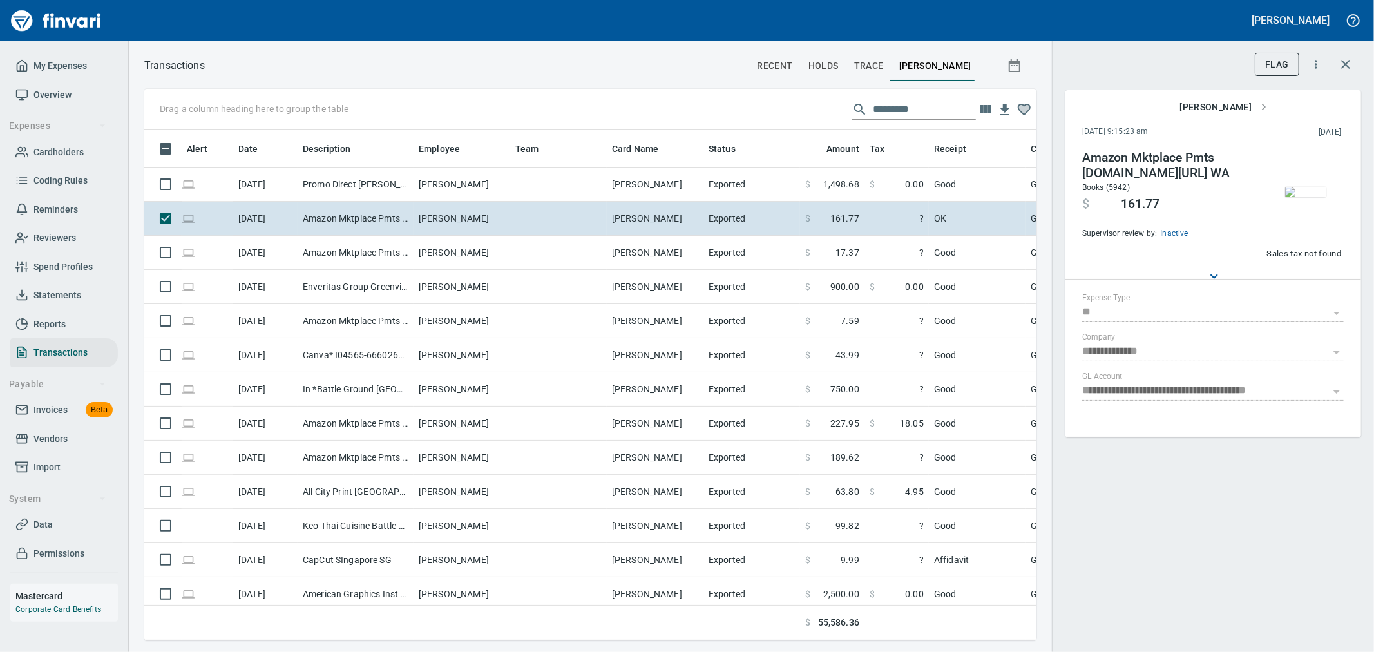
click at [1305, 191] on img "button" at bounding box center [1305, 192] width 41 height 10
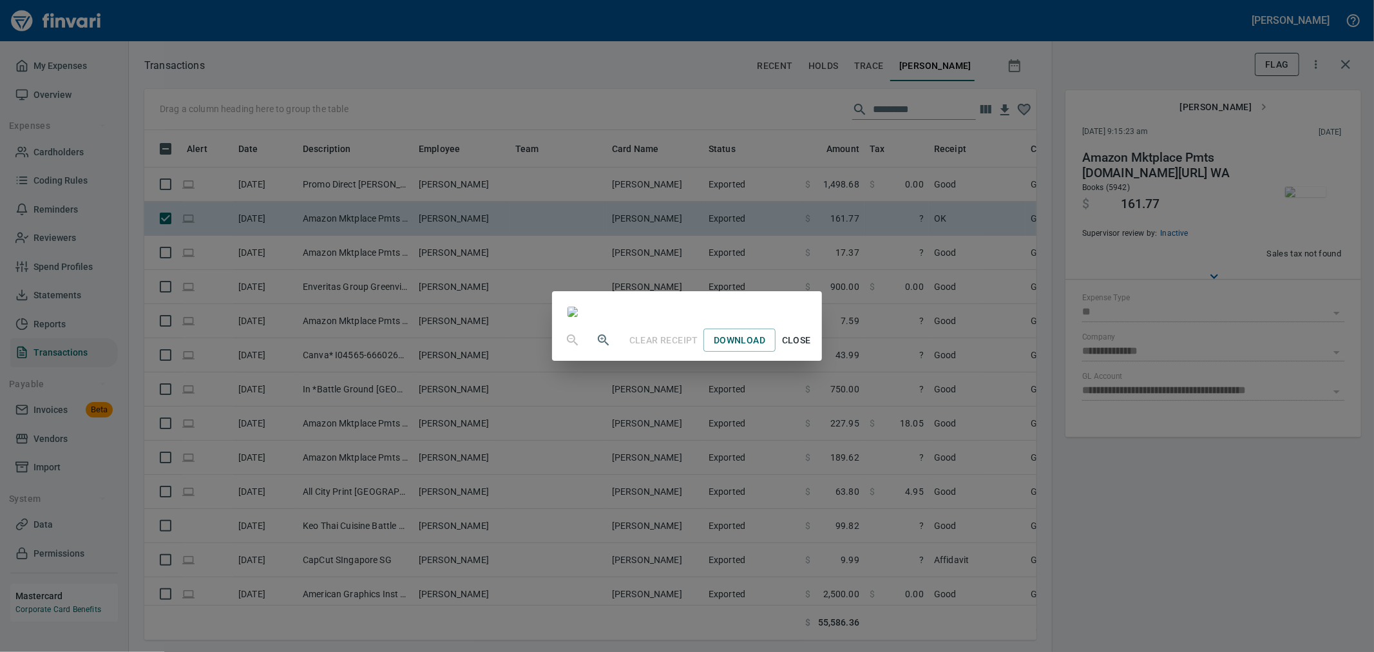
scroll to position [488, 871]
click at [811, 348] on span "Close" at bounding box center [796, 340] width 31 height 16
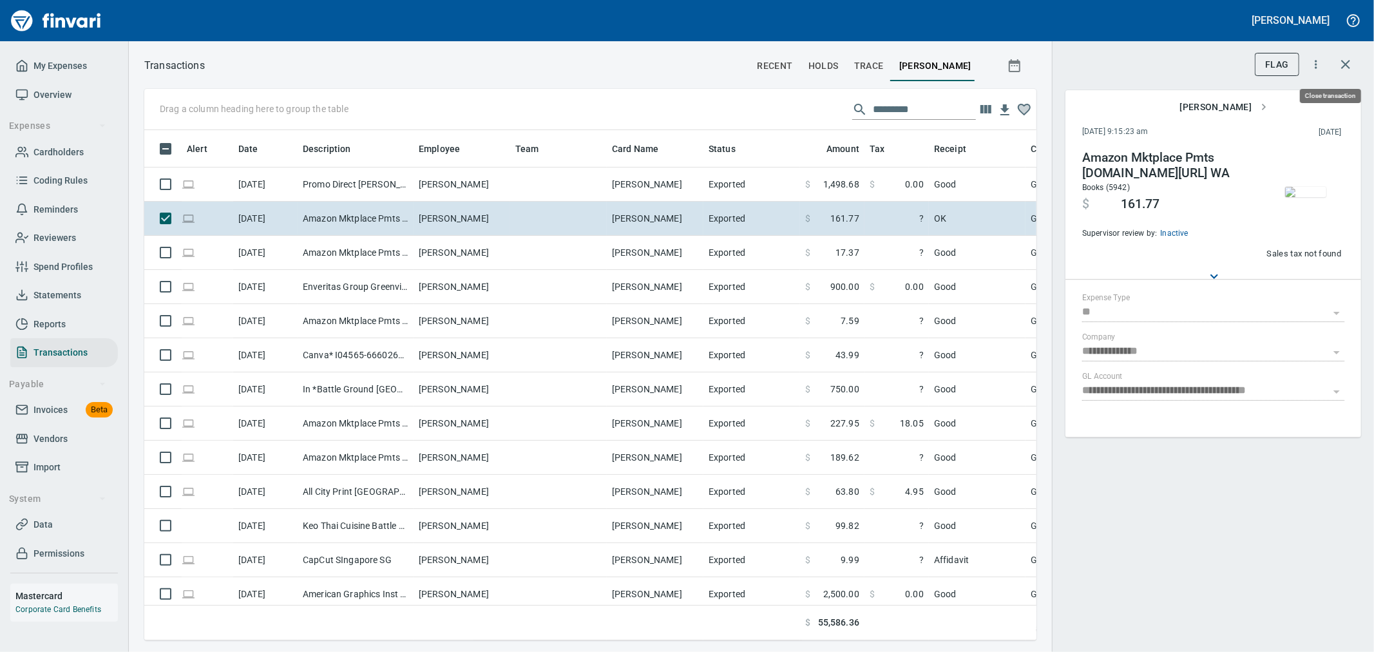
click at [1346, 61] on icon "button" at bounding box center [1345, 64] width 15 height 15
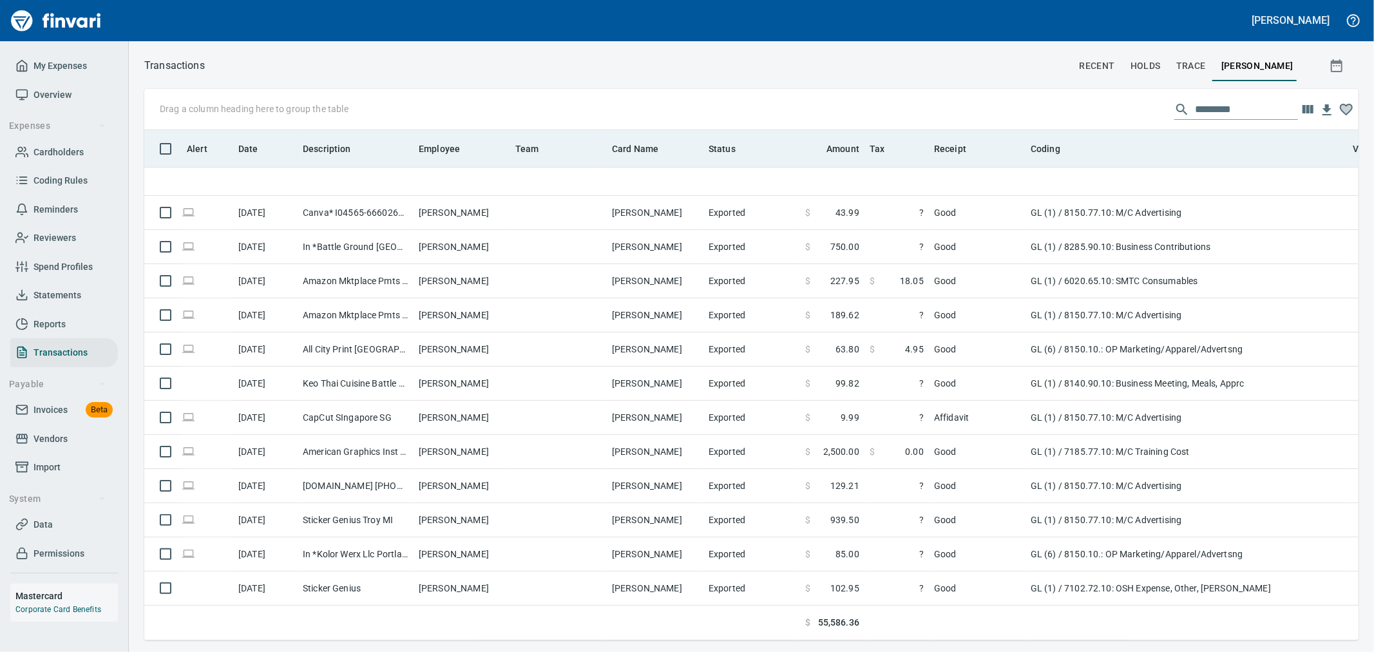
scroll to position [286, 0]
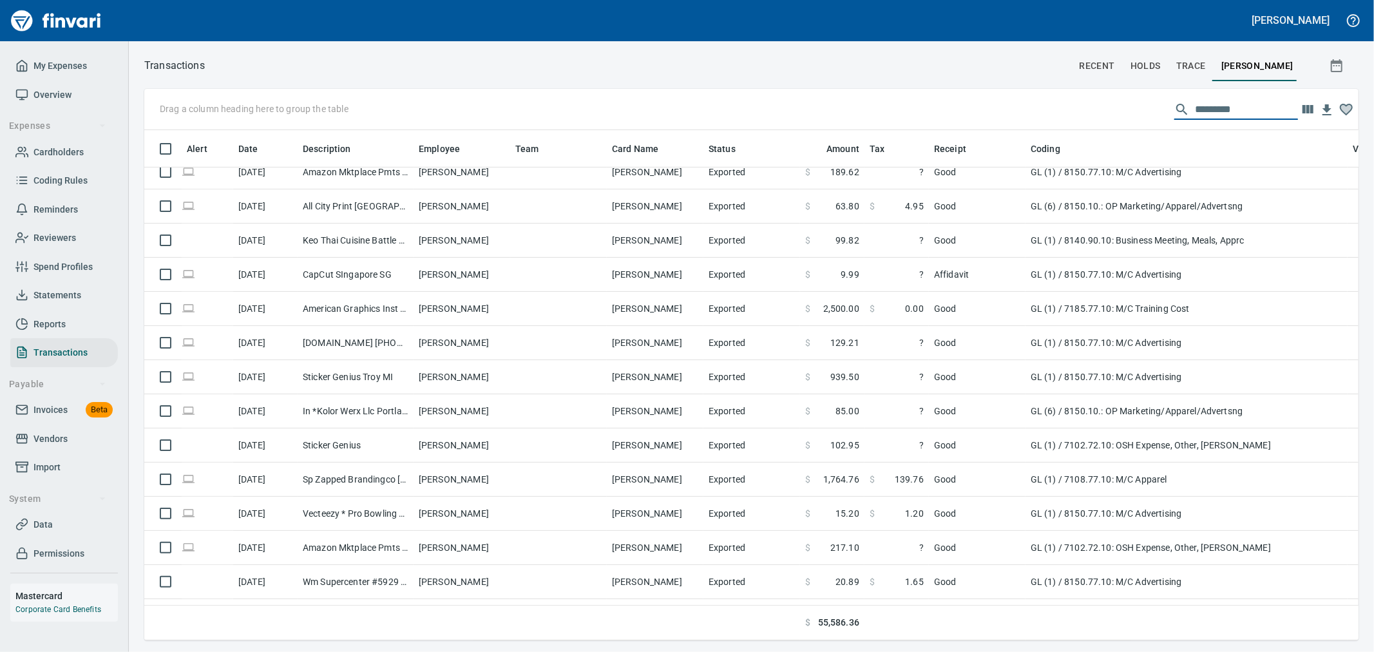
click at [1256, 111] on input "text" at bounding box center [1246, 109] width 103 height 21
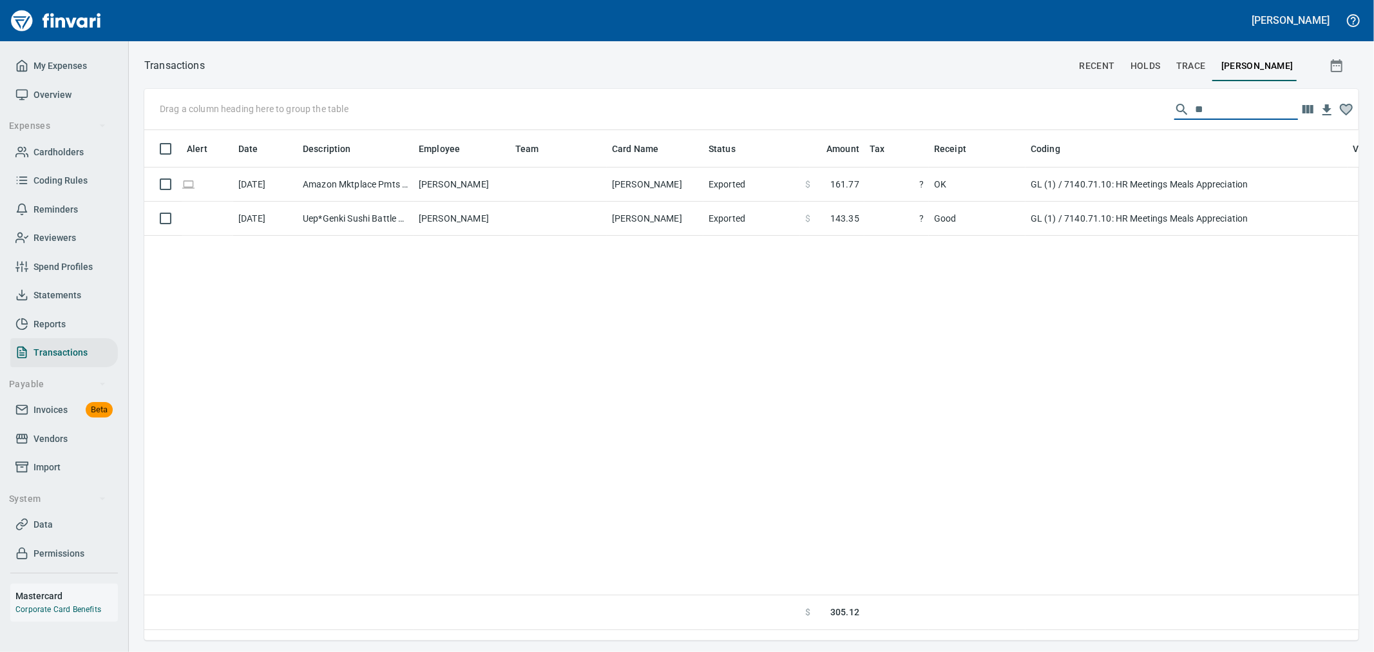
scroll to position [0, 0]
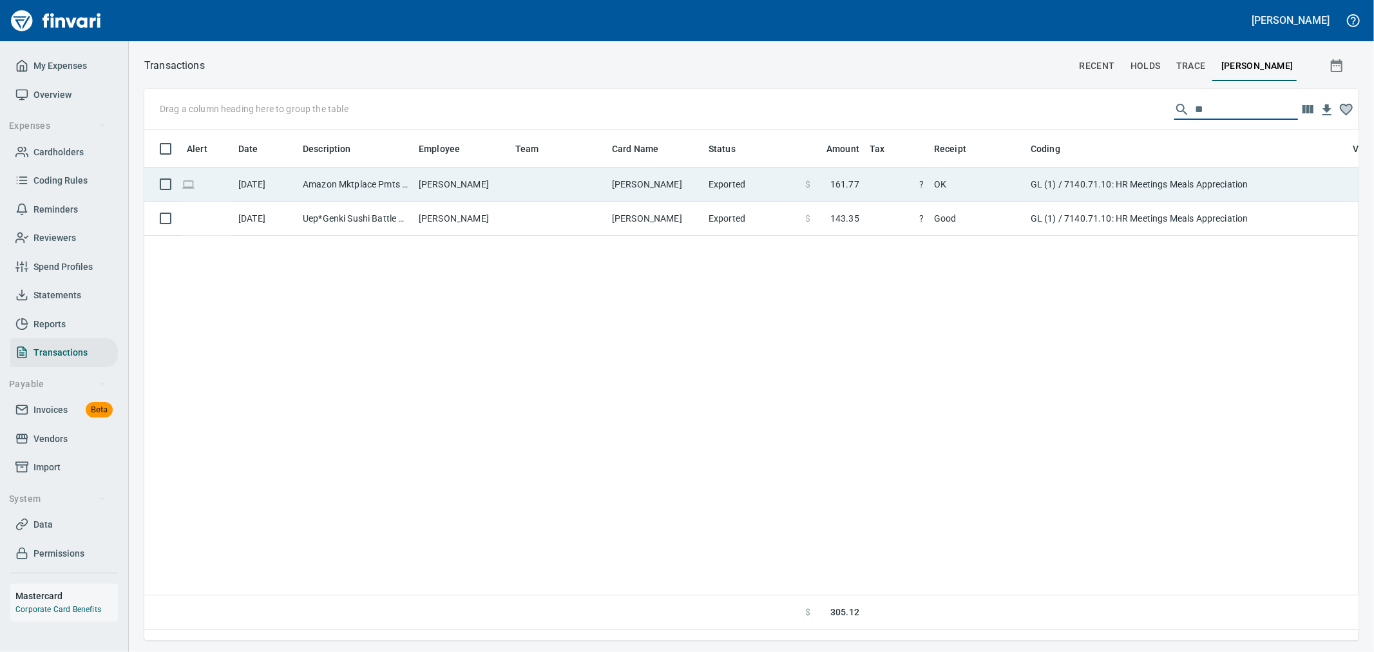
type input "**"
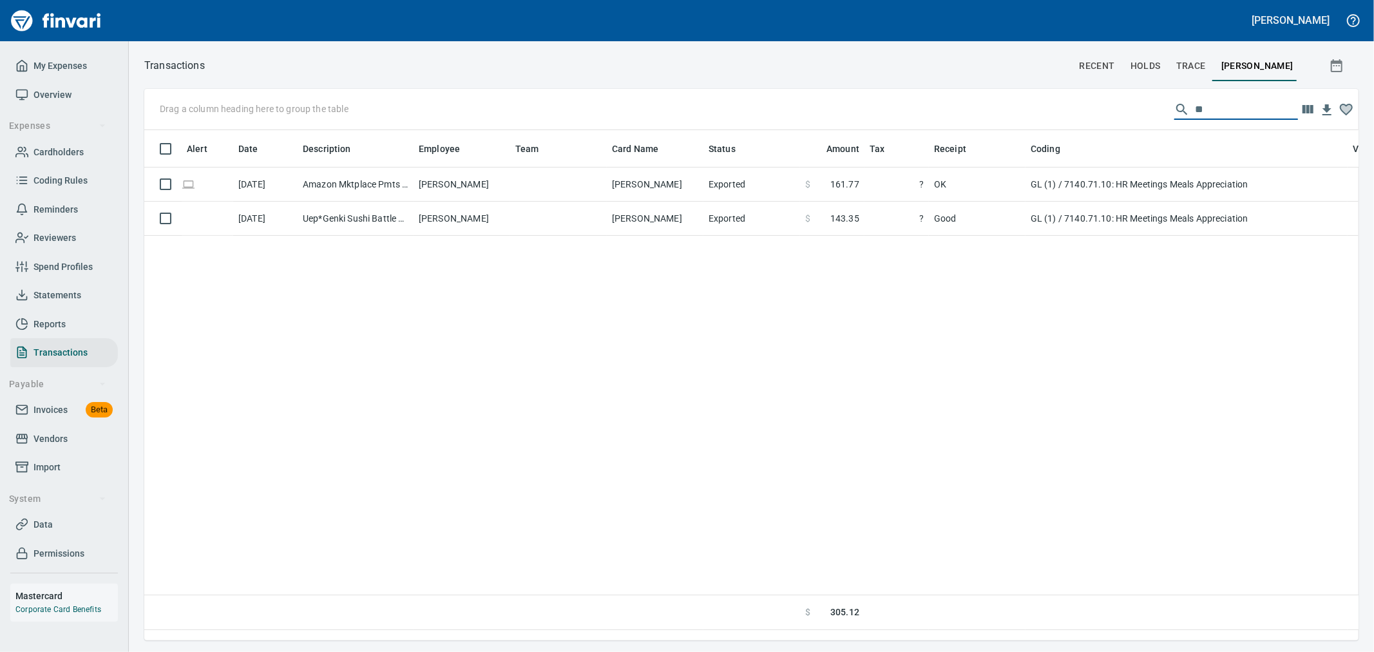
drag, startPoint x: 1194, startPoint y: 110, endPoint x: 1057, endPoint y: 115, distance: 137.3
click at [1057, 115] on div "Drag a column heading here to group the table **" at bounding box center [751, 109] width 1214 height 41
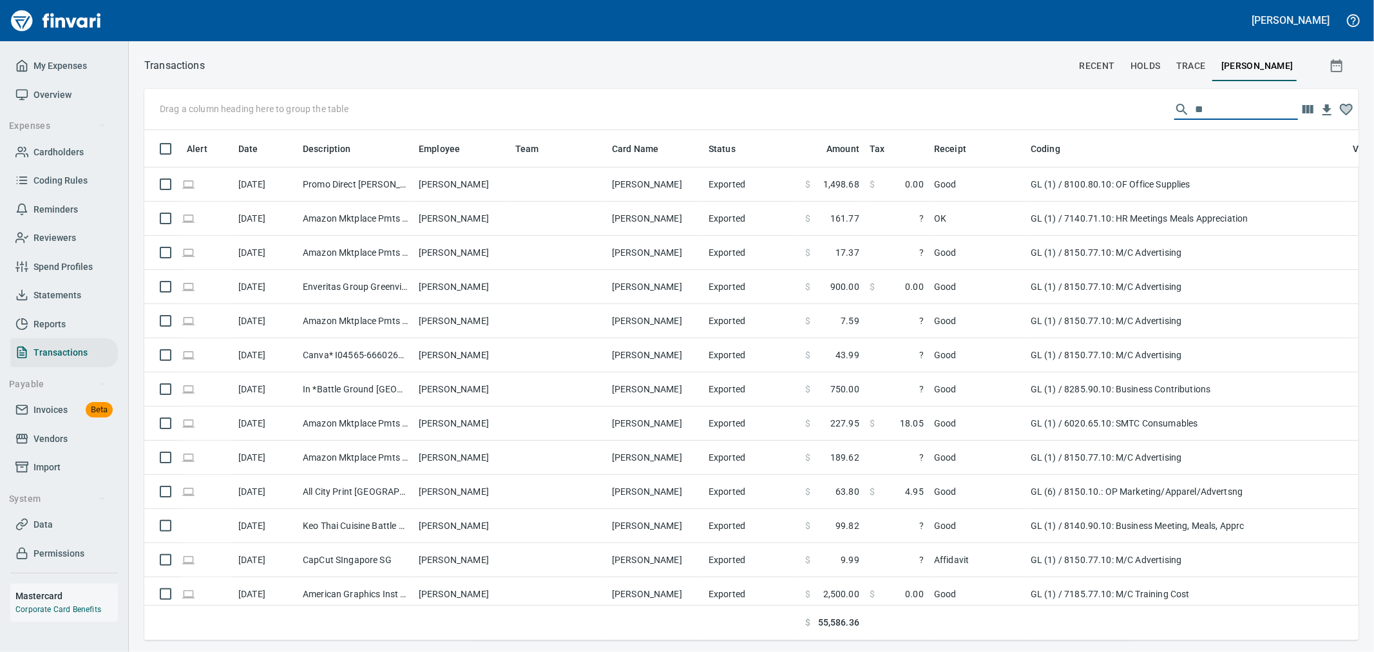
type input "*"
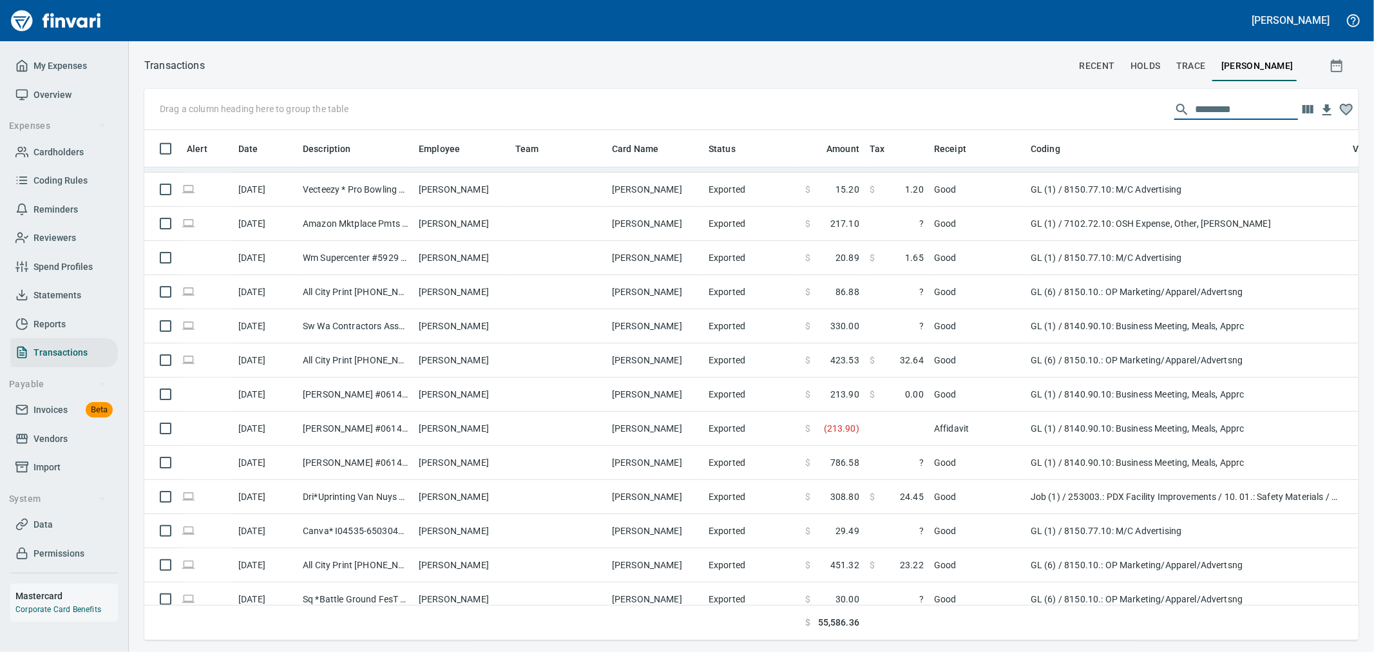
scroll to position [644, 0]
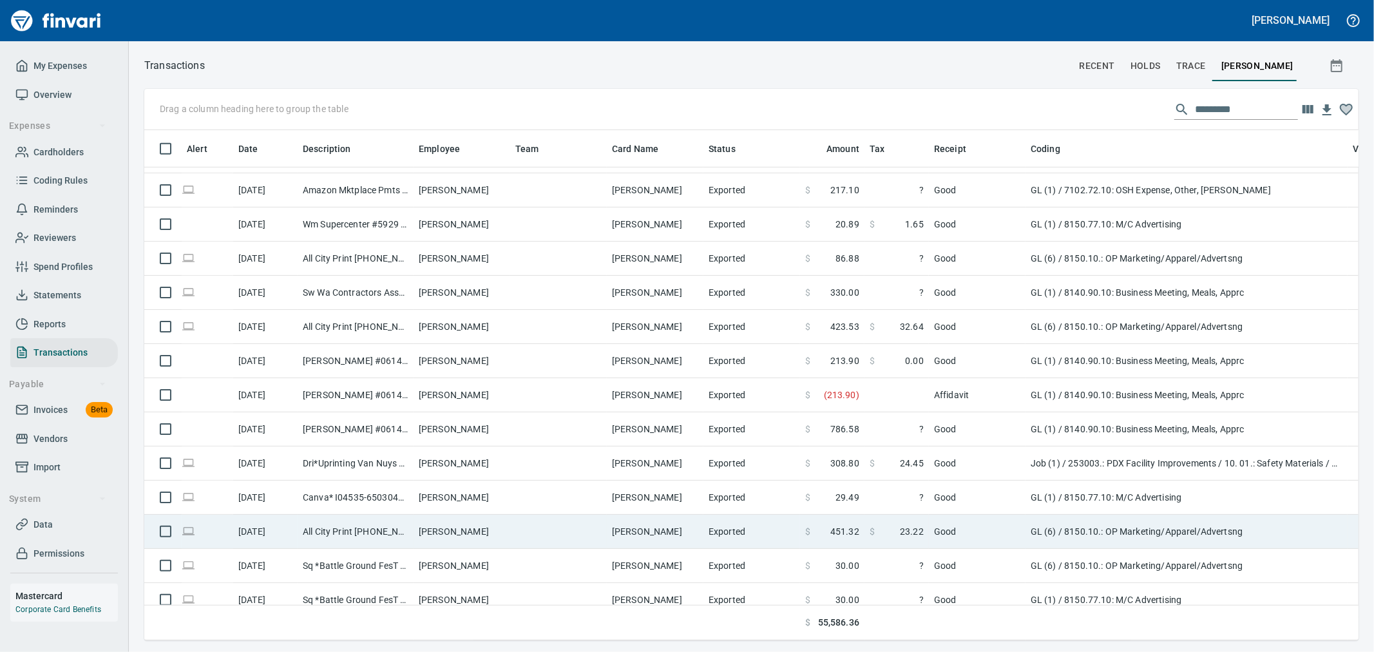
click at [379, 529] on td "All City Print +13607182448 WA" at bounding box center [356, 532] width 116 height 34
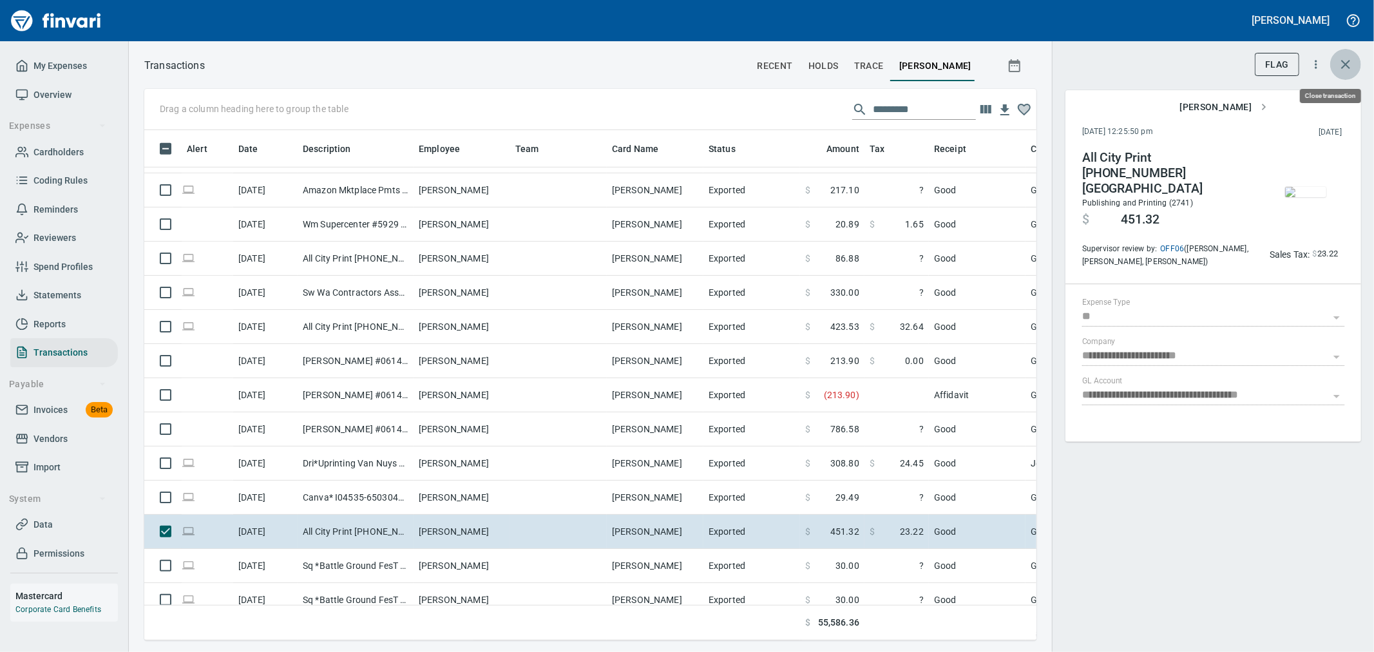
scroll to position [488, 871]
click at [1343, 70] on icon "button" at bounding box center [1345, 64] width 15 height 15
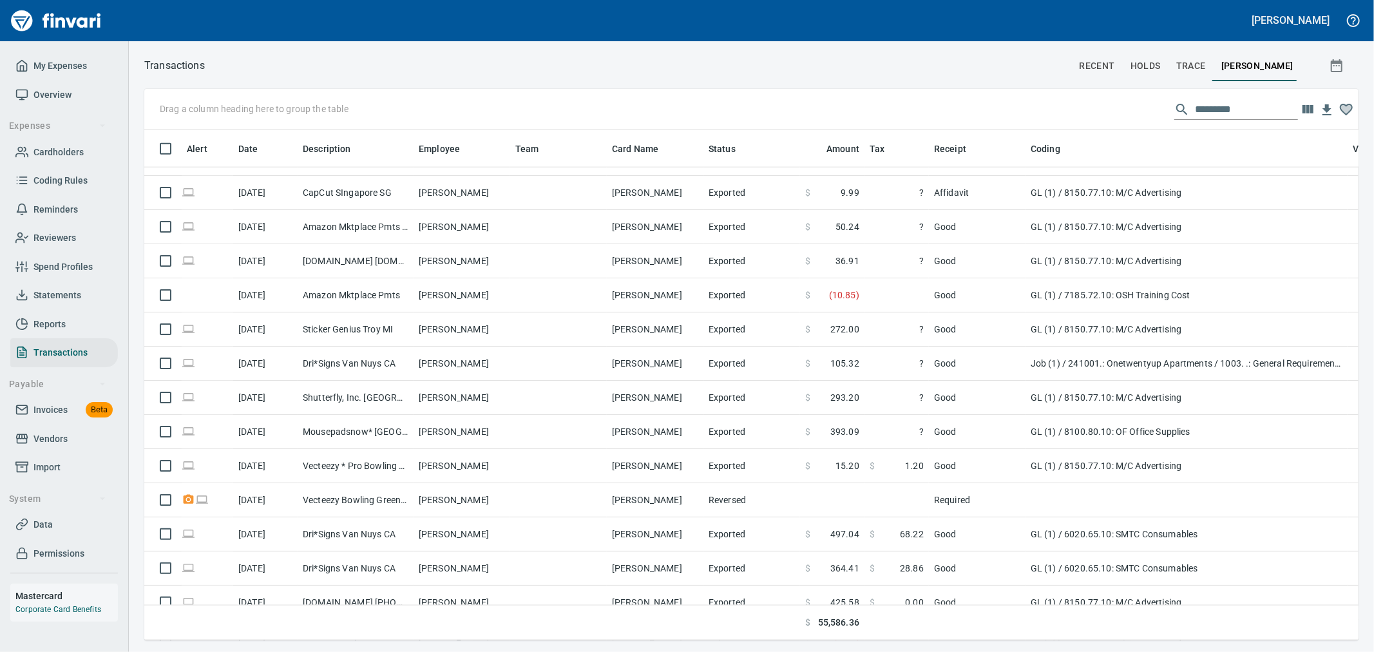
scroll to position [488, 1193]
click at [59, 287] on span "Statements" at bounding box center [57, 295] width 48 height 16
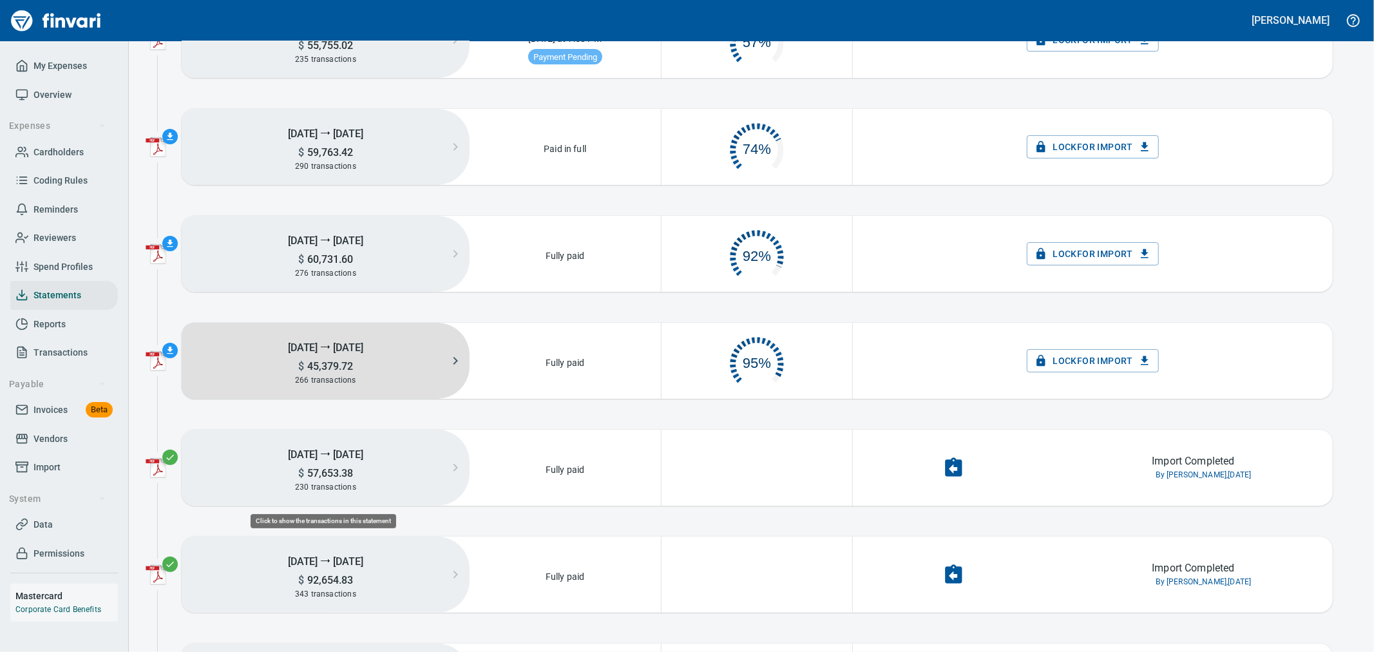
scroll to position [64, 178]
click at [307, 351] on h5 "3rd Aug ⭢ 9th Aug" at bounding box center [326, 346] width 288 height 25
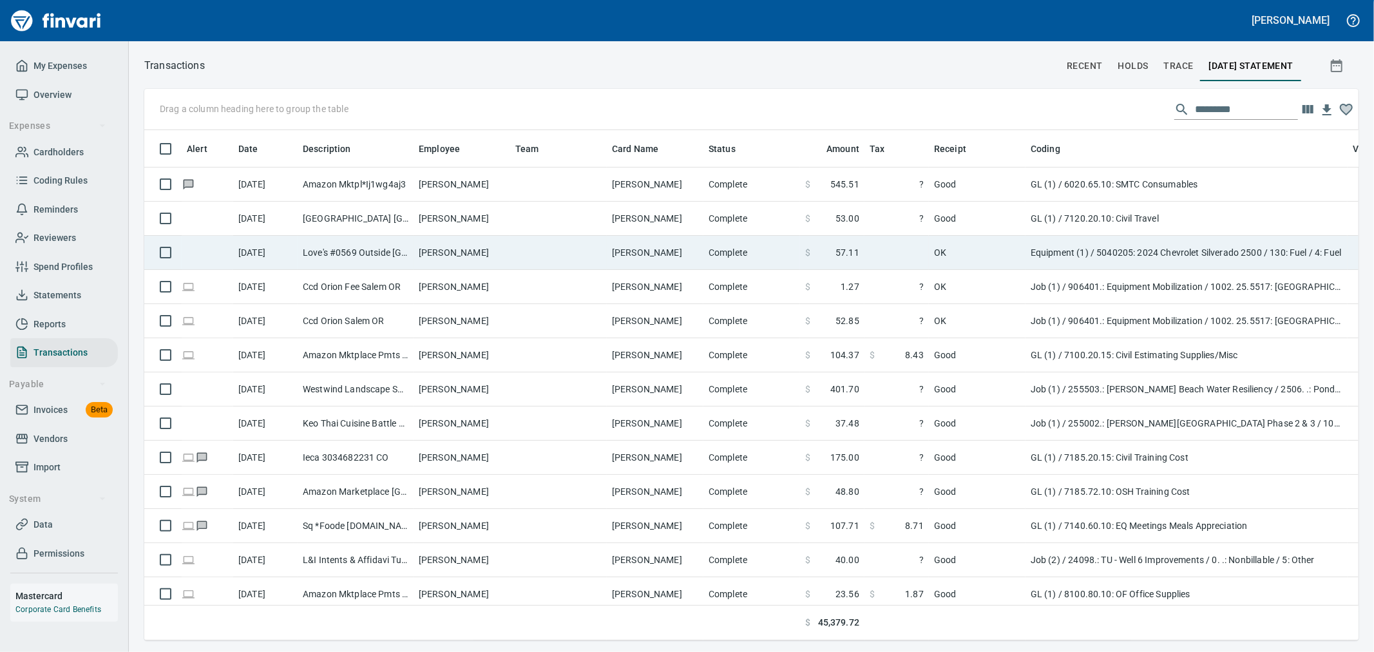
scroll to position [1, 1]
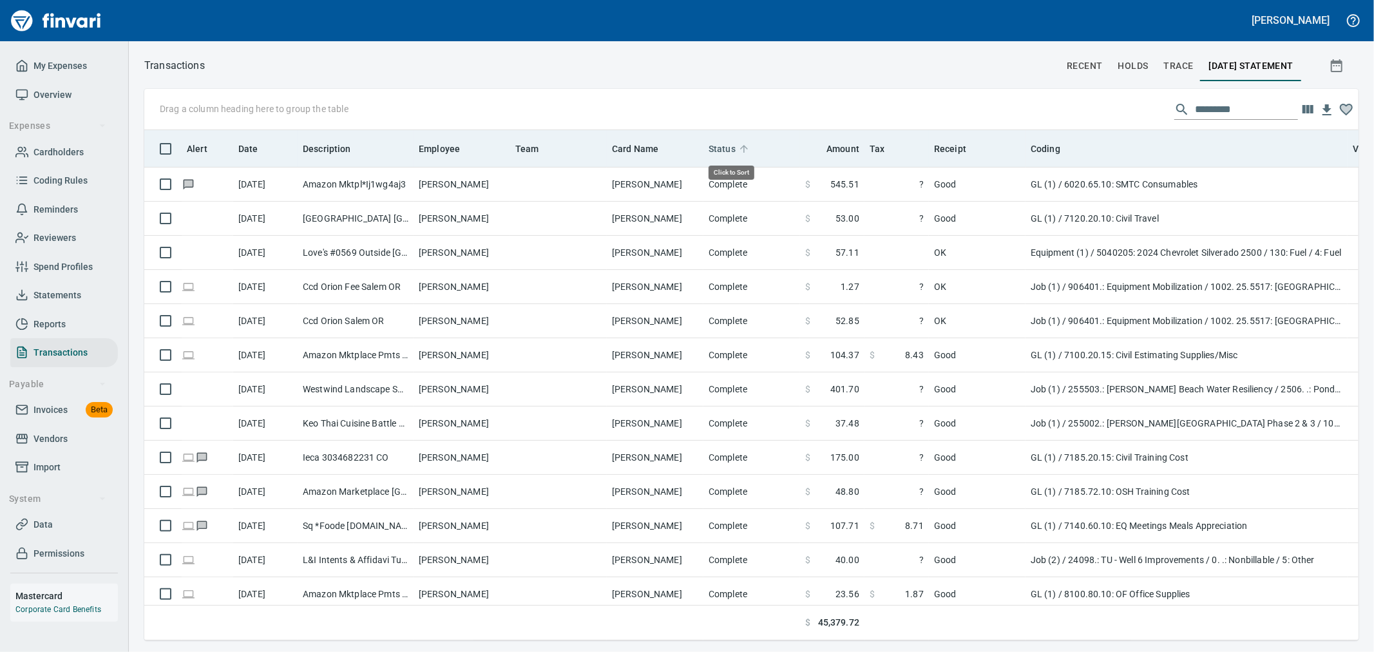
click at [723, 149] on span "Status" at bounding box center [721, 148] width 27 height 15
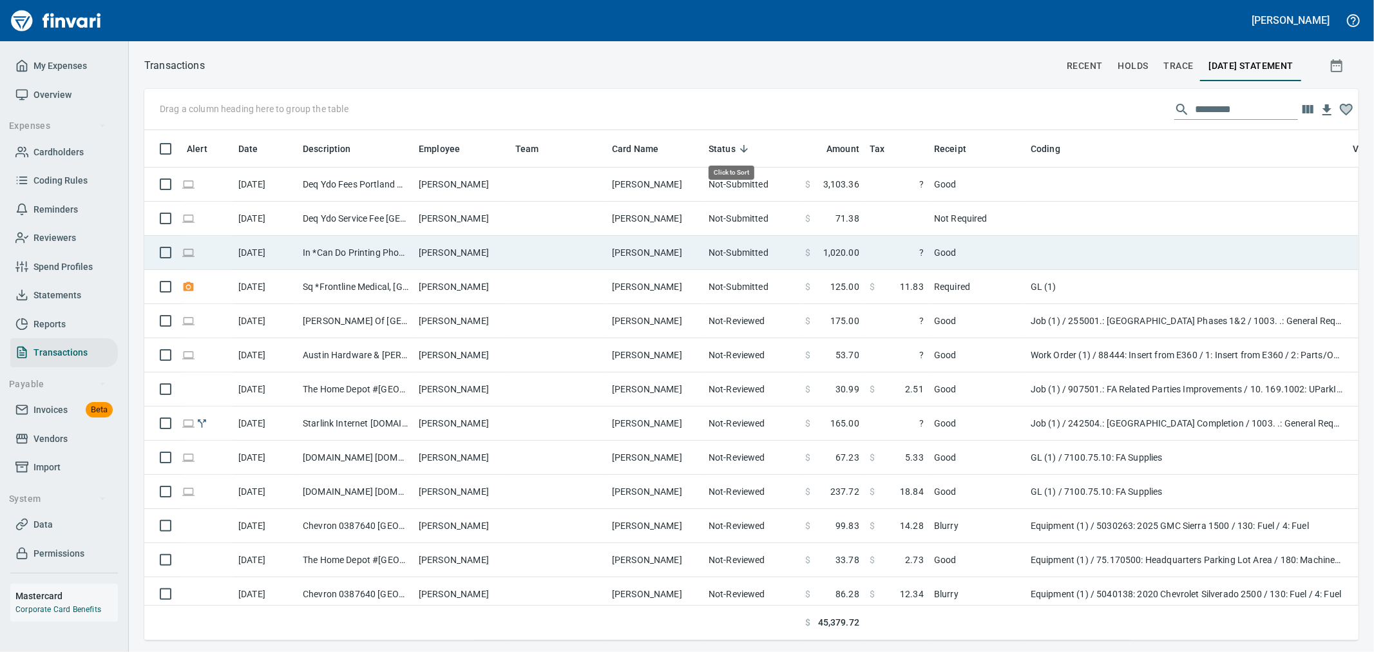
scroll to position [488, 1193]
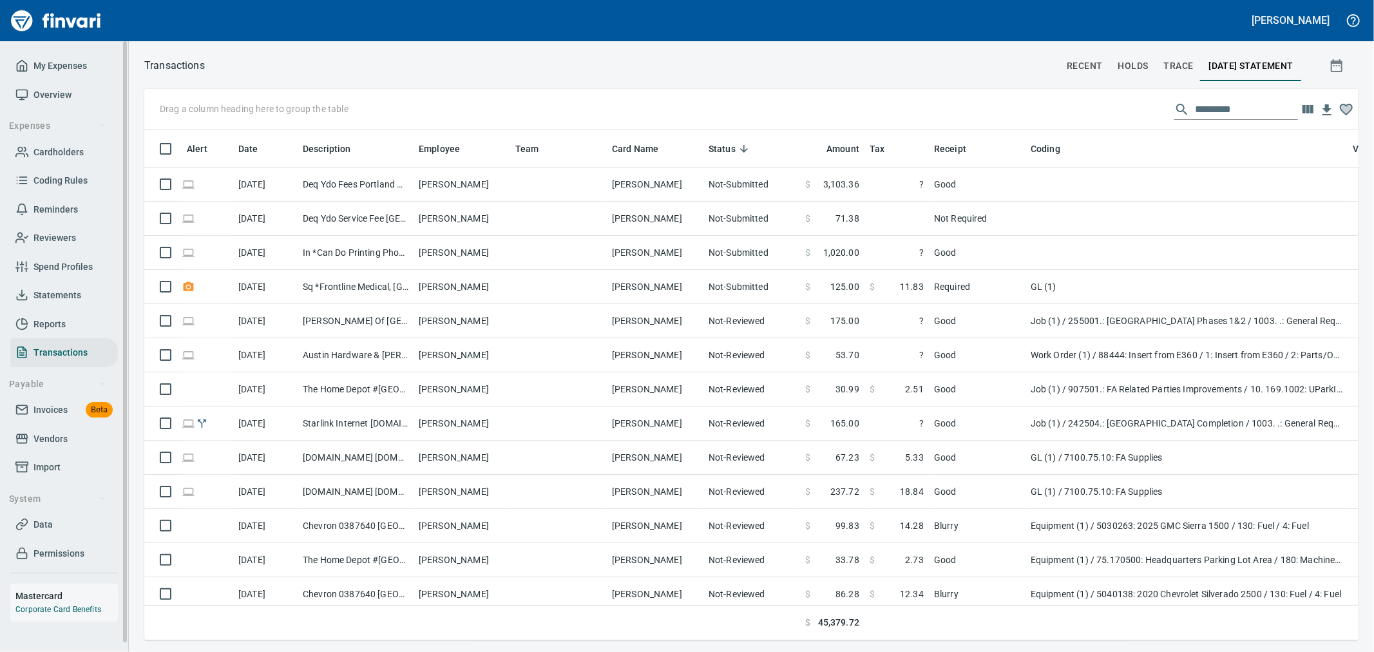
click at [70, 297] on span "Statements" at bounding box center [57, 295] width 48 height 16
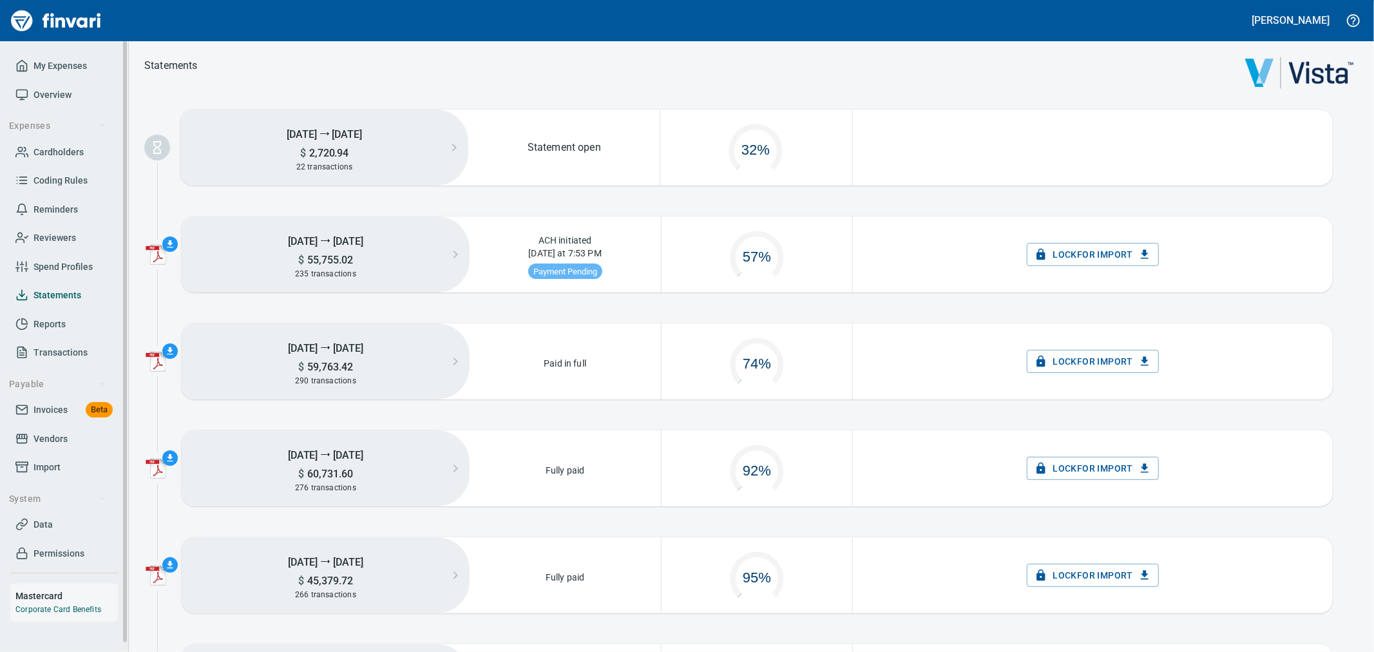
scroll to position [64, 178]
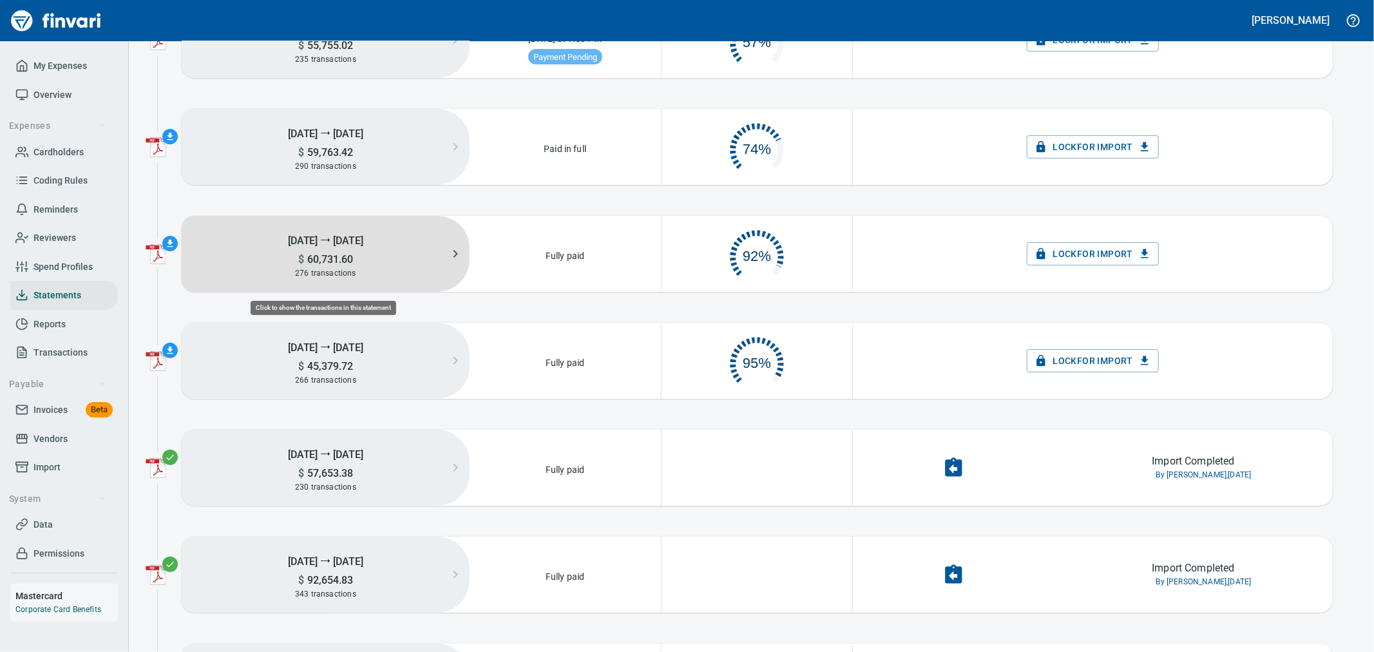
click at [377, 274] on div "276 transactions" at bounding box center [326, 273] width 288 height 14
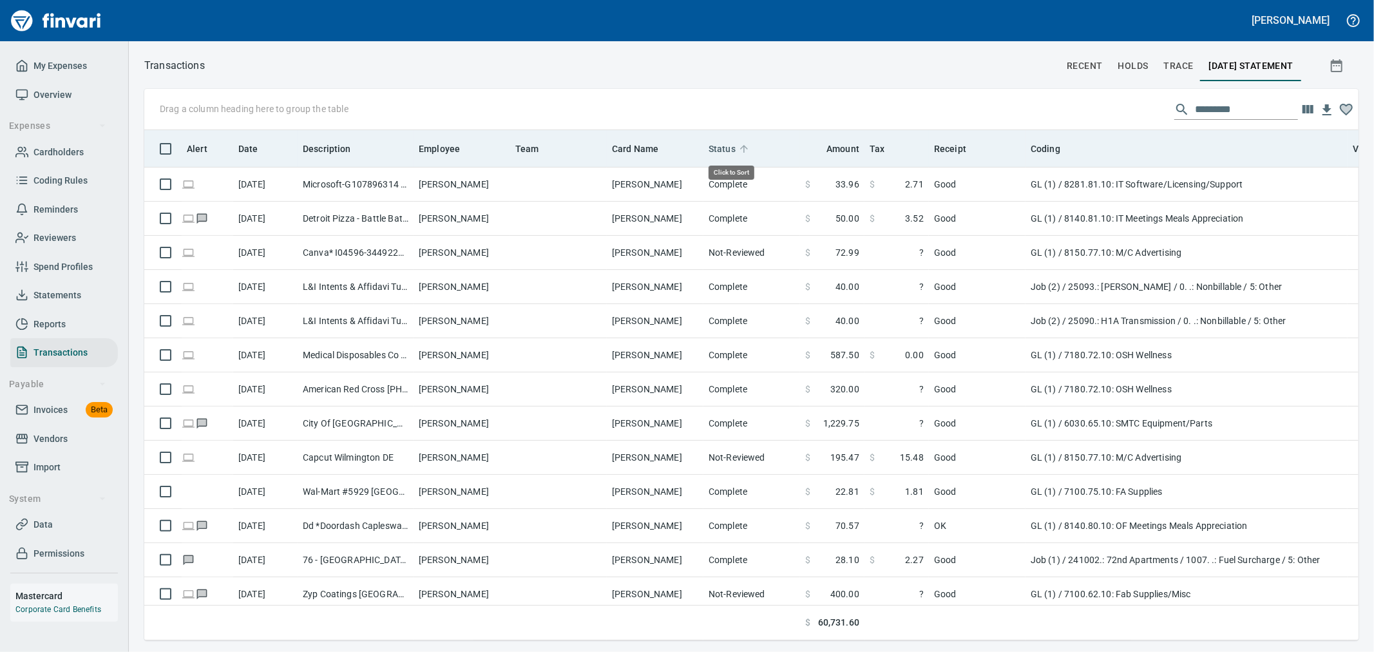
click at [725, 153] on span "Status" at bounding box center [721, 148] width 27 height 15
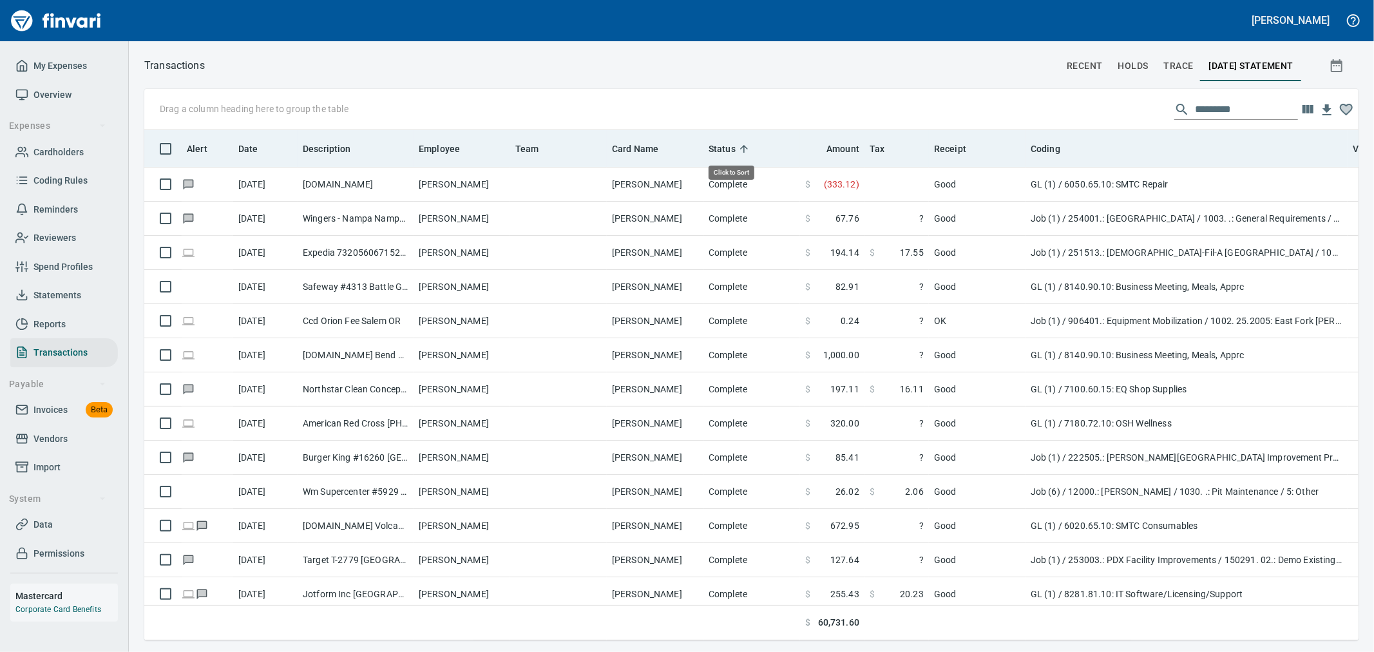
click at [725, 153] on span "Status" at bounding box center [721, 148] width 27 height 15
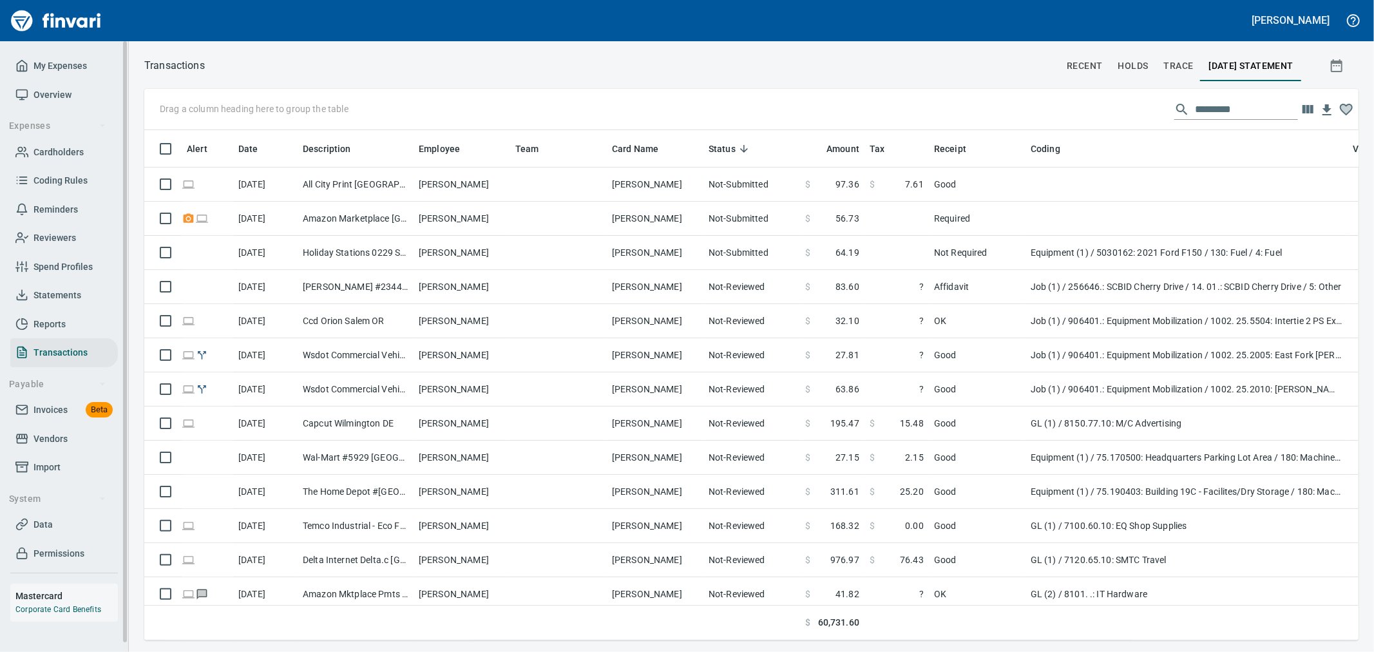
drag, startPoint x: 71, startPoint y: 294, endPoint x: 91, endPoint y: 301, distance: 21.2
click at [71, 294] on span "Statements" at bounding box center [57, 295] width 48 height 16
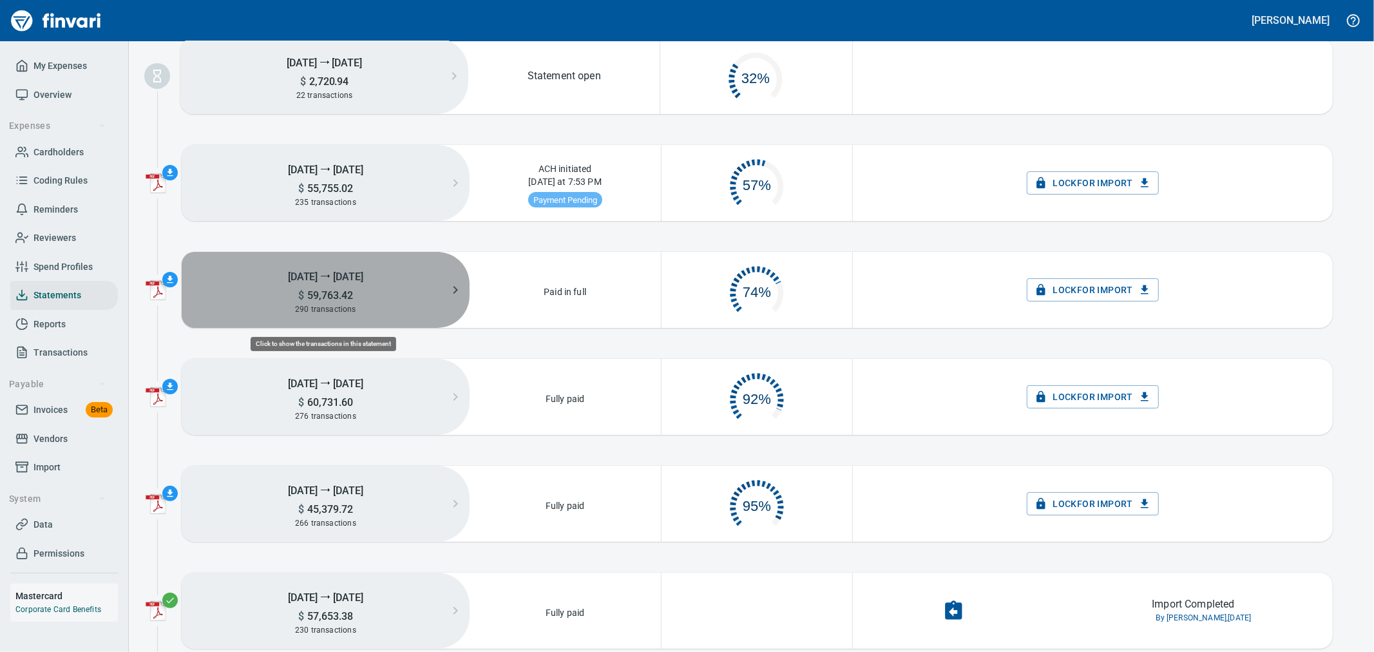
click at [421, 312] on div "290 transactions" at bounding box center [326, 309] width 288 height 14
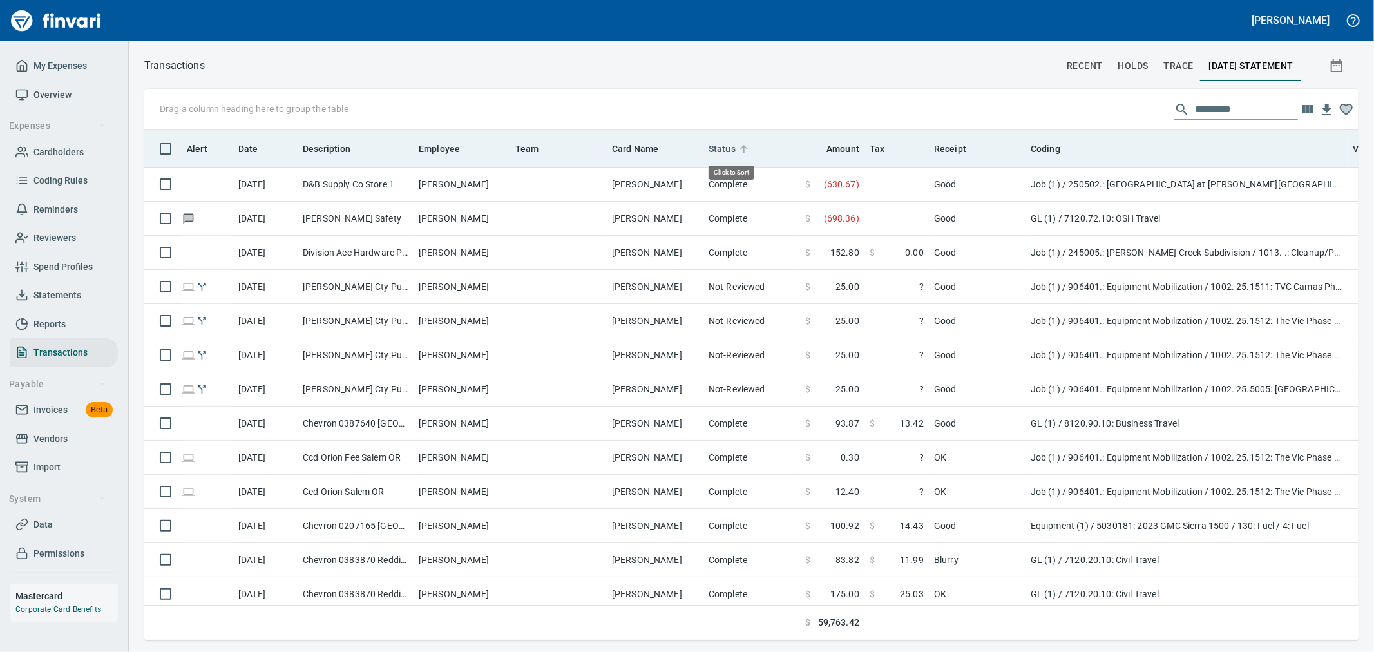
click at [720, 142] on span "Status" at bounding box center [721, 148] width 27 height 15
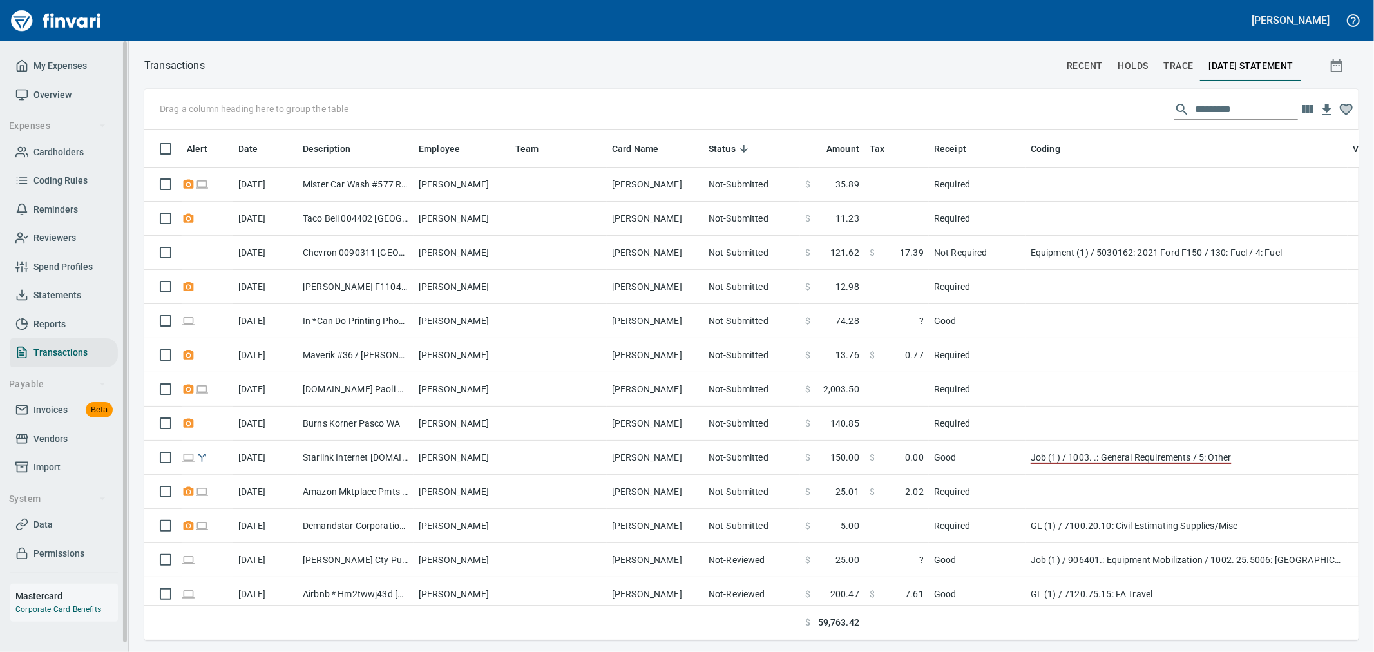
click at [71, 298] on span "Statements" at bounding box center [57, 295] width 48 height 16
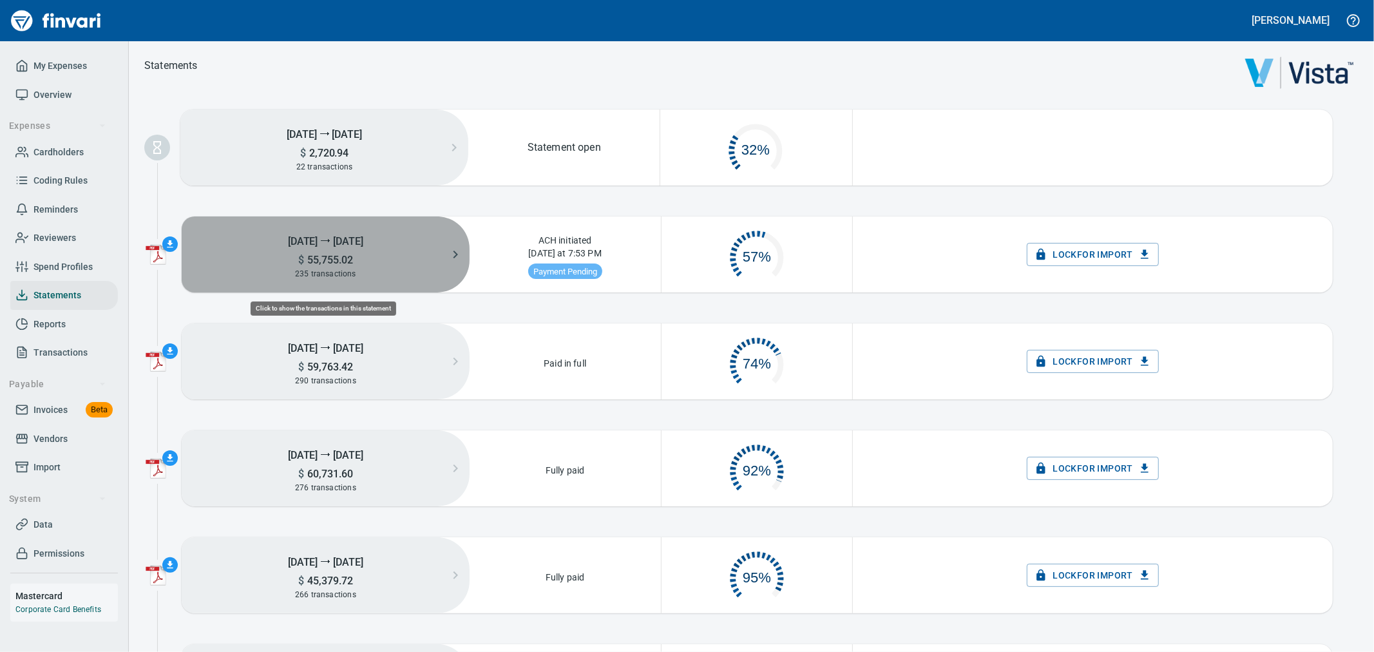
click at [409, 269] on div "235 transactions" at bounding box center [326, 274] width 288 height 14
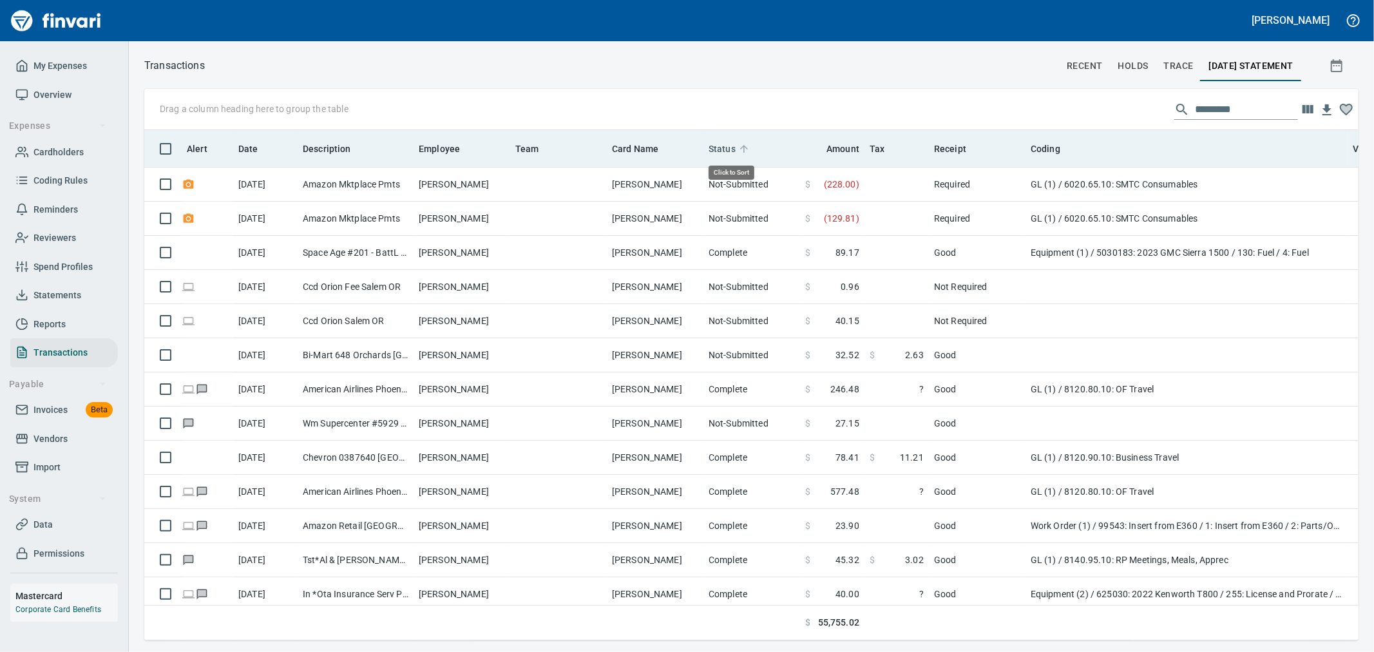
click at [729, 145] on span "Status" at bounding box center [721, 148] width 27 height 15
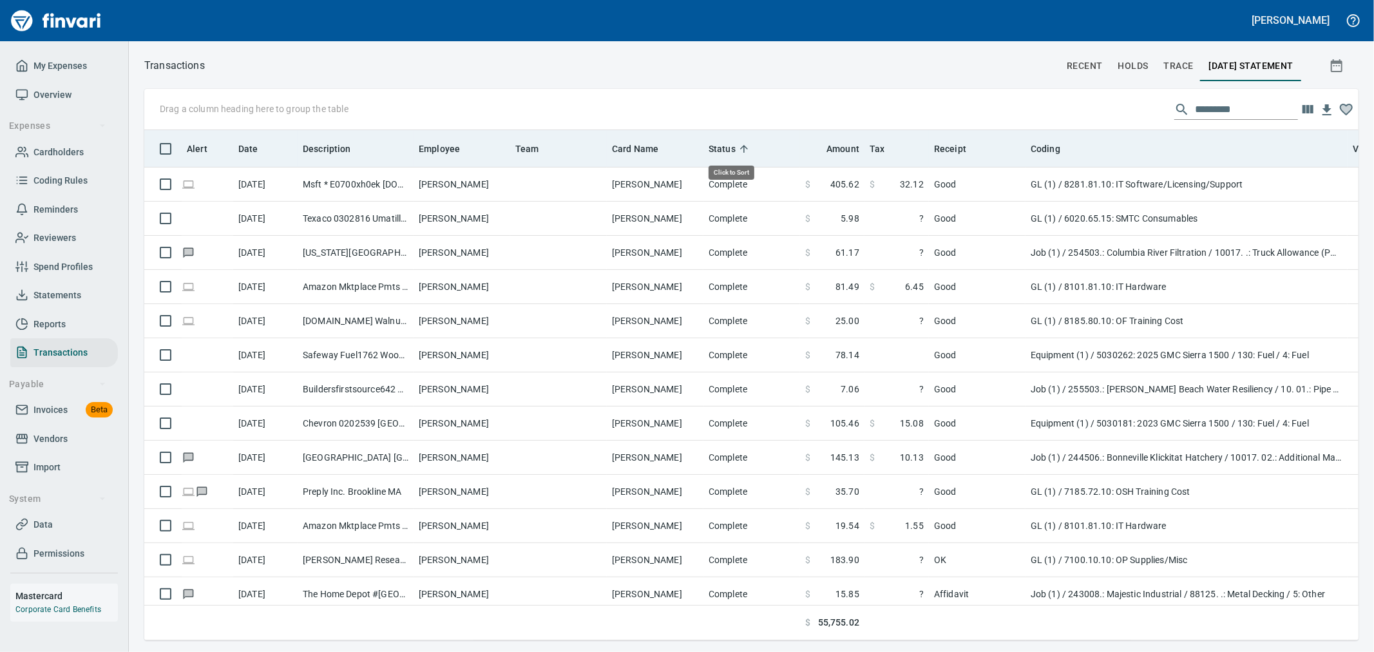
click at [729, 145] on span "Status" at bounding box center [721, 148] width 27 height 15
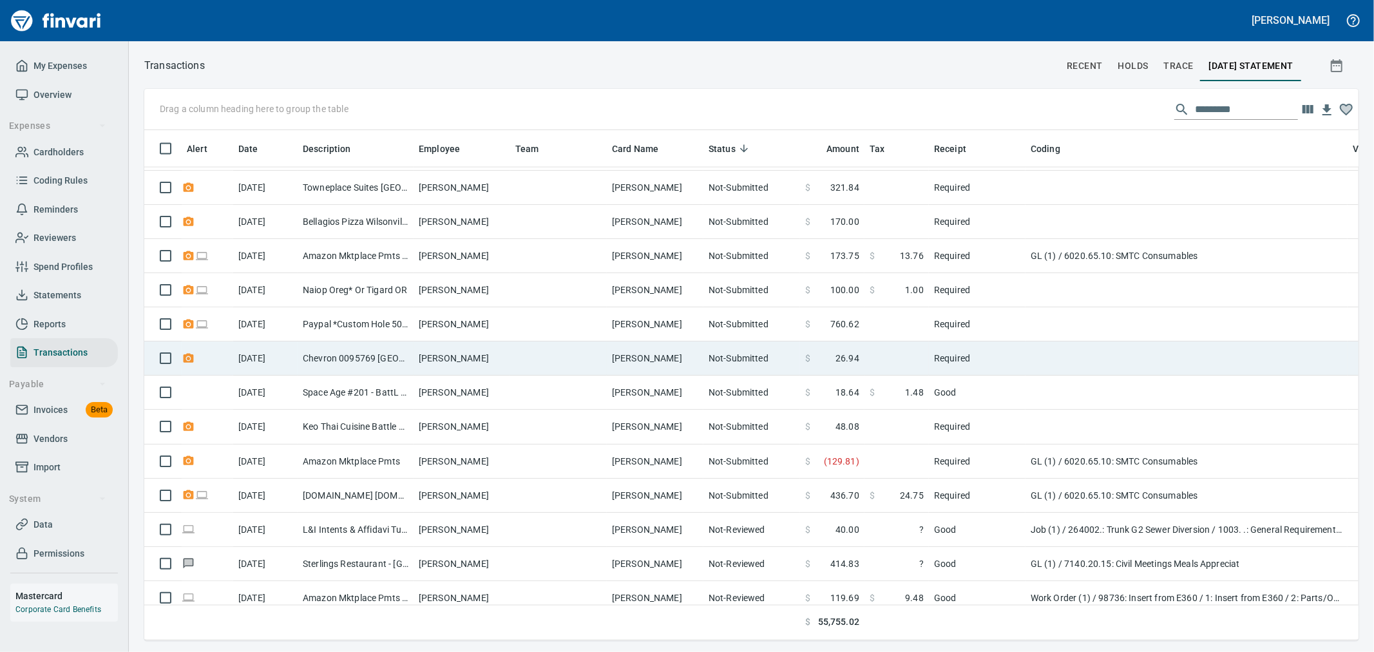
scroll to position [1645, 0]
